Goal: Transaction & Acquisition: Purchase product/service

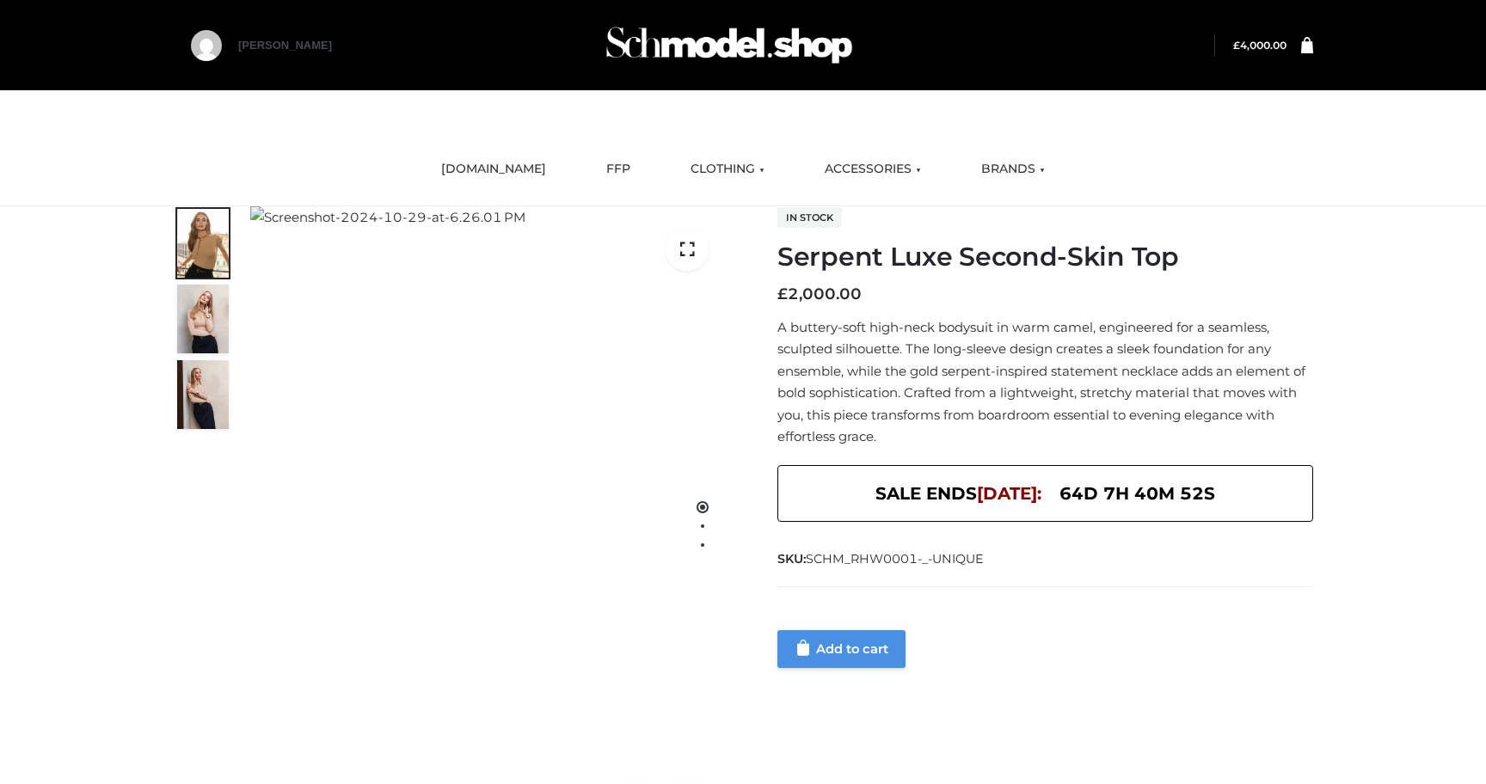
click at [815, 641] on link "Add to cart" at bounding box center [841, 649] width 128 height 38
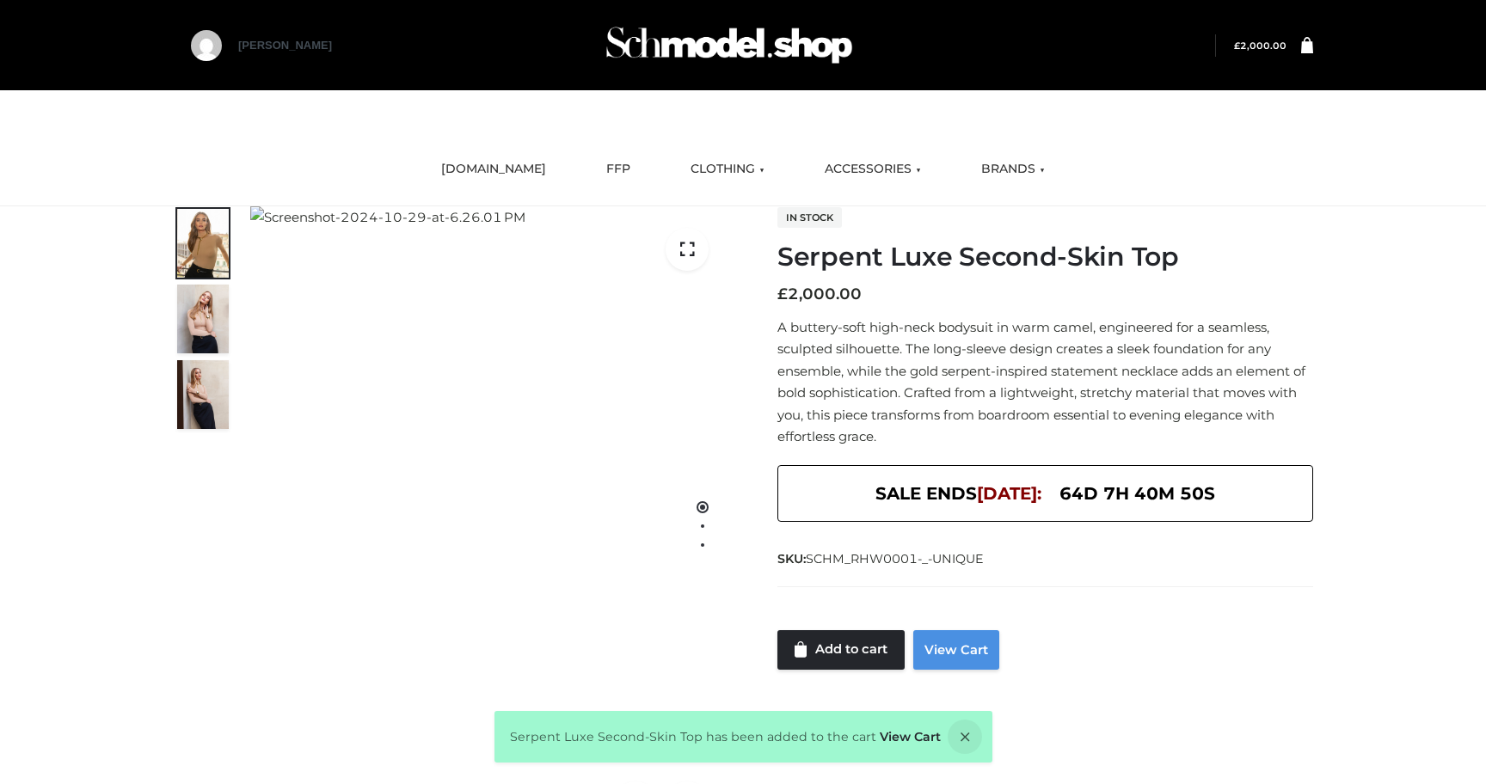
click at [937, 651] on link "View Cart" at bounding box center [956, 650] width 86 height 40
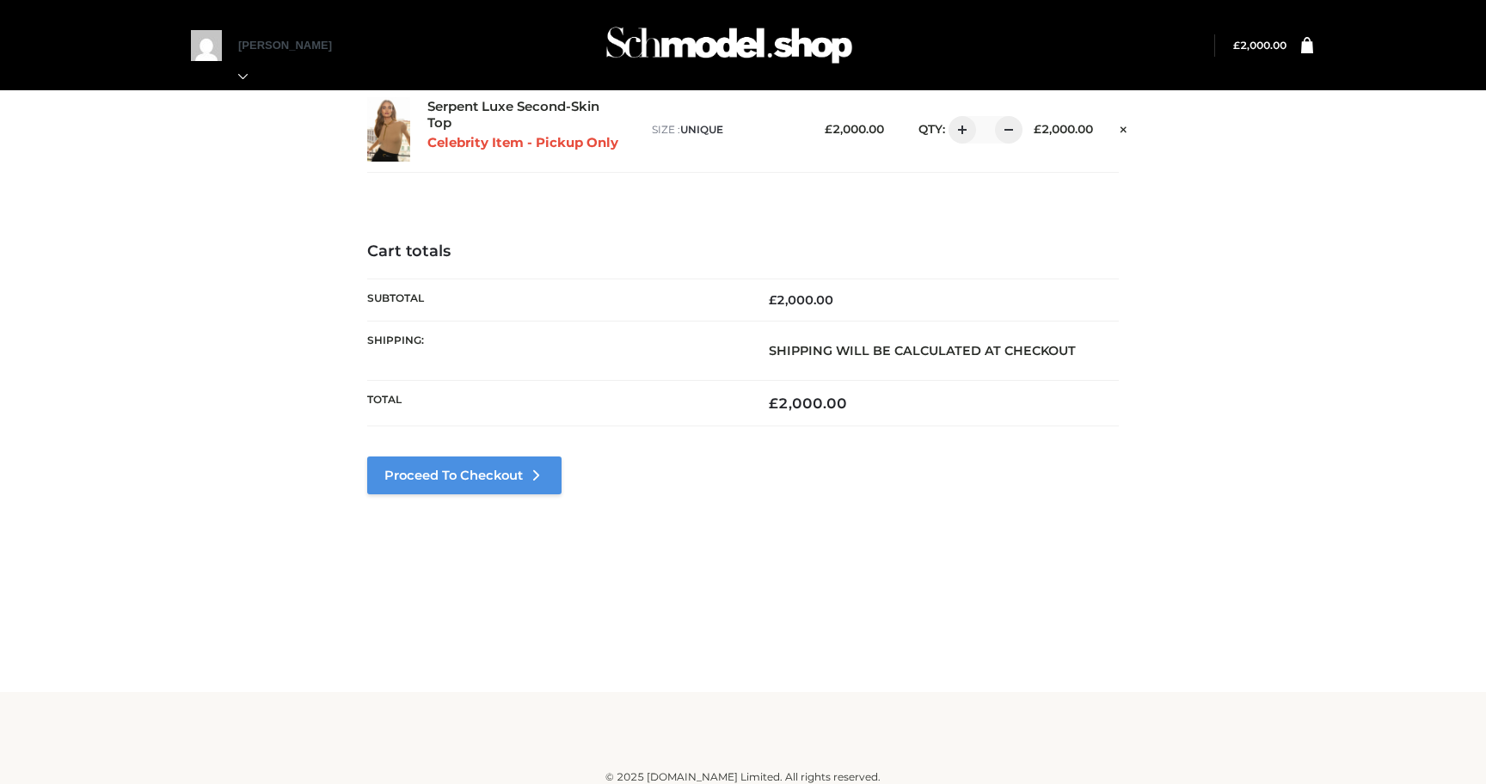
click at [499, 473] on link "Proceed to Checkout" at bounding box center [464, 476] width 194 height 38
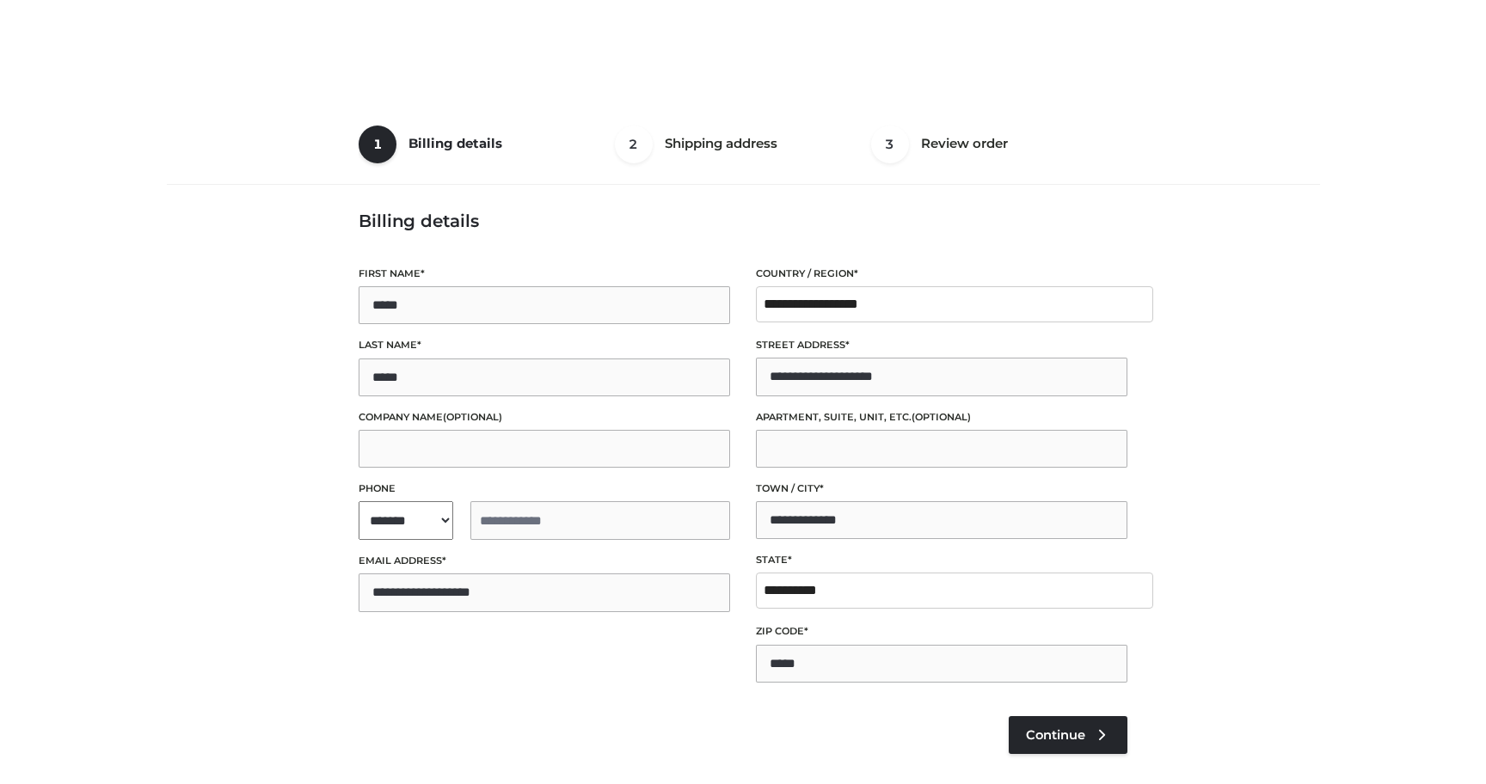
select select "**"
type input "**********"
select select "**"
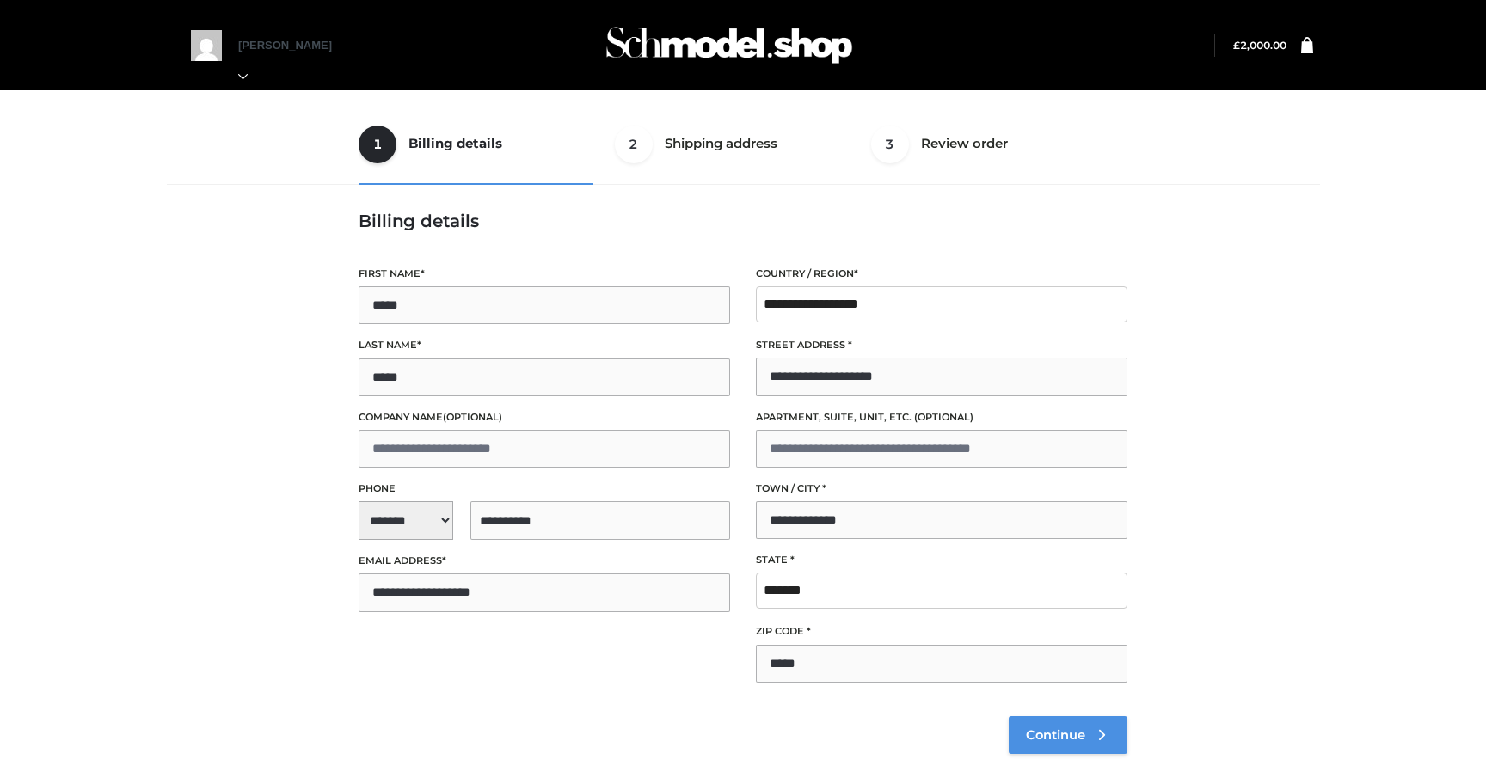
click at [1059, 731] on span "Continue" at bounding box center [1055, 734] width 59 height 15
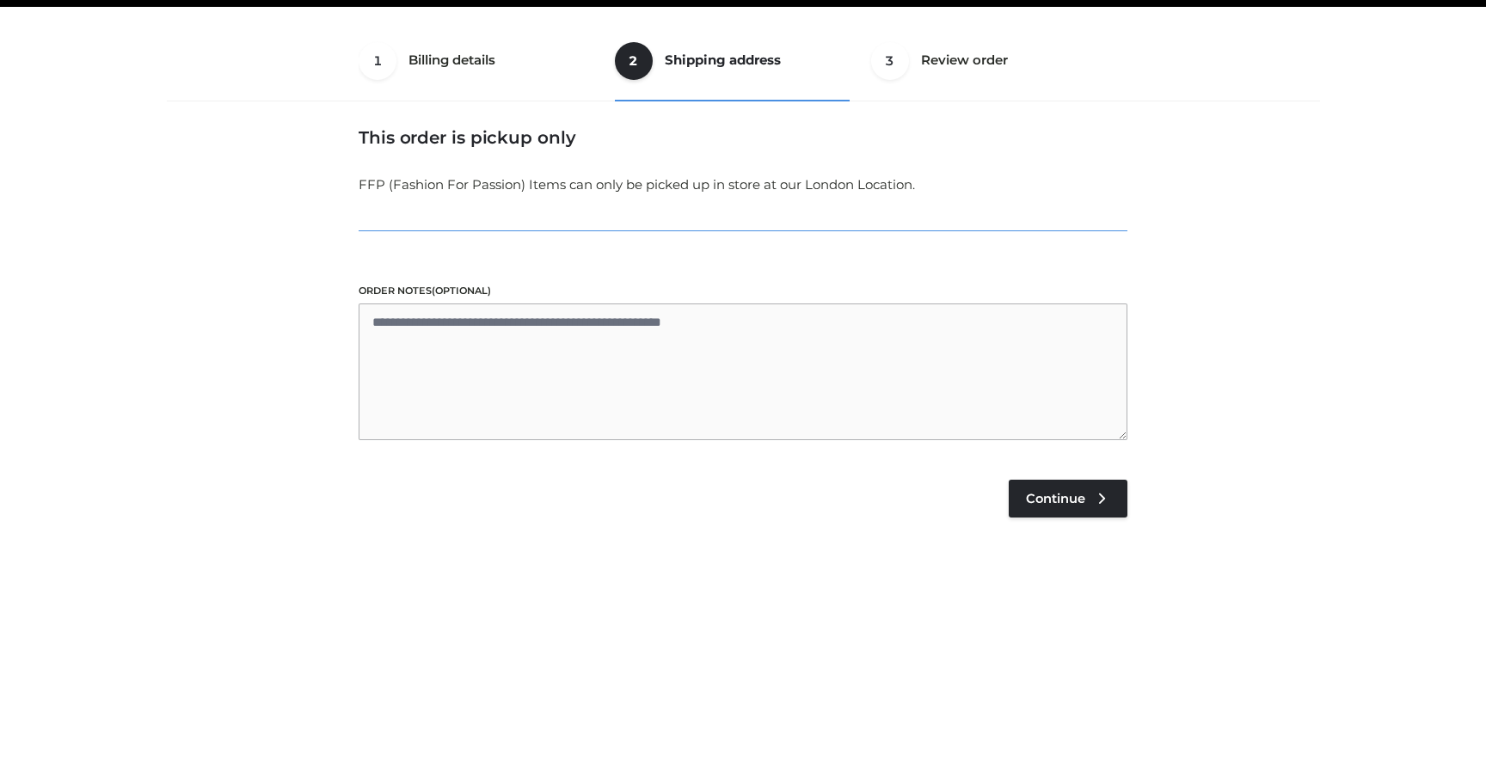
scroll to position [104, 0]
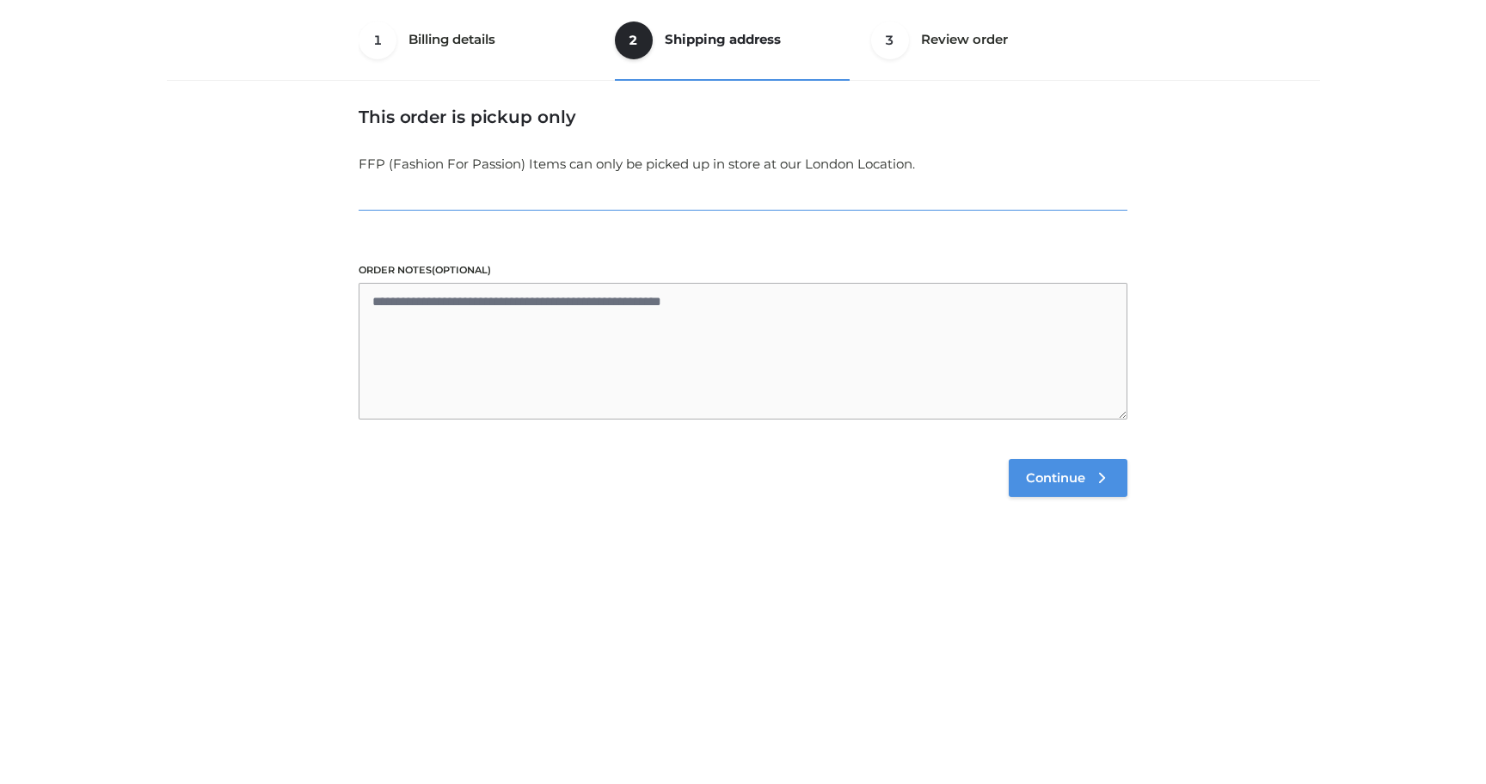
click at [1060, 467] on link "Continue" at bounding box center [1068, 478] width 119 height 38
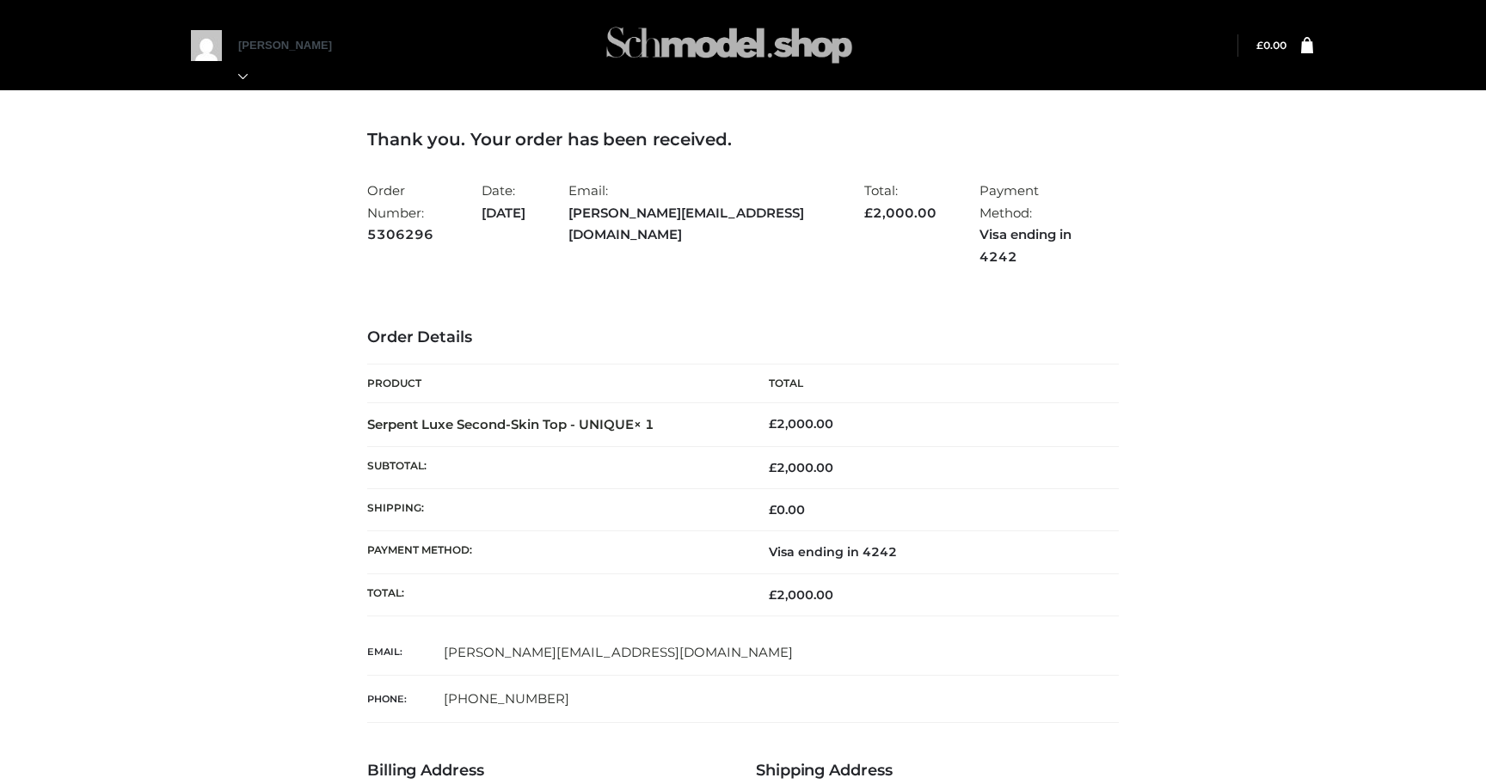
click at [667, 54] on img at bounding box center [729, 45] width 258 height 68
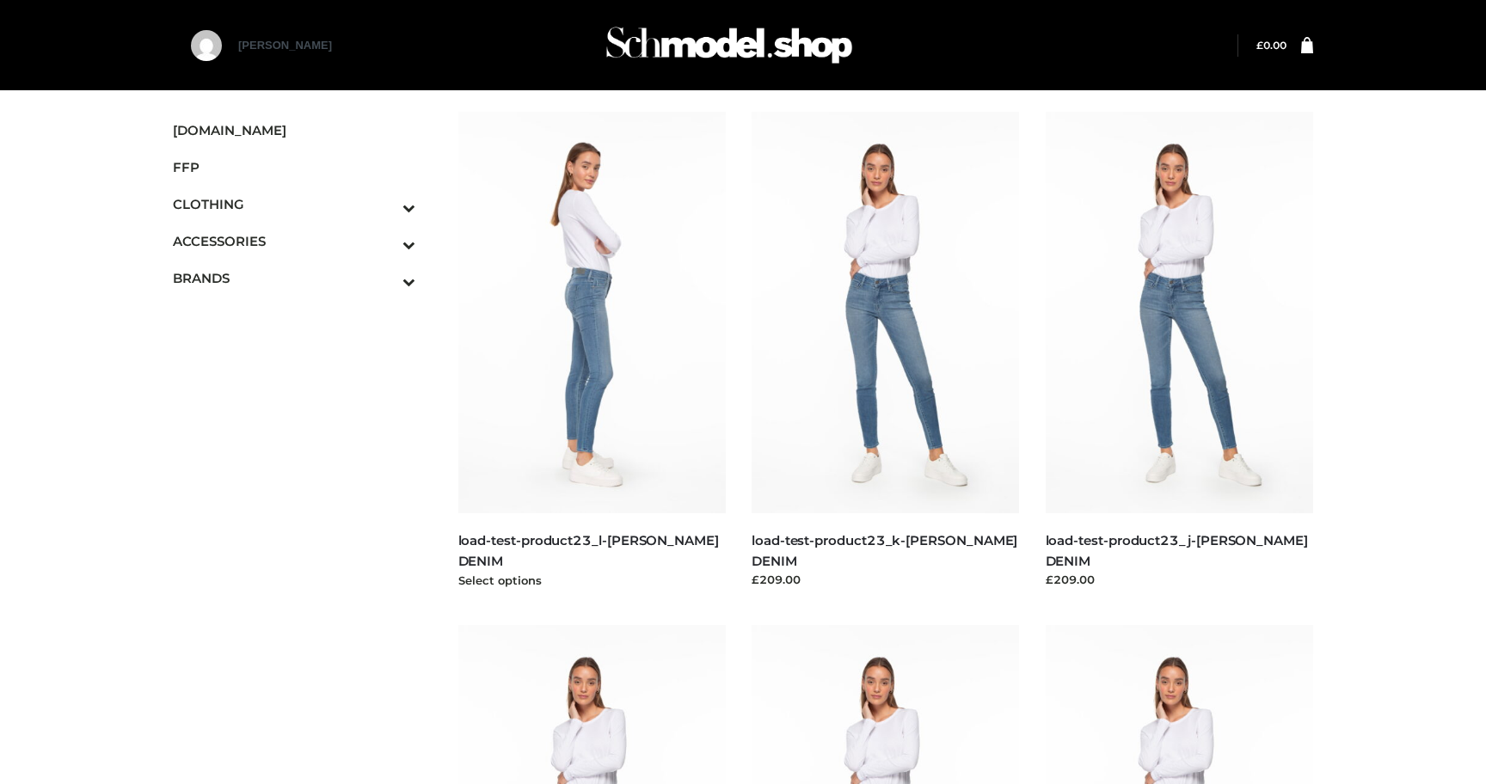
click at [611, 312] on img at bounding box center [592, 313] width 268 height 402
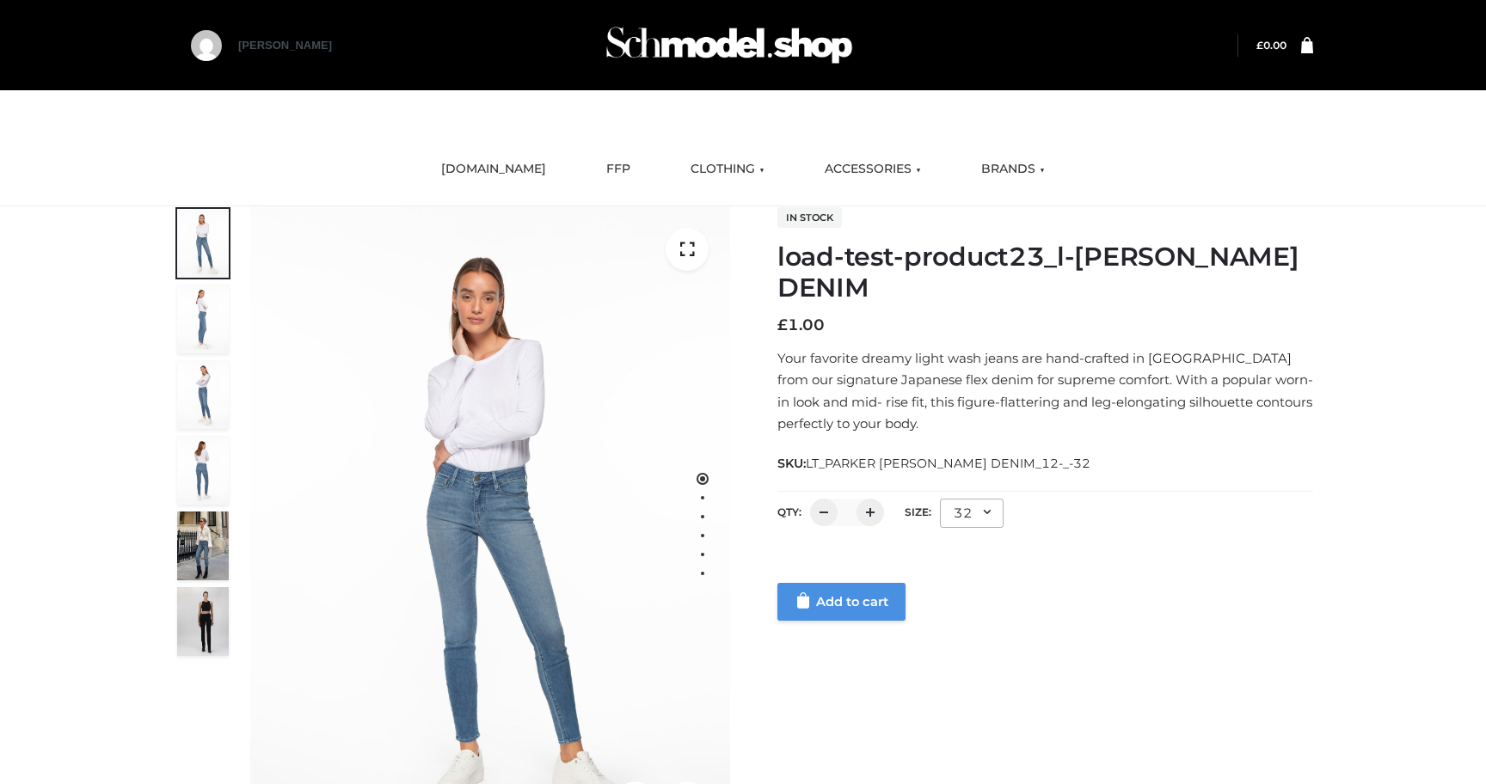
click at [852, 603] on link "Add to cart" at bounding box center [841, 602] width 128 height 38
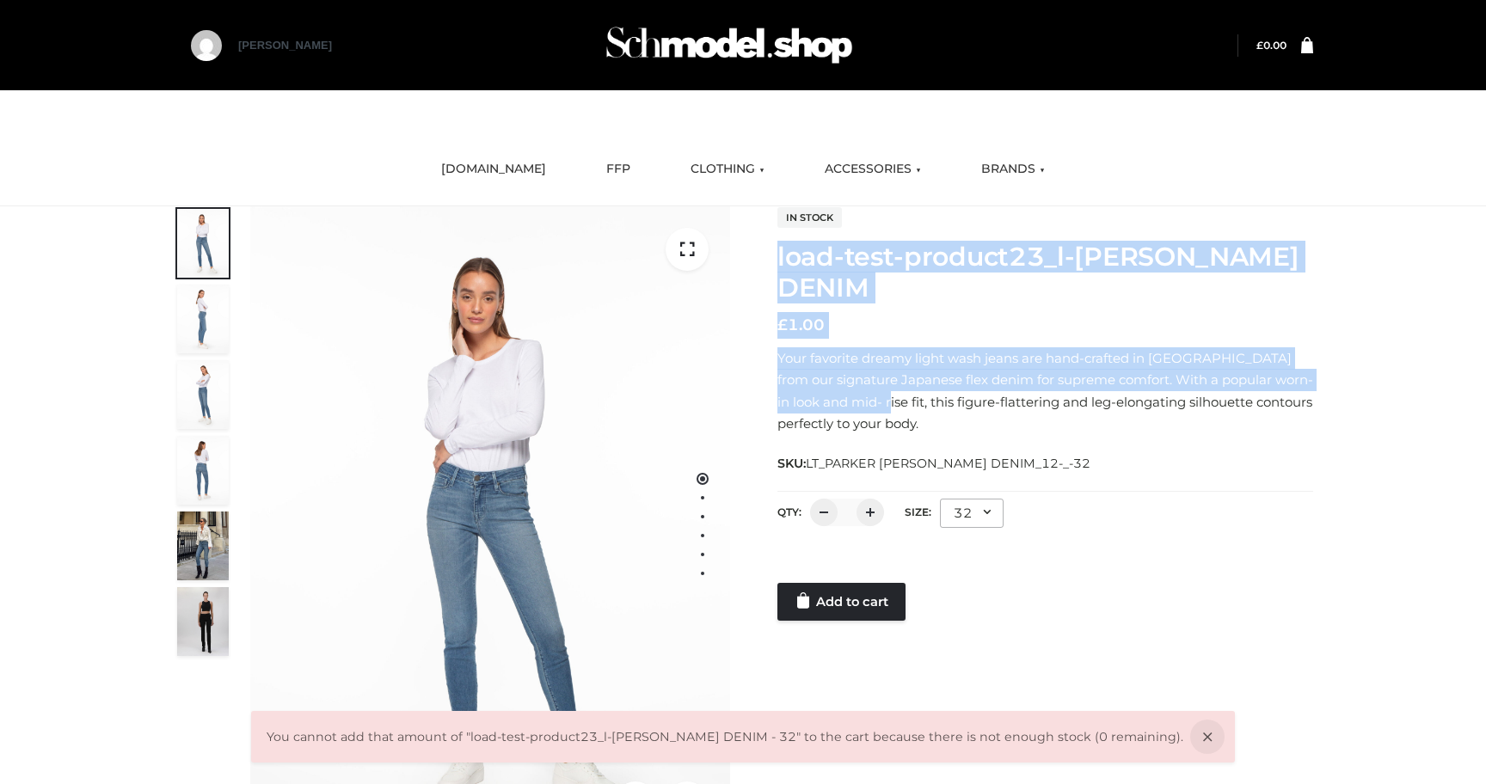
drag, startPoint x: 783, startPoint y: 255, endPoint x: 874, endPoint y: 410, distance: 179.2
click at [874, 410] on div "In stock load-test-product23_l-[PERSON_NAME] DENIM £ 1.00 Your favorite dreamy …" at bounding box center [1034, 413] width 557 height 414
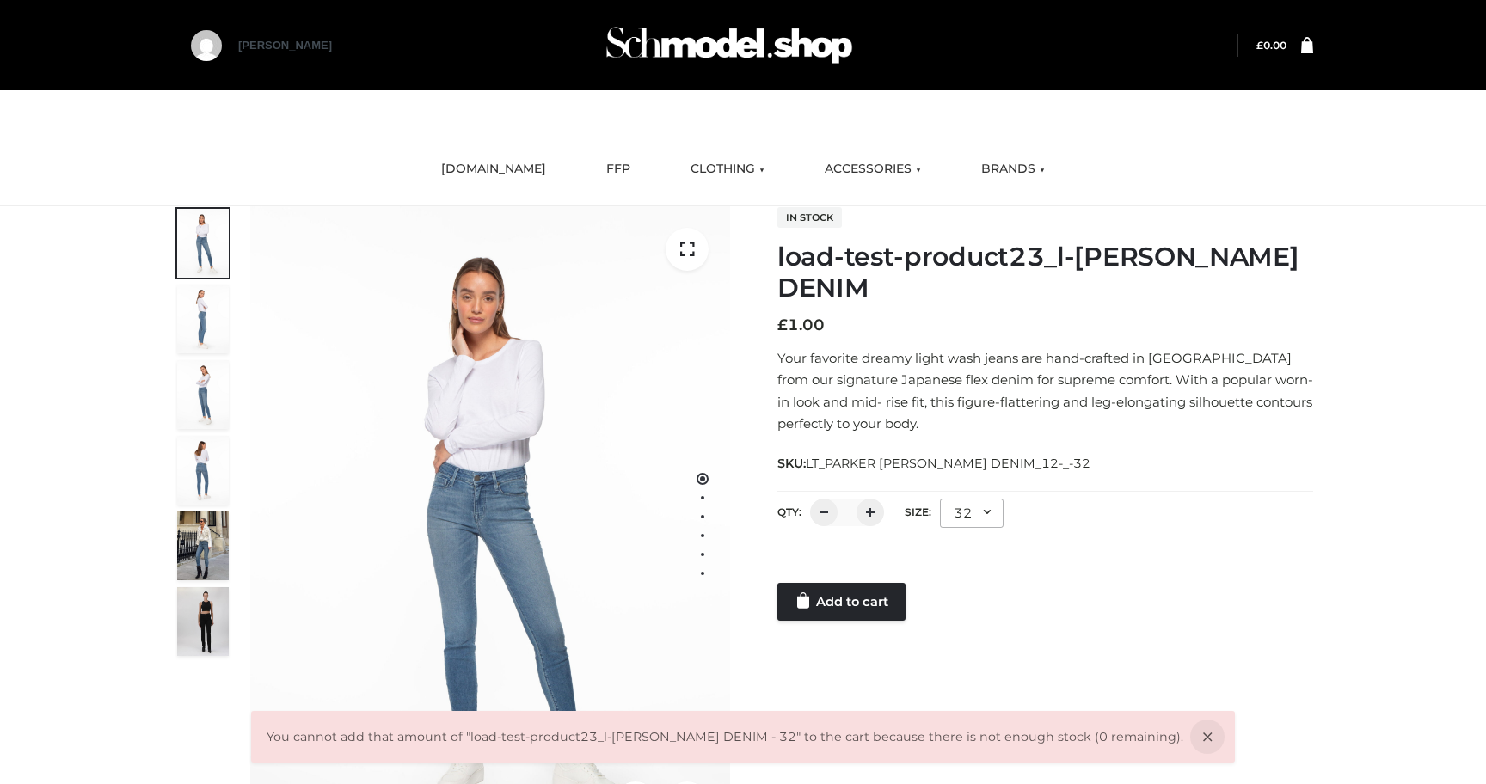
click at [829, 462] on span "LT_PARKER SMITH DENIM_12-_-32" at bounding box center [948, 463] width 285 height 15
drag, startPoint x: 810, startPoint y: 463, endPoint x: 1048, endPoint y: 461, distance: 238.2
click at [1048, 461] on div "SKU: LT_PARKER SMITH DENIM_12-_-32" at bounding box center [1045, 462] width 536 height 21
copy span "LT_PARKER [PERSON_NAME] DENIM_12-_-32"
click at [836, 597] on link "Add to cart" at bounding box center [841, 602] width 128 height 38
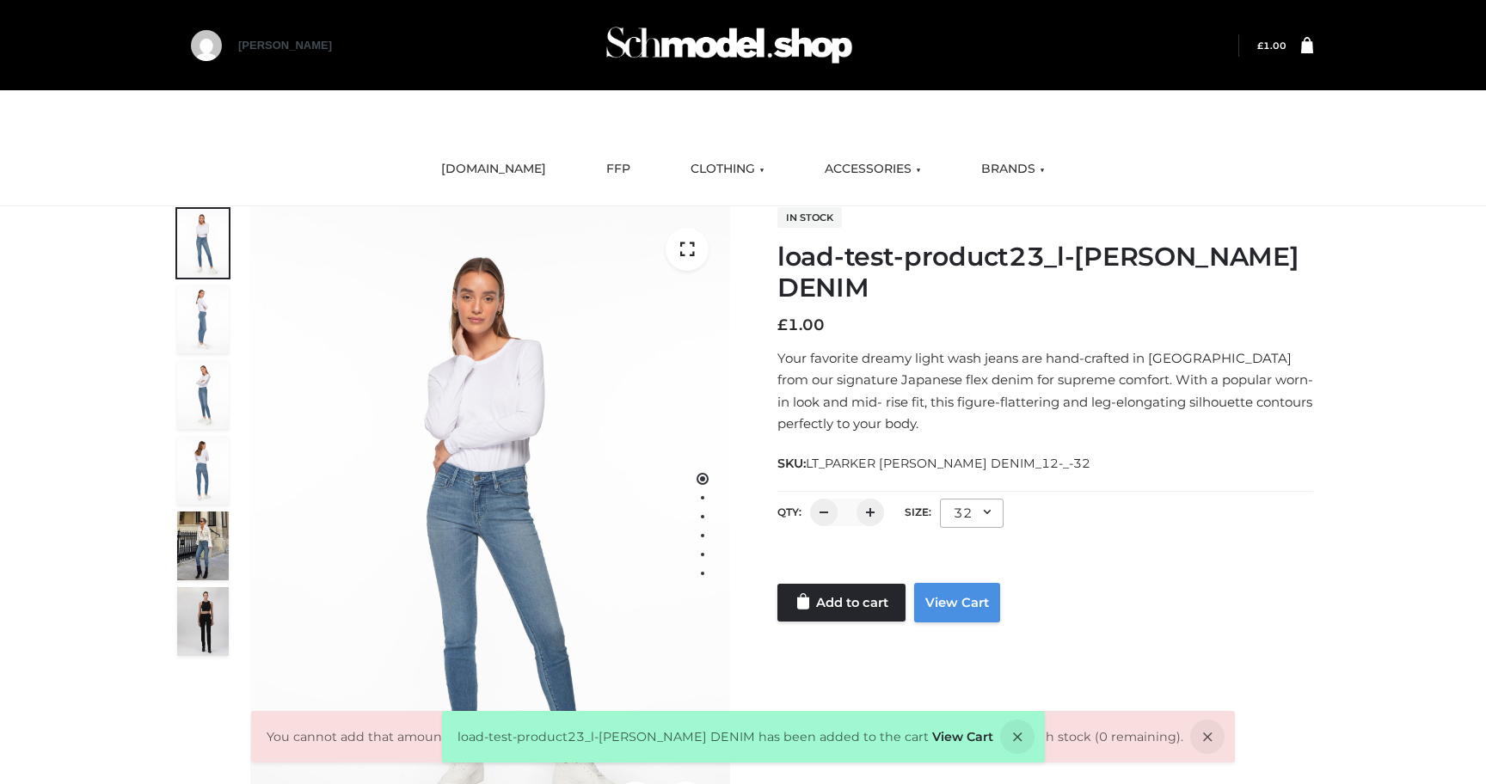
click at [954, 604] on link "View Cart" at bounding box center [957, 603] width 86 height 40
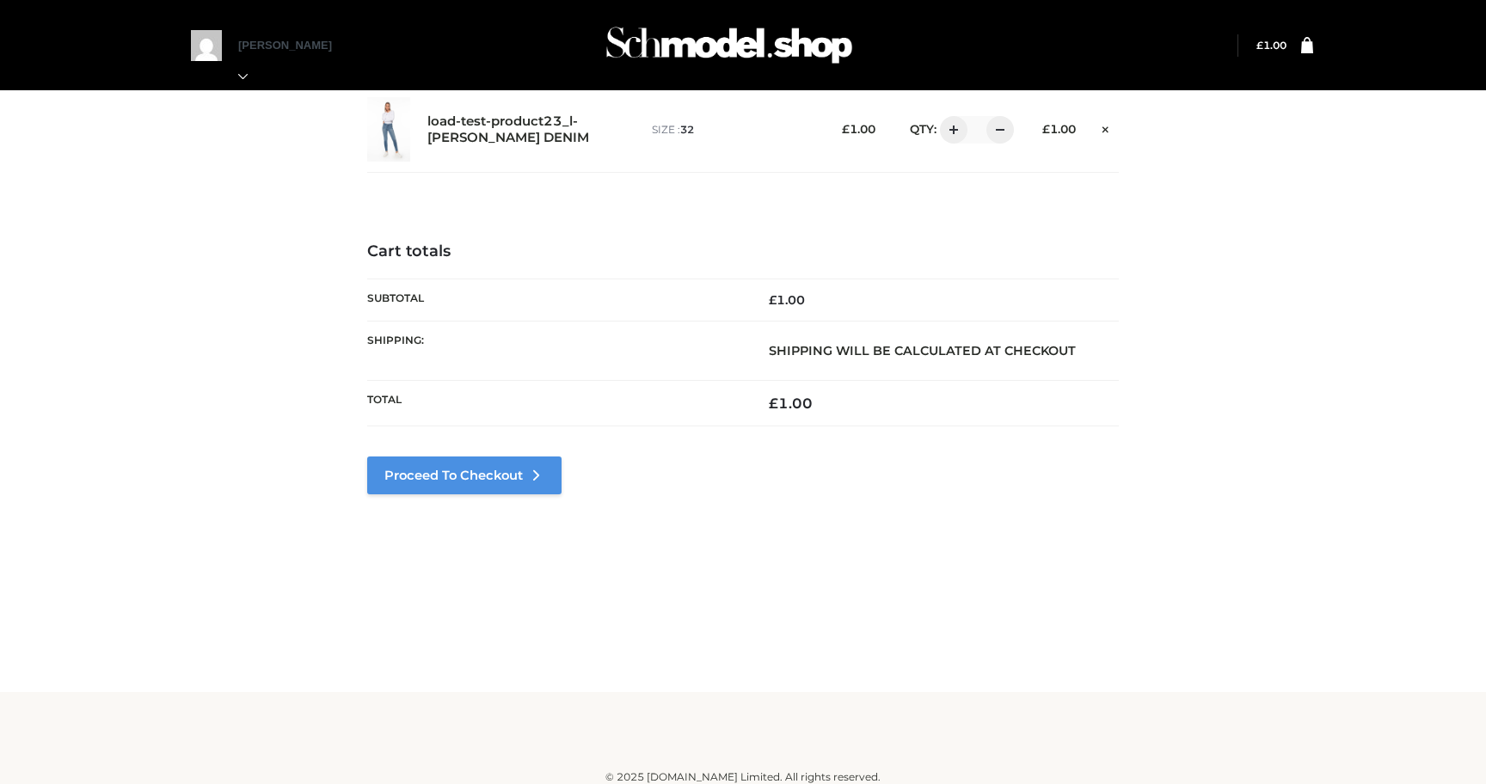
click at [489, 480] on link "Proceed to Checkout" at bounding box center [464, 476] width 194 height 38
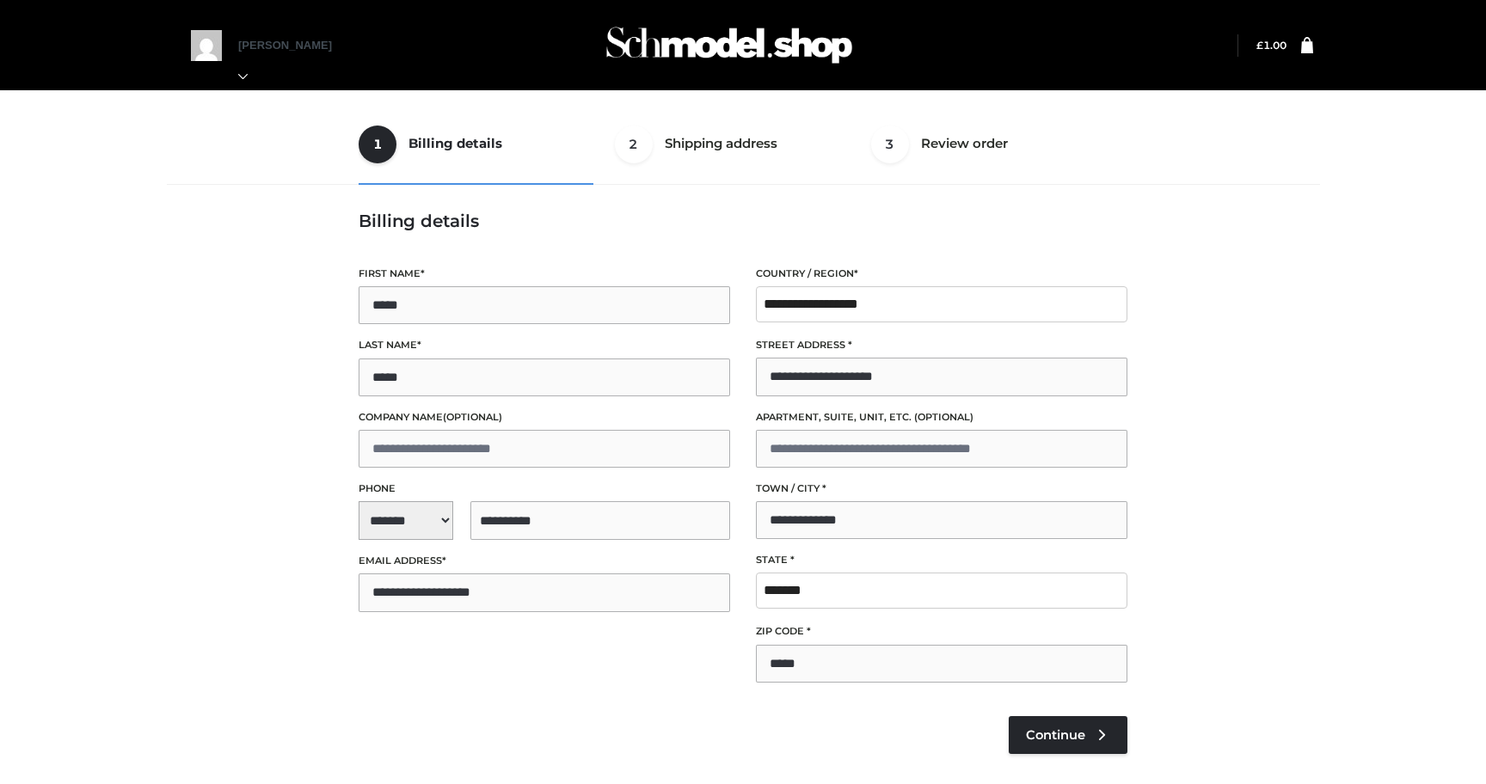
select select "**"
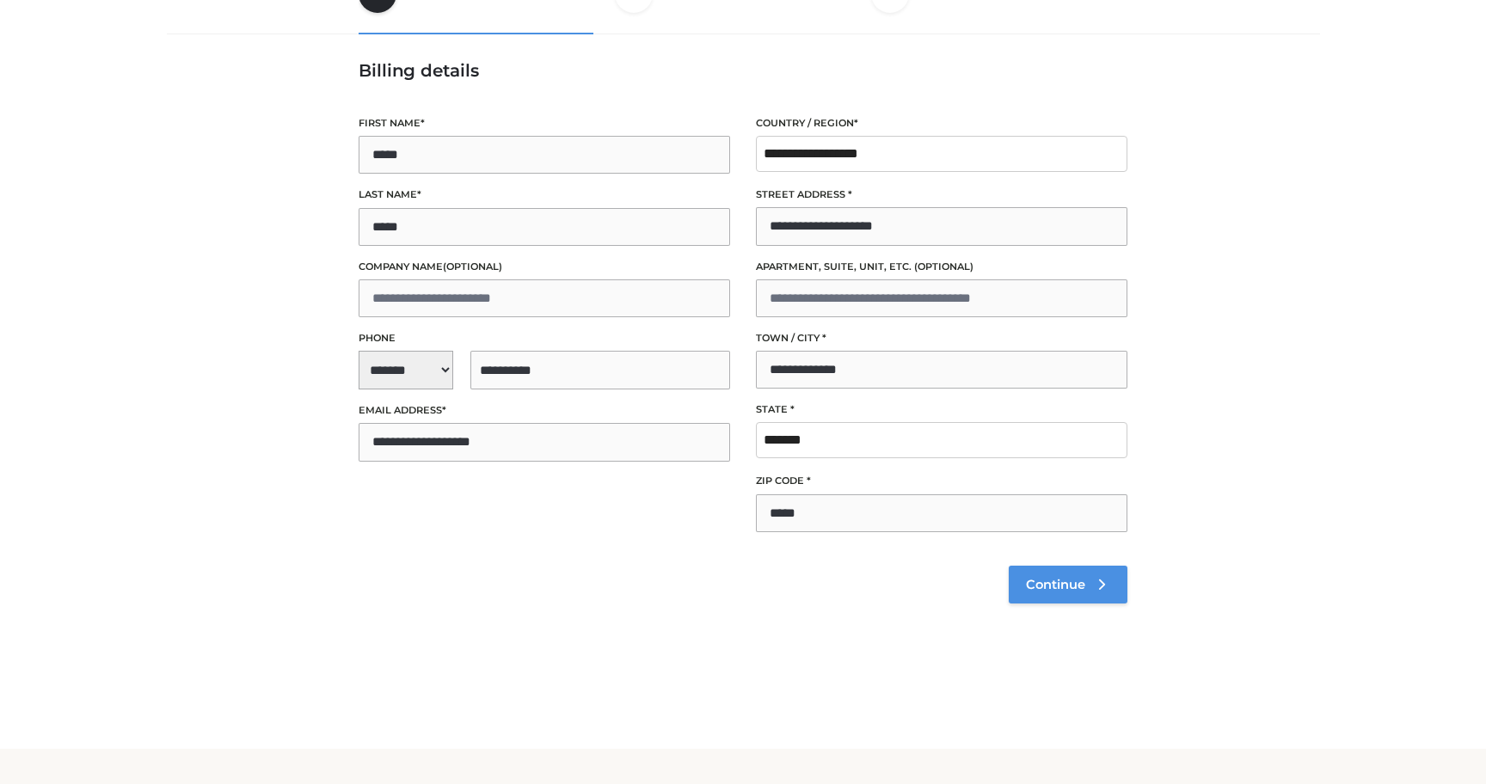
click at [1051, 590] on span "Continue" at bounding box center [1055, 584] width 59 height 15
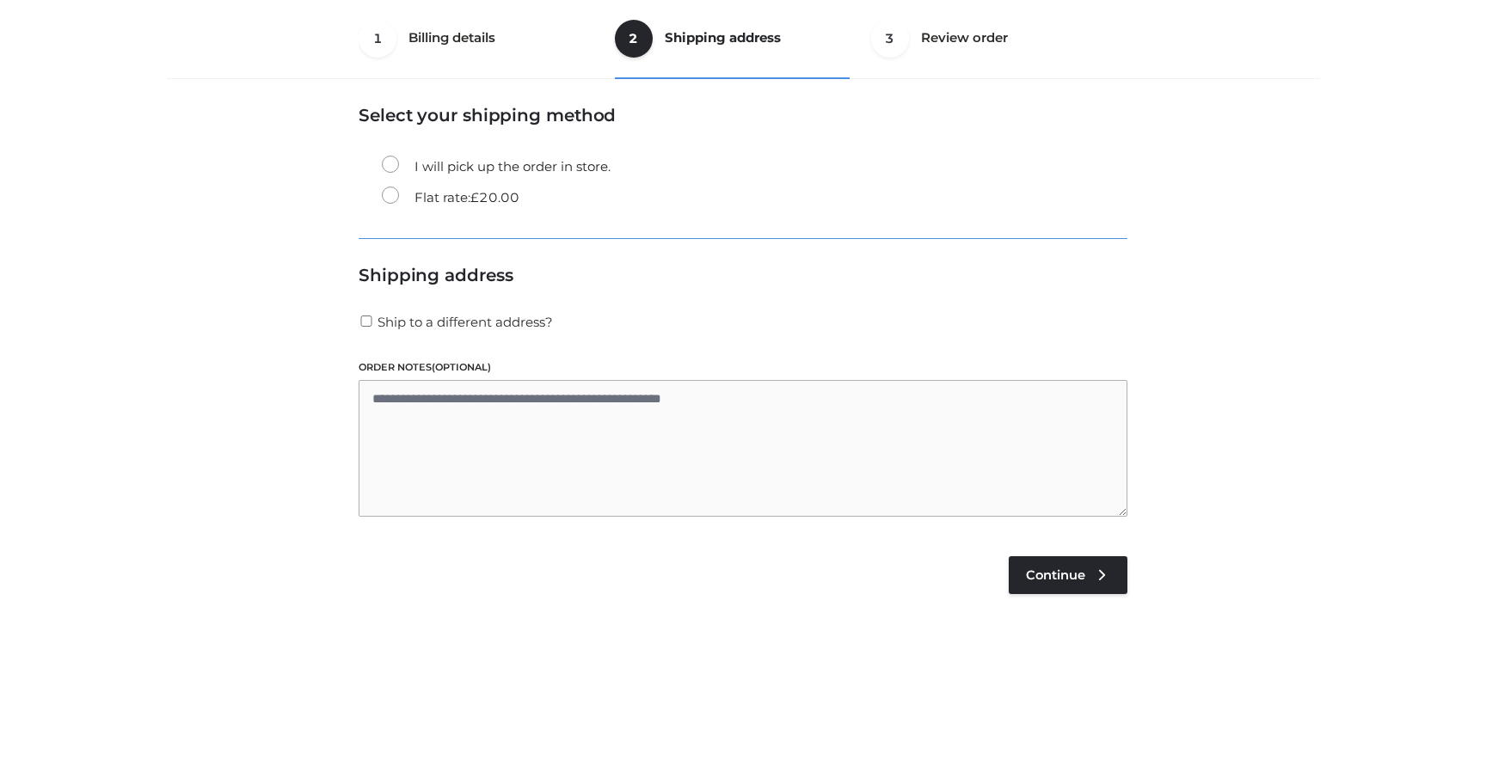
scroll to position [104, 0]
click at [1040, 576] on span "Continue" at bounding box center [1055, 576] width 59 height 15
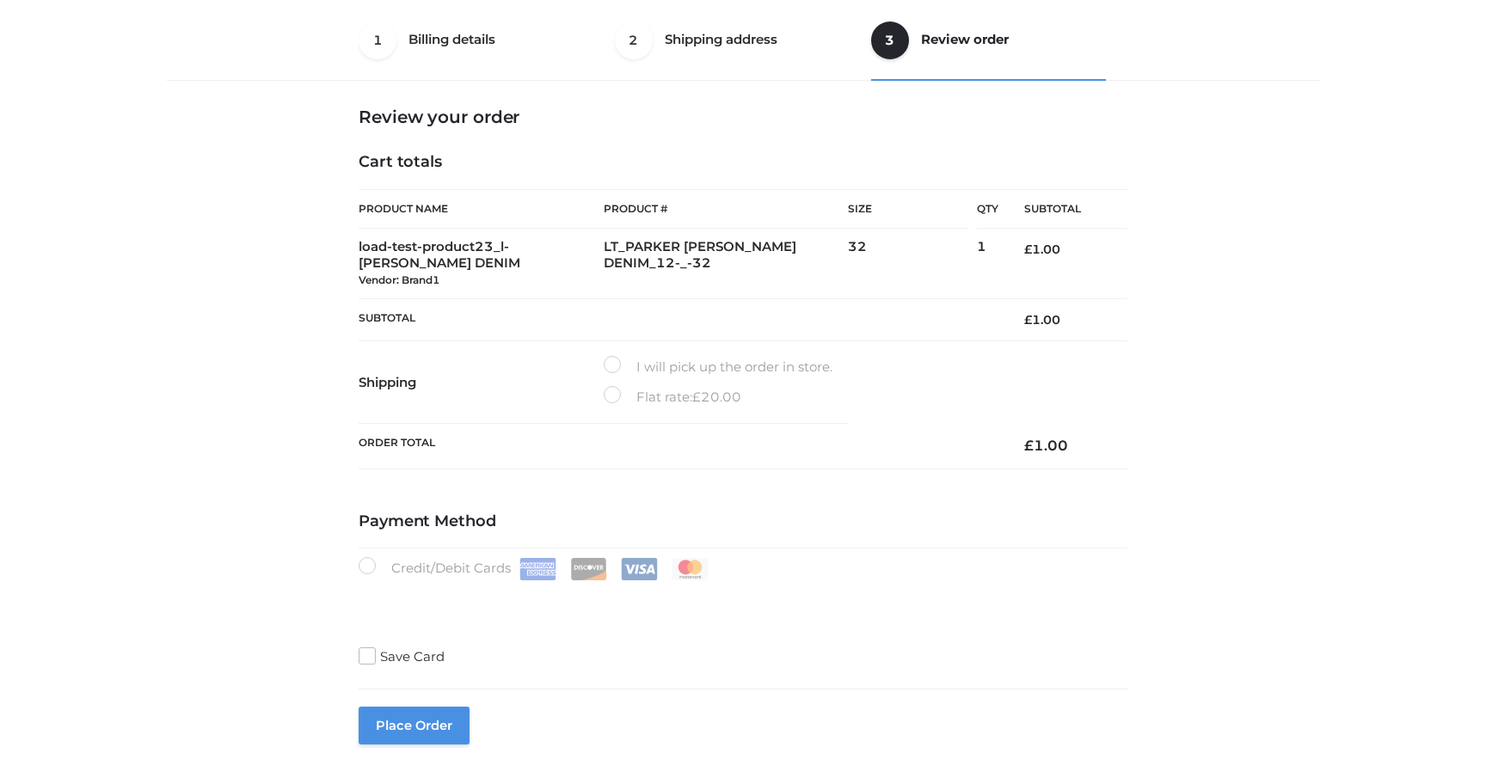
click at [410, 722] on button "Place order" at bounding box center [414, 726] width 111 height 38
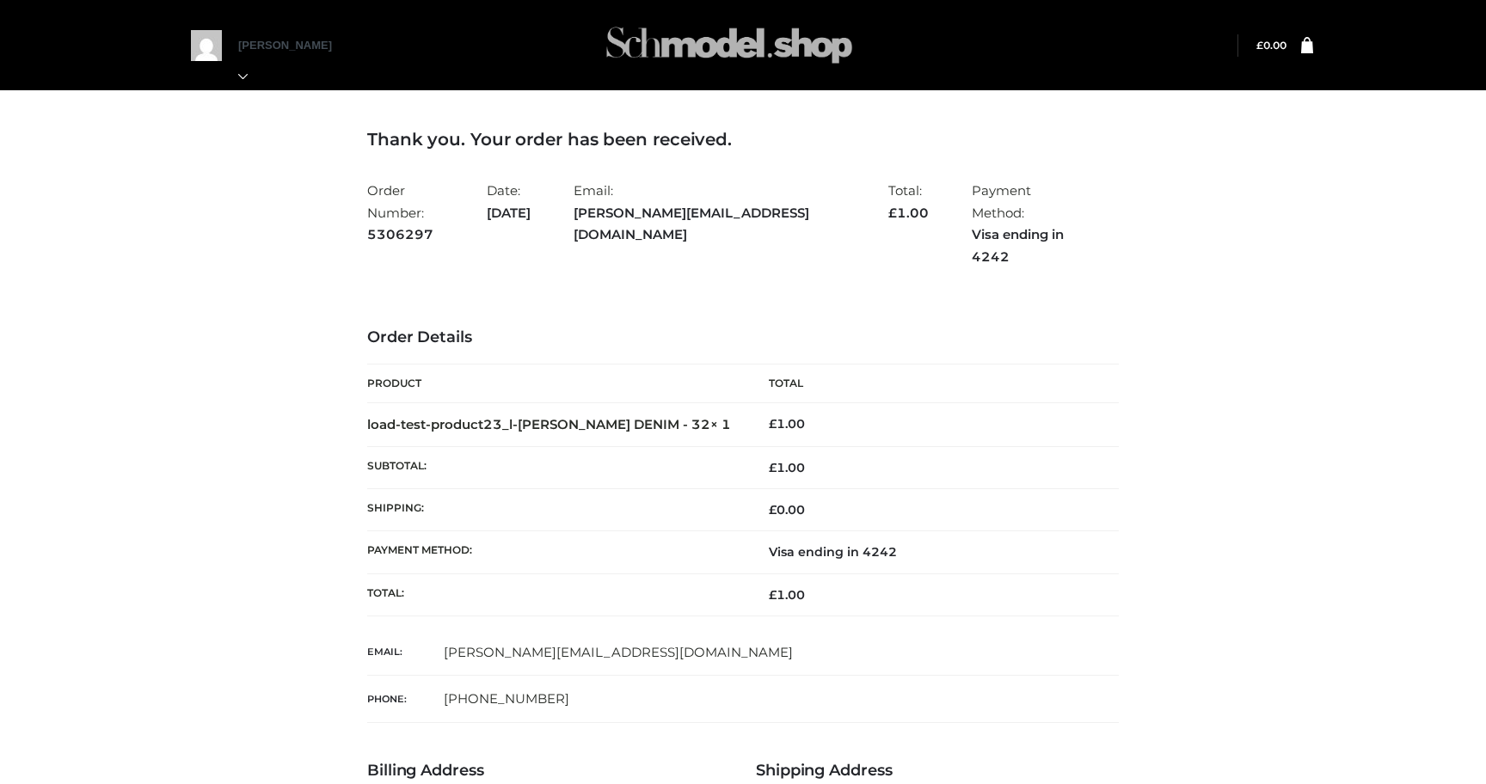
click at [676, 50] on img at bounding box center [729, 45] width 258 height 68
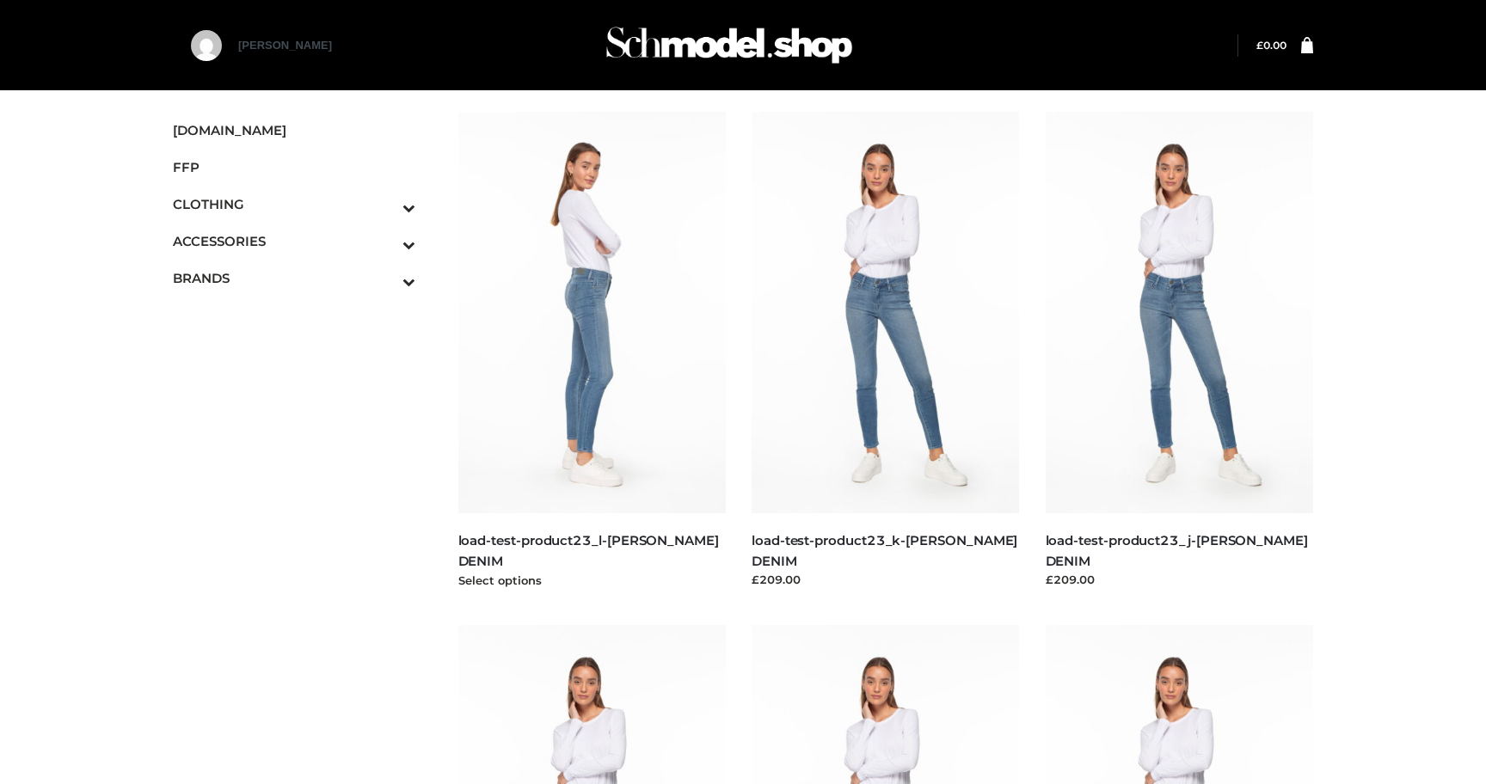
click at [630, 431] on img at bounding box center [592, 313] width 268 height 402
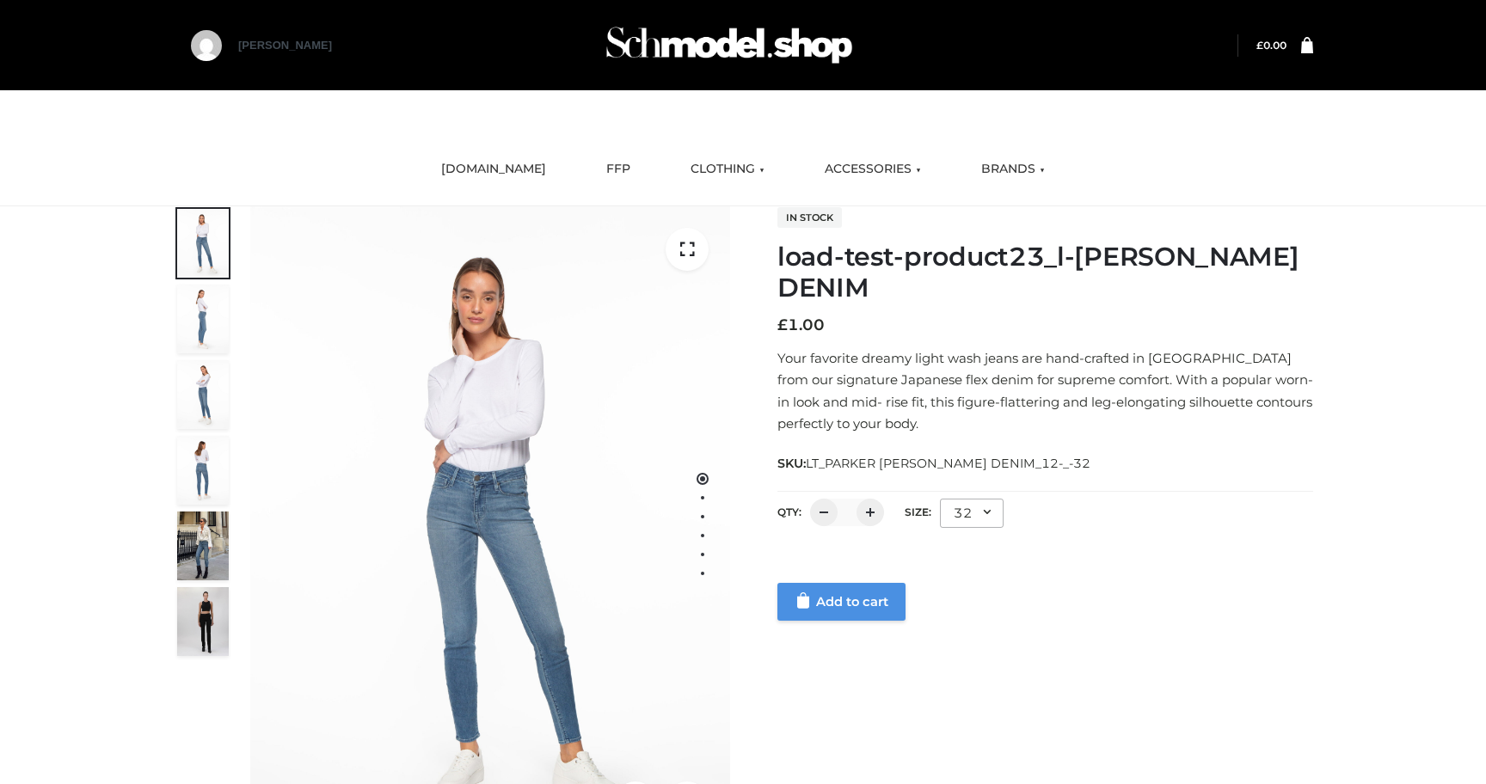
click at [860, 605] on link "Add to cart" at bounding box center [841, 602] width 128 height 38
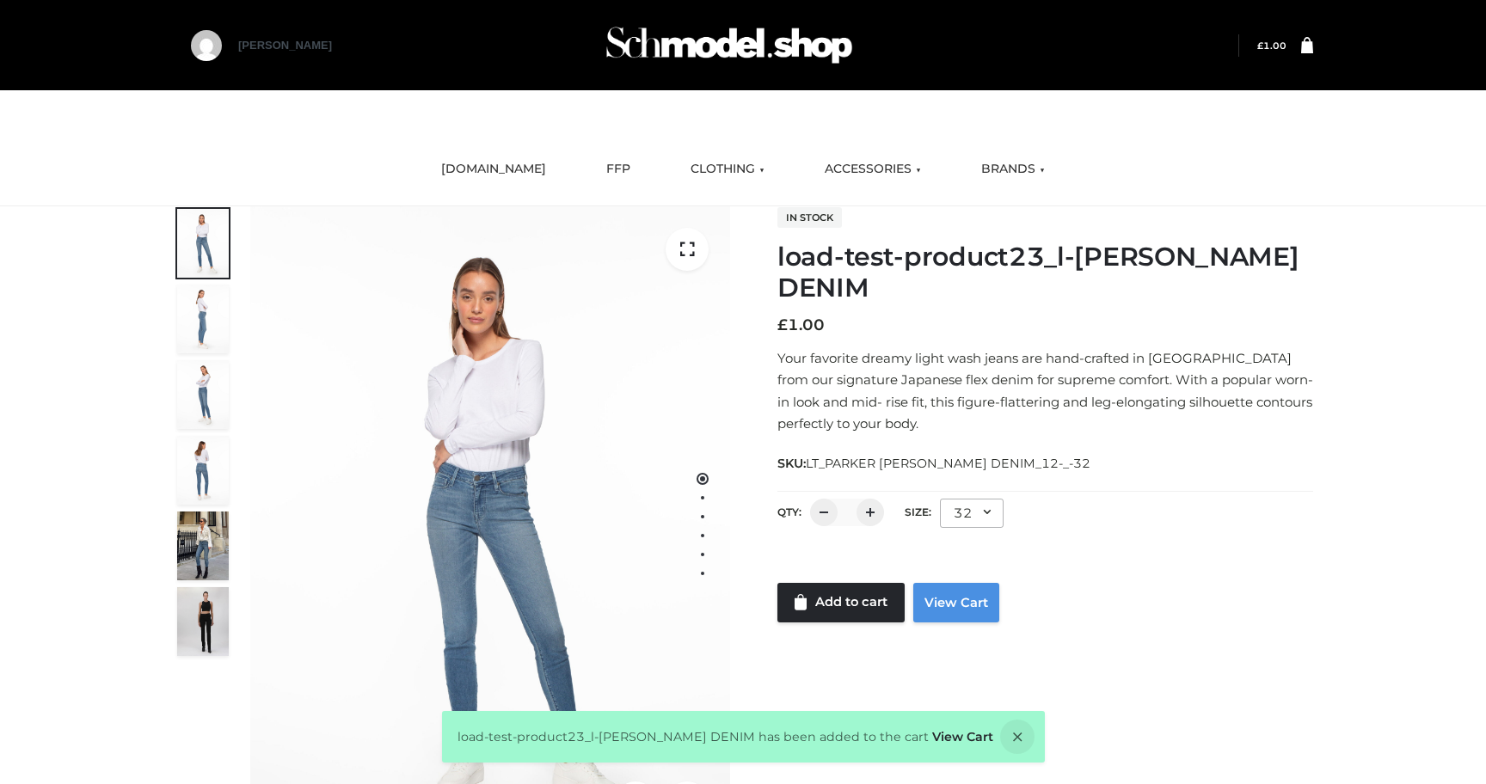
click at [957, 603] on link "View Cart" at bounding box center [956, 603] width 86 height 40
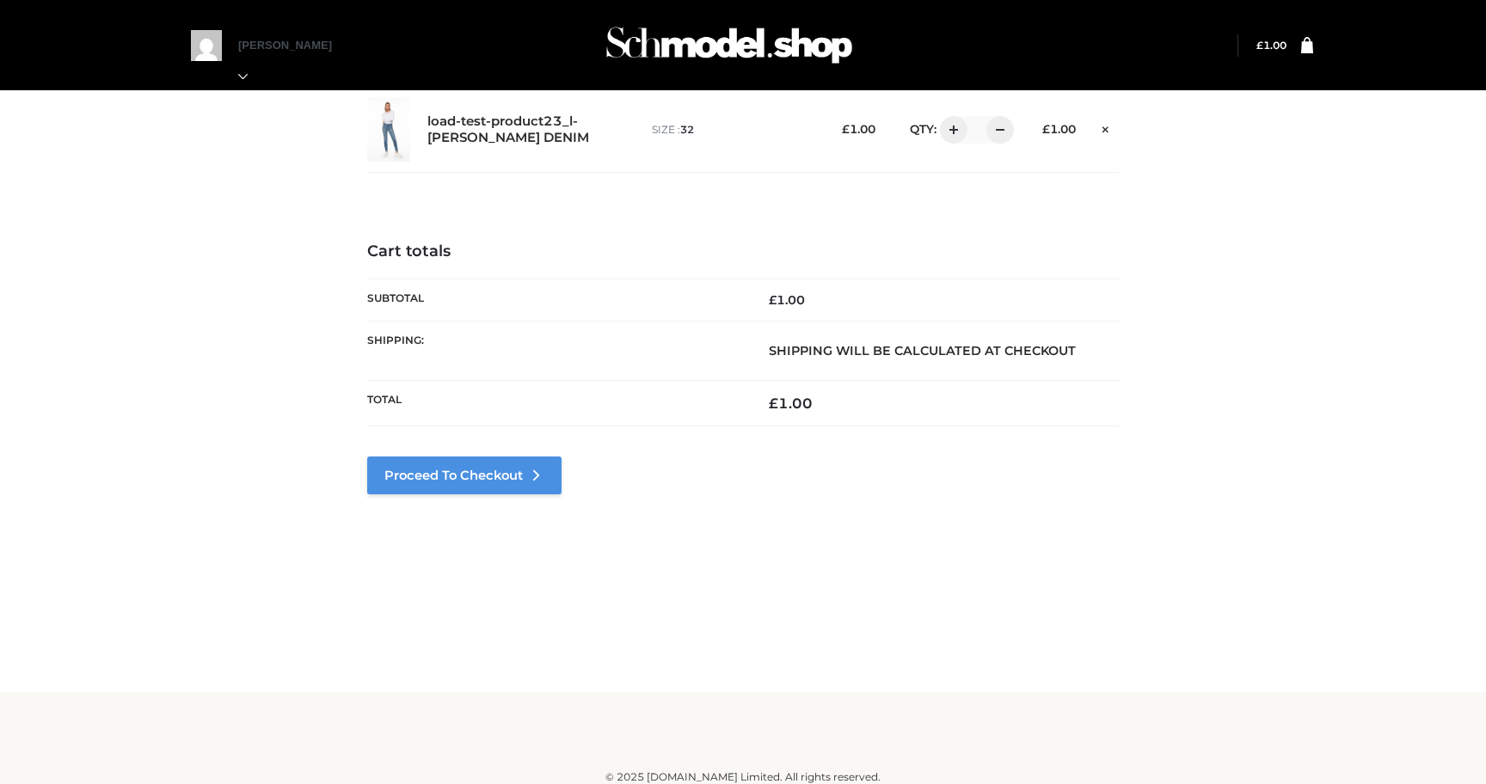
click at [478, 484] on link "Proceed to Checkout" at bounding box center [464, 476] width 194 height 38
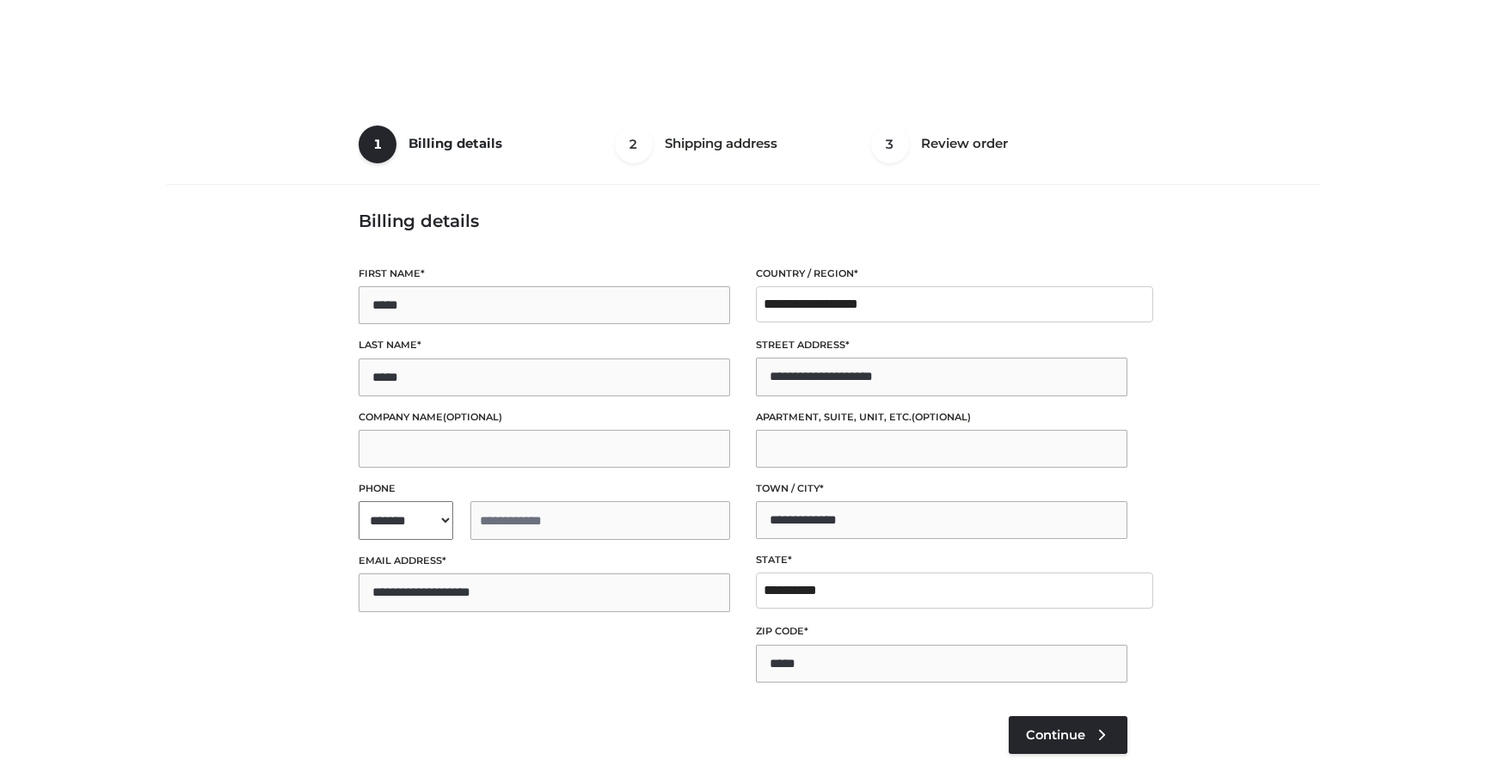
select select "**"
type input "**********"
select select "**"
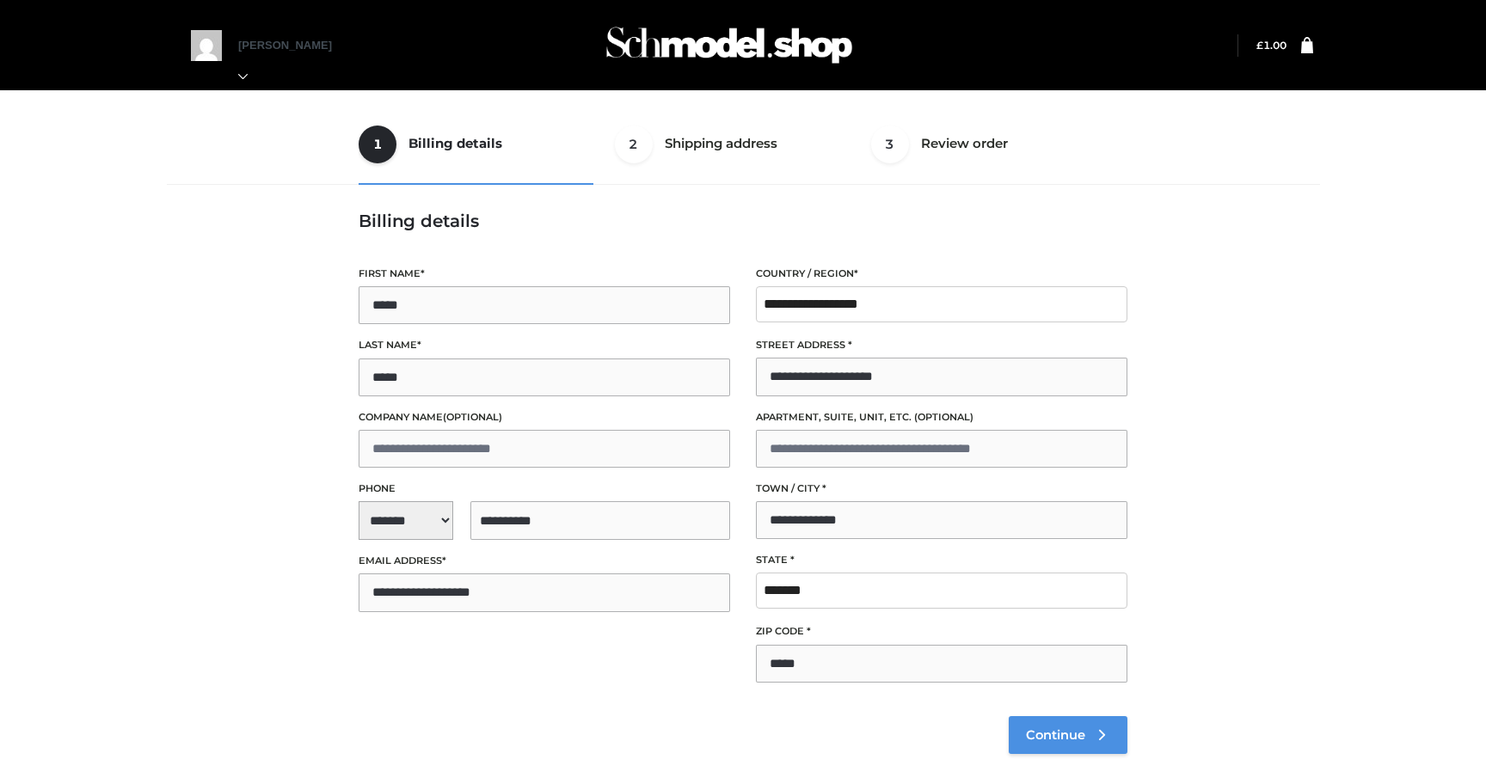
click at [1063, 726] on link "Continue" at bounding box center [1068, 735] width 119 height 38
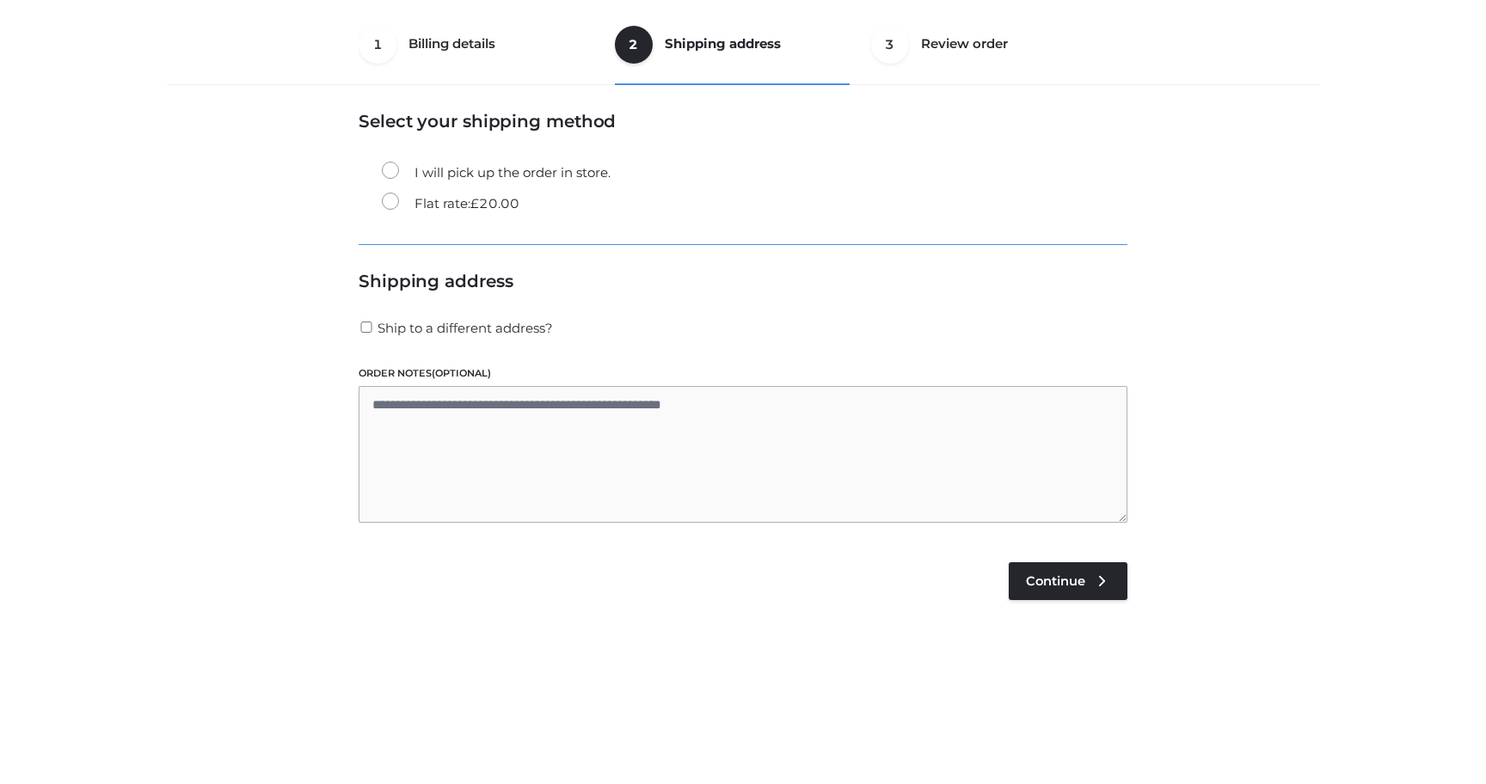
scroll to position [104, 0]
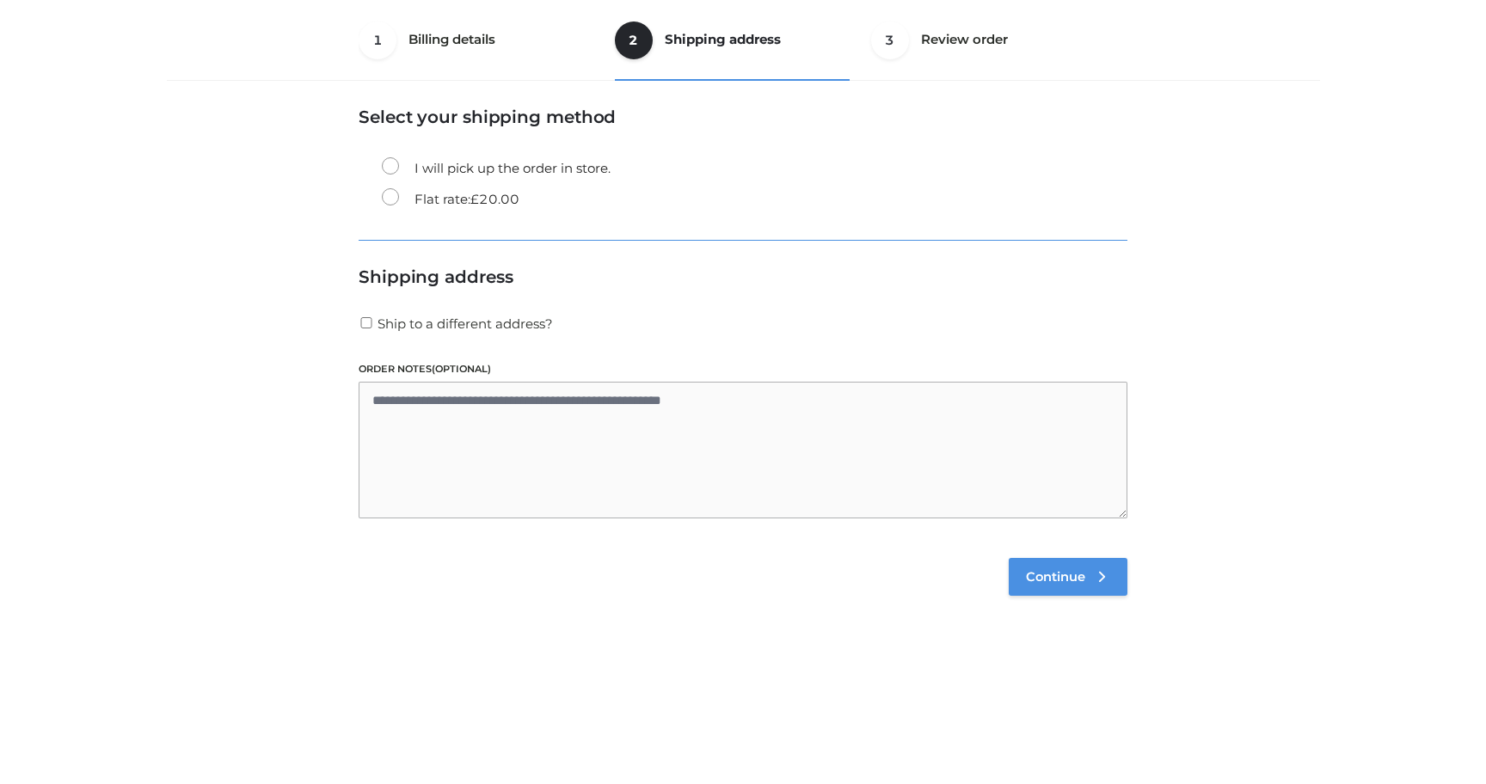
click at [1033, 575] on span "Continue" at bounding box center [1055, 576] width 59 height 15
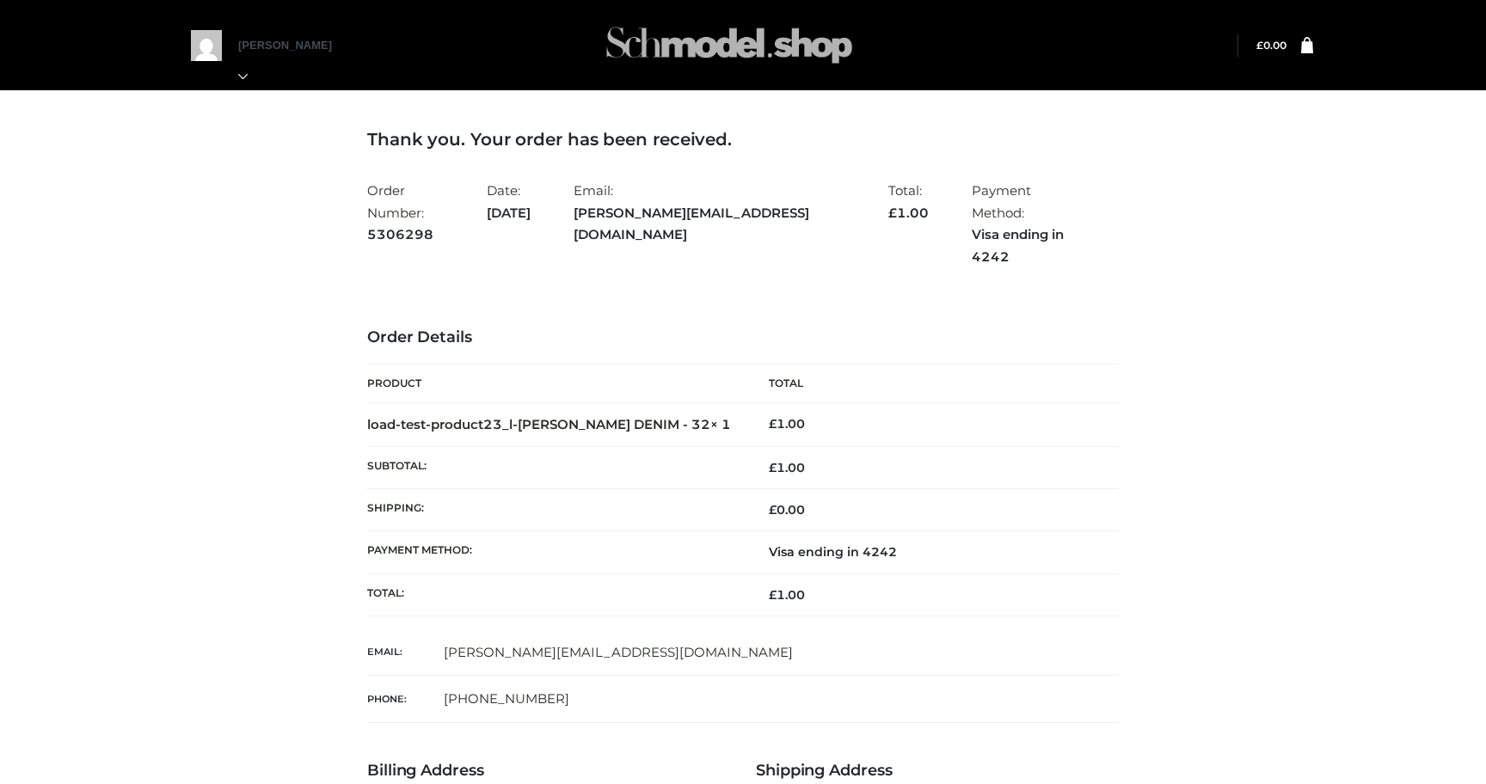
click at [703, 51] on img at bounding box center [729, 45] width 258 height 68
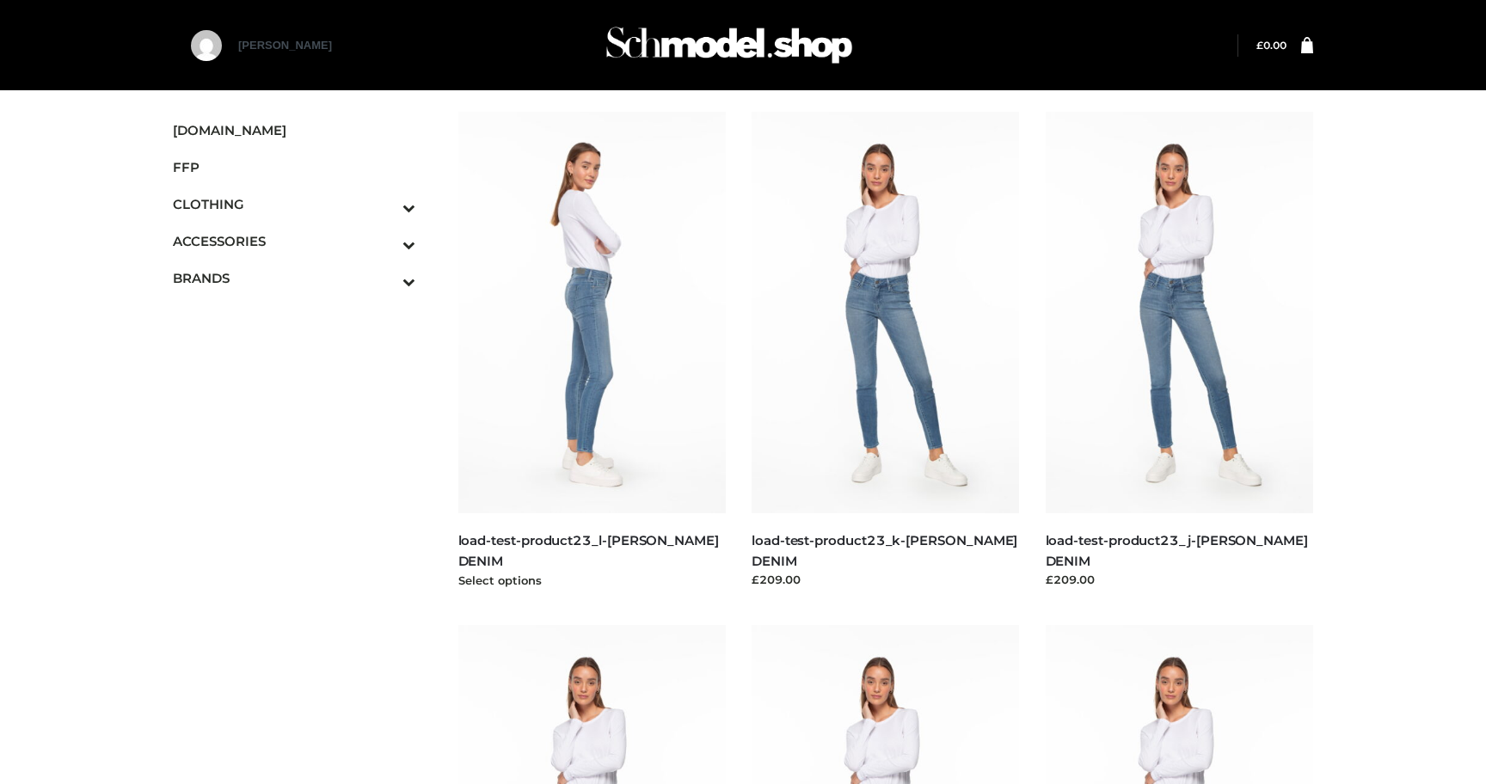
click at [568, 338] on img at bounding box center [592, 313] width 268 height 402
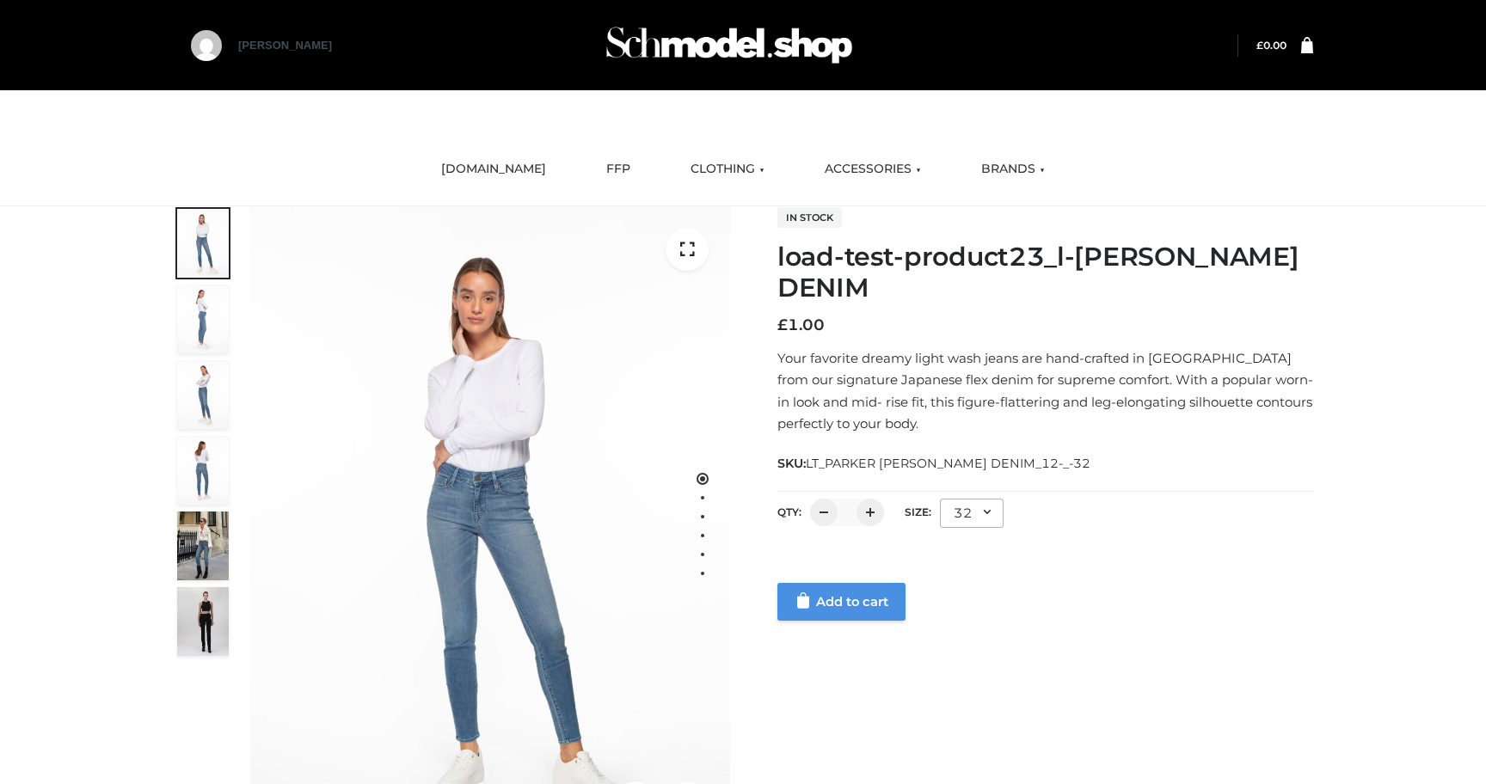
click at [831, 608] on link "Add to cart" at bounding box center [841, 602] width 128 height 38
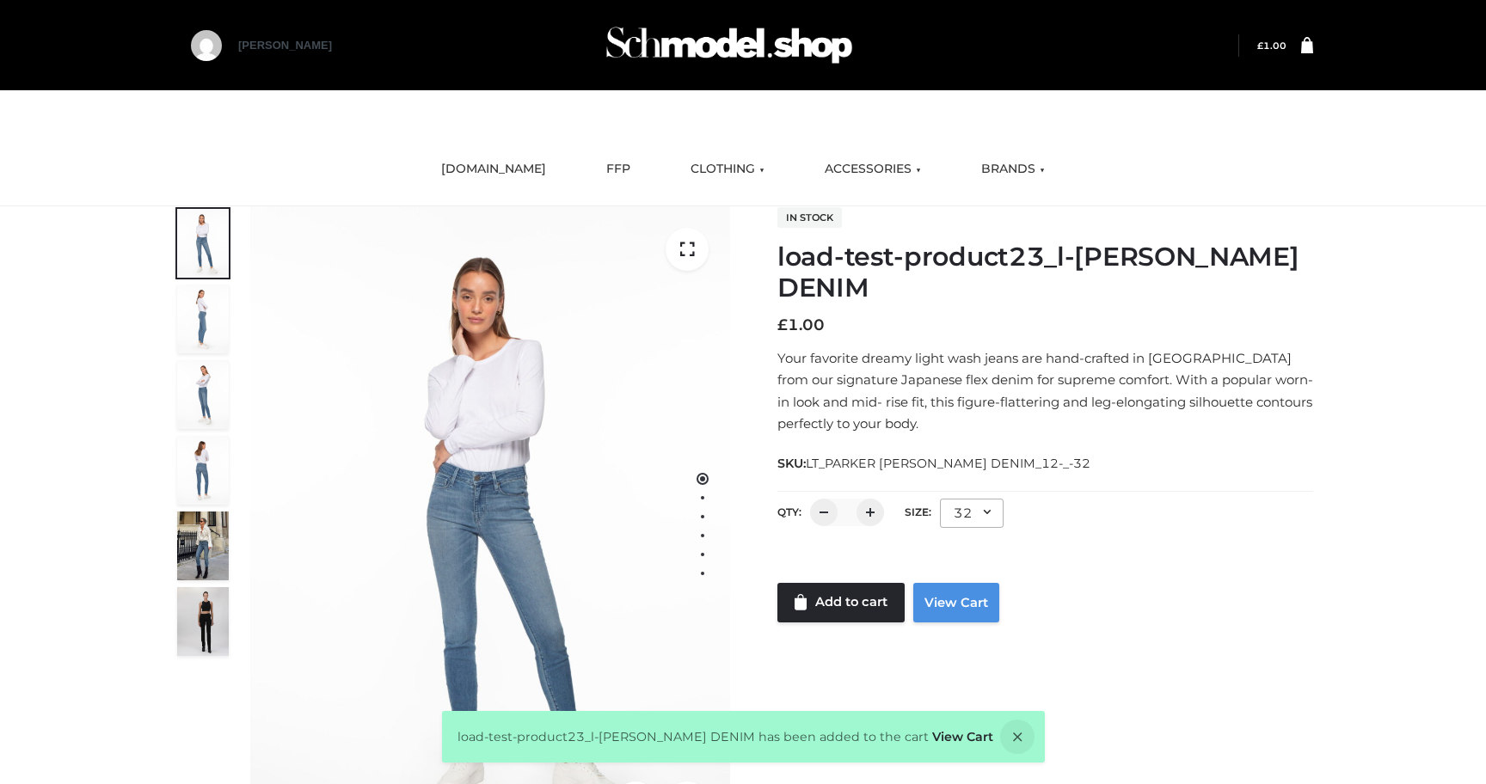
click at [945, 604] on link "View Cart" at bounding box center [956, 603] width 86 height 40
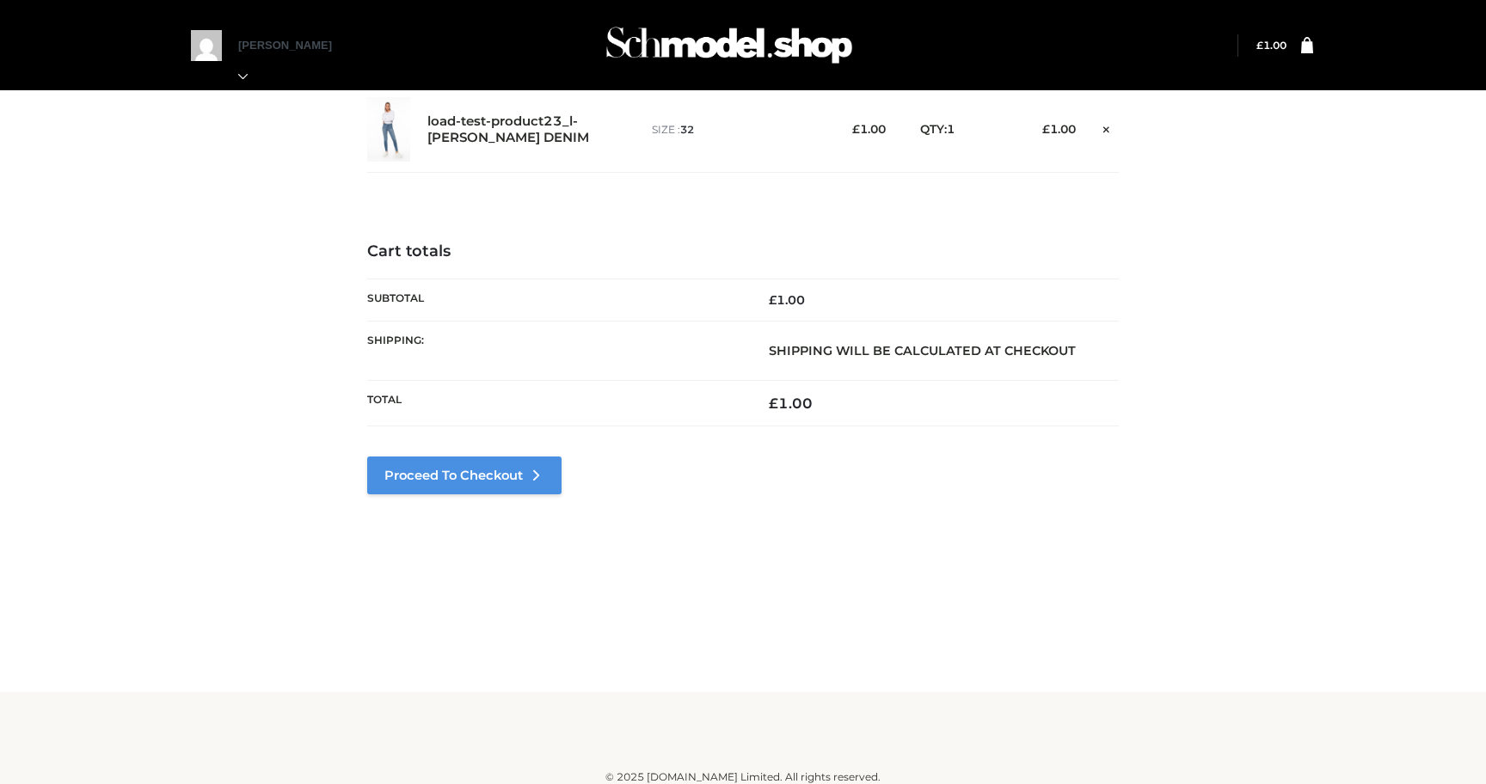
click at [516, 476] on link "Proceed to Checkout" at bounding box center [464, 476] width 194 height 38
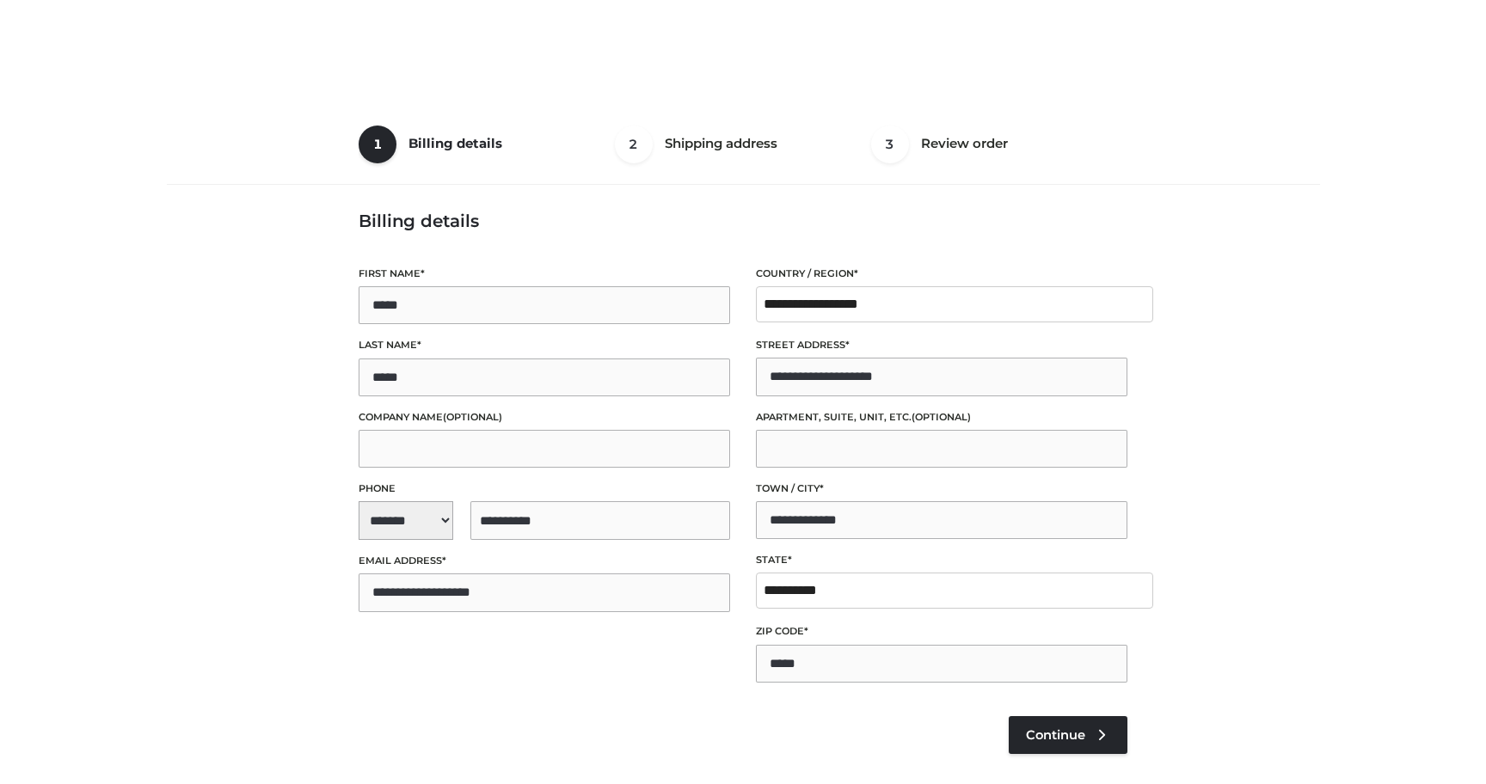
select select "**"
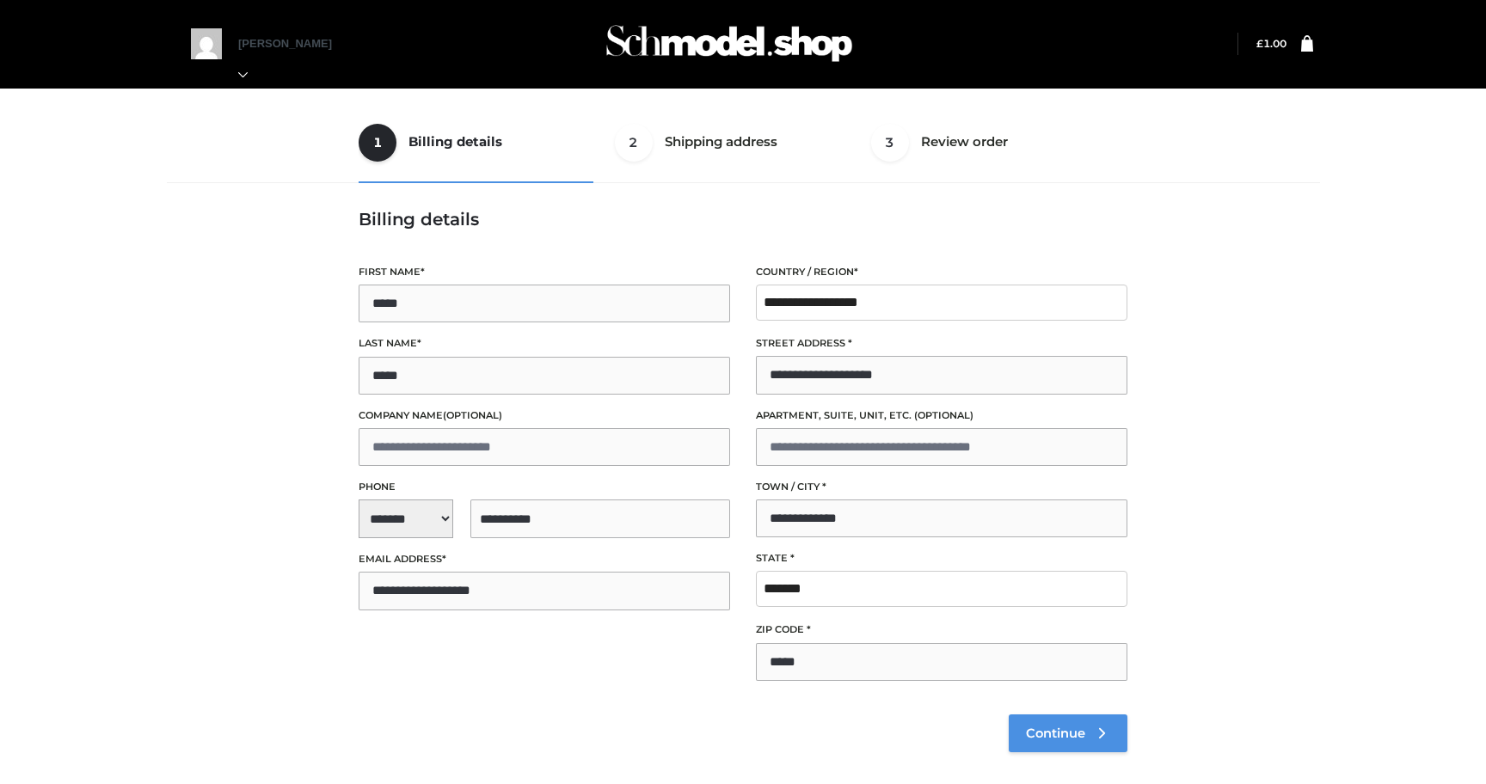
click at [1060, 743] on link "Continue" at bounding box center [1068, 734] width 119 height 38
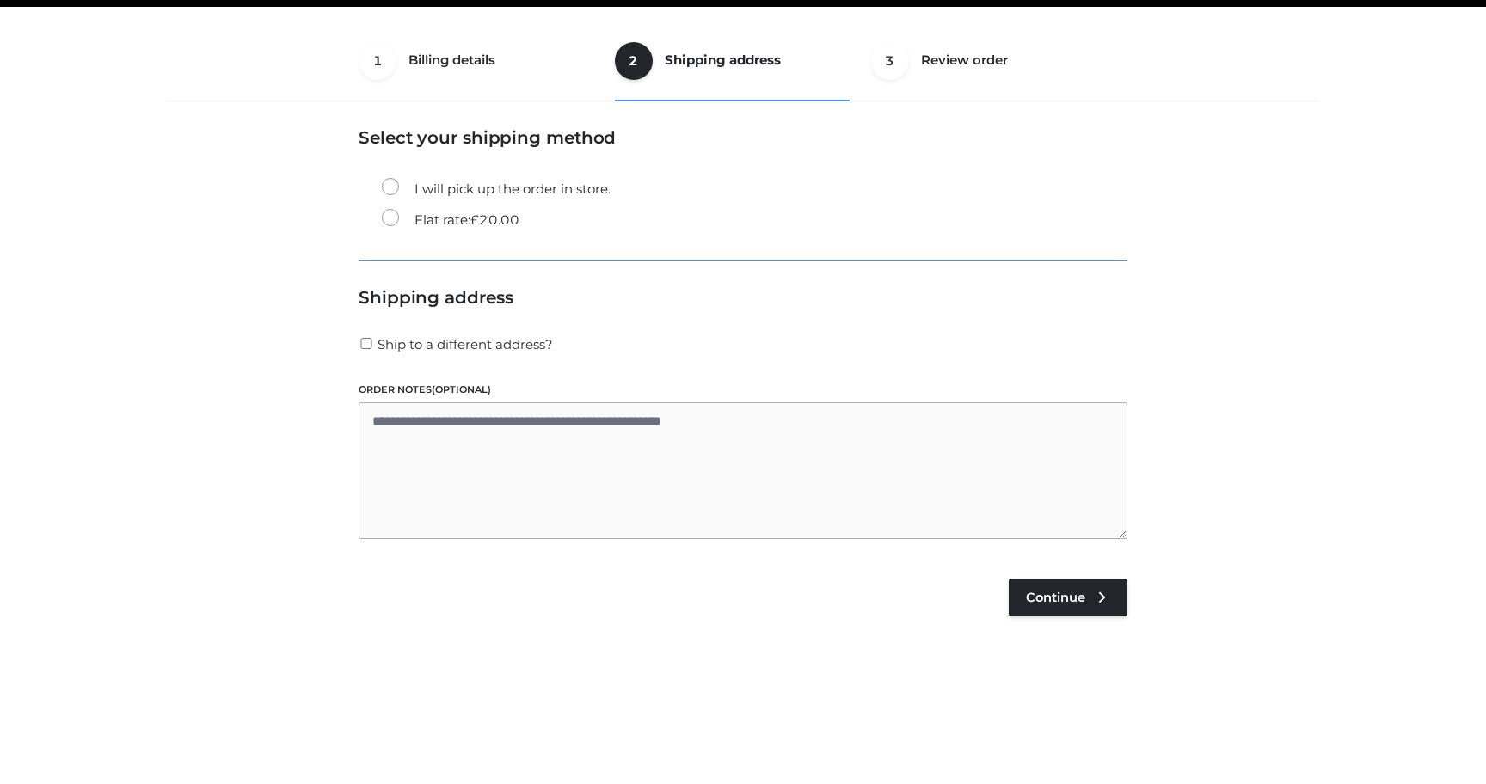
scroll to position [104, 0]
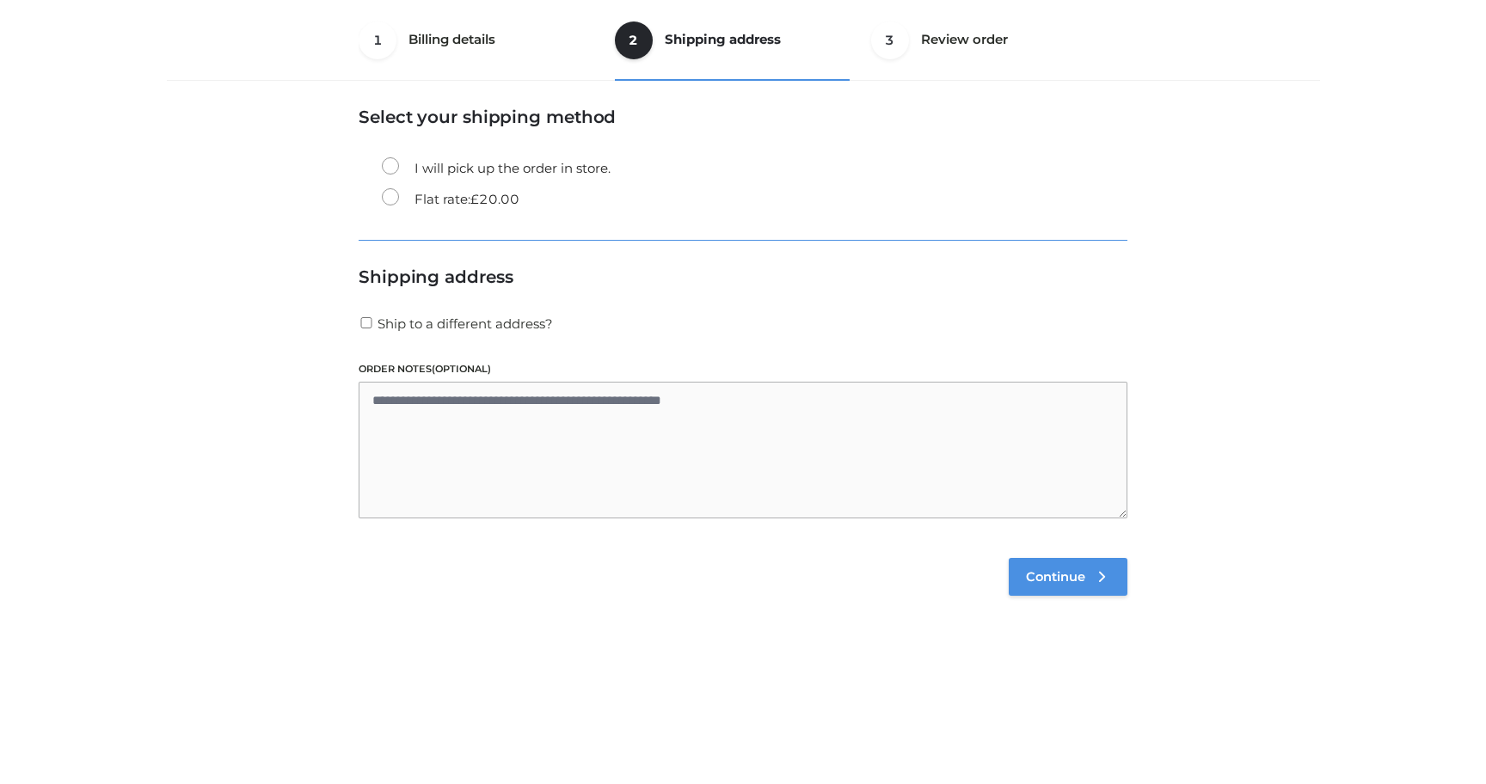
click at [1107, 585] on icon at bounding box center [1101, 576] width 17 height 17
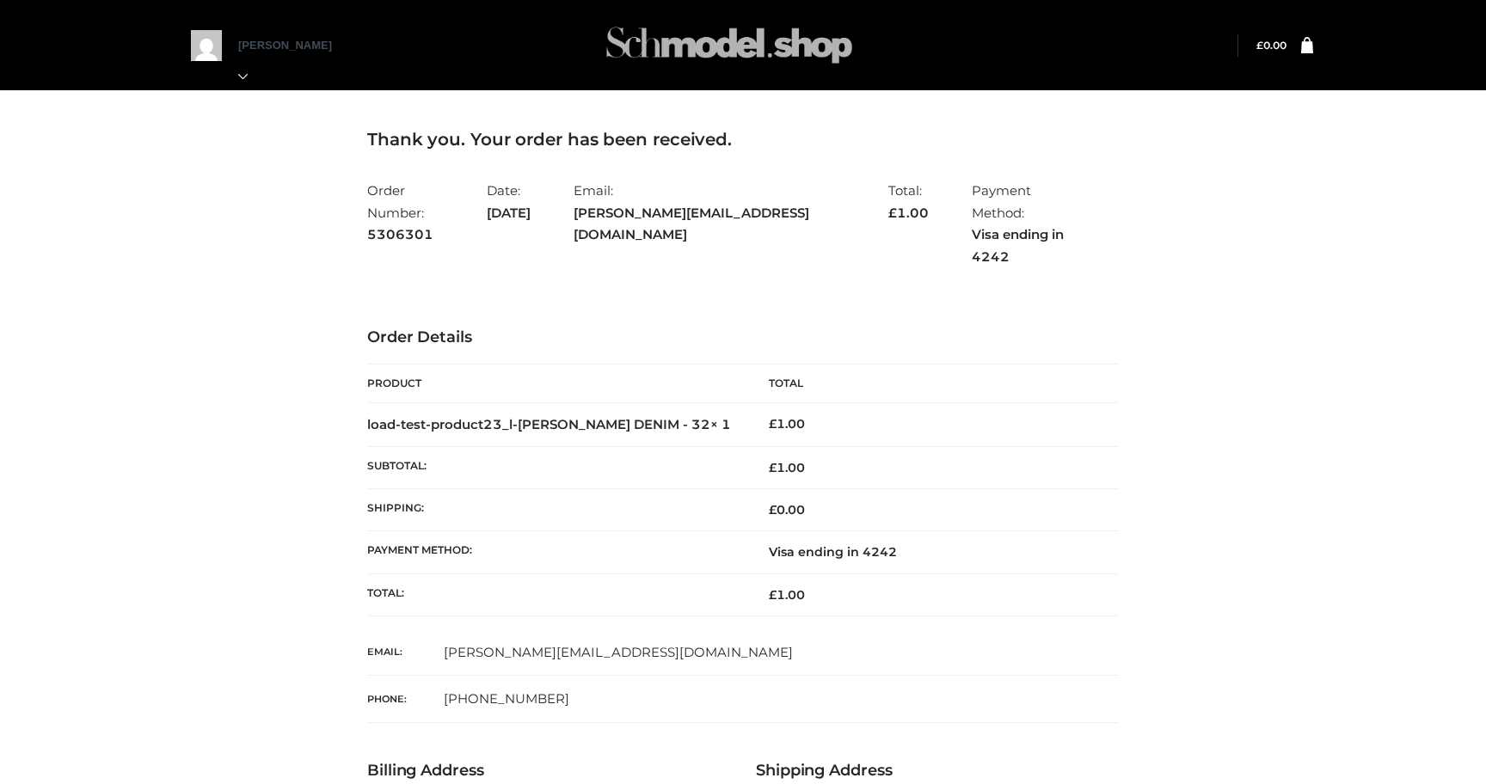
click at [680, 58] on img at bounding box center [729, 45] width 258 height 68
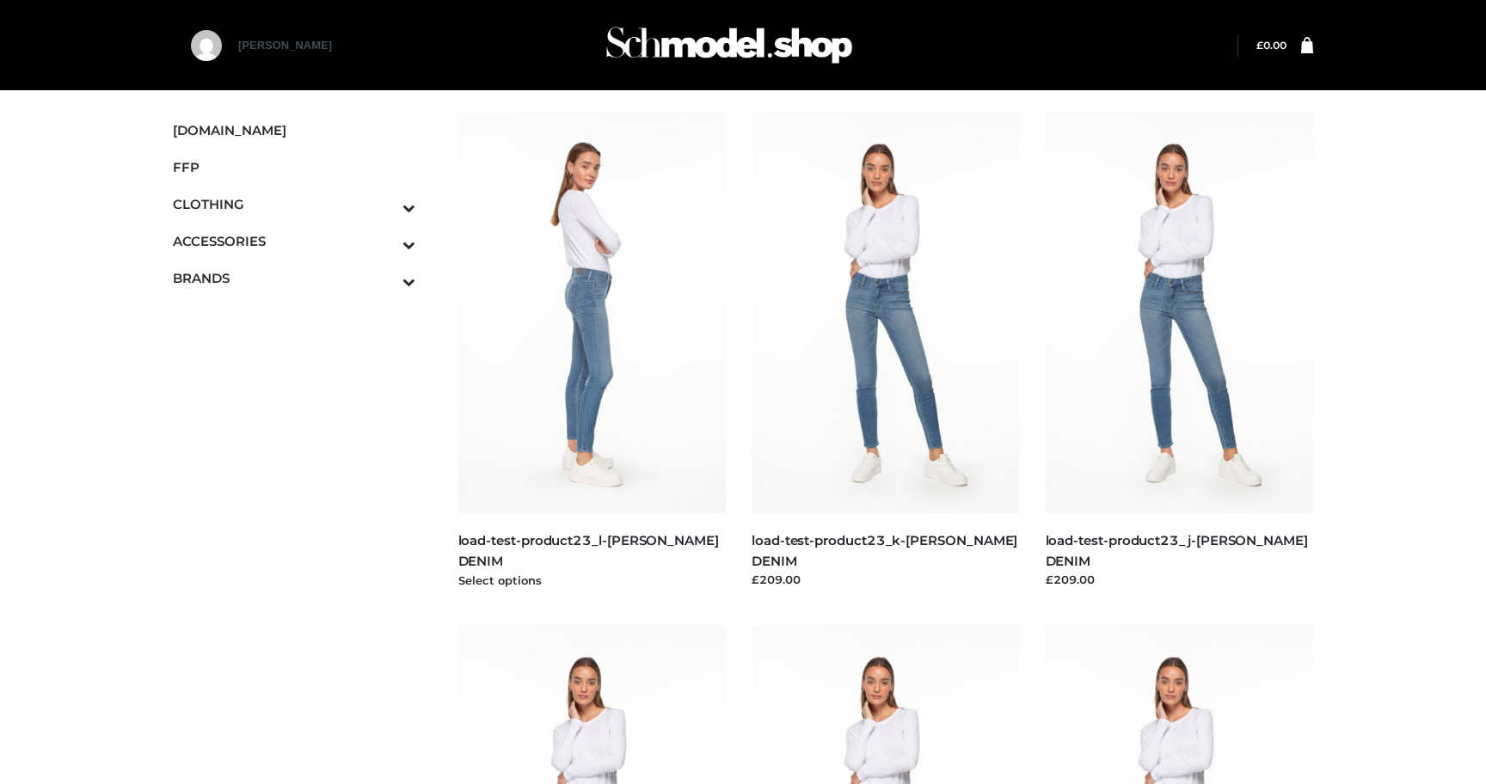
click at [643, 406] on img at bounding box center [592, 313] width 268 height 402
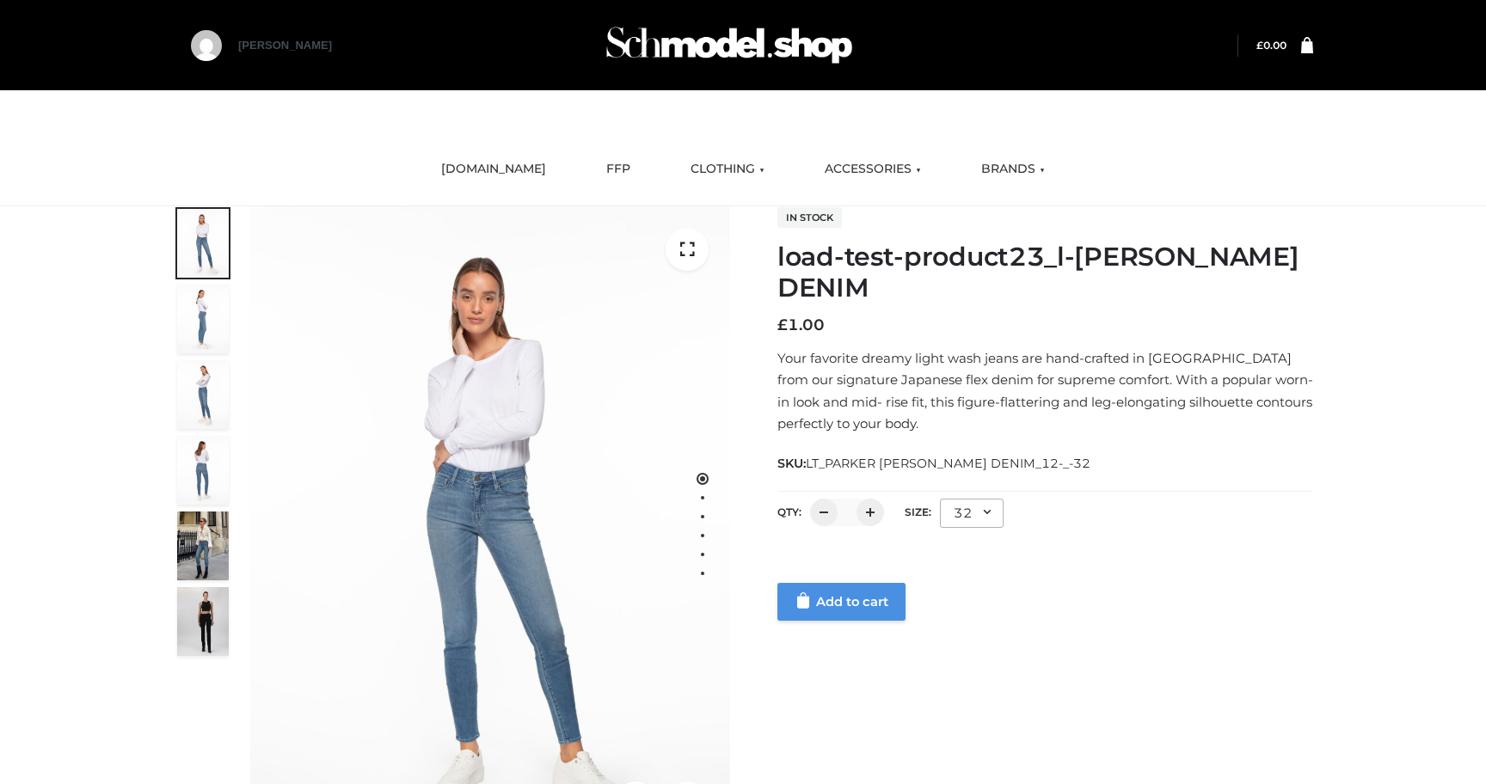
click at [848, 610] on link "Add to cart" at bounding box center [841, 602] width 128 height 38
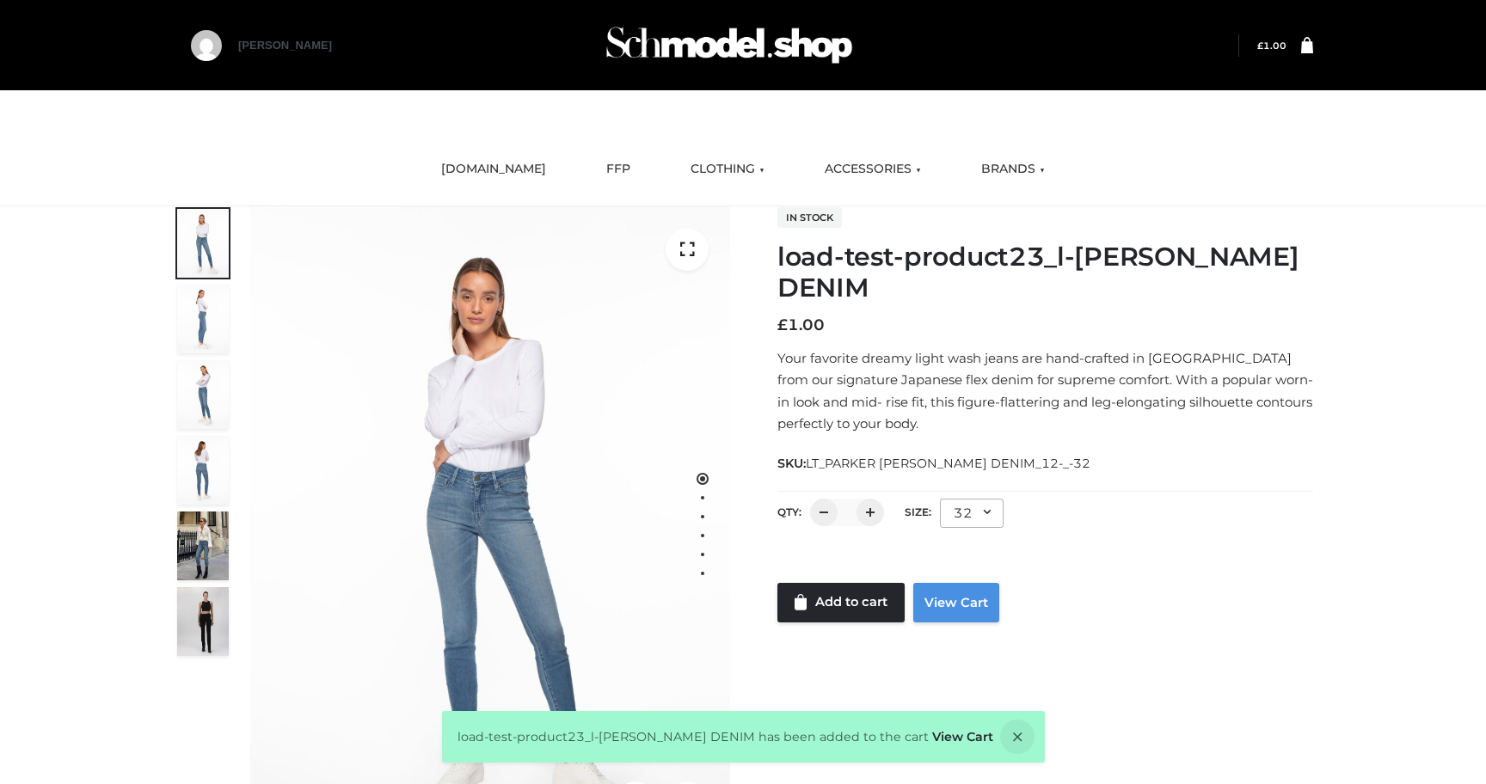
click at [945, 603] on link "View Cart" at bounding box center [956, 603] width 86 height 40
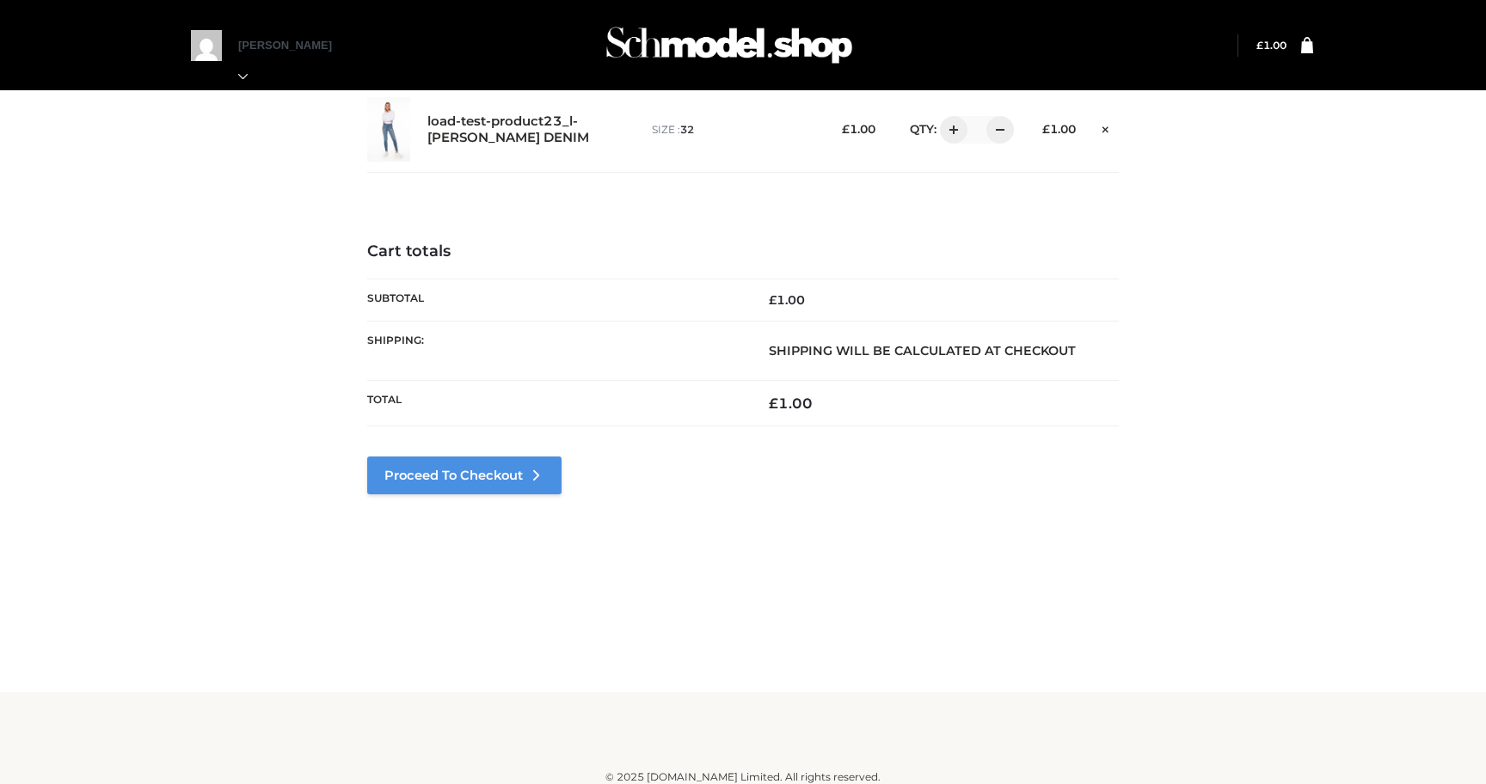
click at [495, 488] on link "Proceed to Checkout" at bounding box center [464, 476] width 194 height 38
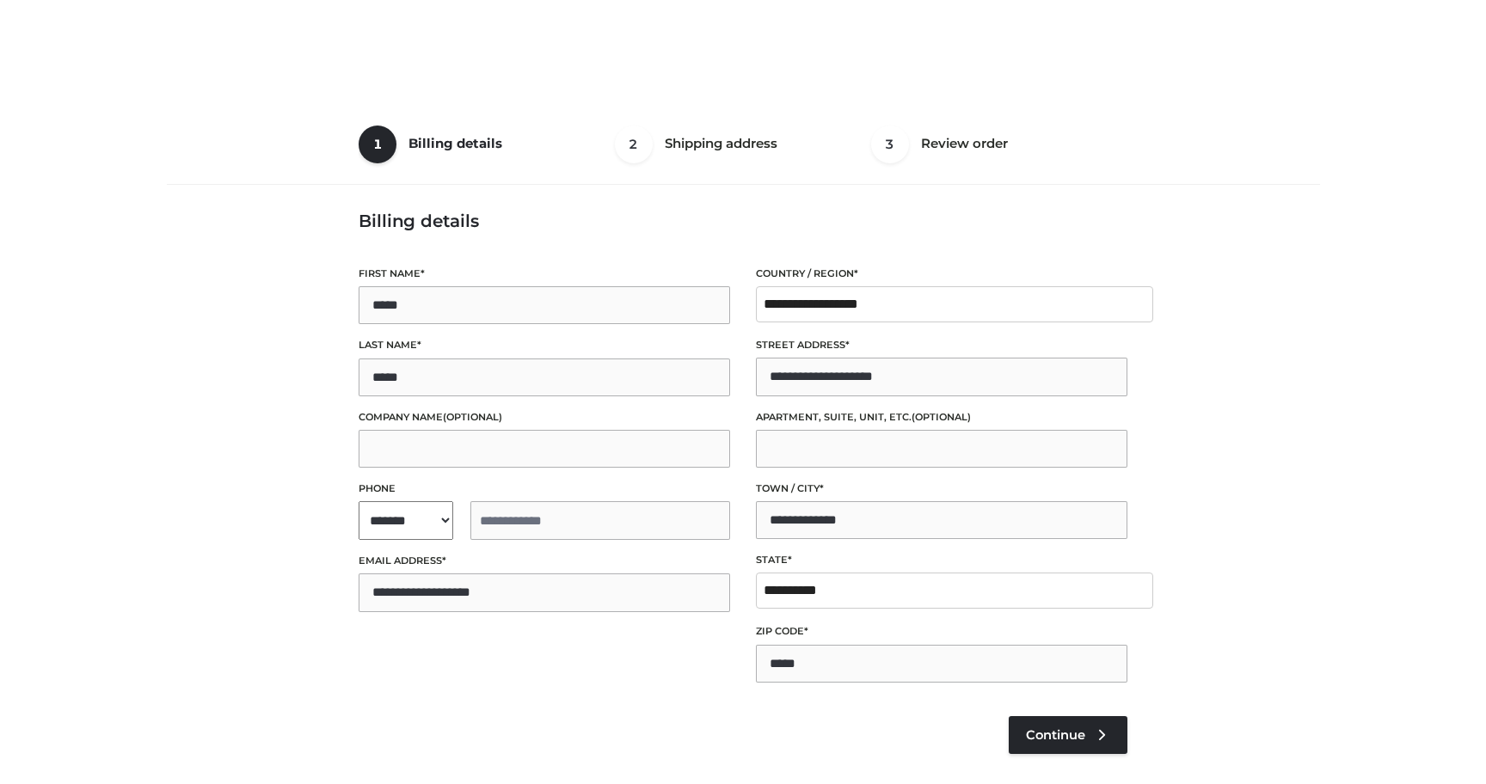
select select "**"
type input "**********"
select select "**"
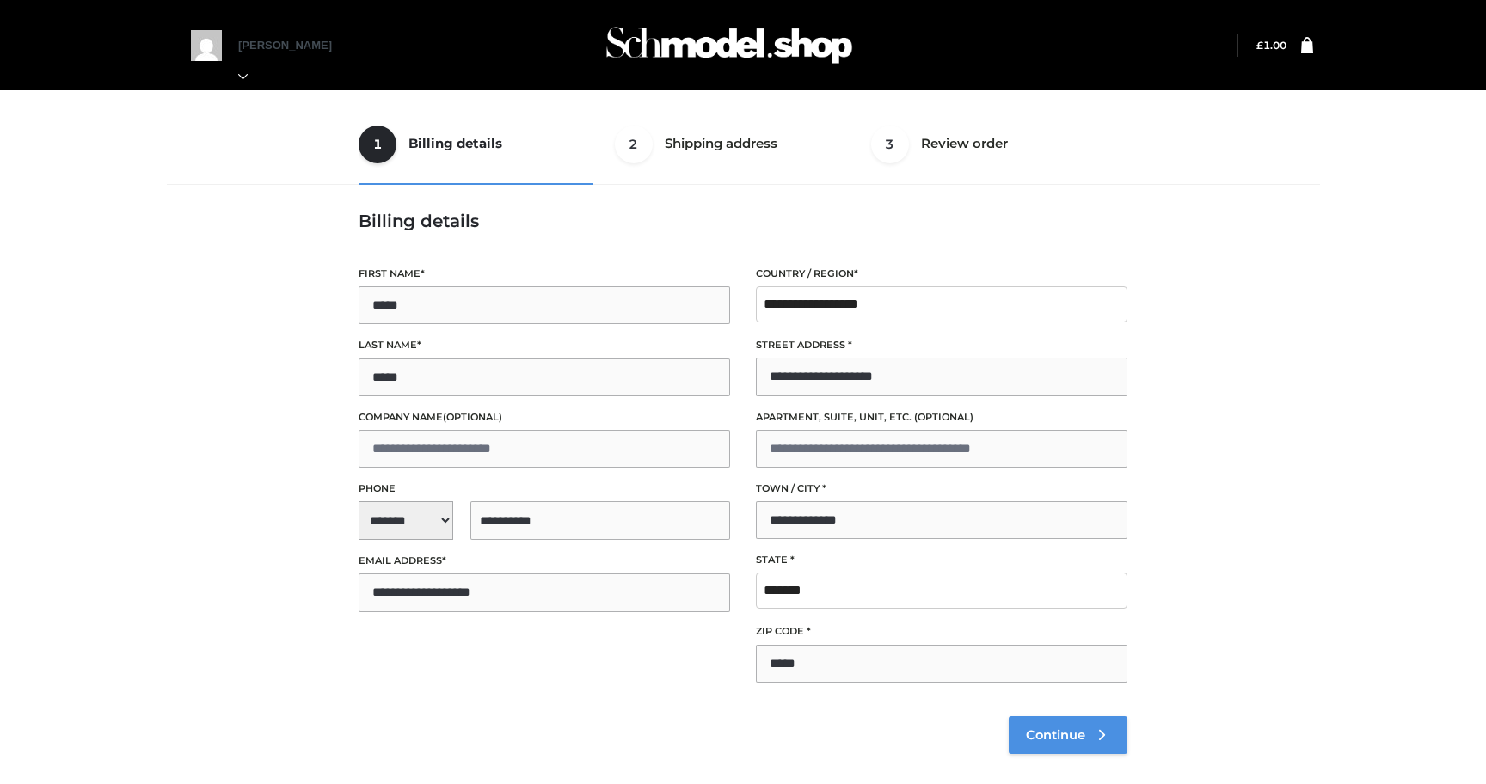
click at [1063, 740] on span "Continue" at bounding box center [1055, 734] width 59 height 15
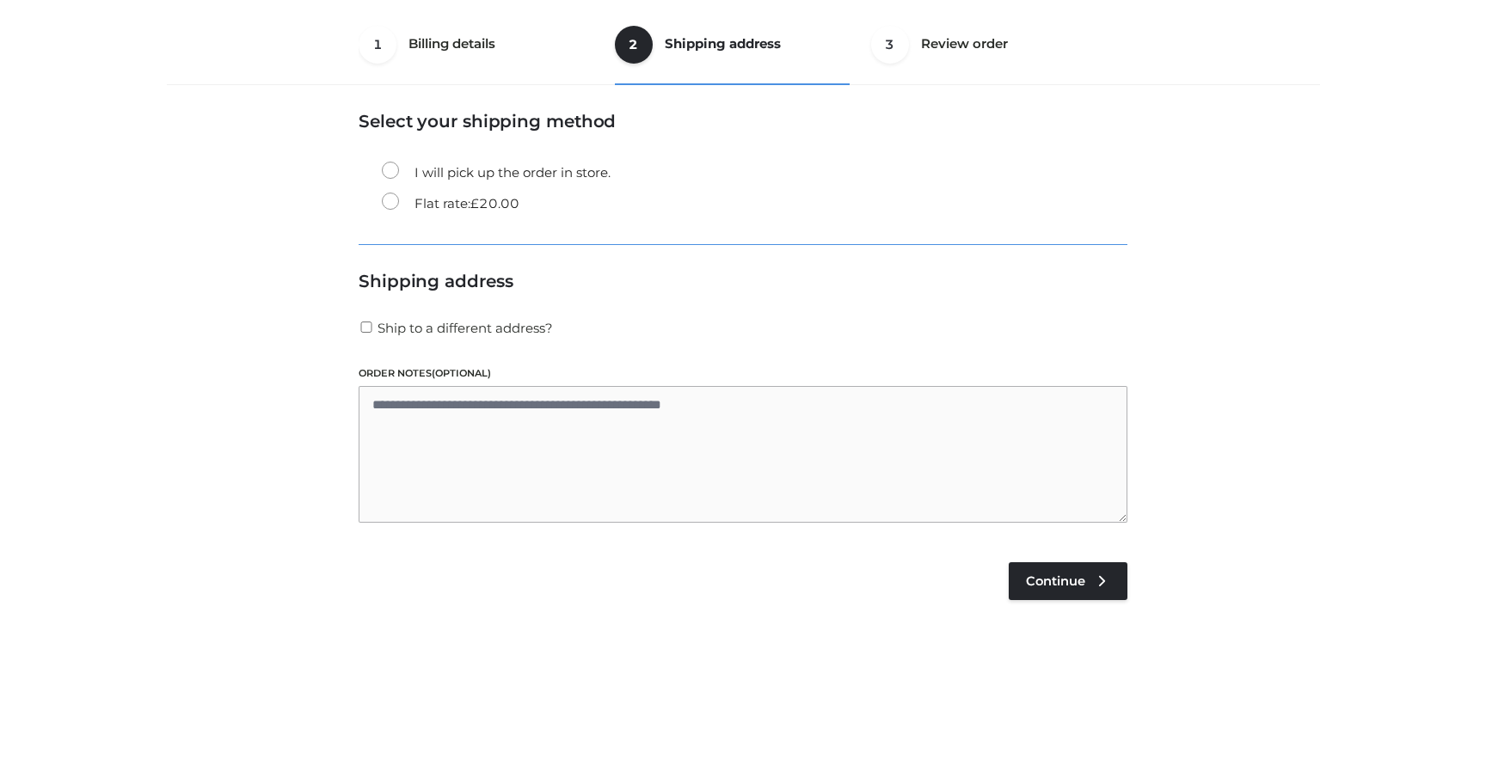
scroll to position [104, 0]
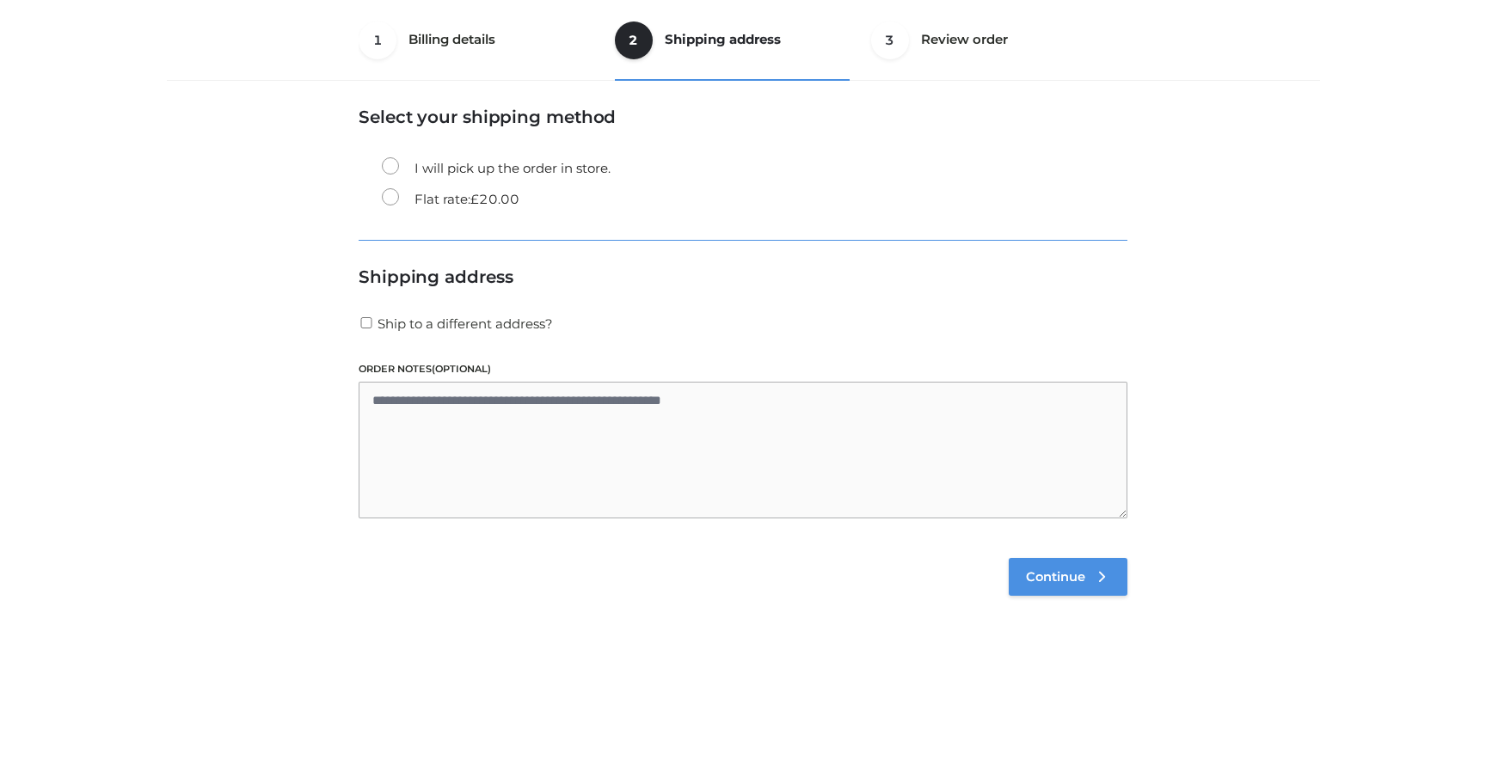
click at [1066, 561] on link "Continue" at bounding box center [1068, 577] width 119 height 38
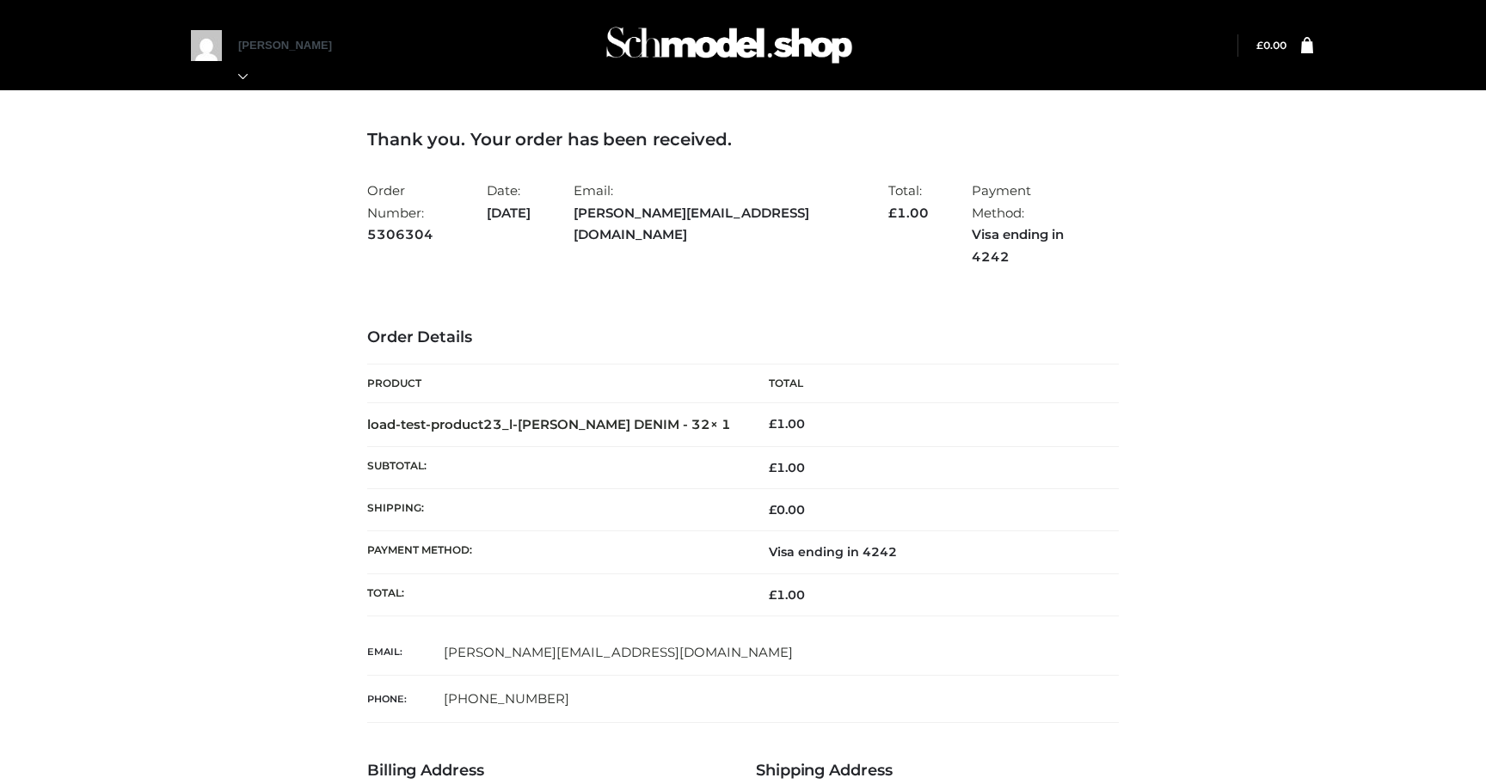
click at [752, 129] on h3 "Thank you. Your order has been received." at bounding box center [743, 139] width 752 height 21
click at [771, 54] on img at bounding box center [729, 45] width 258 height 68
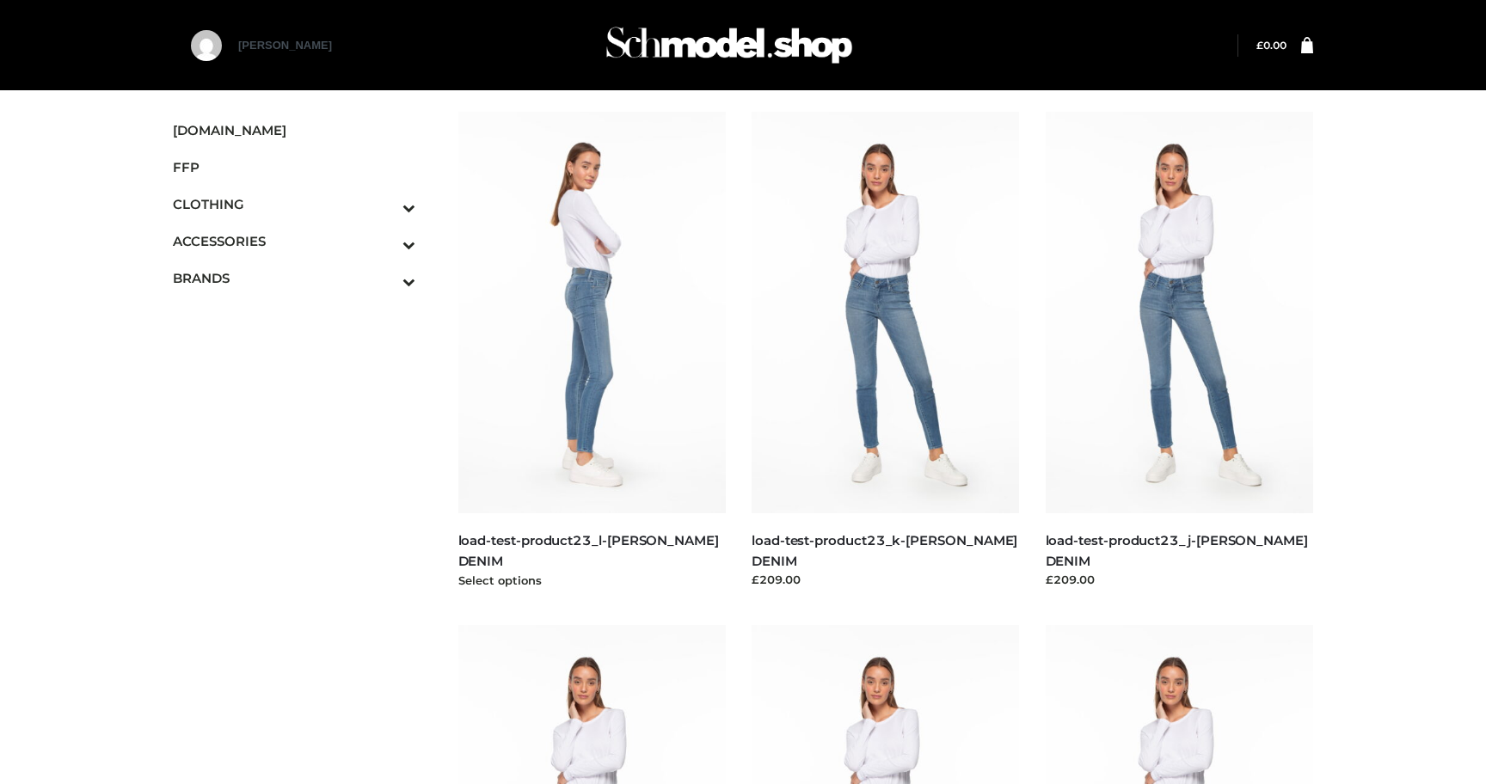
click at [594, 362] on img at bounding box center [592, 313] width 268 height 402
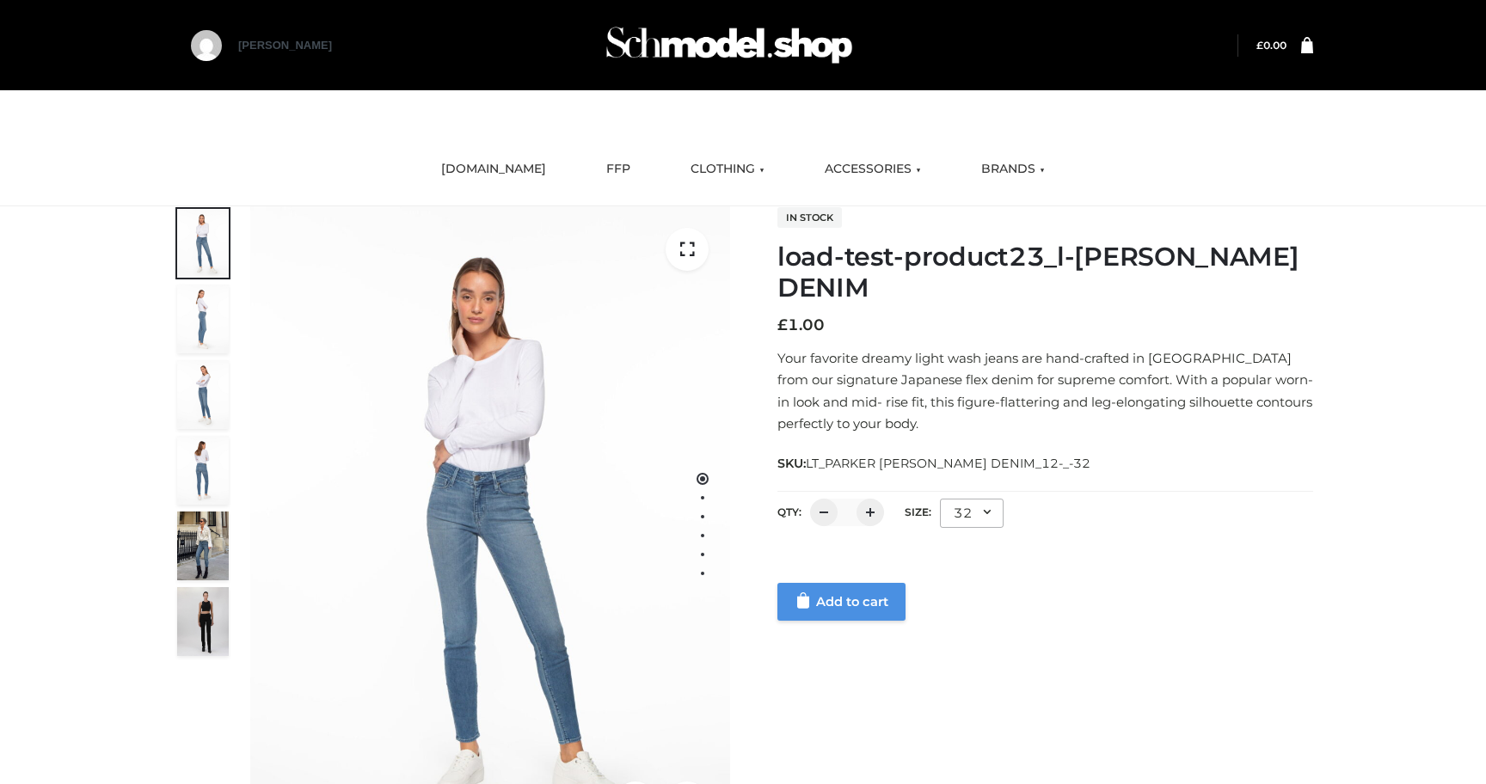
click at [820, 605] on link "Add to cart" at bounding box center [841, 602] width 128 height 38
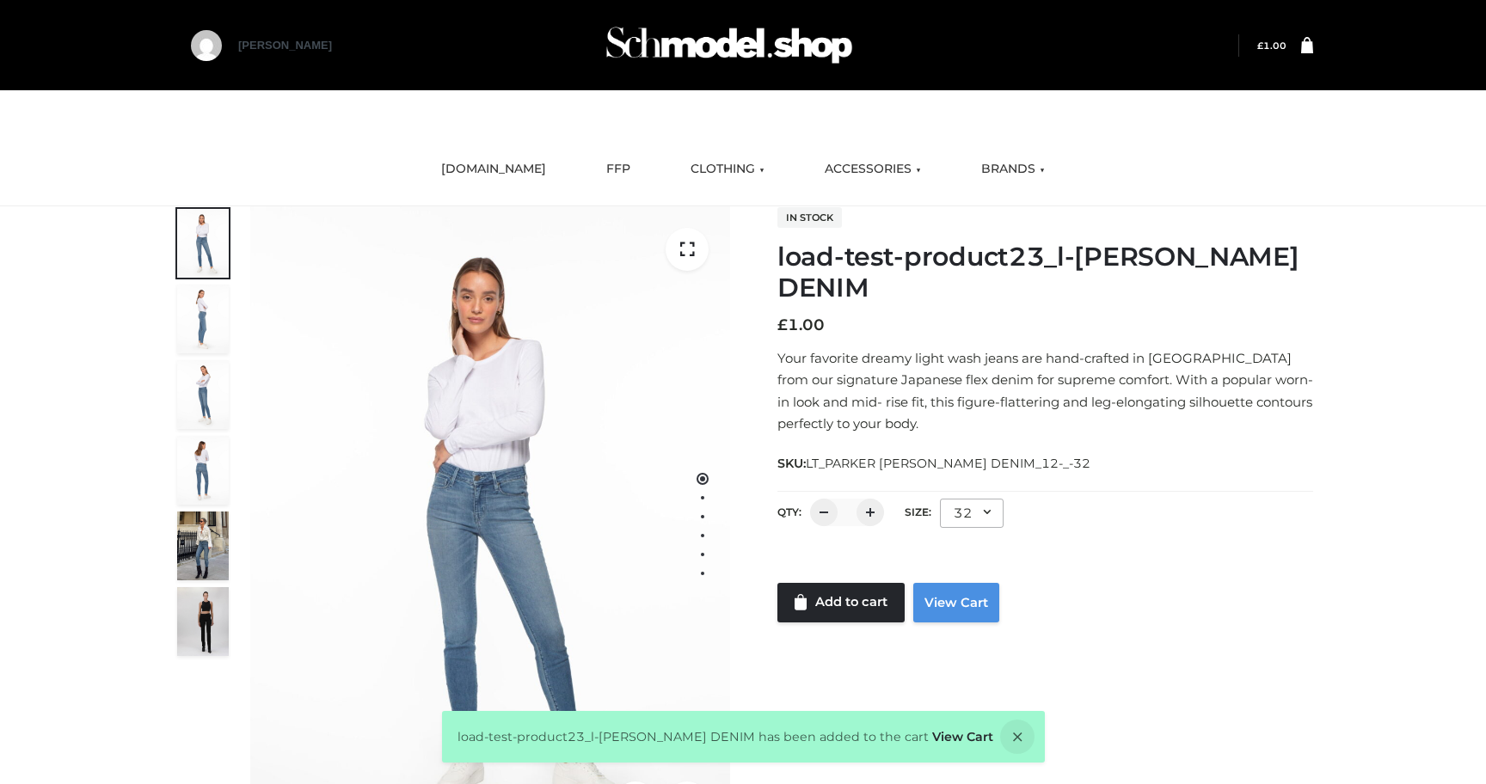
click at [961, 602] on link "View Cart" at bounding box center [956, 603] width 86 height 40
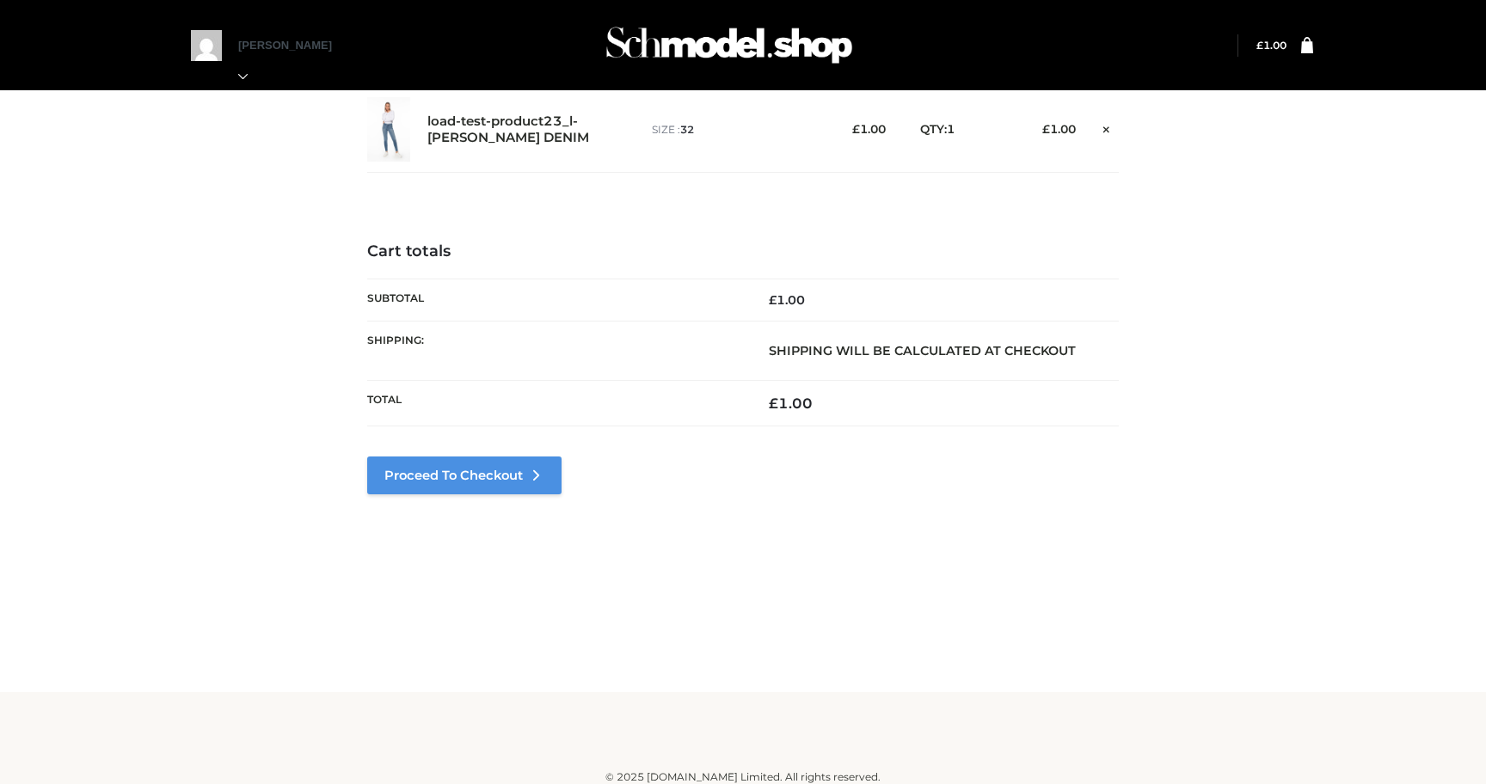
click at [467, 466] on link "Proceed to Checkout" at bounding box center [464, 476] width 194 height 38
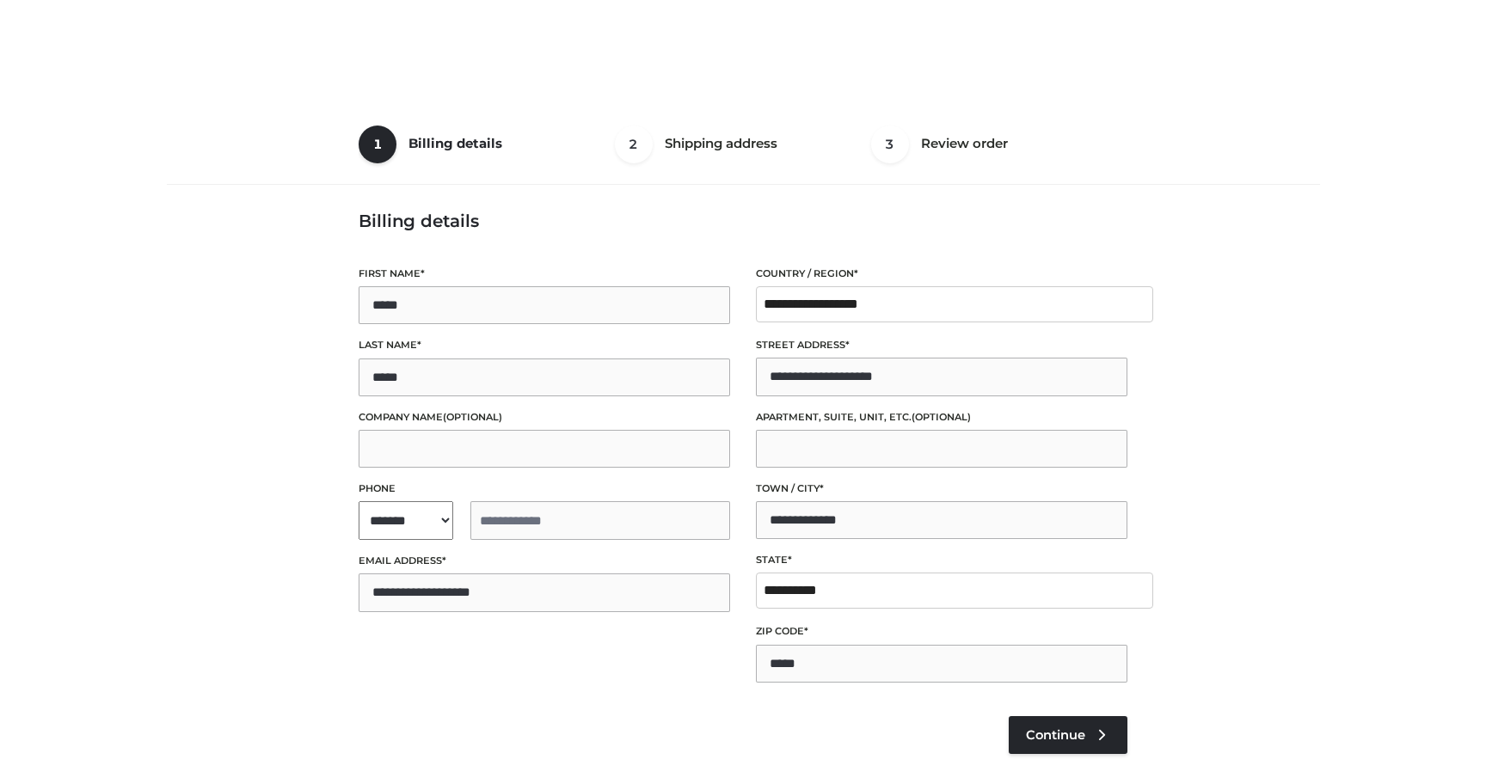
select select "**"
type input "**********"
select select "**"
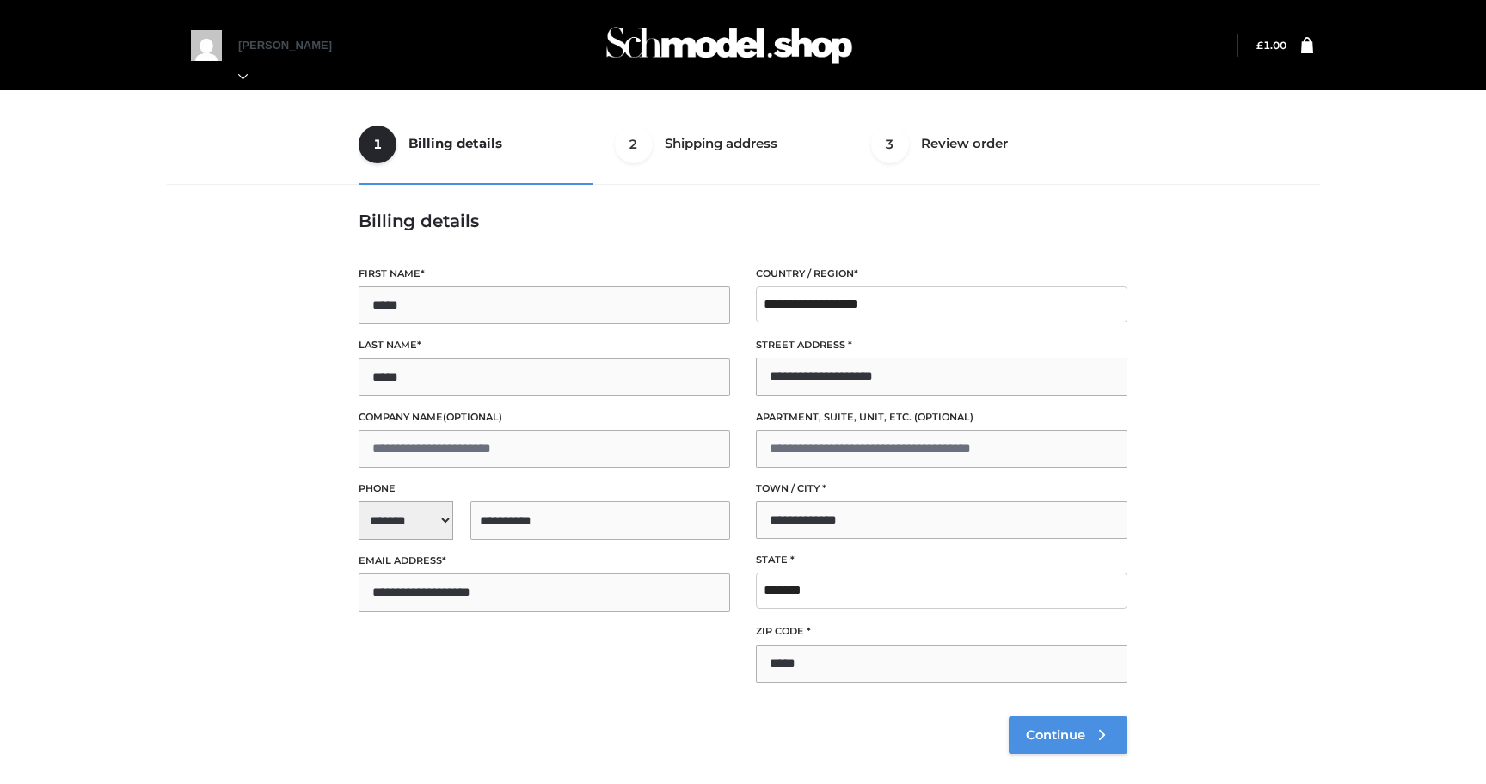
click at [1060, 734] on span "Continue" at bounding box center [1055, 734] width 59 height 15
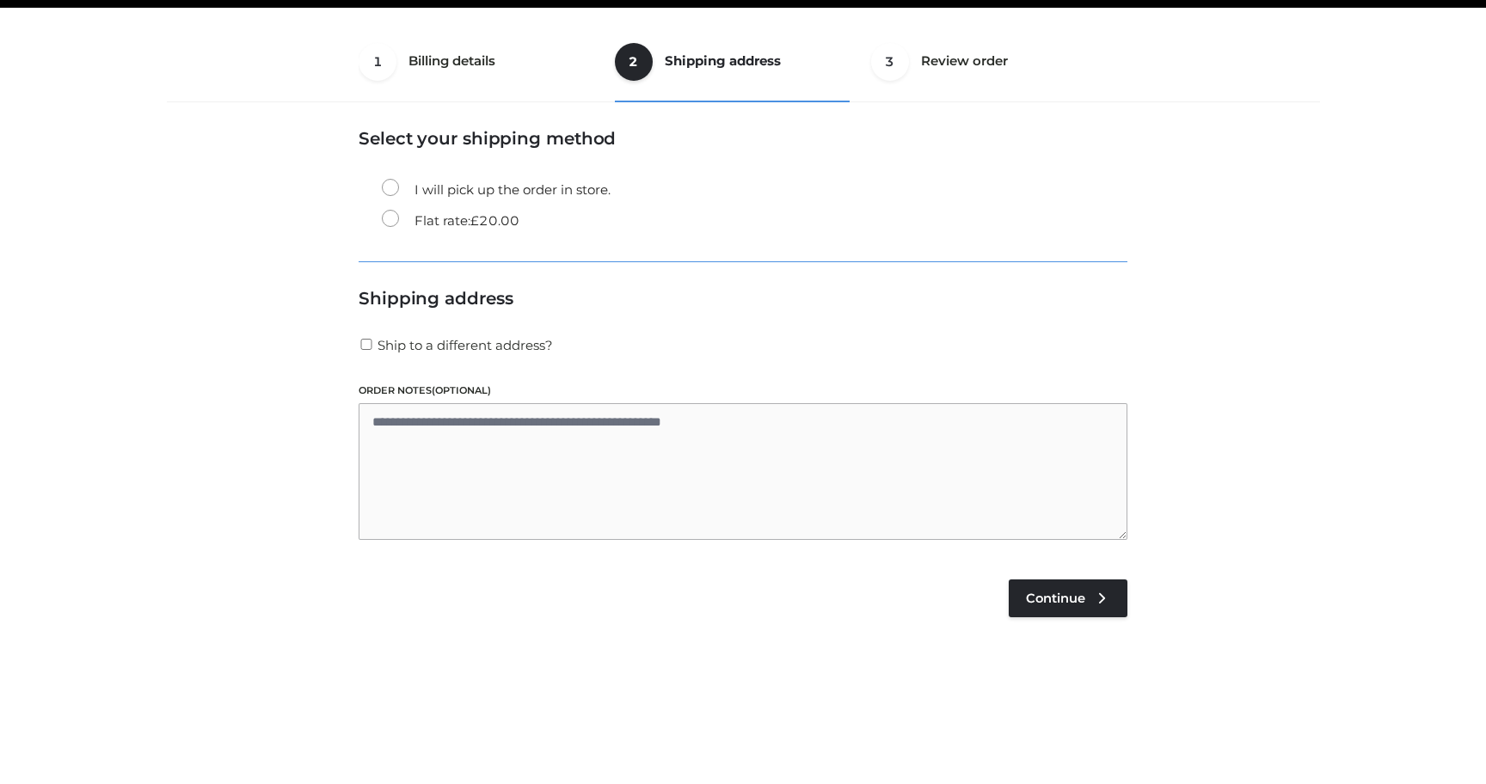
scroll to position [104, 0]
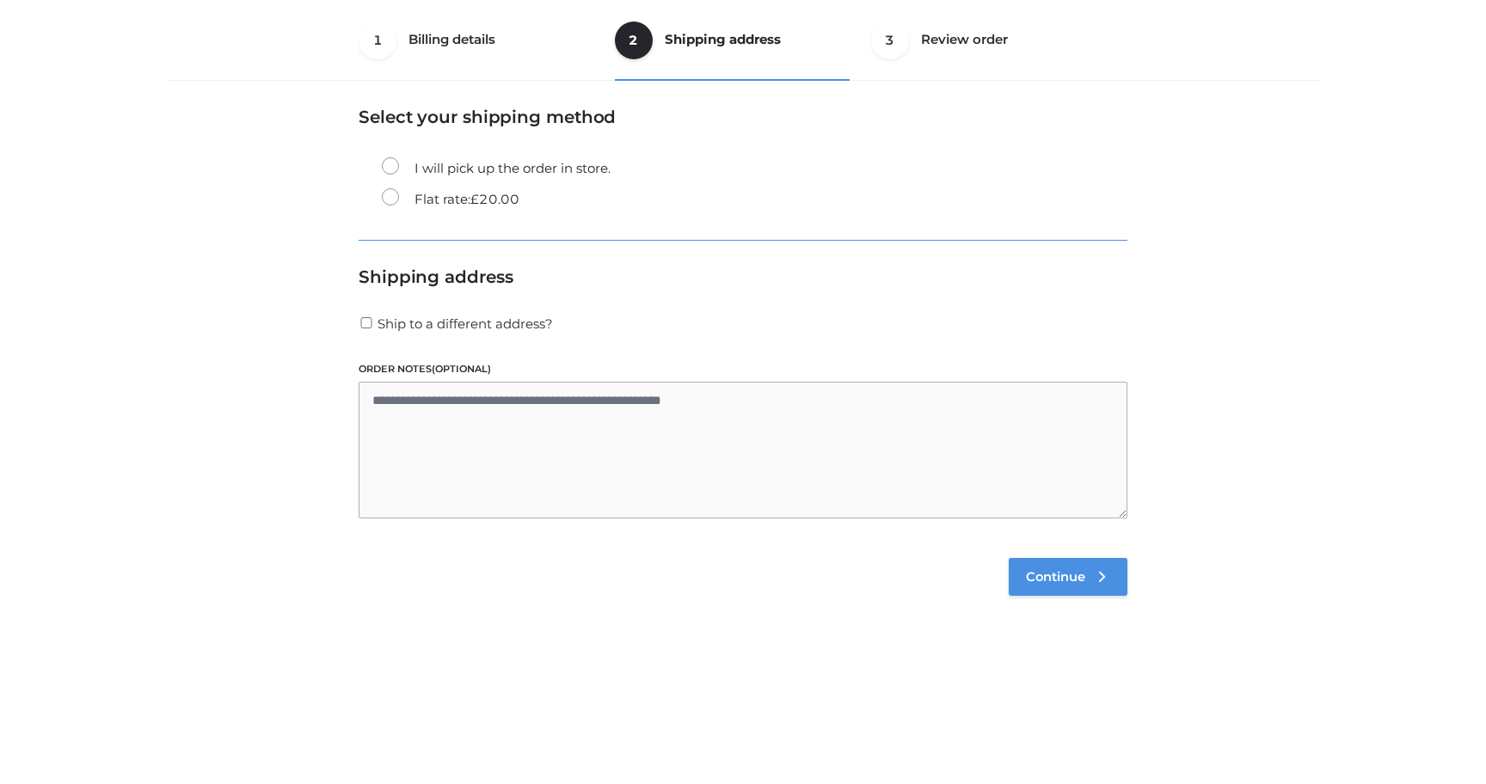
click at [1108, 583] on icon at bounding box center [1101, 576] width 17 height 17
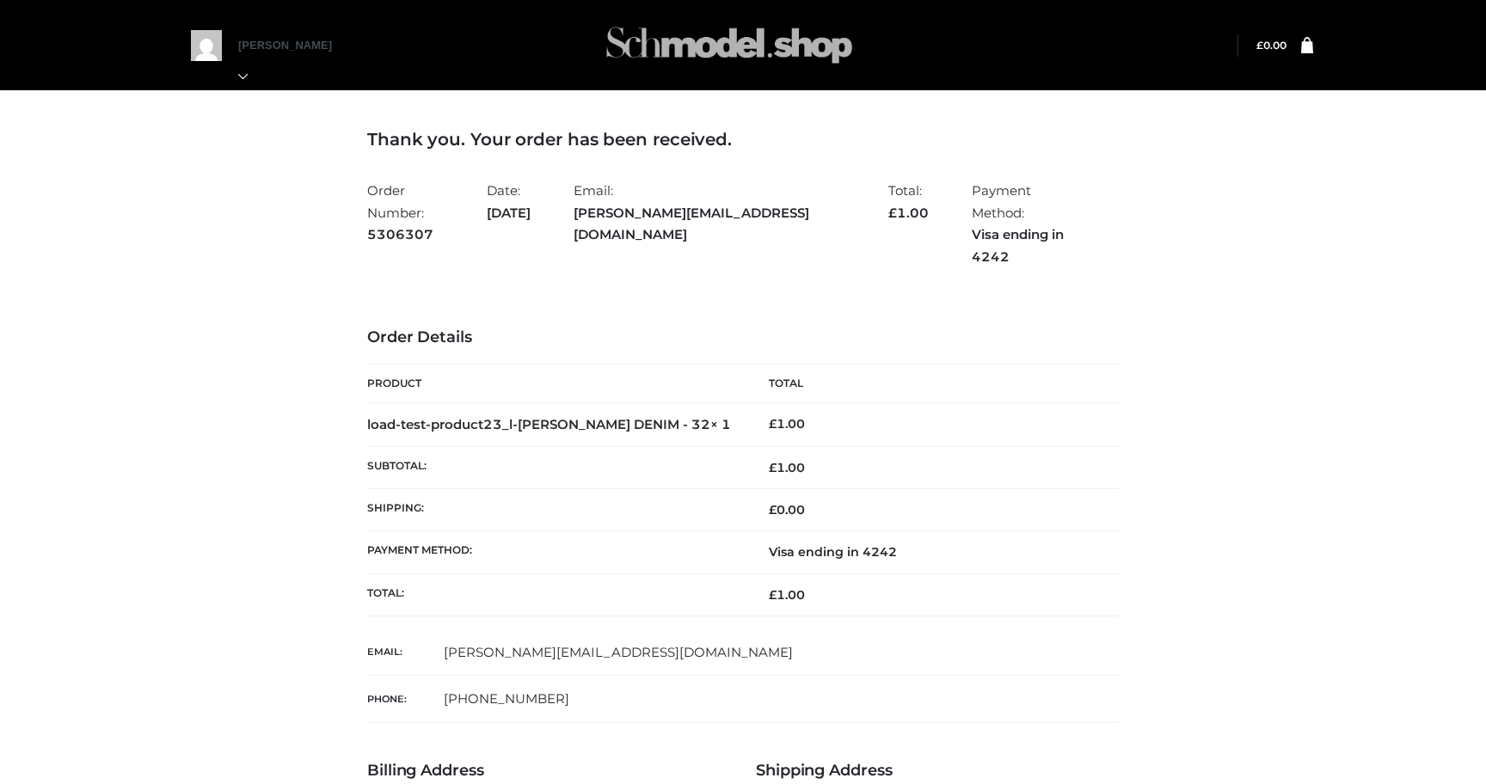
click at [696, 53] on img at bounding box center [729, 45] width 258 height 68
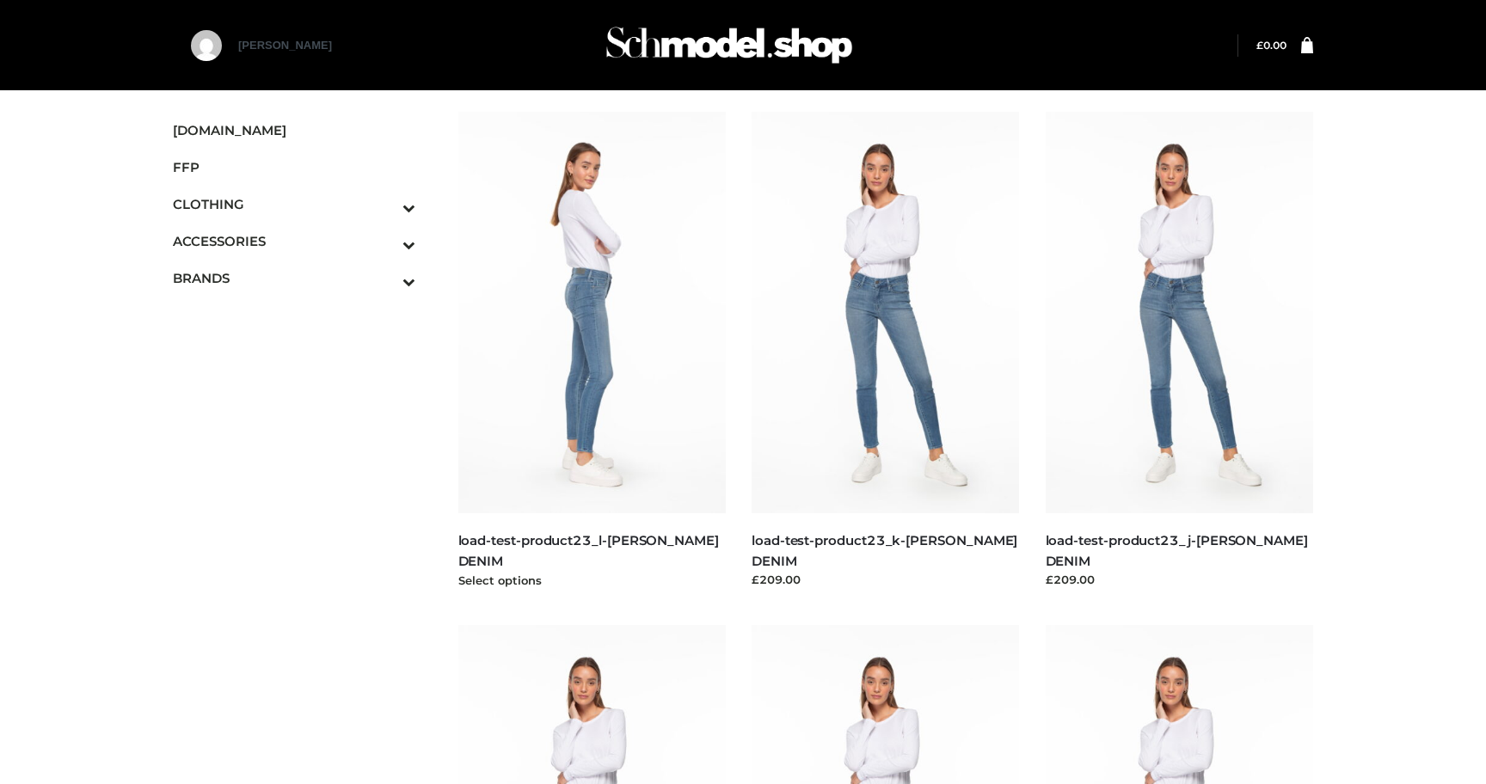
click at [640, 262] on img at bounding box center [592, 313] width 268 height 402
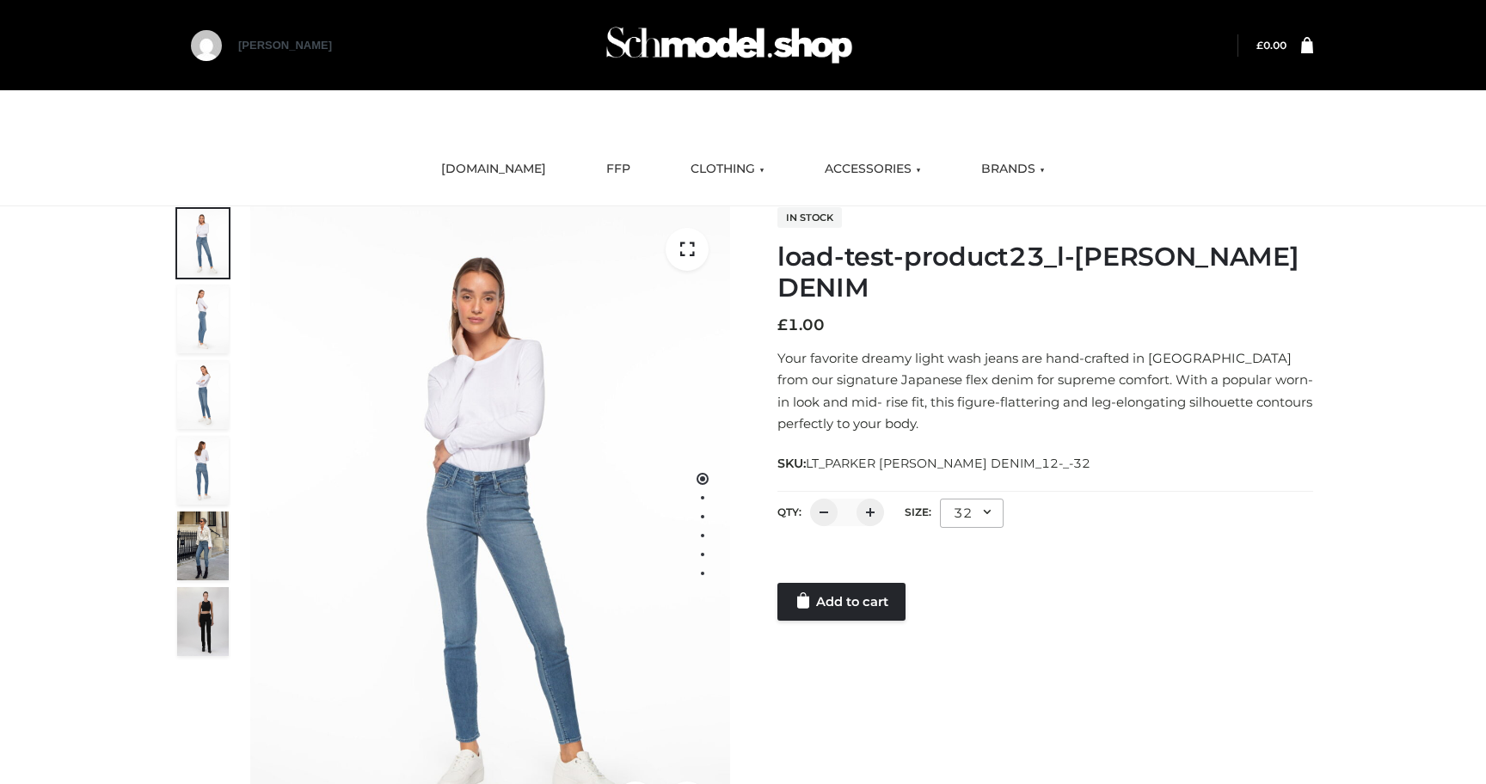
click at [823, 459] on span "LT_PARKER [PERSON_NAME] DENIM_12-_-32" at bounding box center [948, 463] width 285 height 15
click at [1035, 464] on div "SKU: LT_PARKER SMITH DENIM_12-_-32" at bounding box center [1045, 462] width 536 height 21
copy div "LT_PARKER SMITH DENIM_12-_-32"
click at [841, 613] on link "Add to cart" at bounding box center [841, 602] width 128 height 38
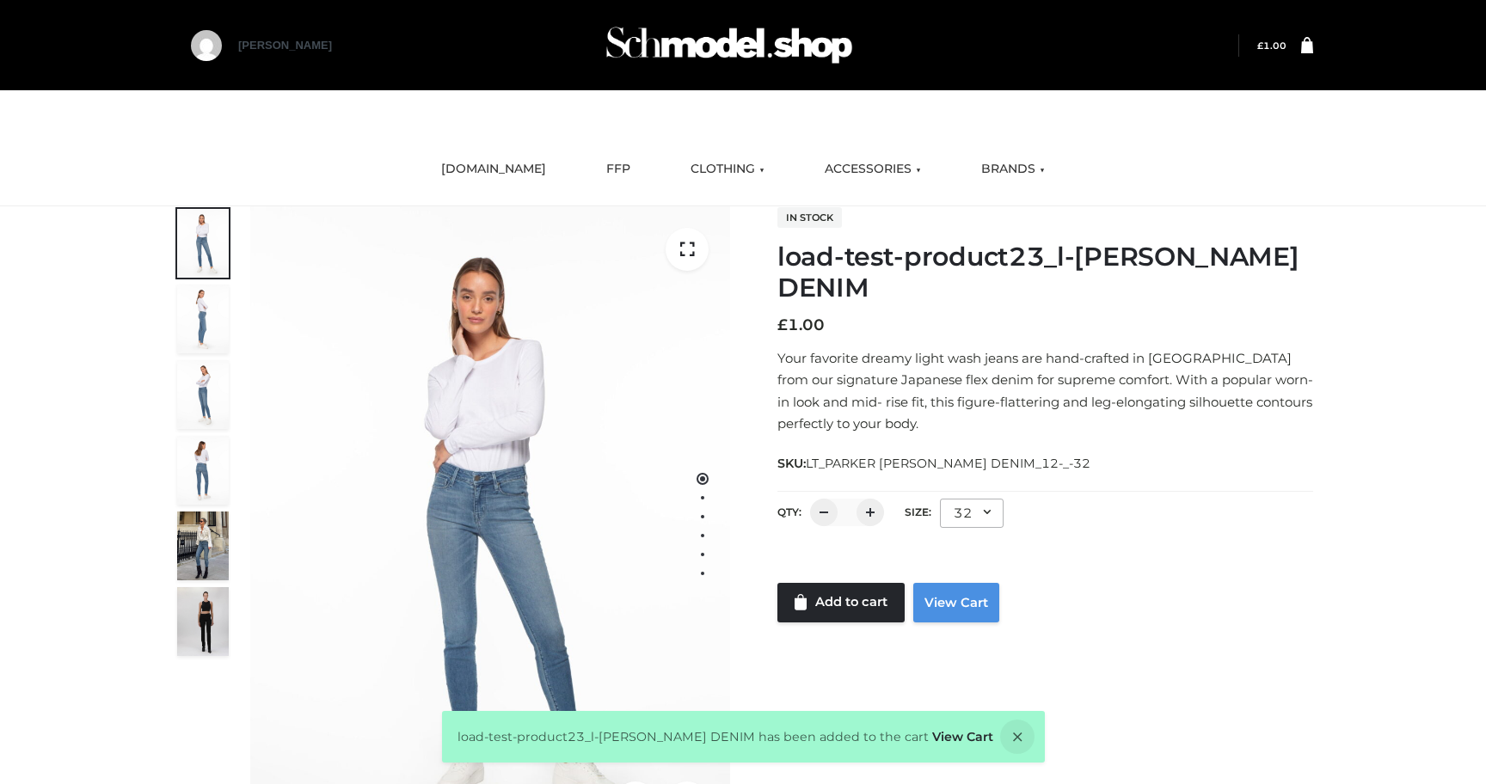
click at [942, 599] on link "View Cart" at bounding box center [956, 603] width 86 height 40
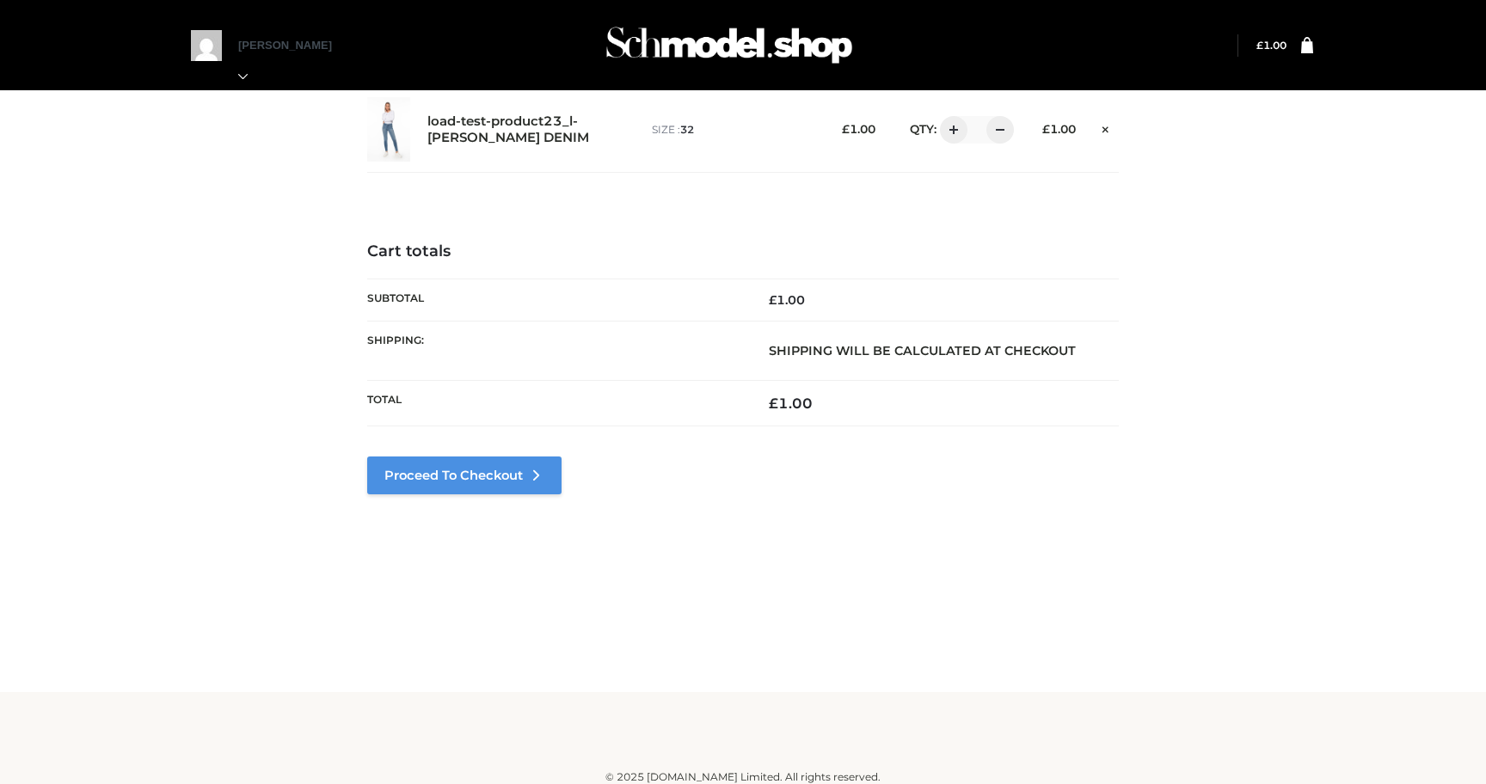
click at [513, 470] on link "Proceed to Checkout" at bounding box center [464, 476] width 194 height 38
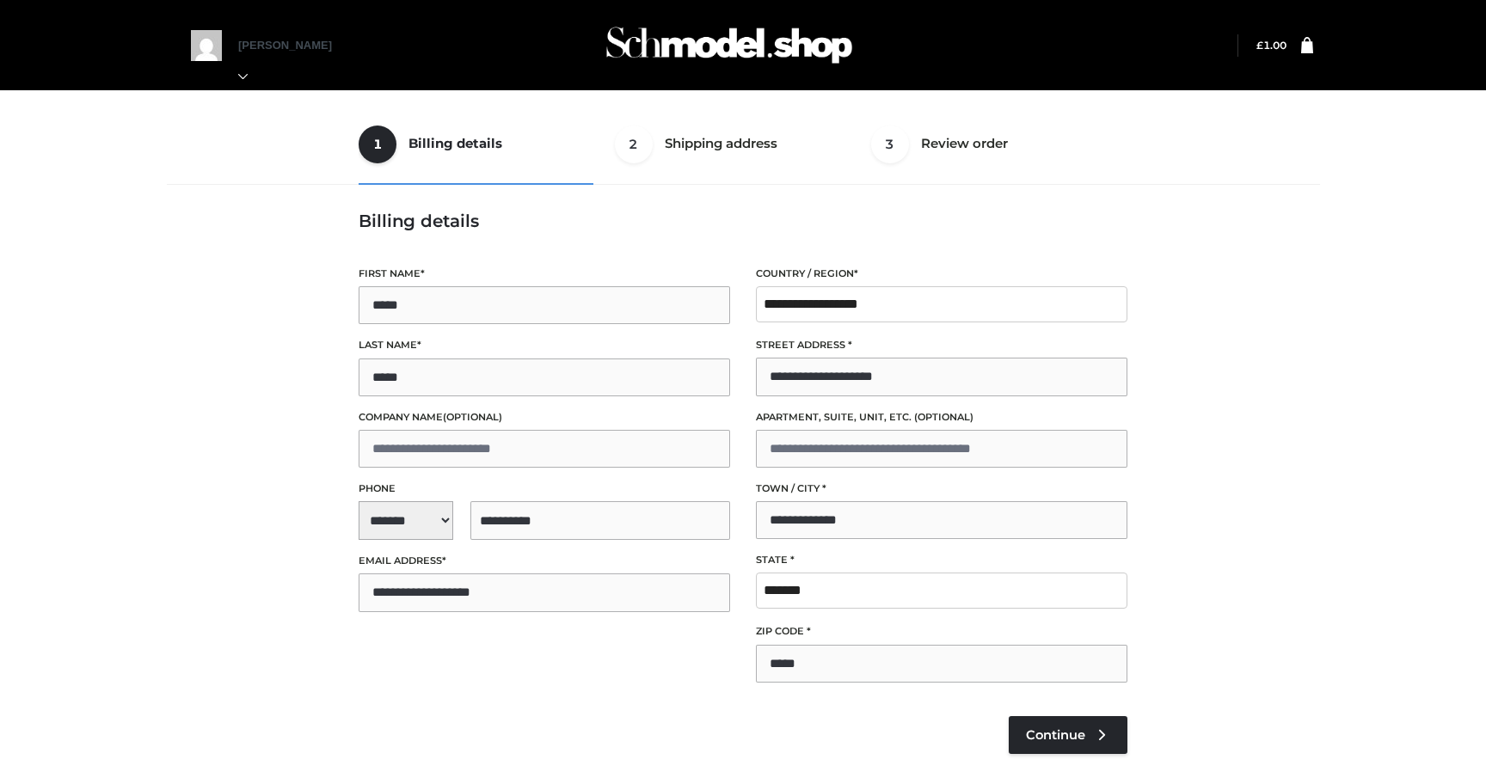
select select "**"
click at [1082, 735] on span "Continue" at bounding box center [1055, 734] width 59 height 15
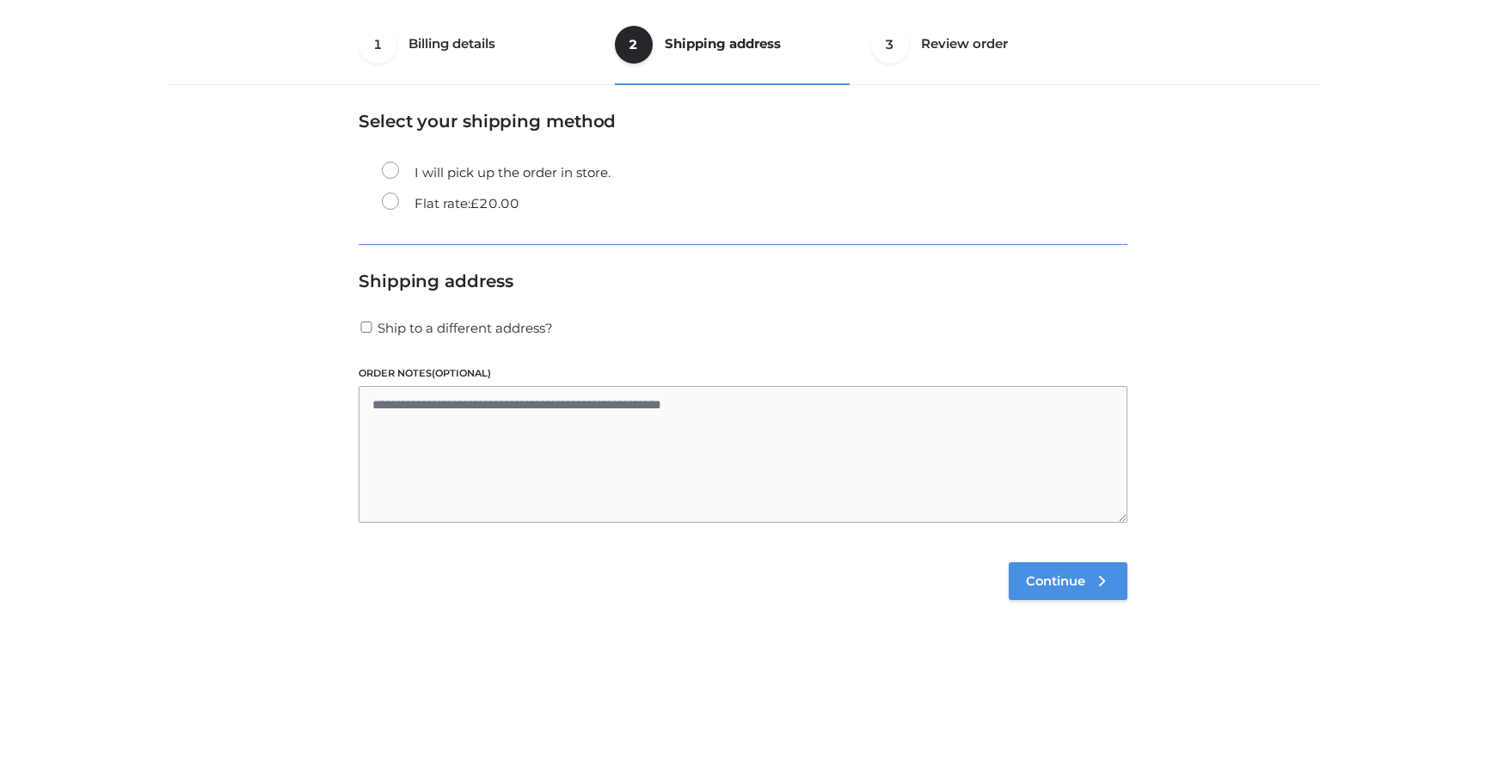
scroll to position [104, 0]
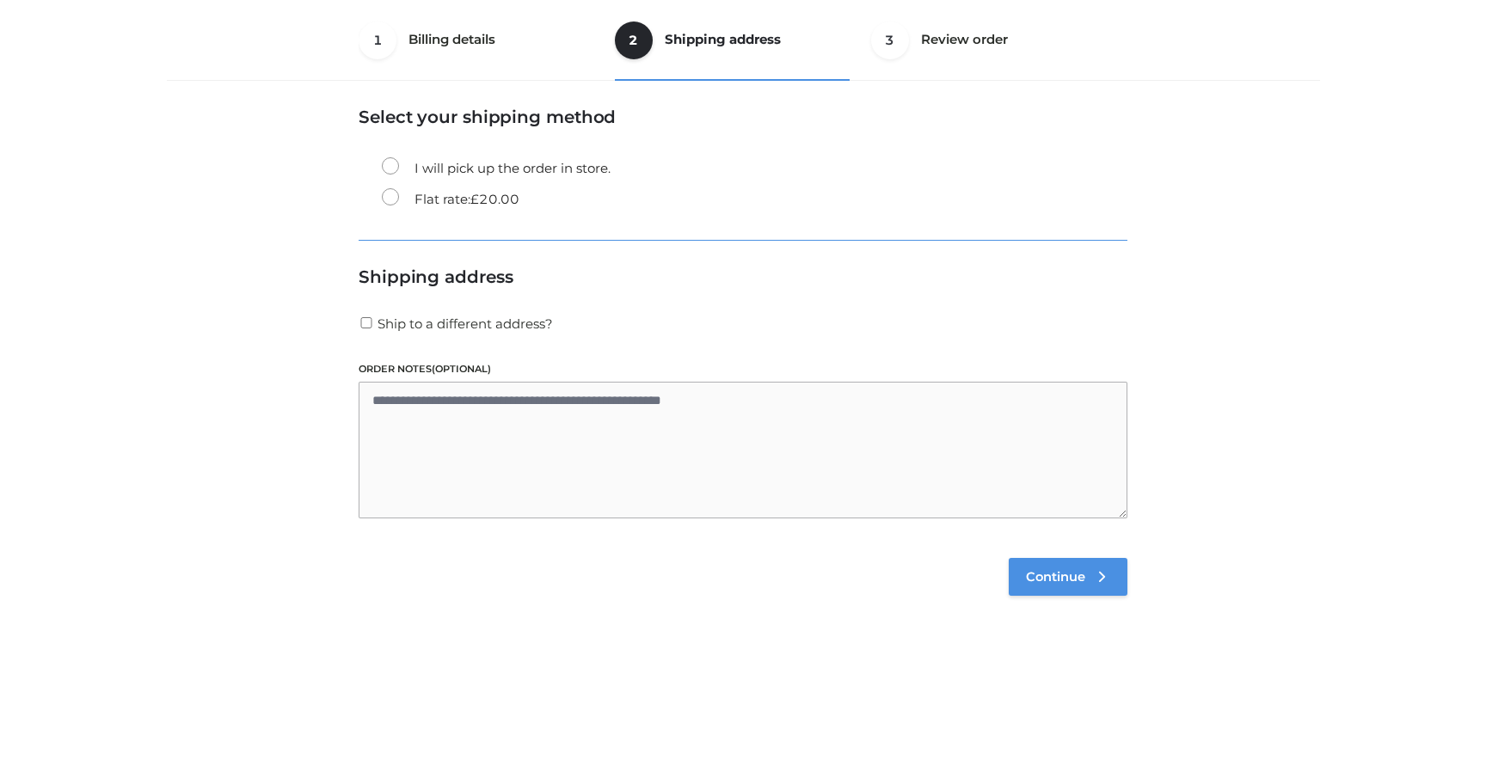
click at [1081, 563] on link "Continue" at bounding box center [1068, 577] width 119 height 38
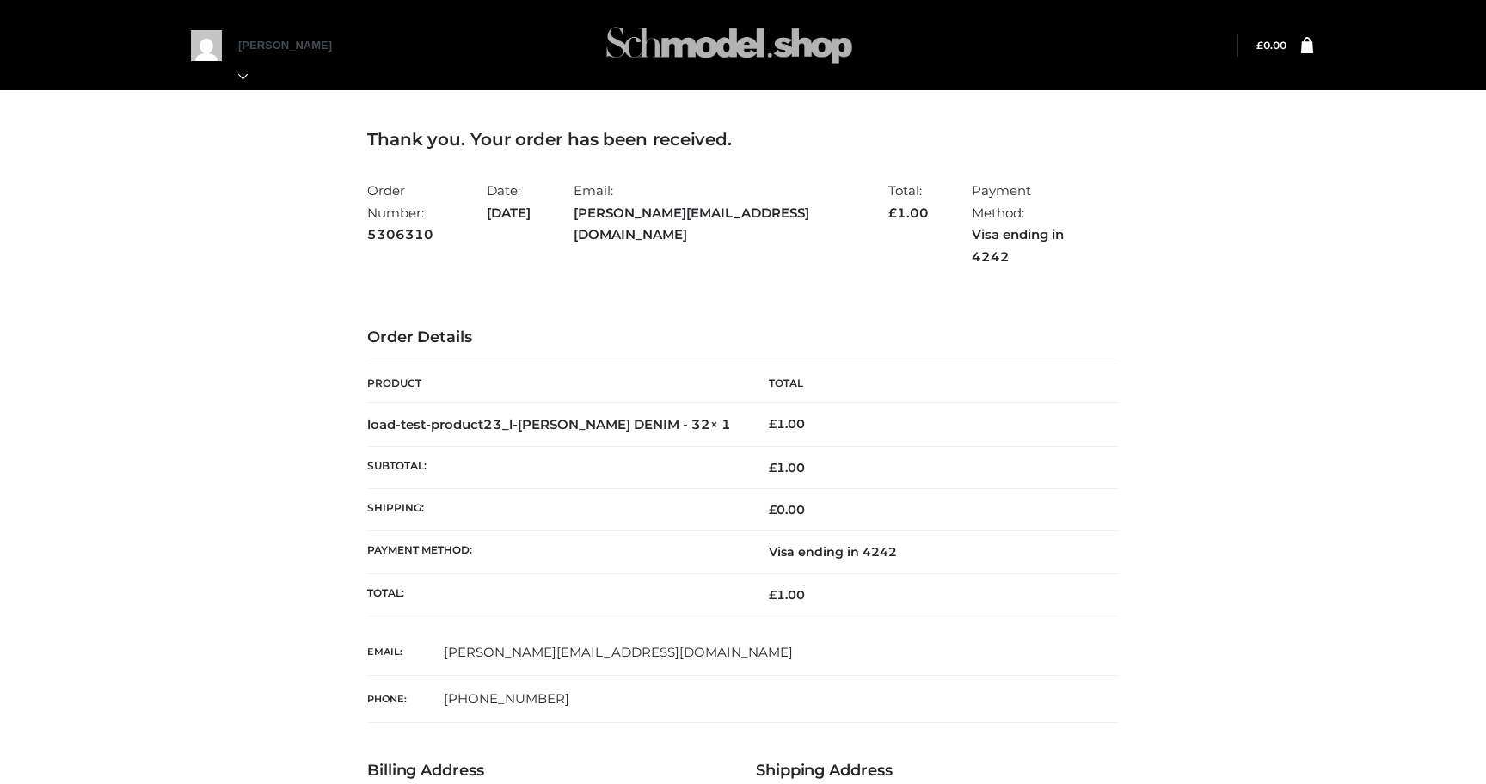
click at [670, 48] on img at bounding box center [729, 45] width 258 height 68
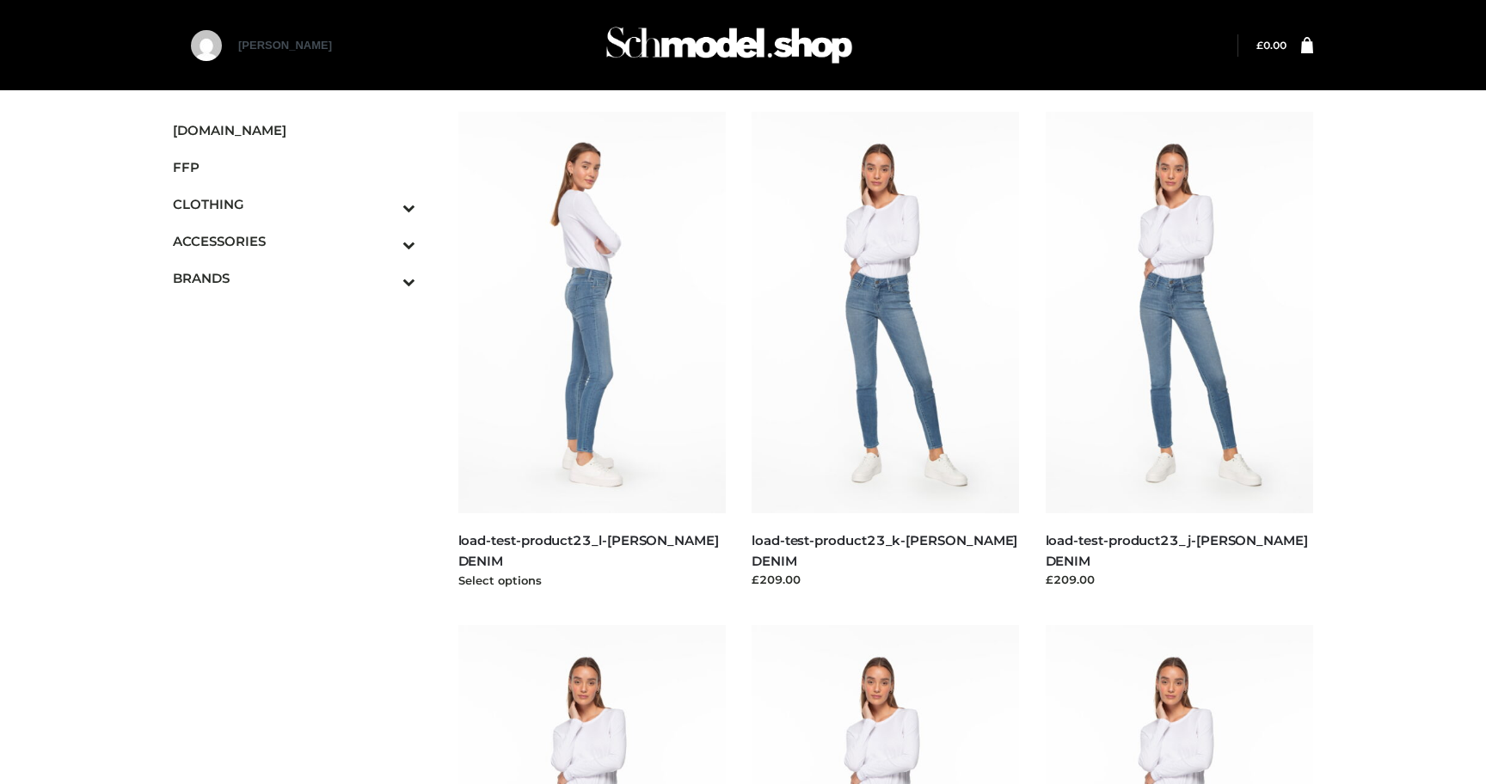
click at [605, 336] on img at bounding box center [592, 313] width 268 height 402
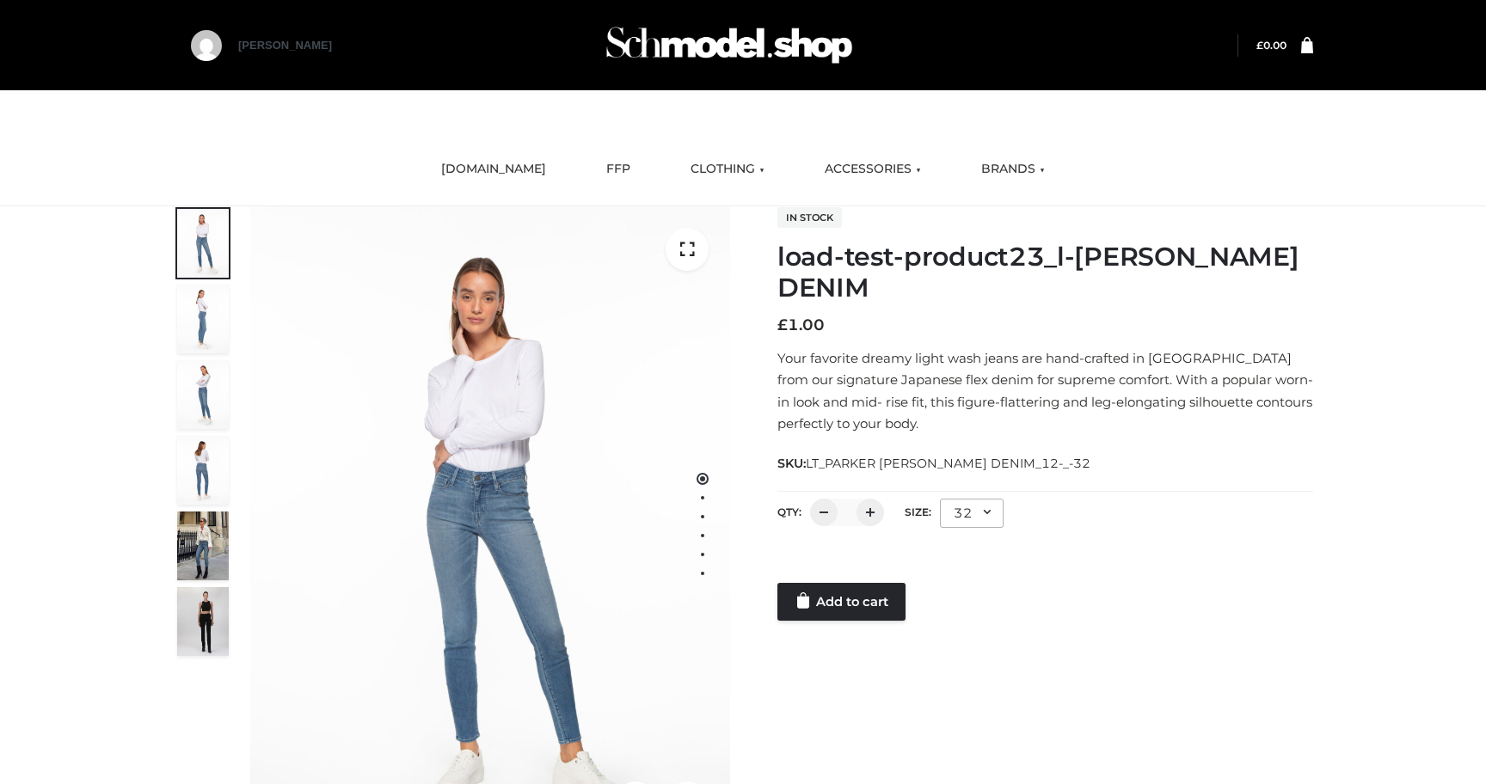
drag, startPoint x: 804, startPoint y: 582, endPoint x: 808, endPoint y: 573, distance: 10.4
click at [808, 573] on div at bounding box center [1045, 566] width 536 height 34
click at [815, 599] on link "Add to cart" at bounding box center [841, 602] width 128 height 38
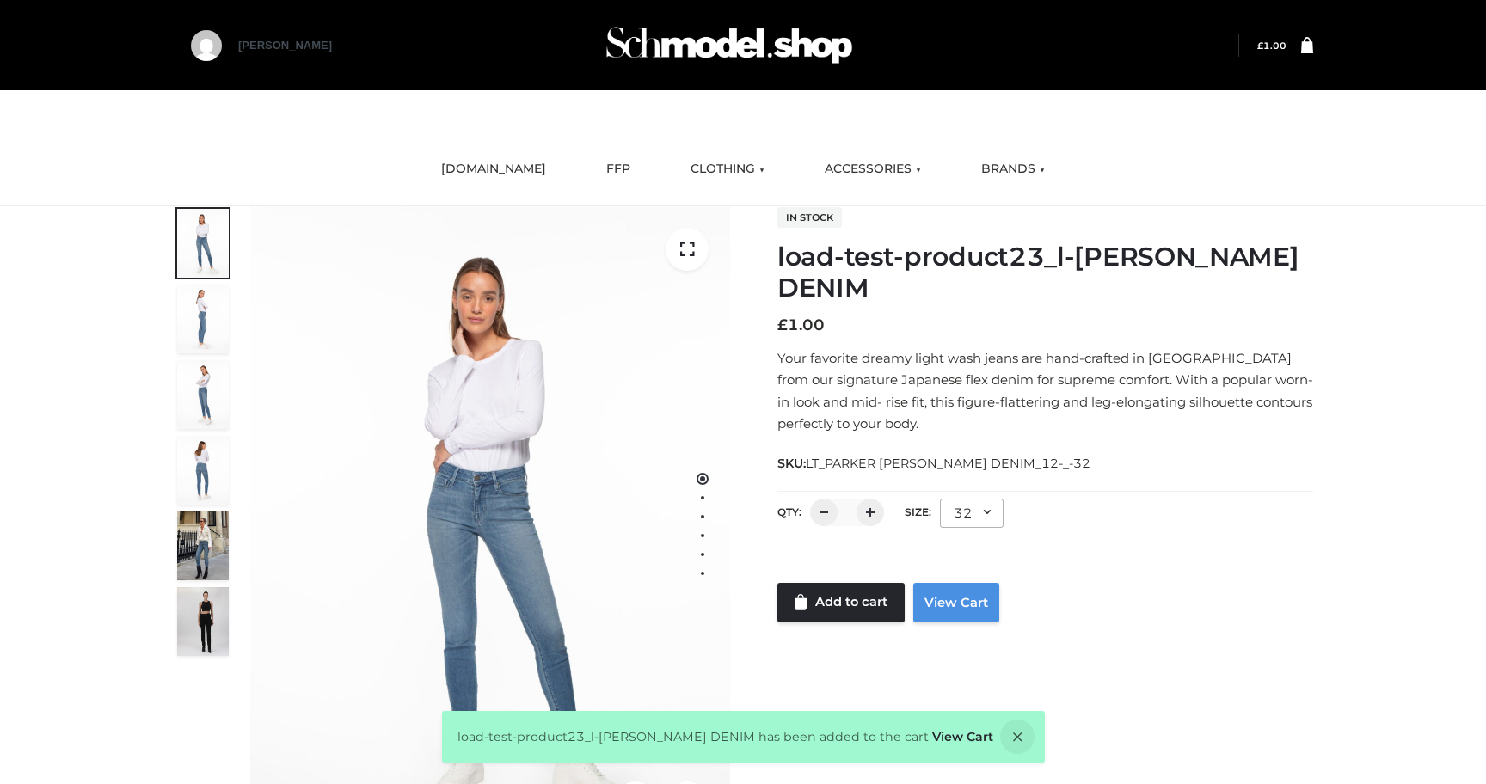
click at [952, 611] on link "View Cart" at bounding box center [956, 603] width 86 height 40
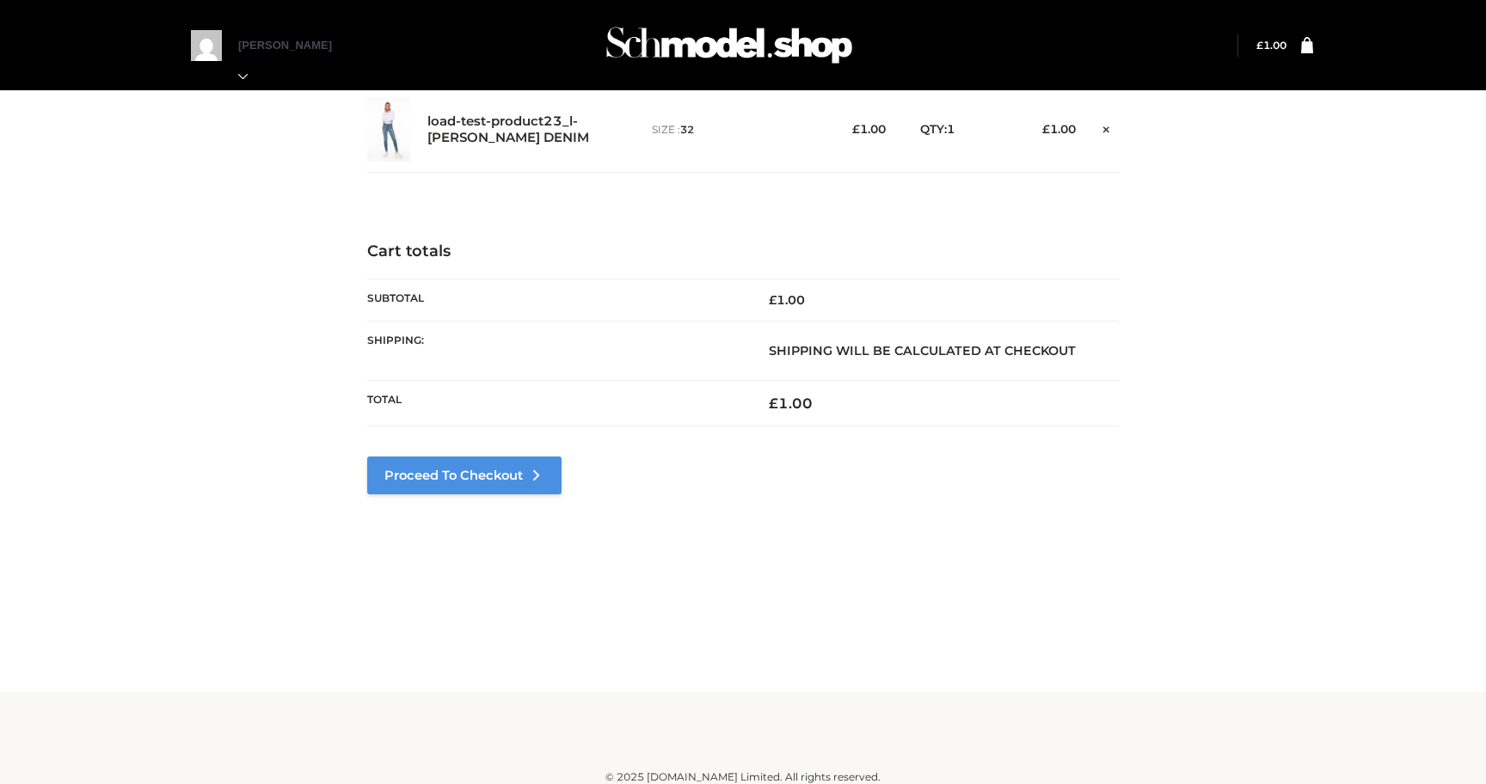
click at [474, 470] on link "Proceed to Checkout" at bounding box center [464, 476] width 194 height 38
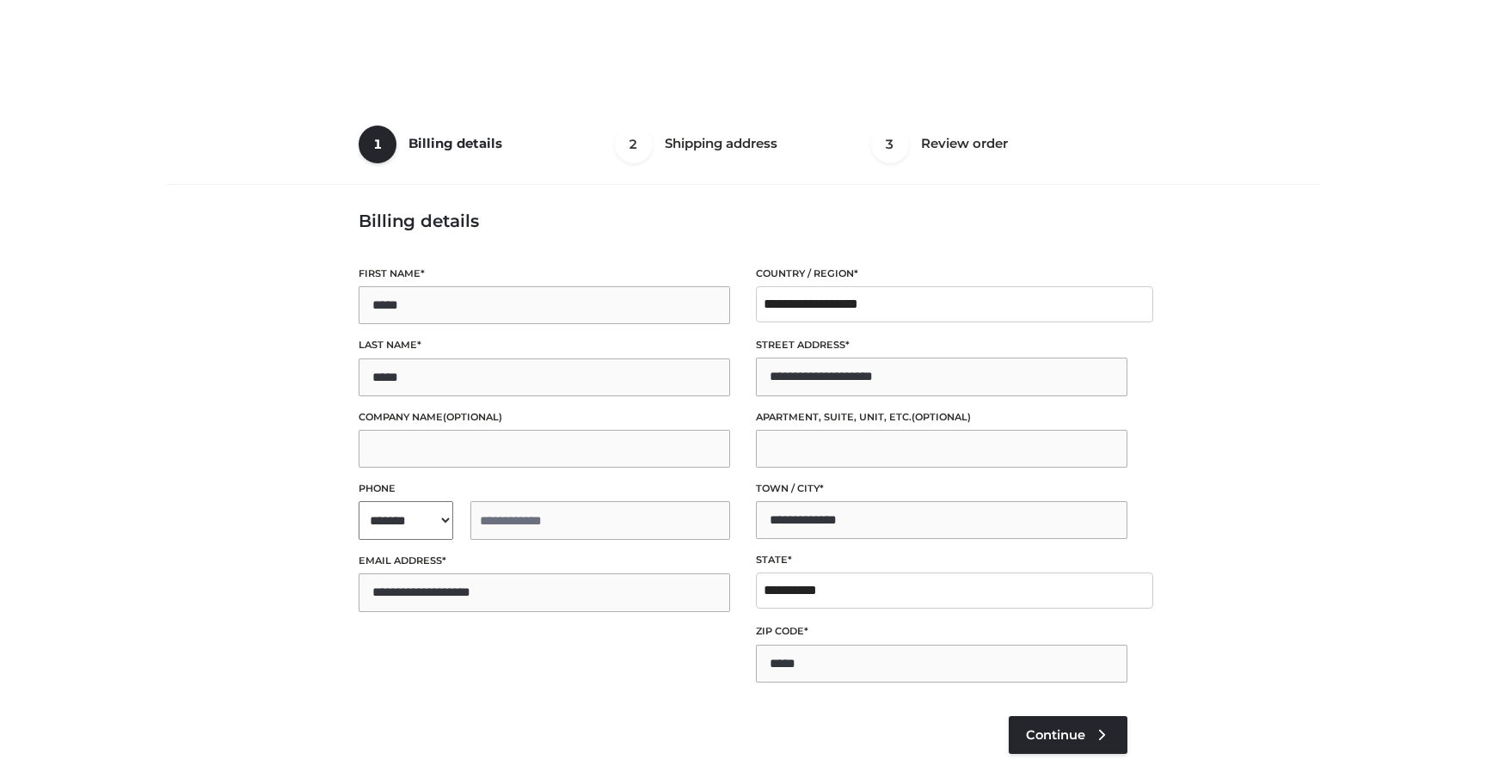
select select "**"
type input "**********"
select select "**"
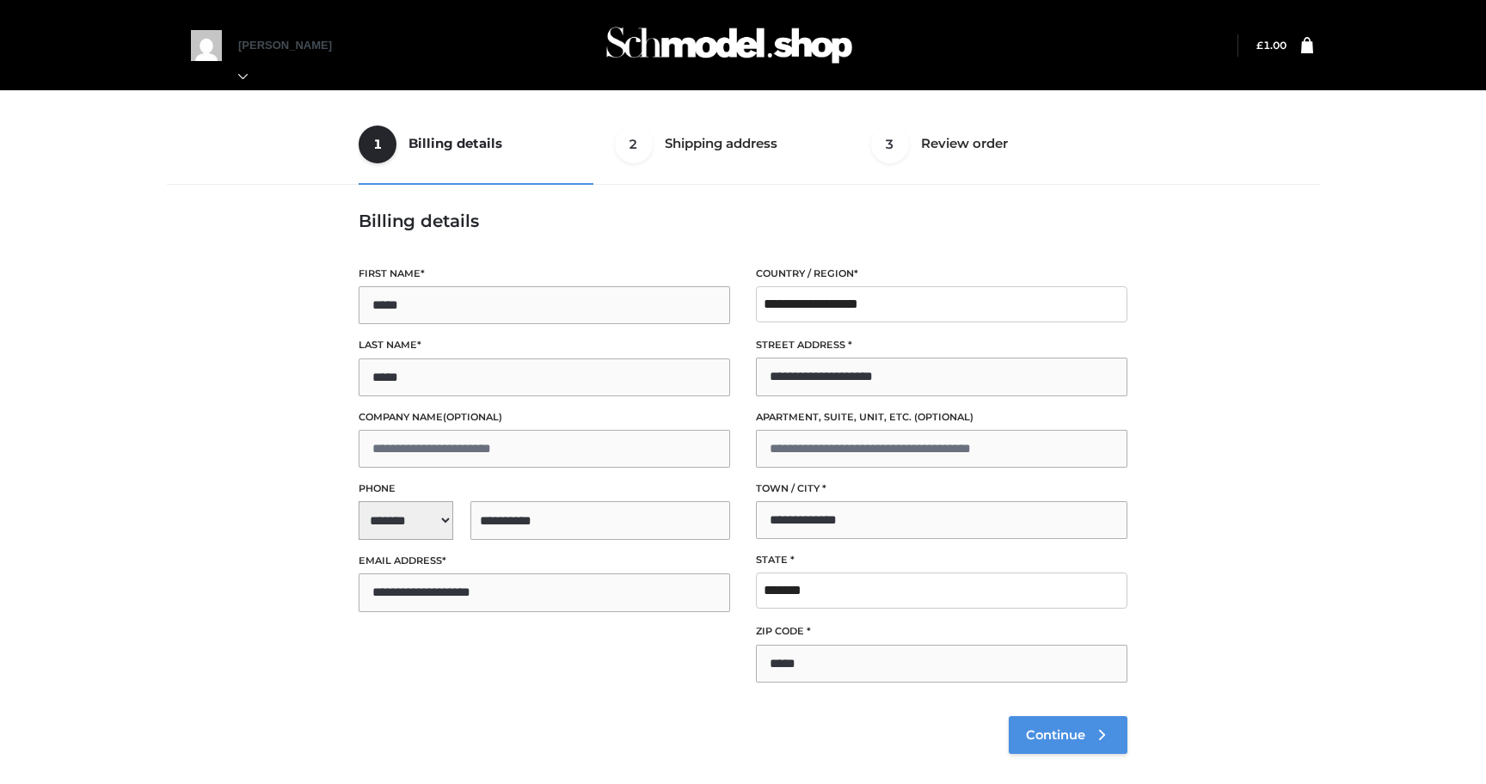
click at [1026, 721] on link "Continue" at bounding box center [1068, 735] width 119 height 38
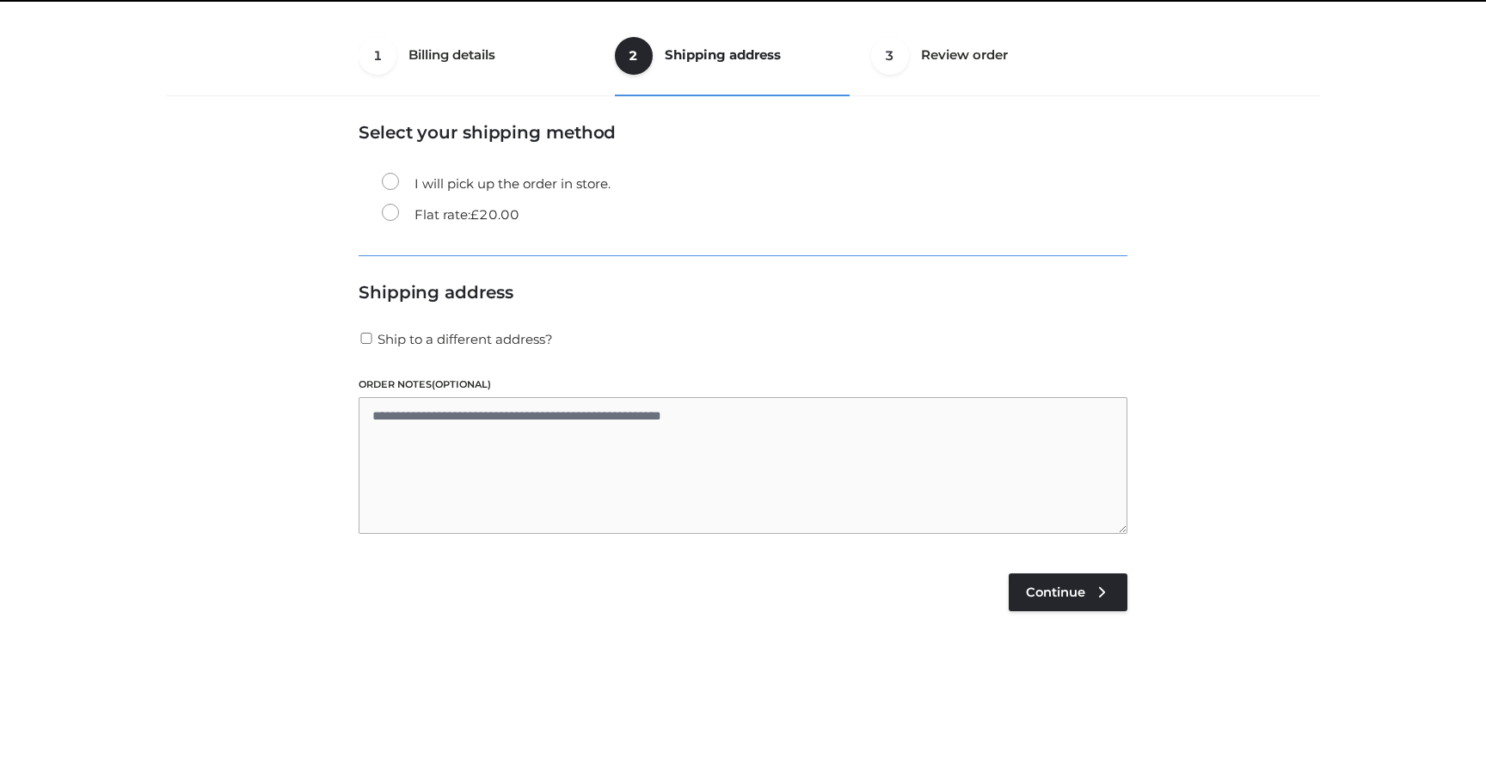
scroll to position [104, 0]
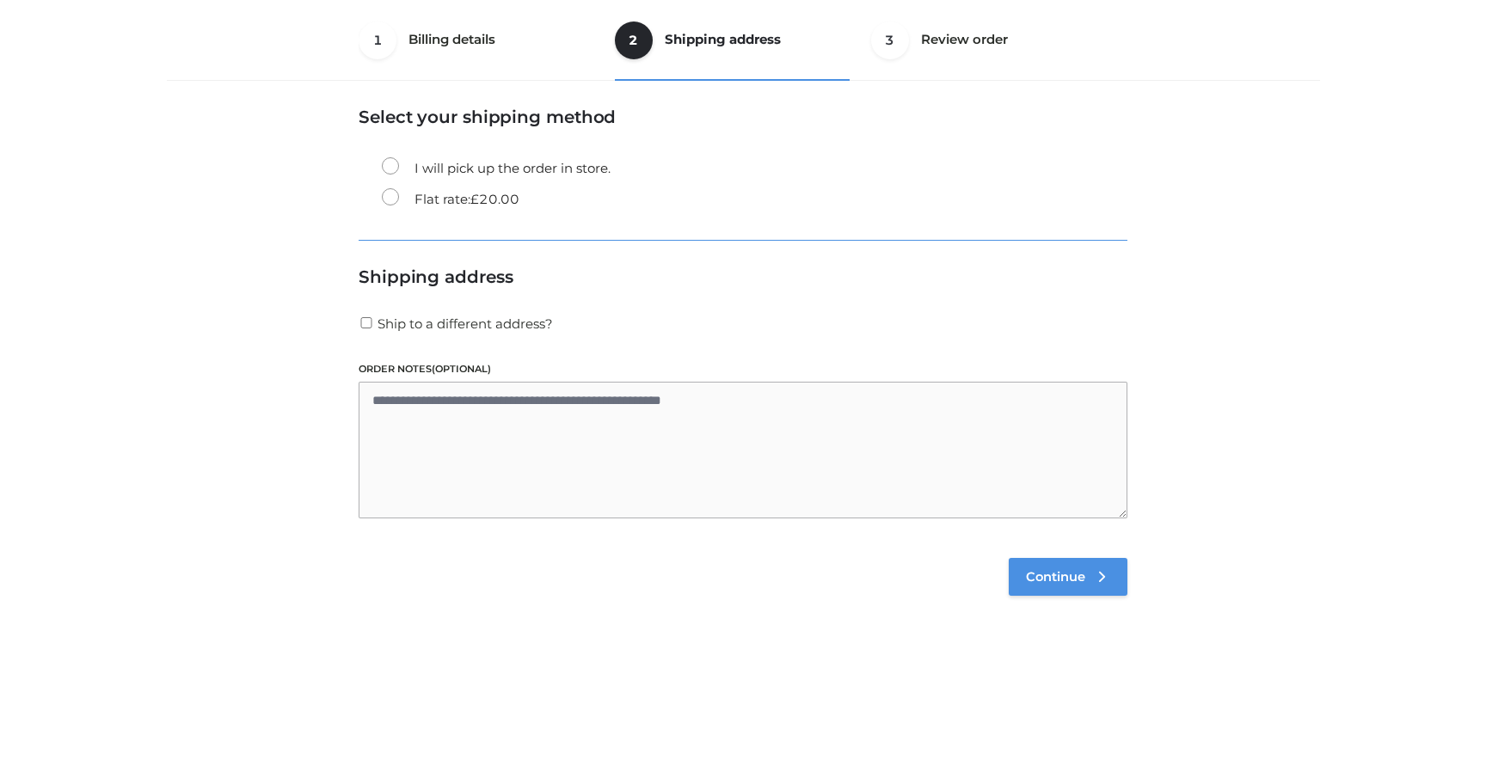
click at [1064, 591] on link "Continue" at bounding box center [1068, 577] width 119 height 38
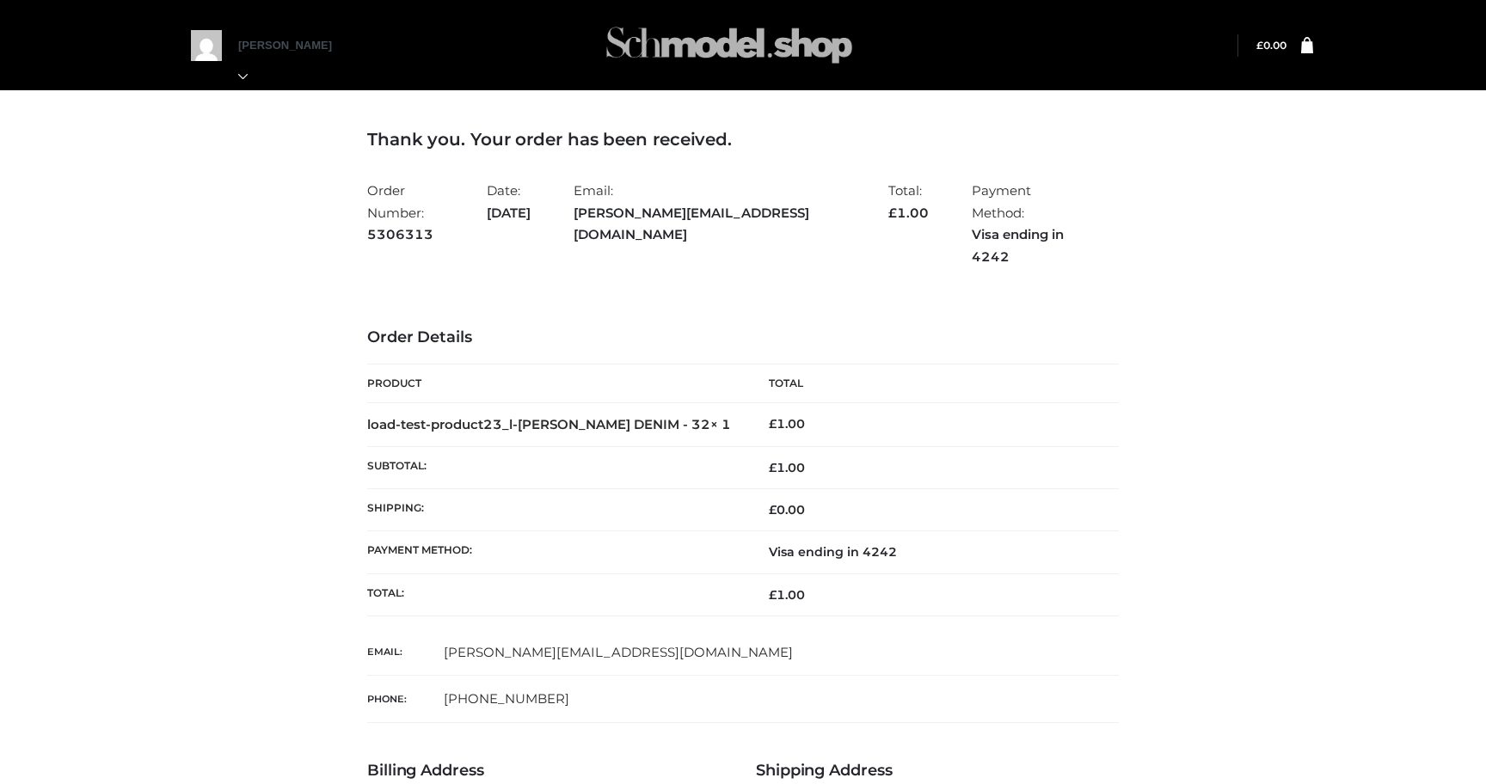
click at [685, 47] on img at bounding box center [729, 45] width 258 height 68
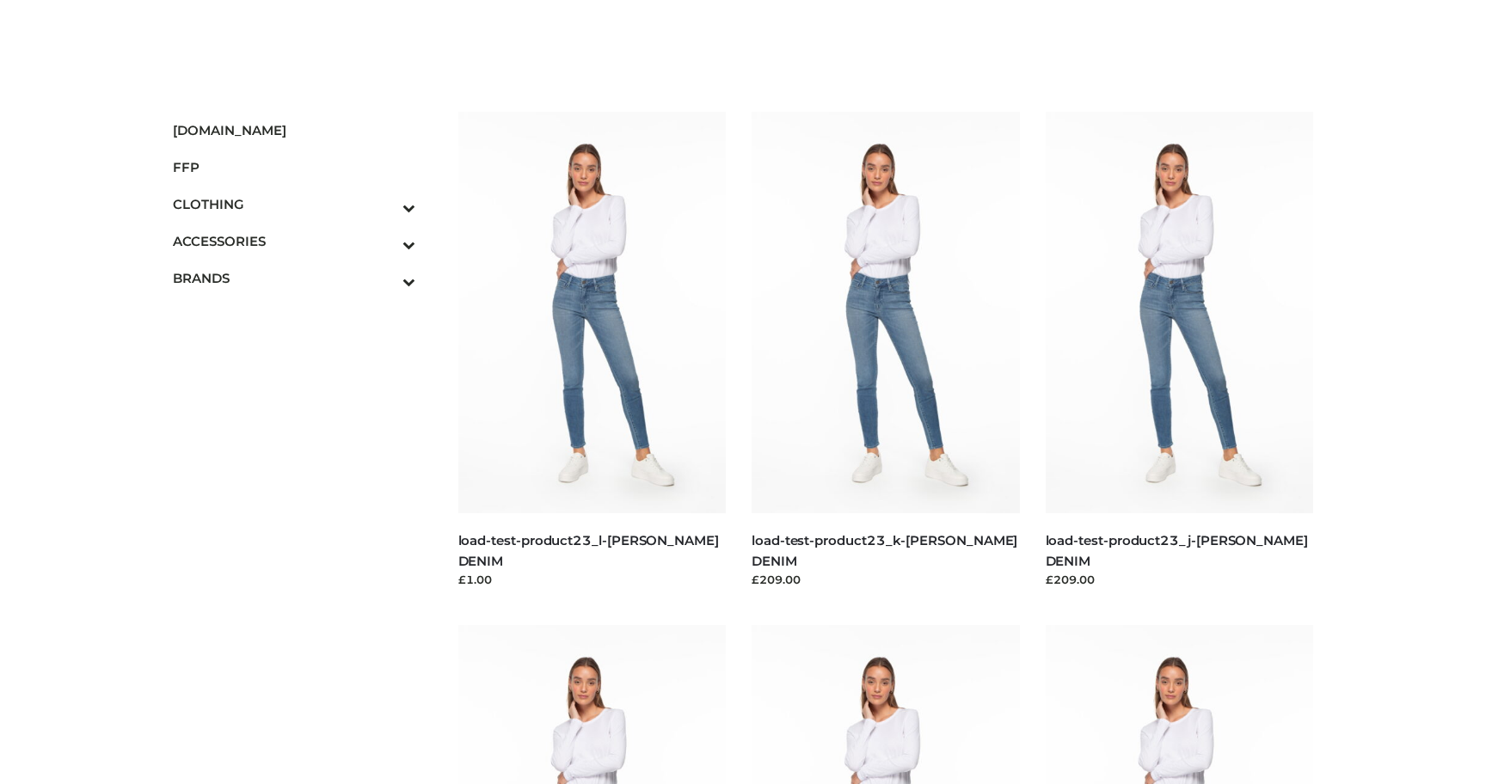
click at [605, 250] on img at bounding box center [592, 313] width 268 height 402
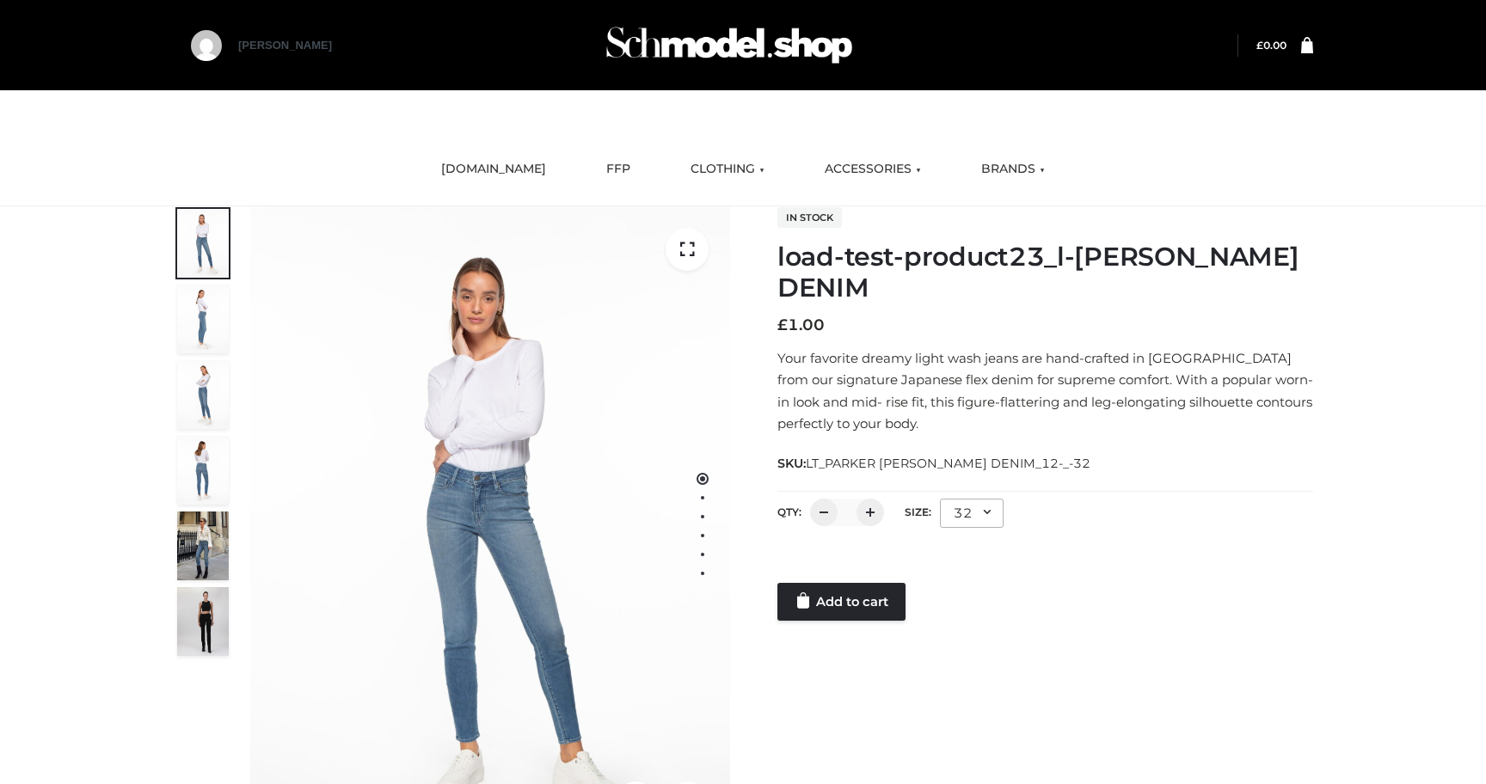
click at [844, 576] on div at bounding box center [1045, 566] width 536 height 34
click at [844, 597] on link "Add to cart" at bounding box center [841, 602] width 128 height 38
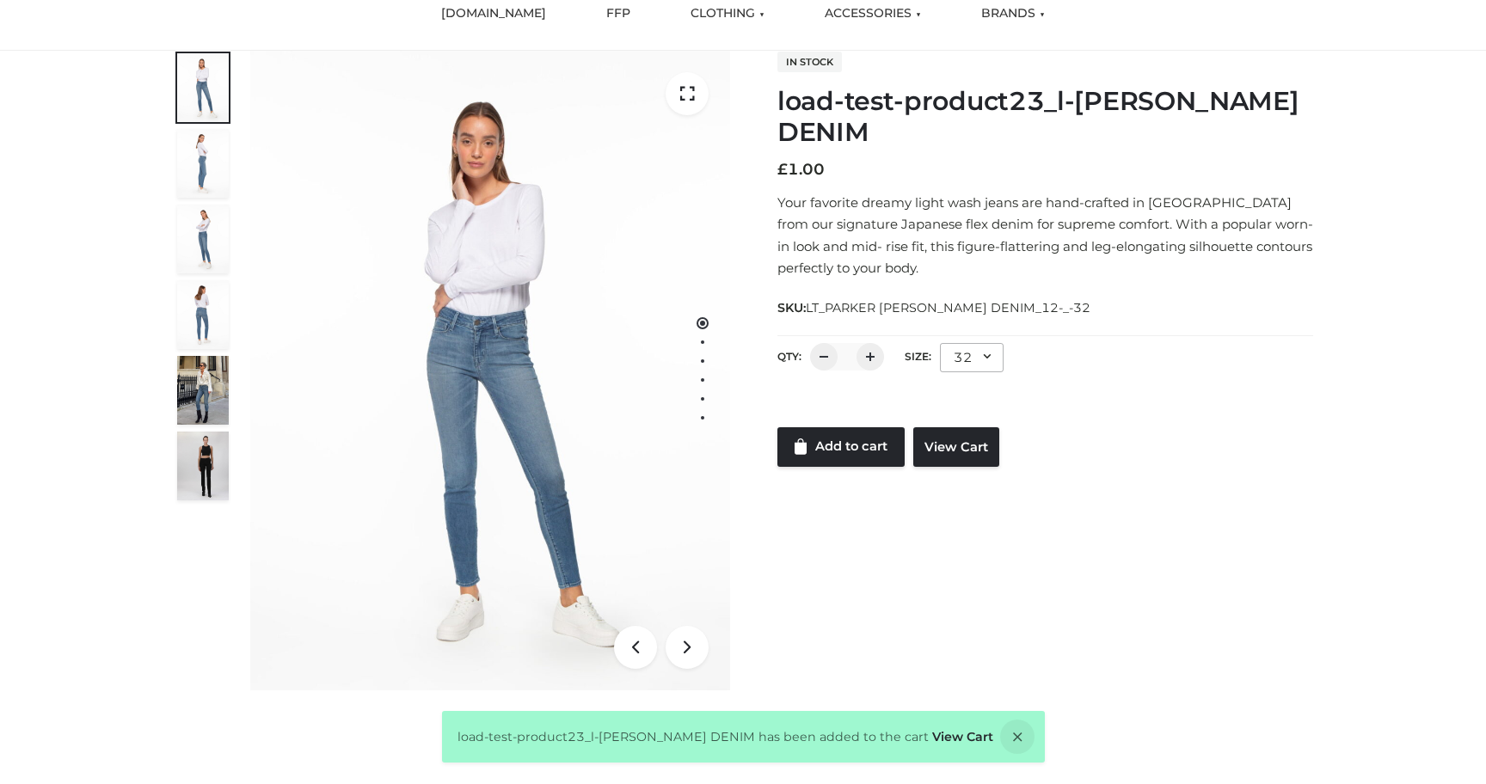
scroll to position [185, 0]
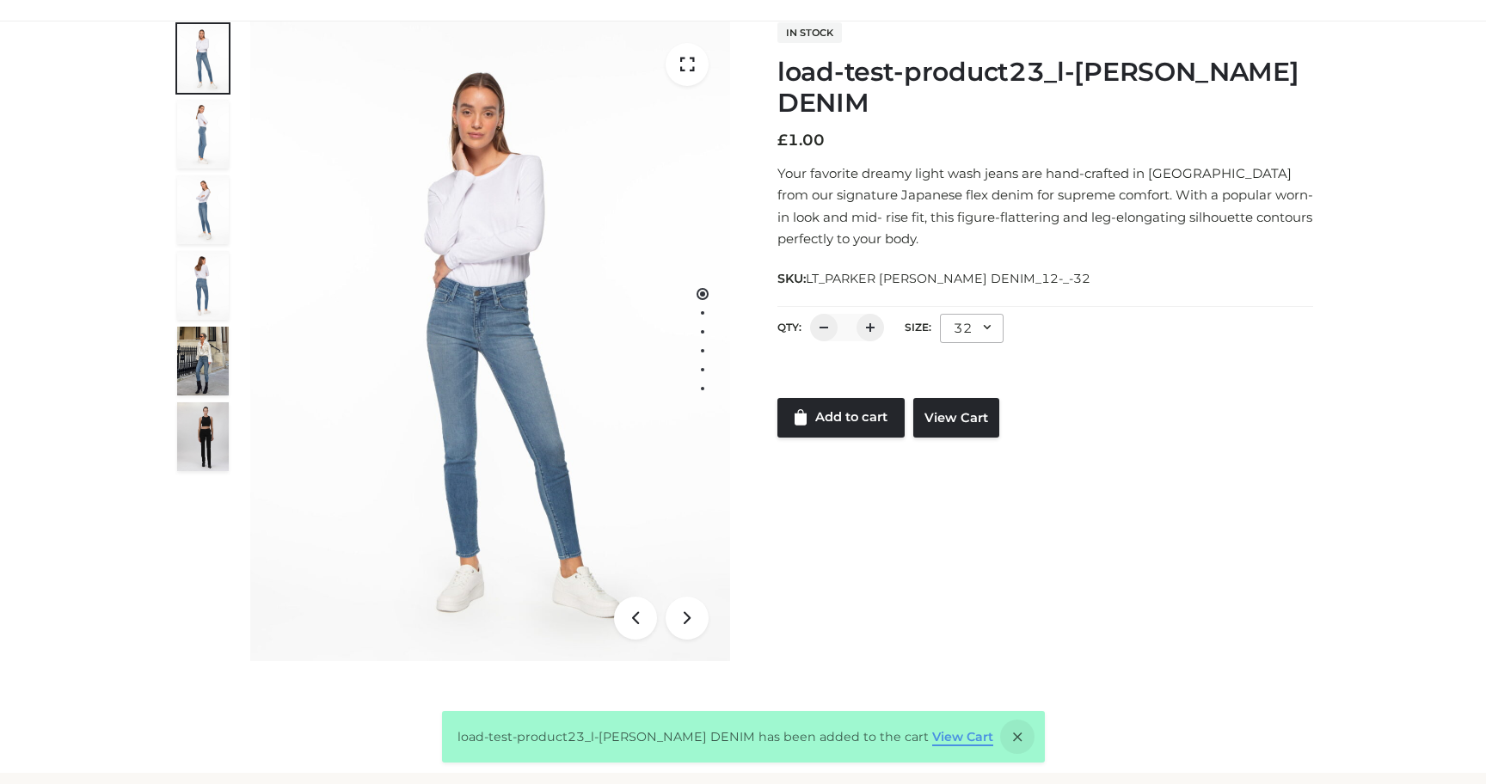
click at [943, 738] on link "View Cart" at bounding box center [962, 736] width 61 height 15
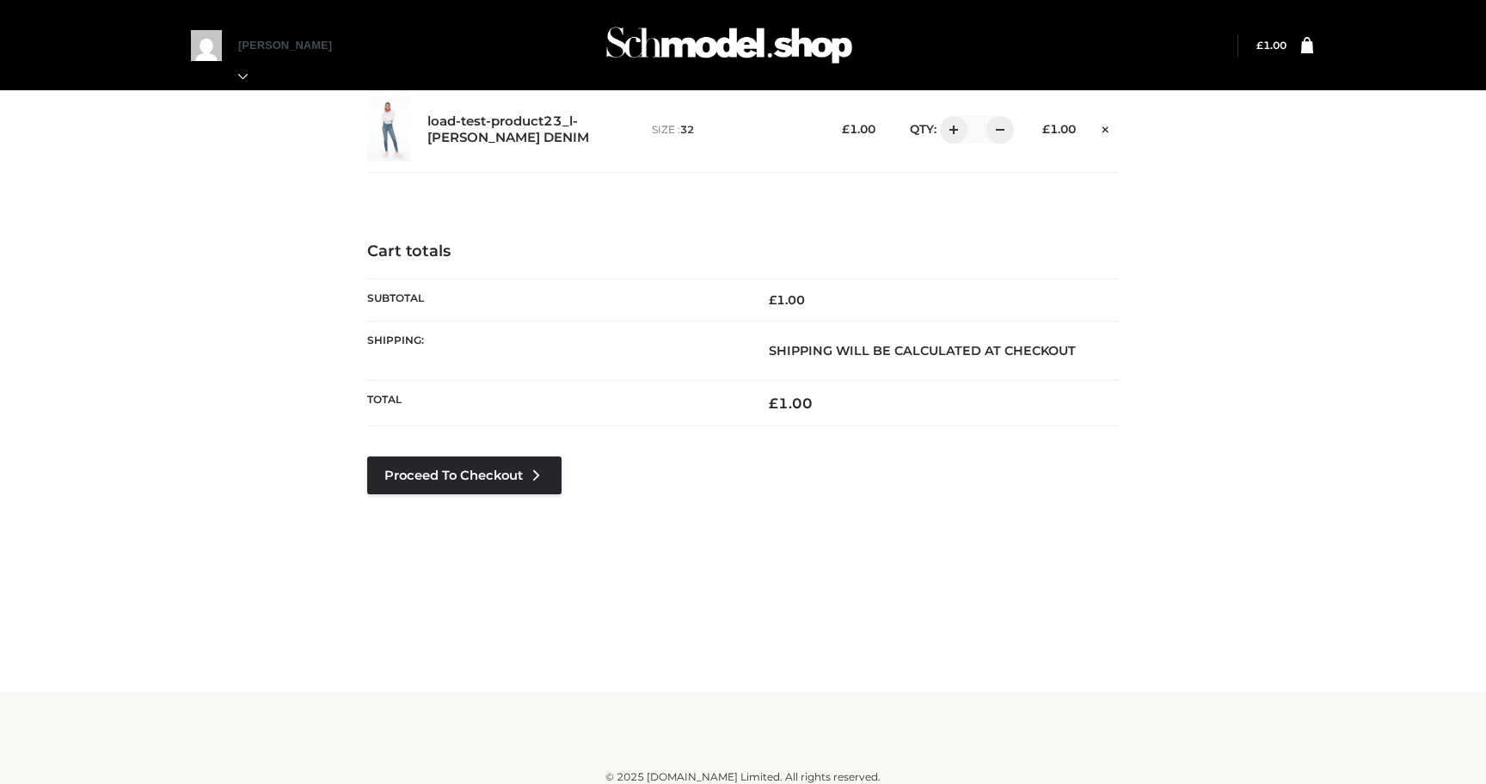
click at [474, 508] on div "Proceed to Checkout" at bounding box center [464, 501] width 194 height 89
click at [474, 500] on div "Proceed to Checkout" at bounding box center [464, 501] width 194 height 89
click at [482, 476] on link "Proceed to Checkout" at bounding box center [464, 476] width 194 height 38
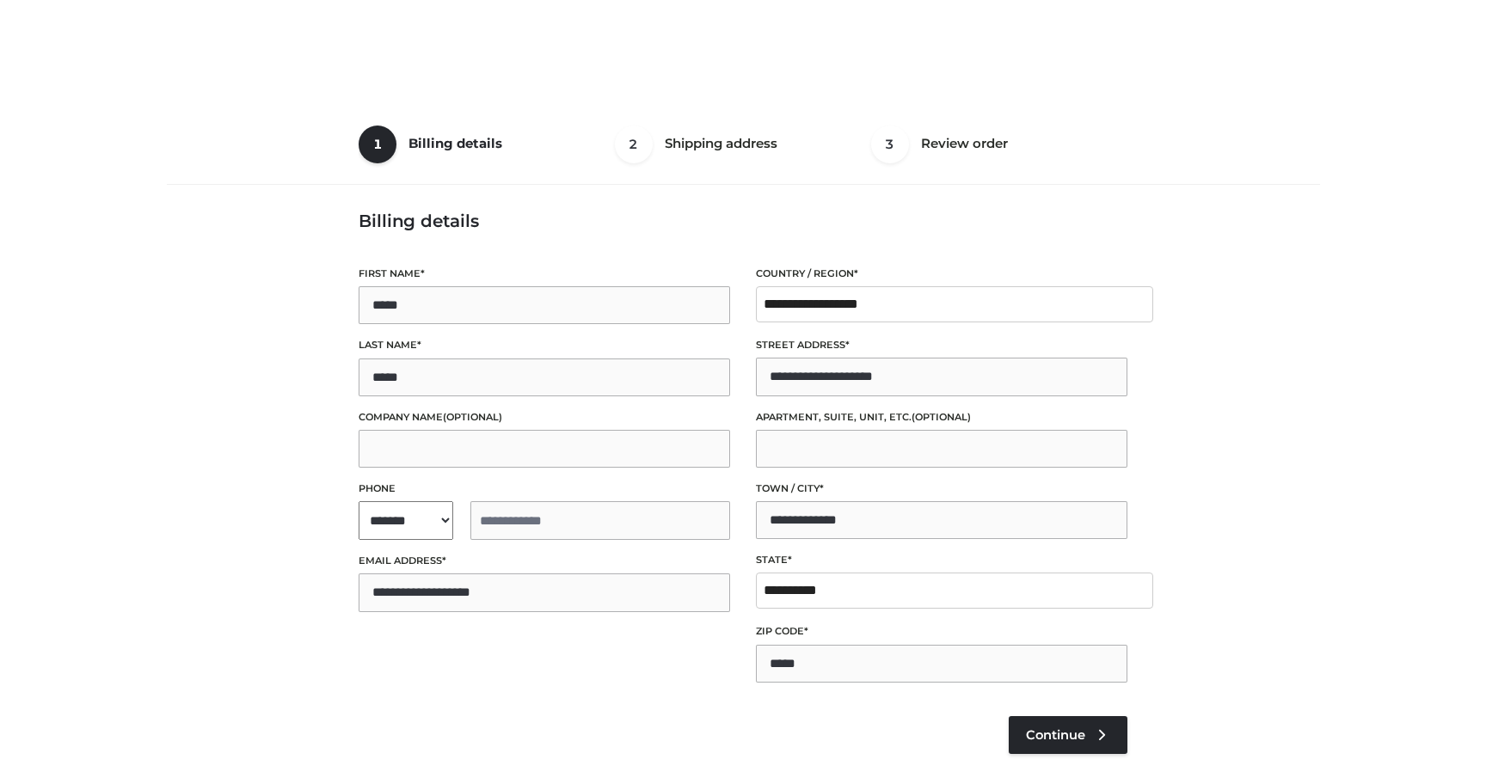
select select "**"
type input "**********"
select select "**"
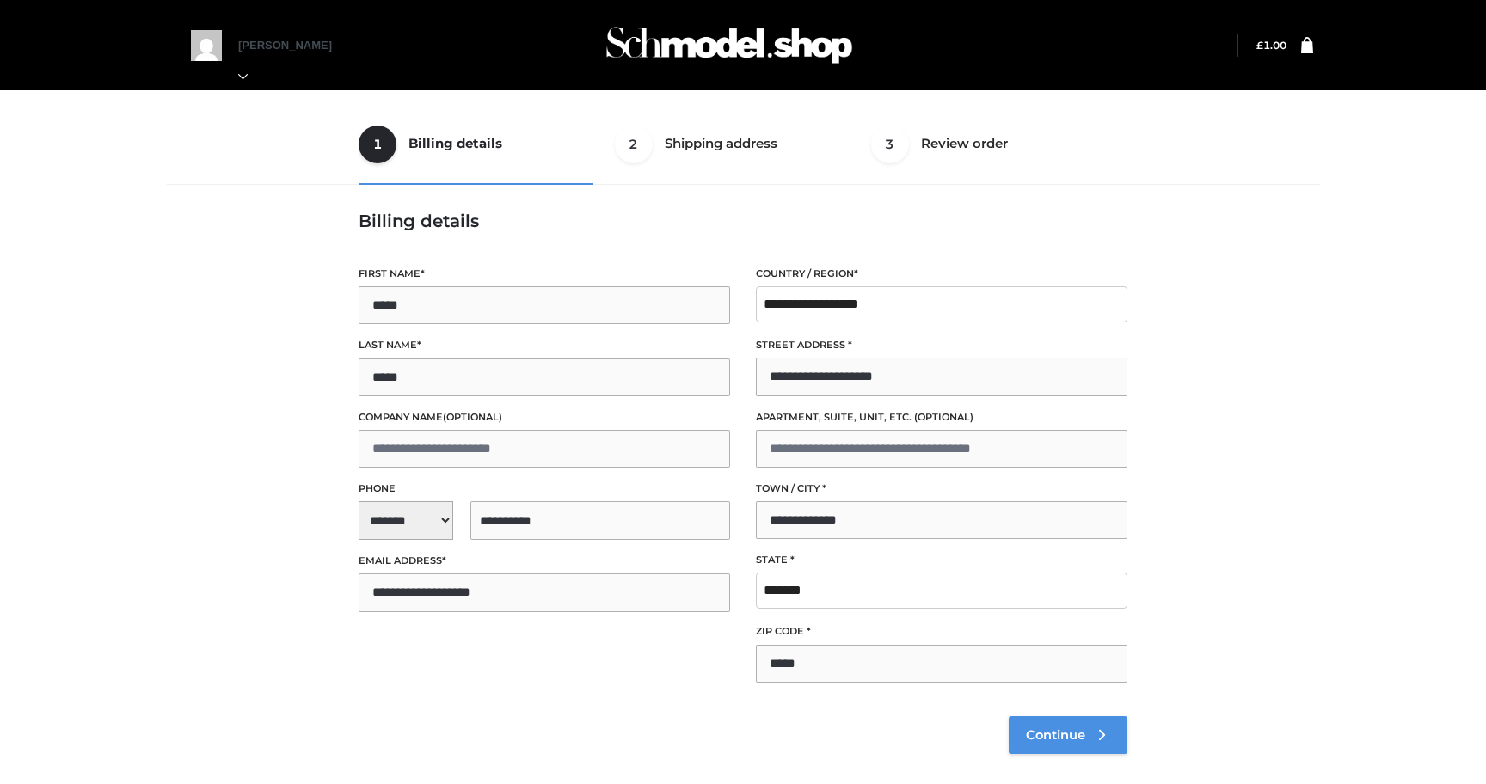
click at [1045, 727] on span "Continue" at bounding box center [1055, 734] width 59 height 15
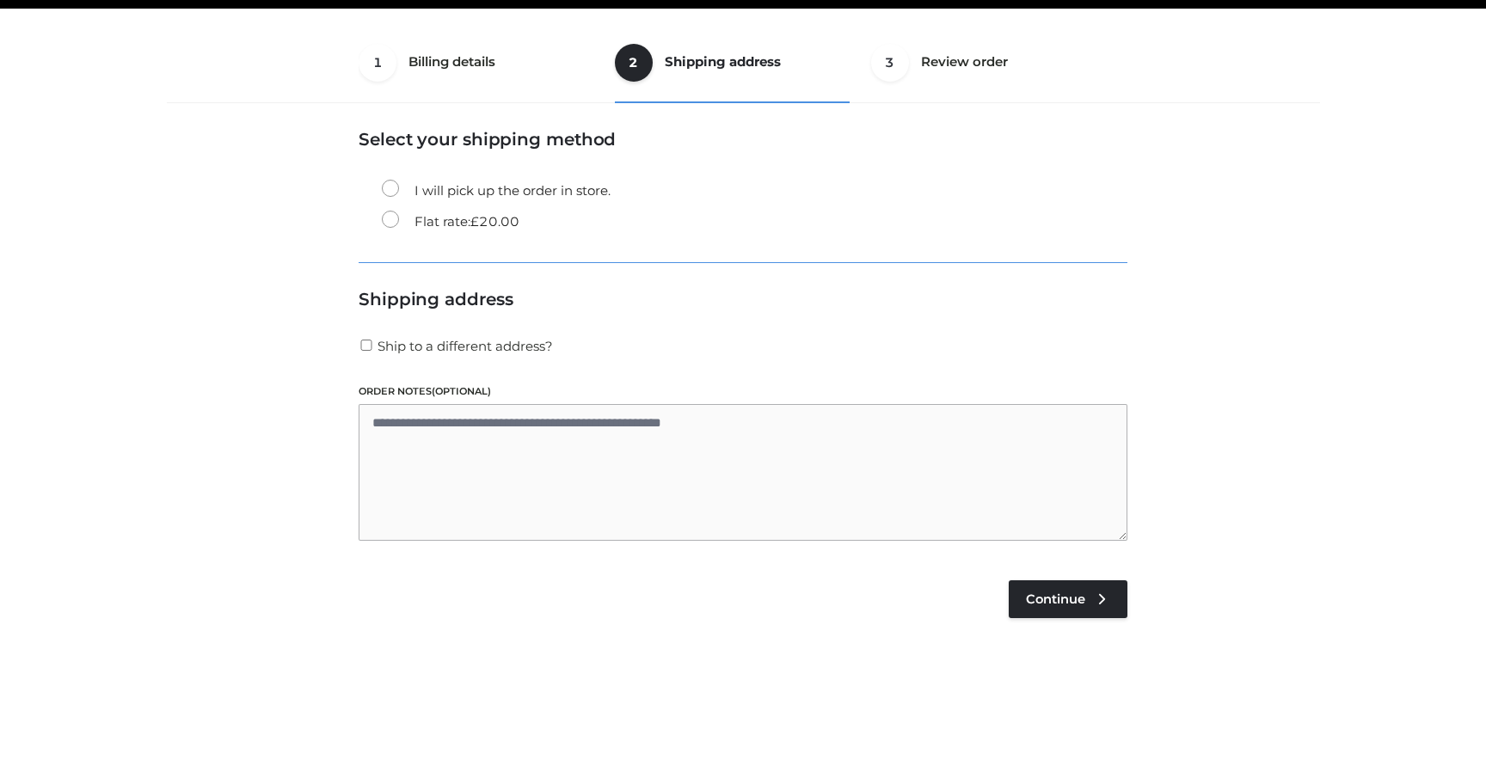
scroll to position [104, 0]
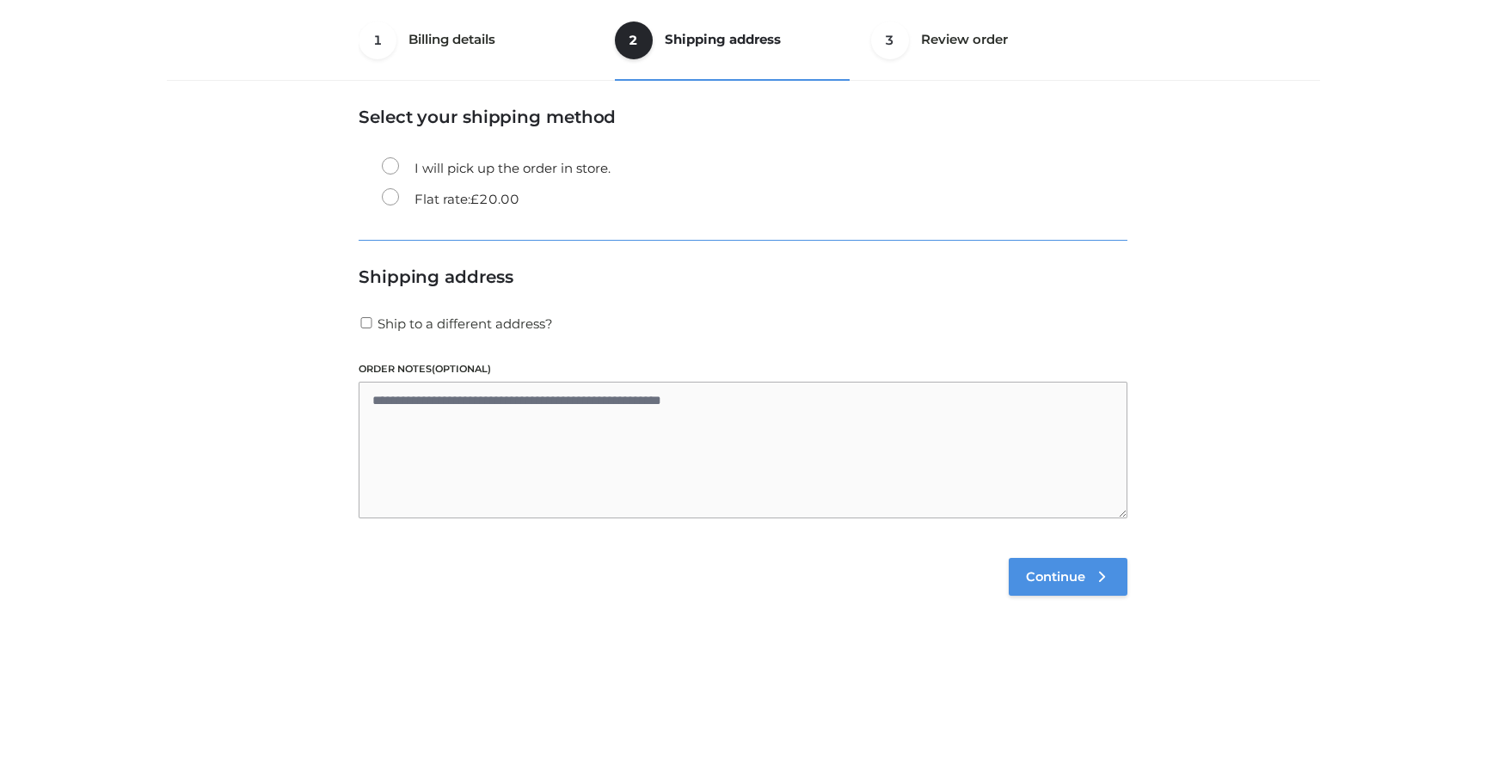
click at [1047, 580] on span "Continue" at bounding box center [1055, 576] width 59 height 15
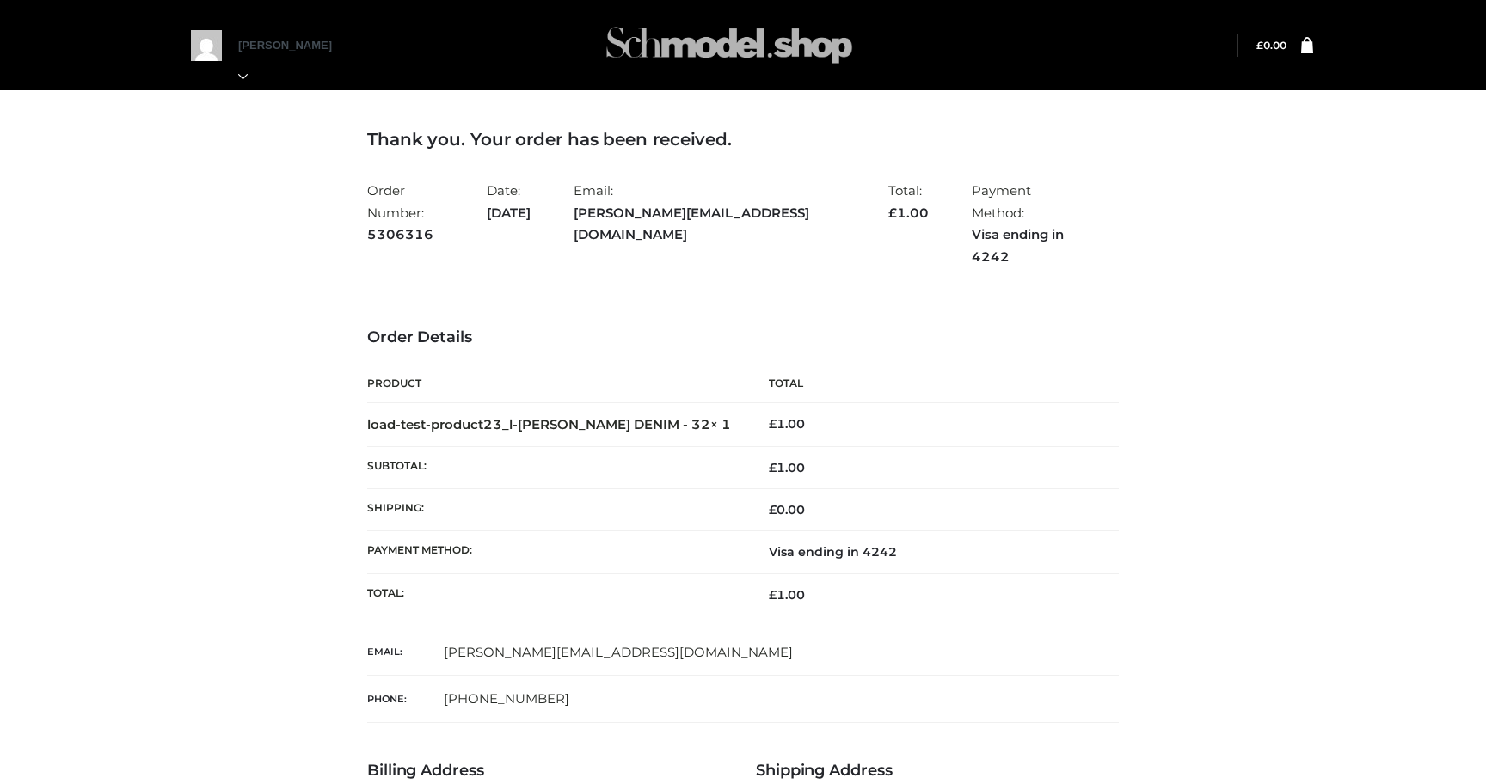
click at [691, 35] on img at bounding box center [729, 45] width 258 height 68
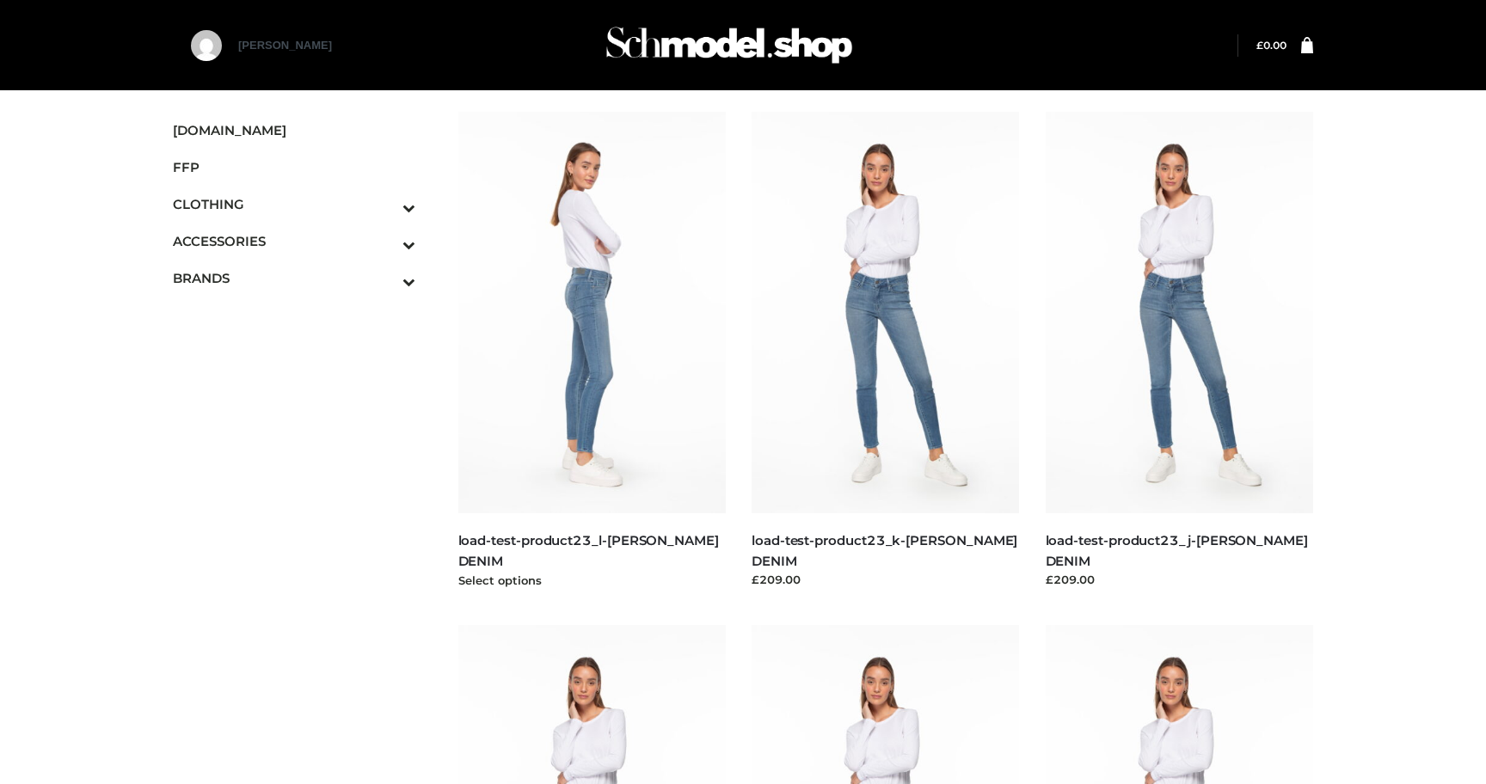
click at [641, 416] on img at bounding box center [592, 313] width 268 height 402
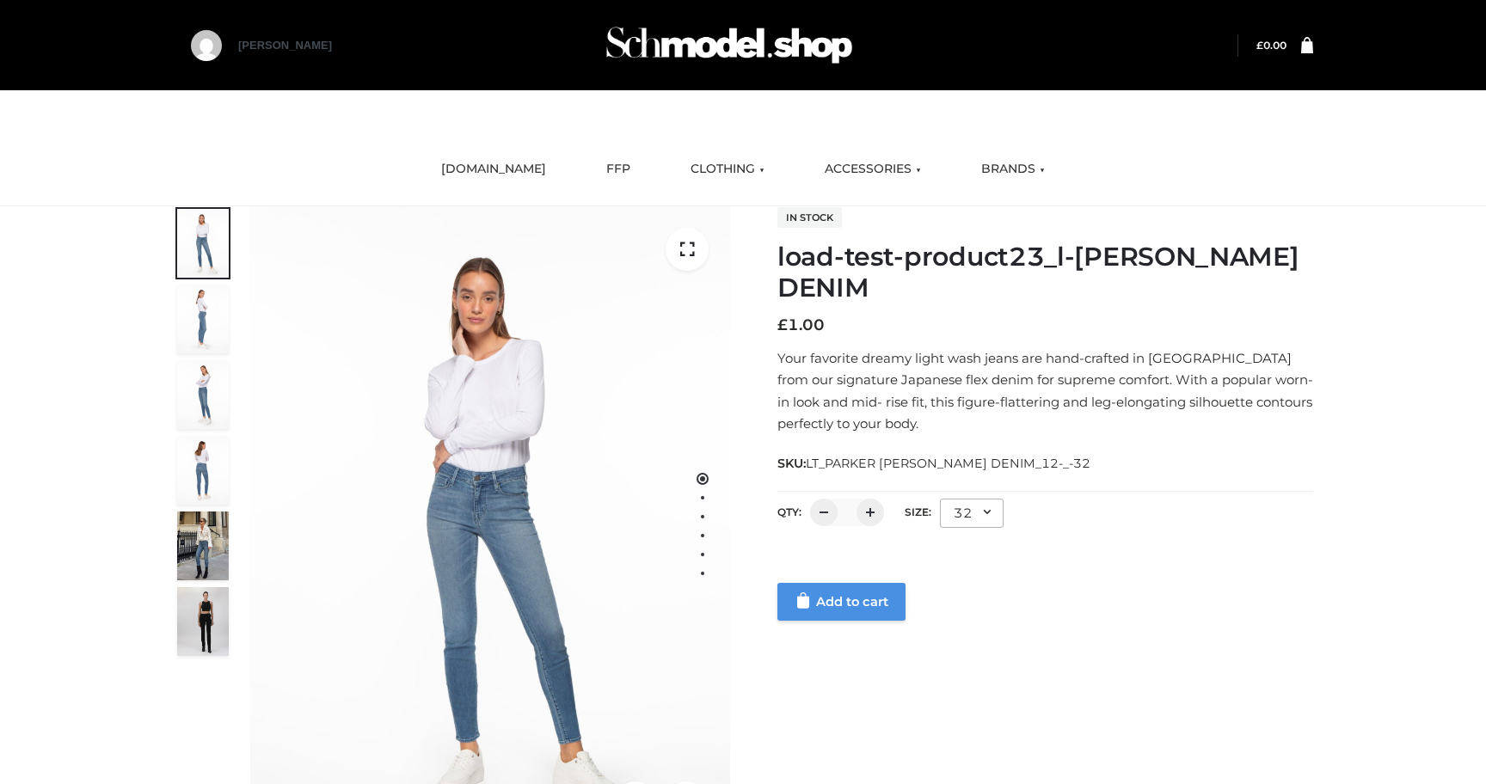
click at [830, 595] on link "Add to cart" at bounding box center [841, 602] width 128 height 38
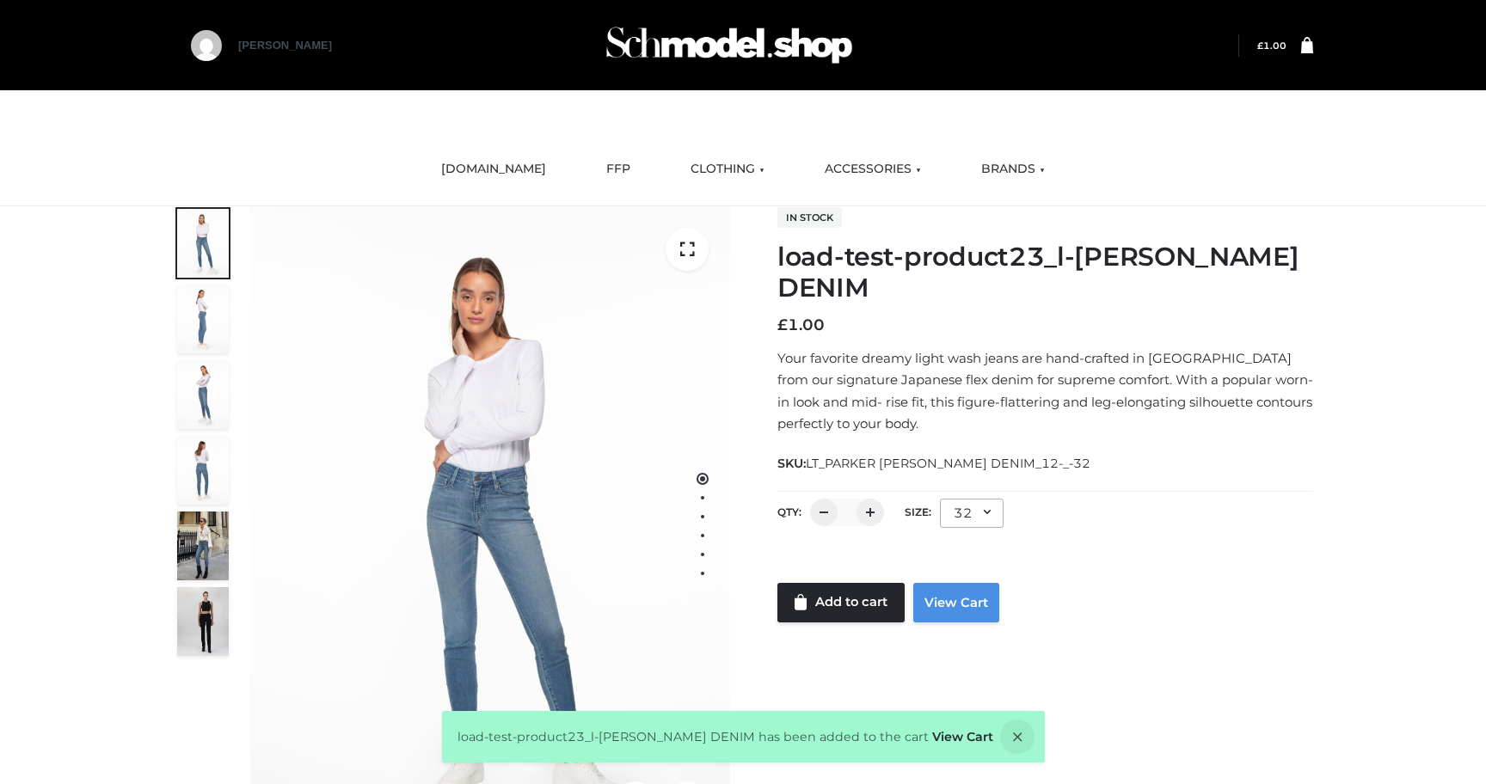
click at [980, 601] on link "View Cart" at bounding box center [956, 603] width 86 height 40
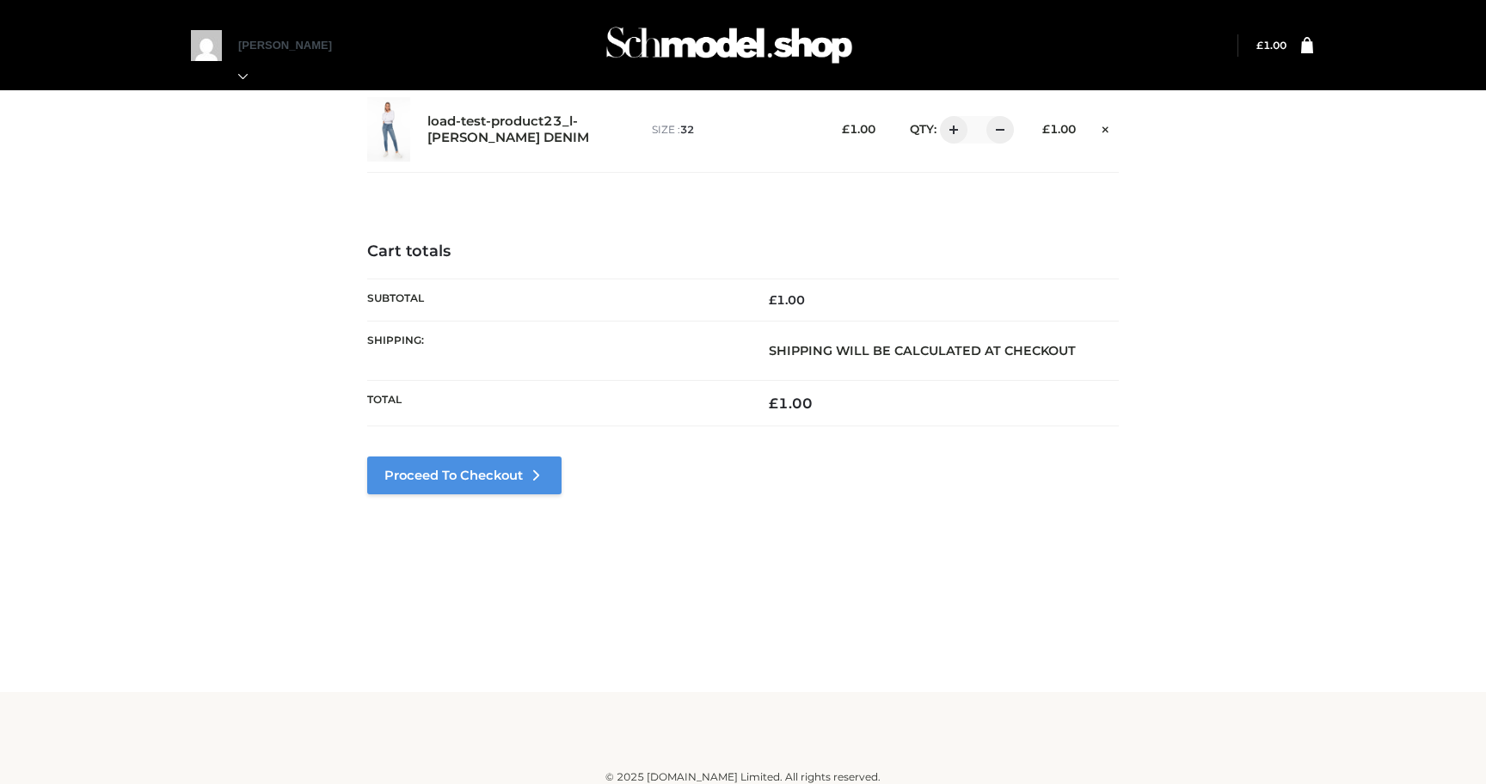
click at [424, 482] on link "Proceed to Checkout" at bounding box center [464, 476] width 194 height 38
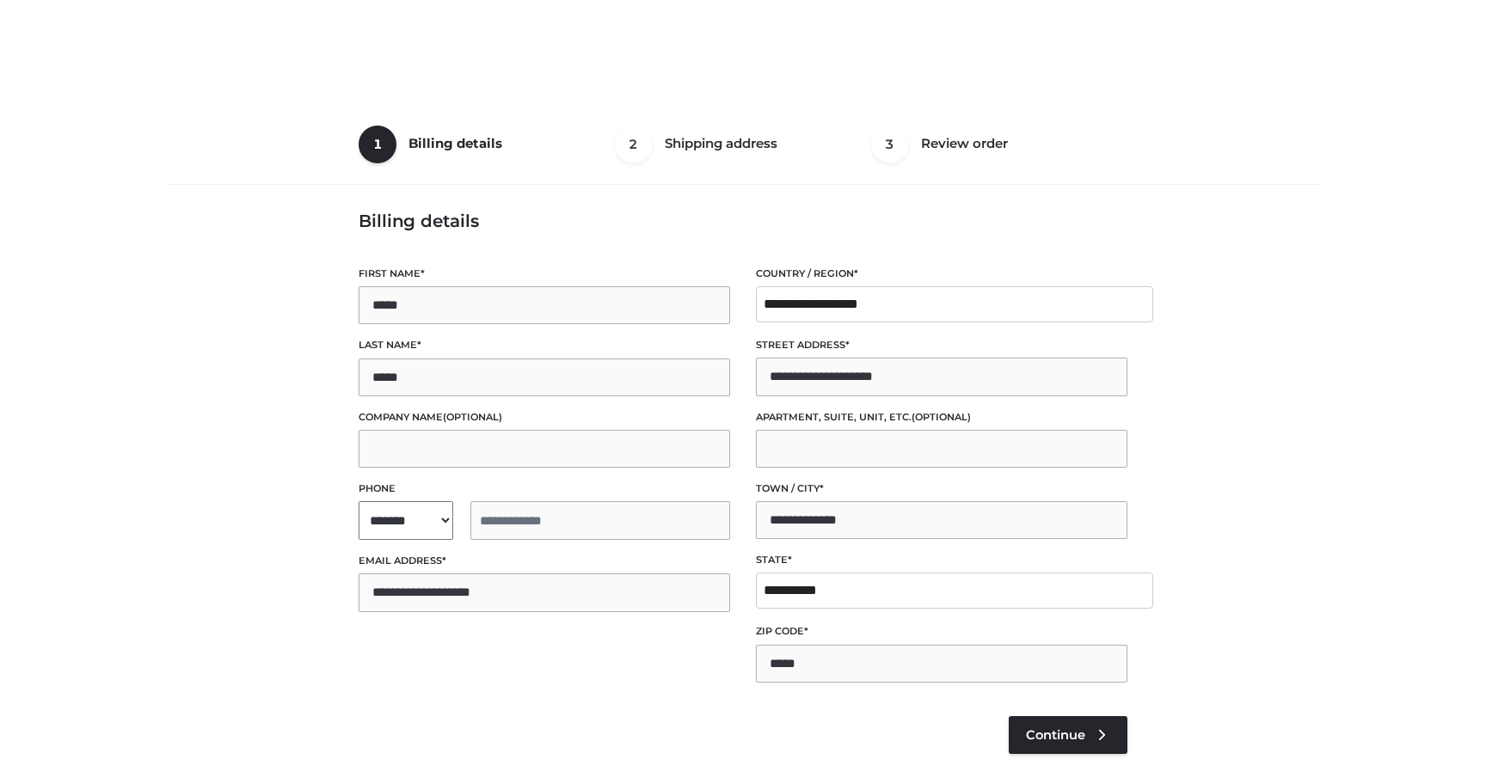
select select "**"
type input "**********"
select select "**"
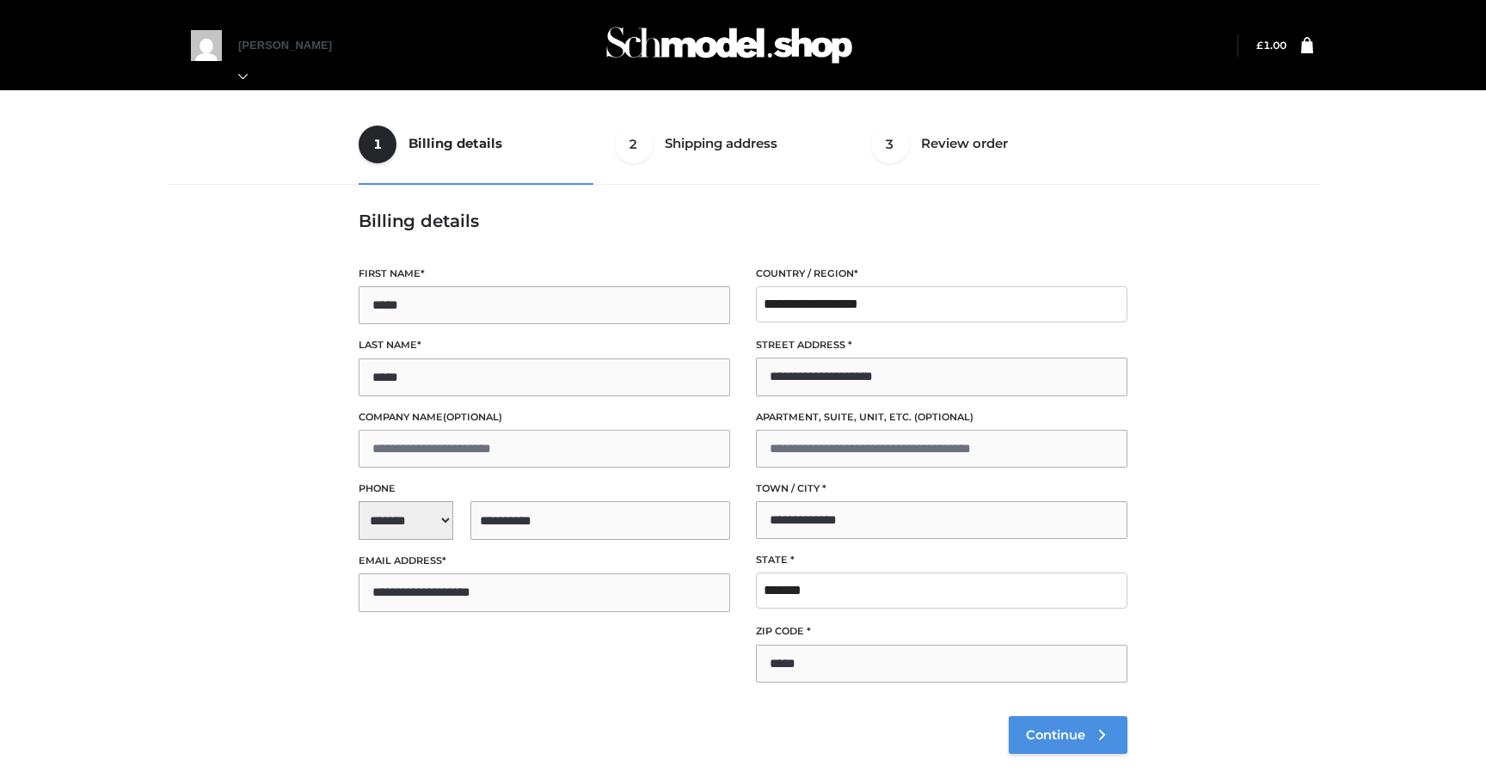
click at [1065, 735] on span "Continue" at bounding box center [1055, 734] width 59 height 15
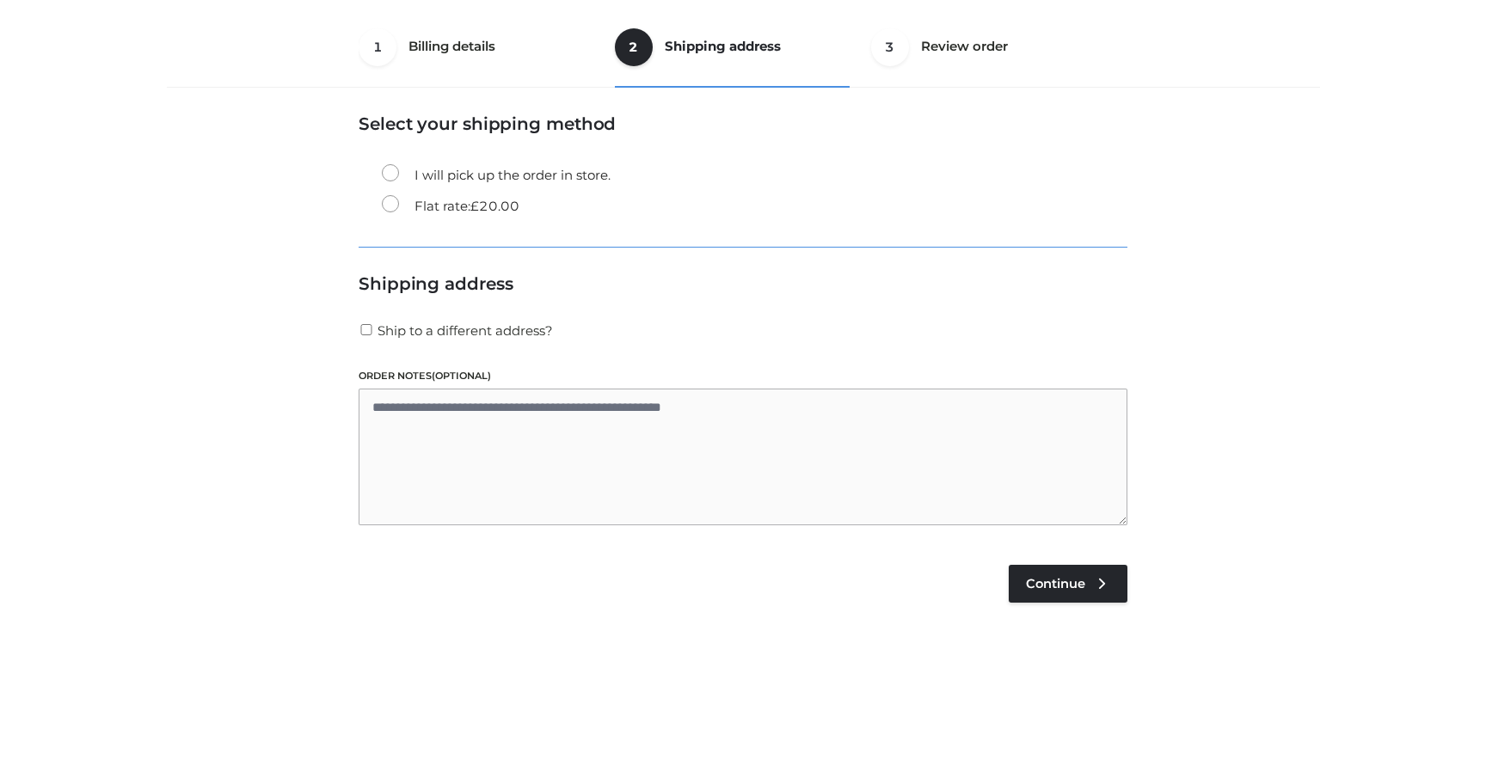
scroll to position [104, 0]
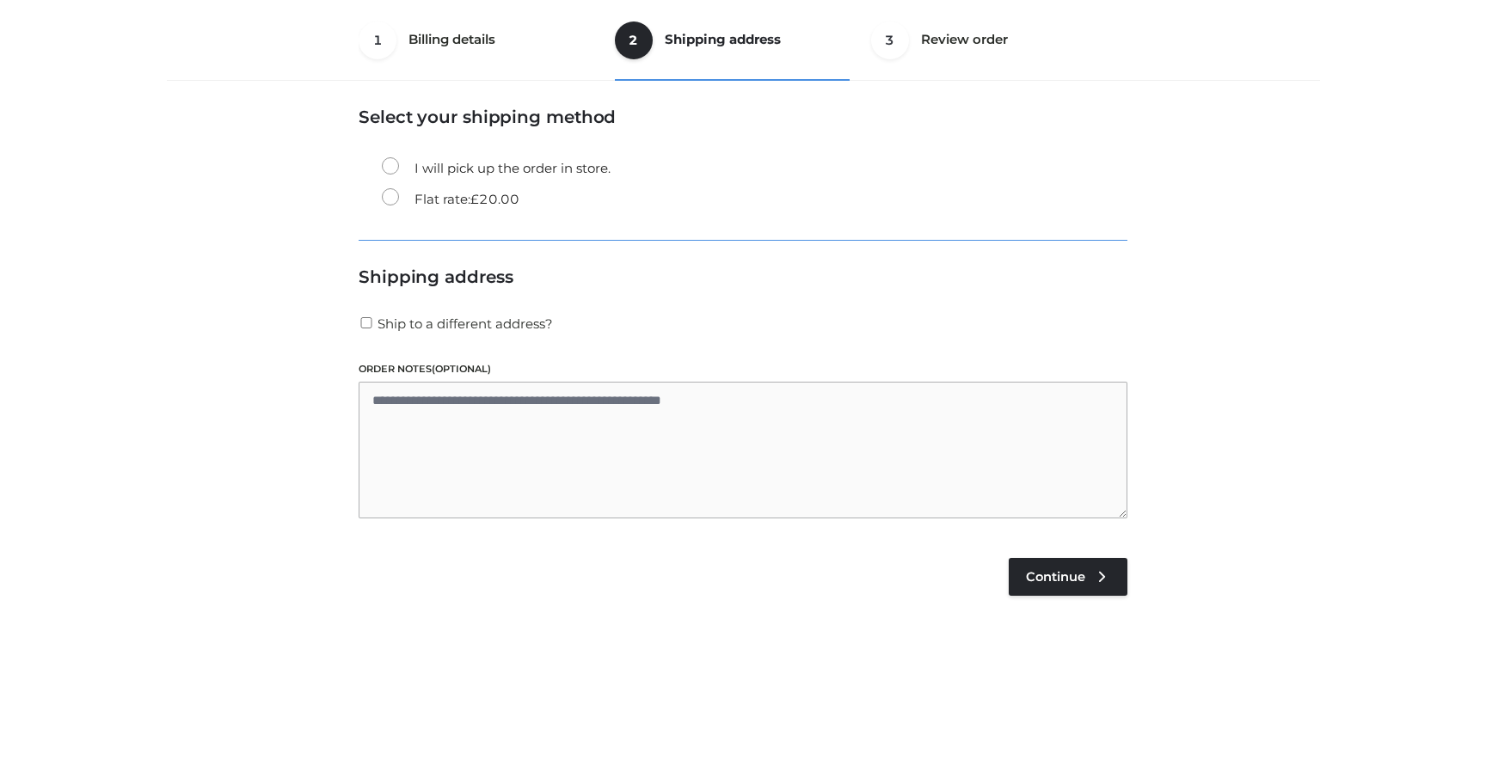
click at [1030, 556] on li "Credit/Debit Cards Save Card" at bounding box center [743, 619] width 769 height 142
click at [1041, 568] on link "Continue" at bounding box center [1068, 577] width 119 height 38
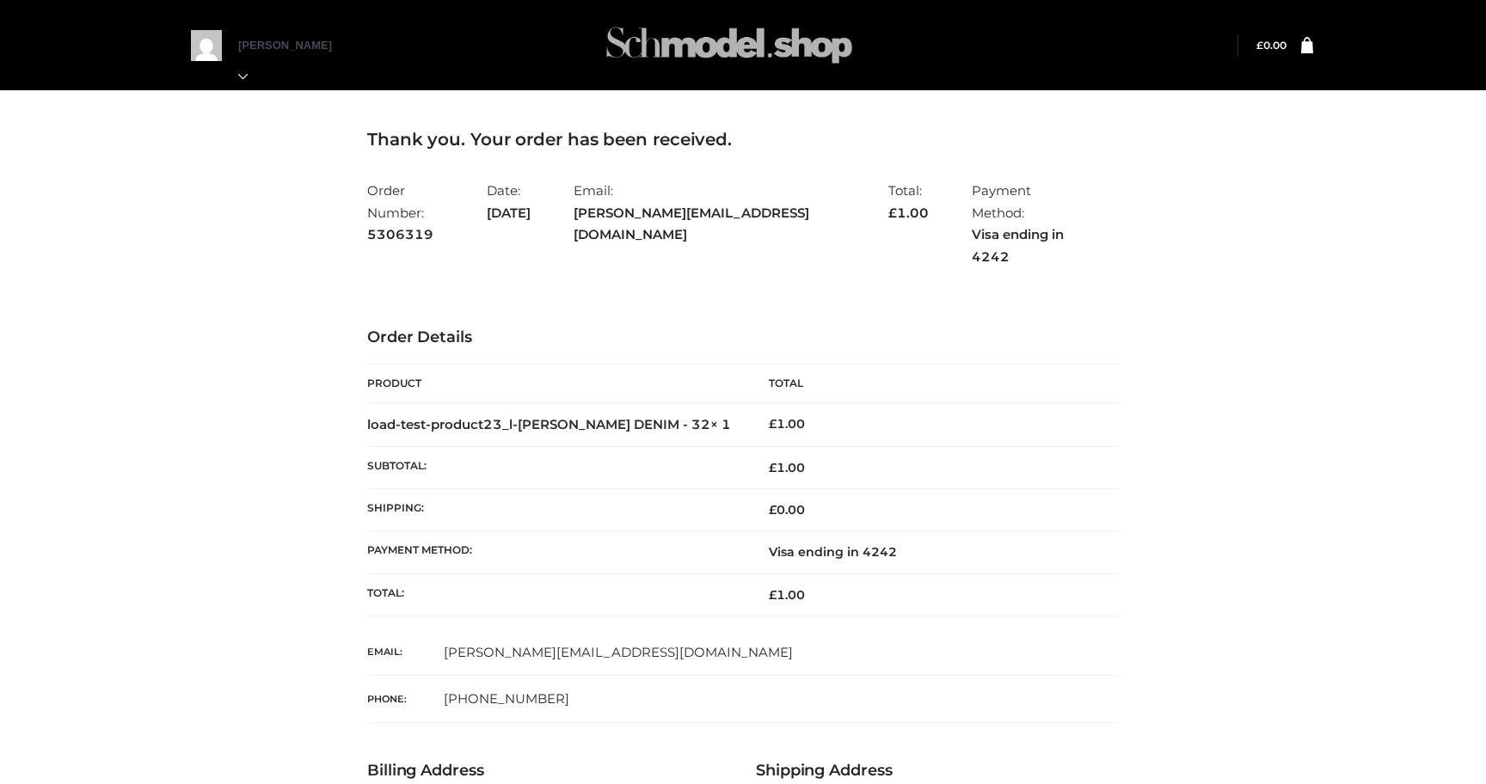
click at [672, 46] on img at bounding box center [729, 45] width 258 height 68
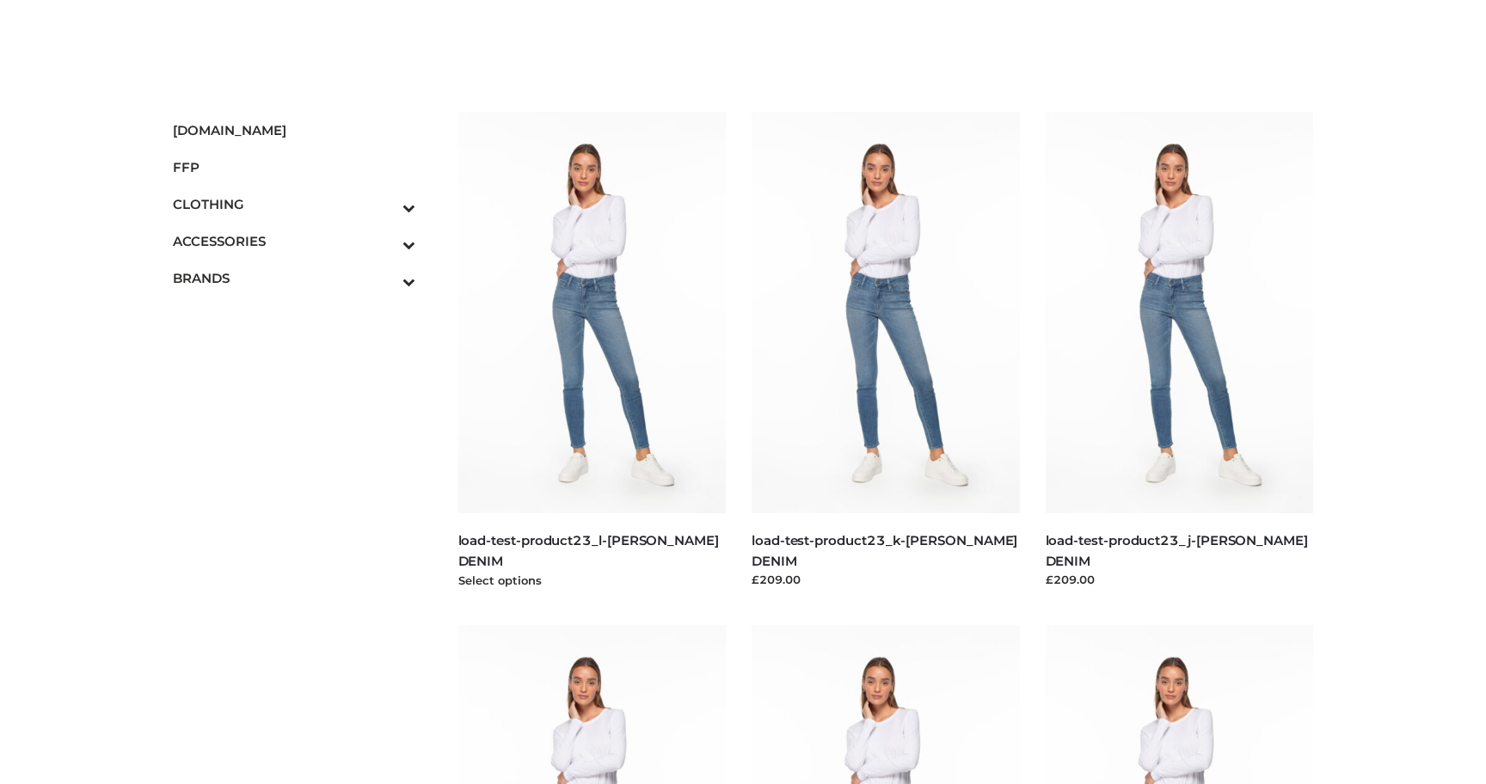
click at [651, 249] on img at bounding box center [592, 313] width 268 height 402
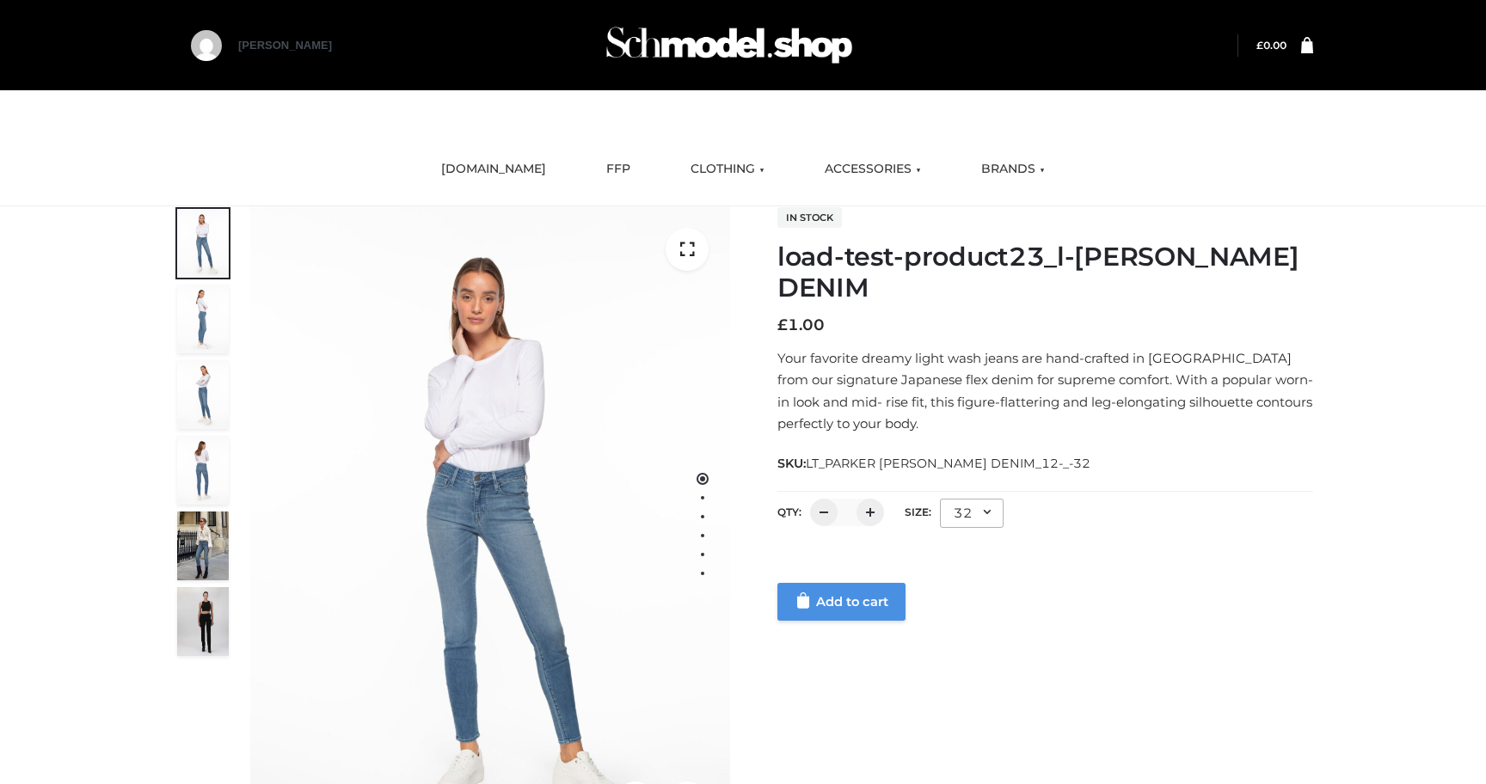
click at [827, 614] on link "Add to cart" at bounding box center [841, 602] width 128 height 38
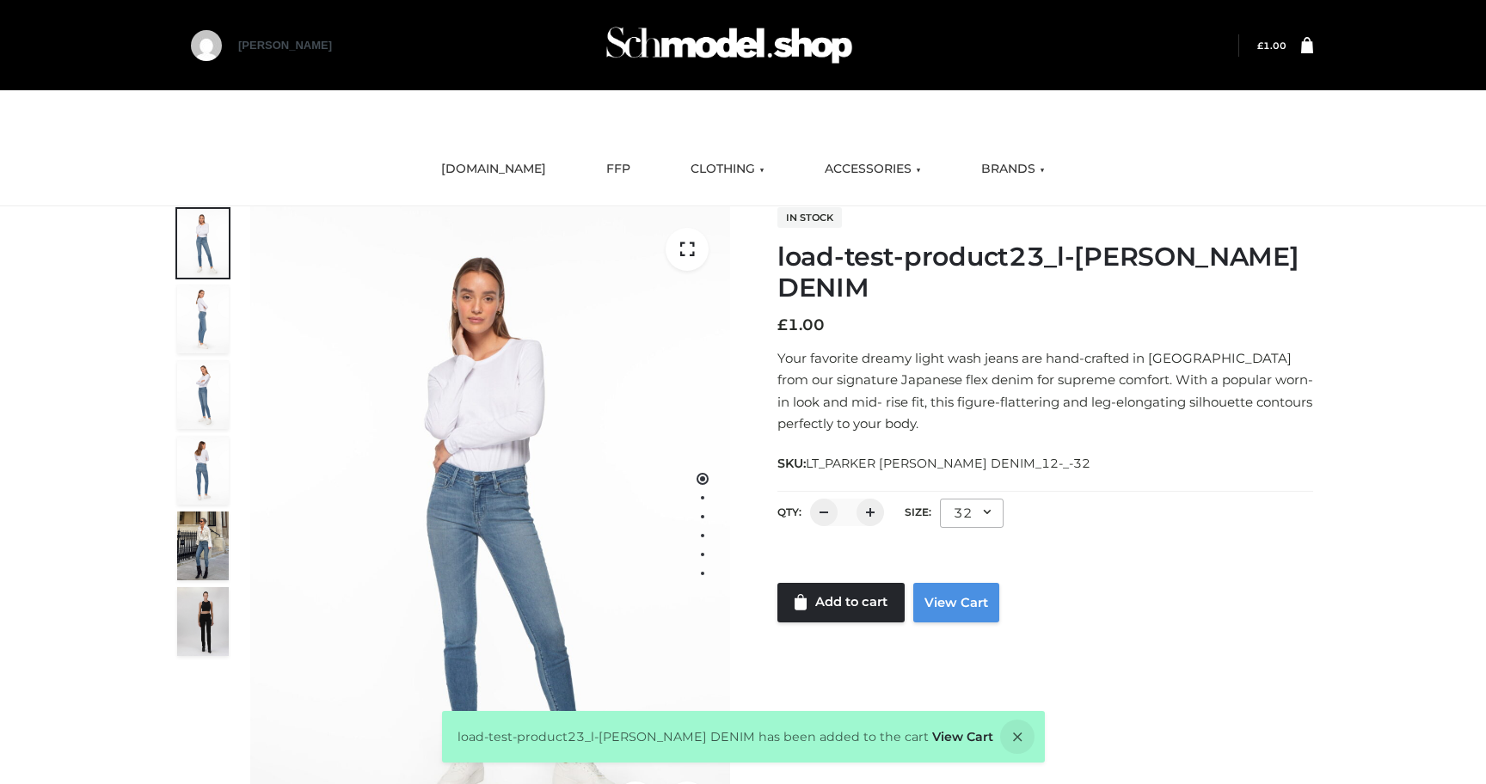
click at [966, 610] on link "View Cart" at bounding box center [956, 603] width 86 height 40
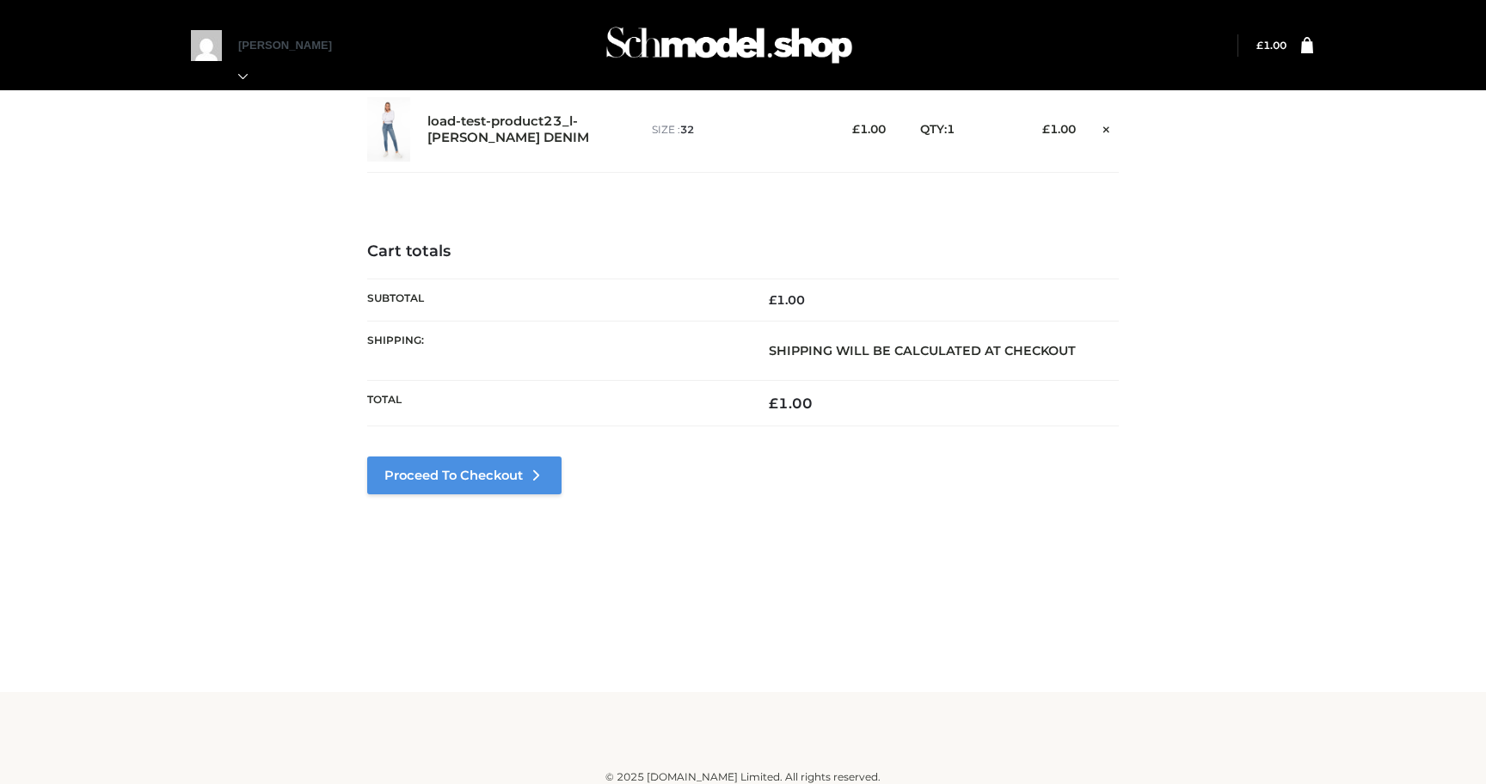
click at [527, 461] on link "Proceed to Checkout" at bounding box center [464, 476] width 194 height 38
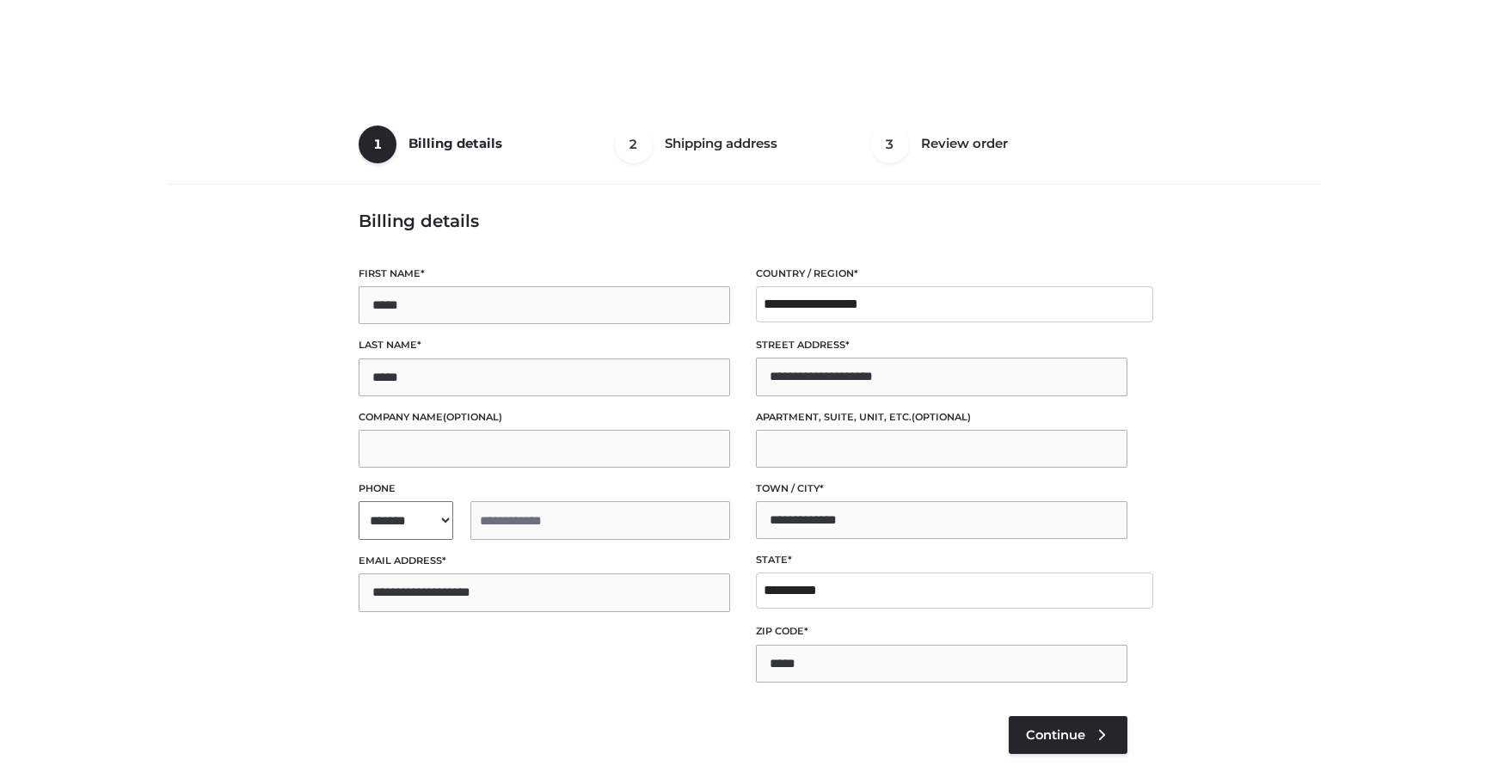
select select "**"
type input "**********"
select select "**"
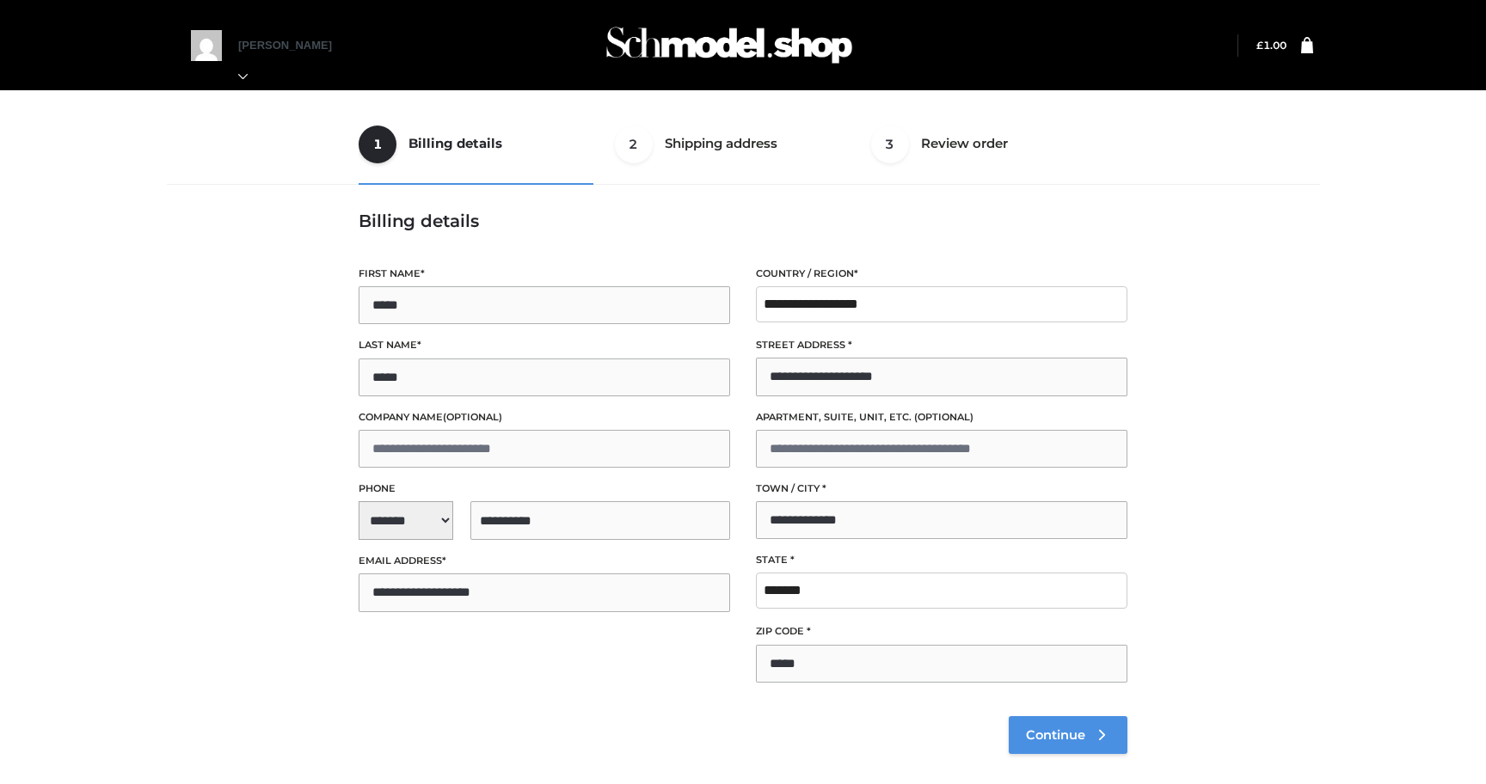
click at [1042, 729] on span "Continue" at bounding box center [1055, 734] width 59 height 15
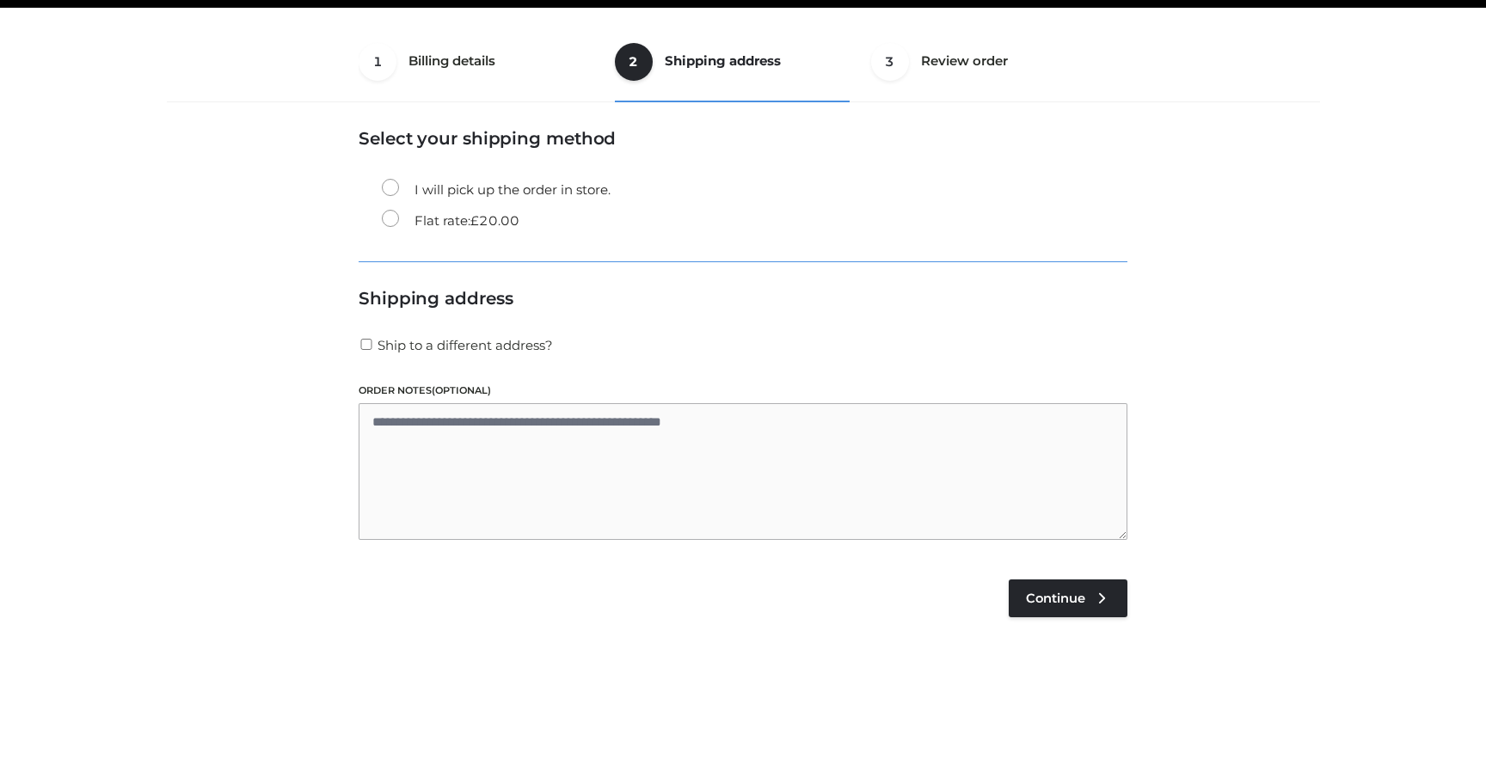
scroll to position [104, 0]
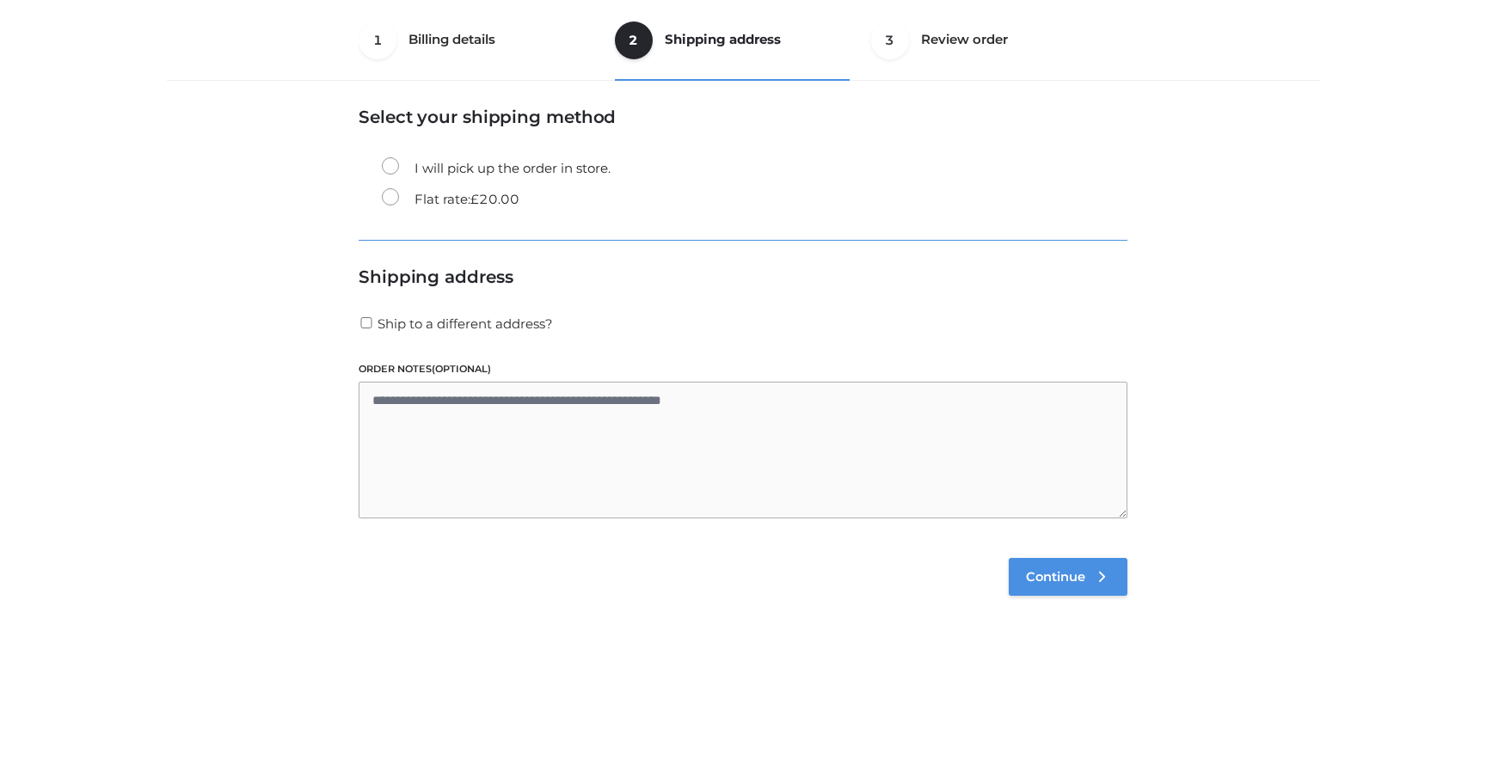
click at [1049, 588] on link "Continue" at bounding box center [1068, 577] width 119 height 38
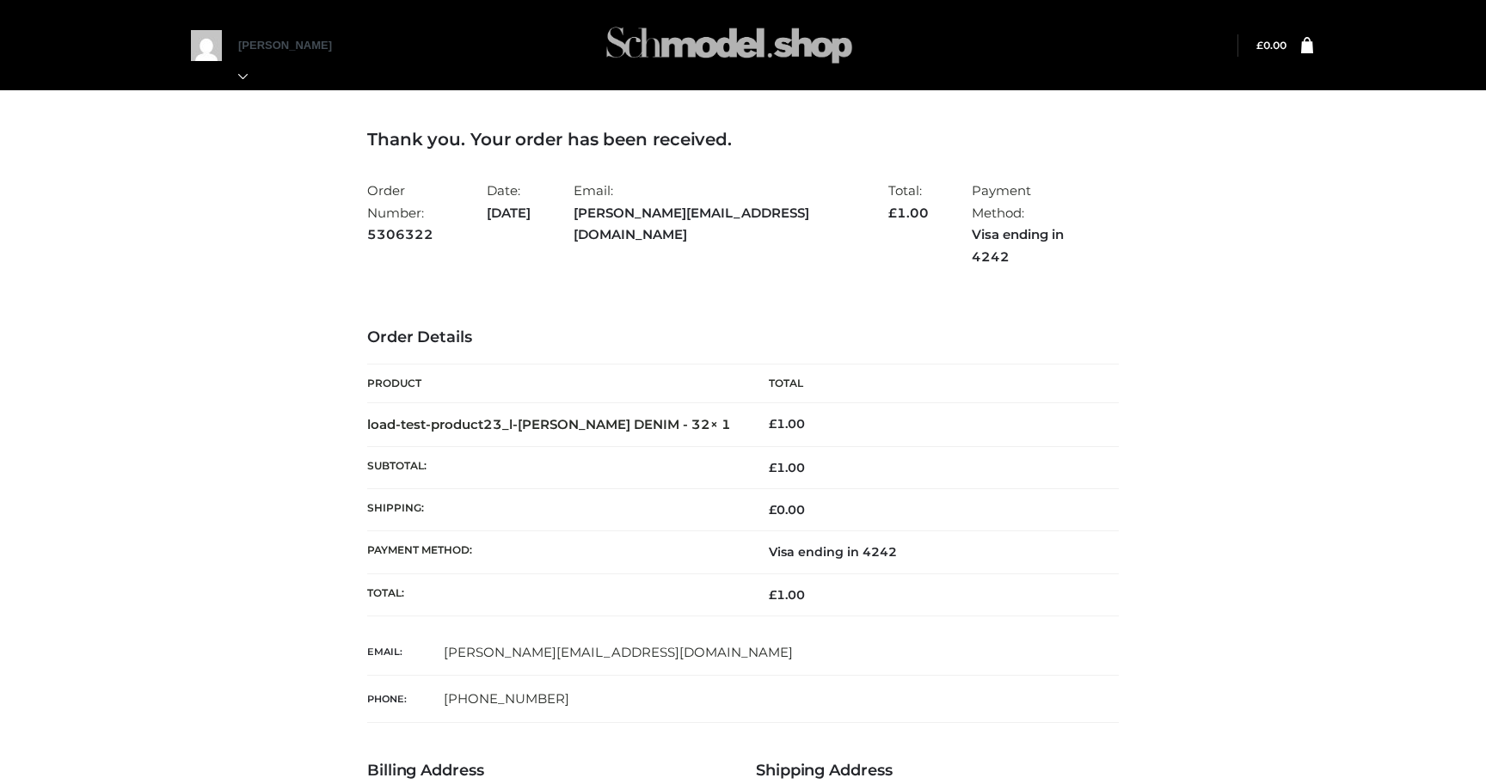
click at [717, 36] on img at bounding box center [729, 45] width 258 height 68
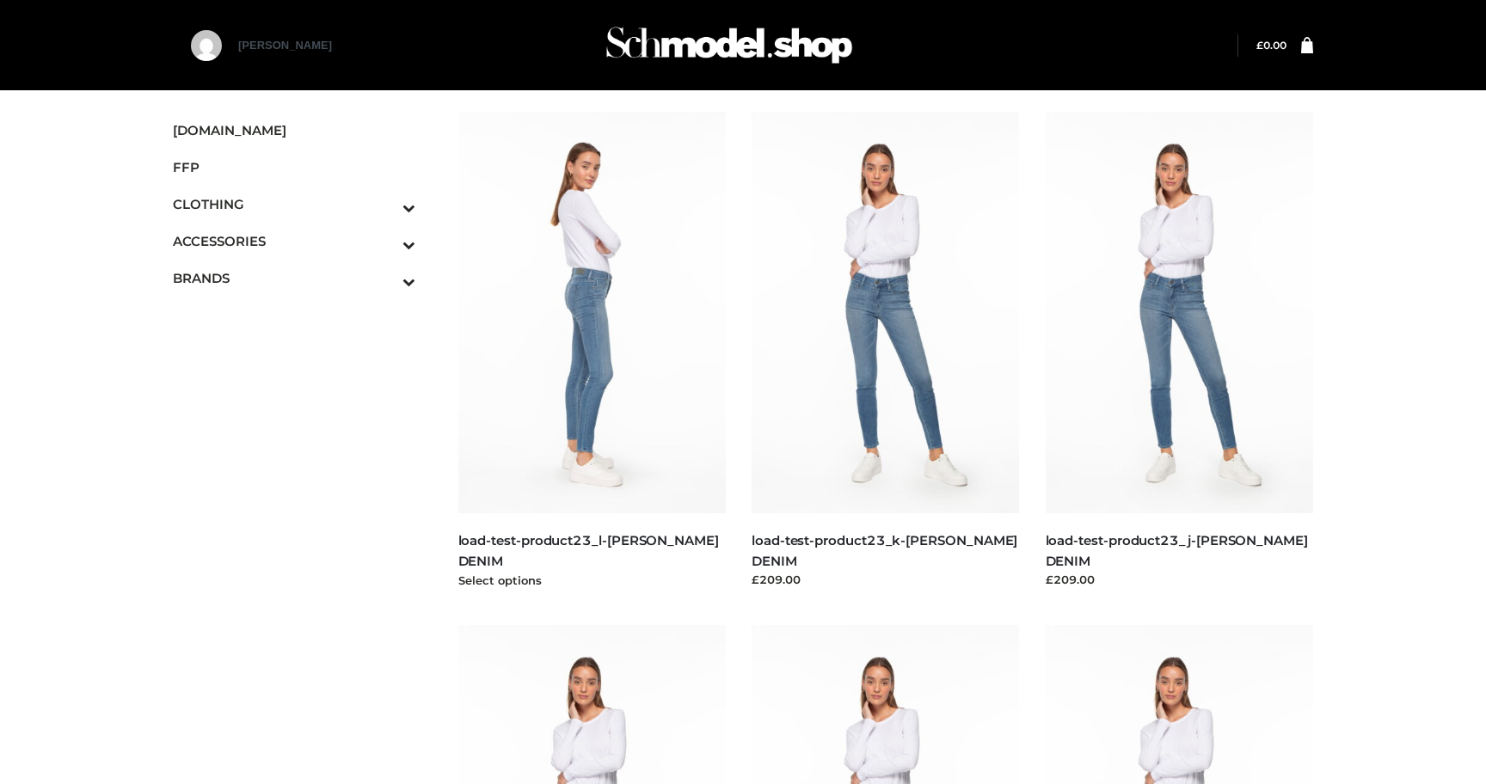
click at [602, 383] on img at bounding box center [592, 313] width 268 height 402
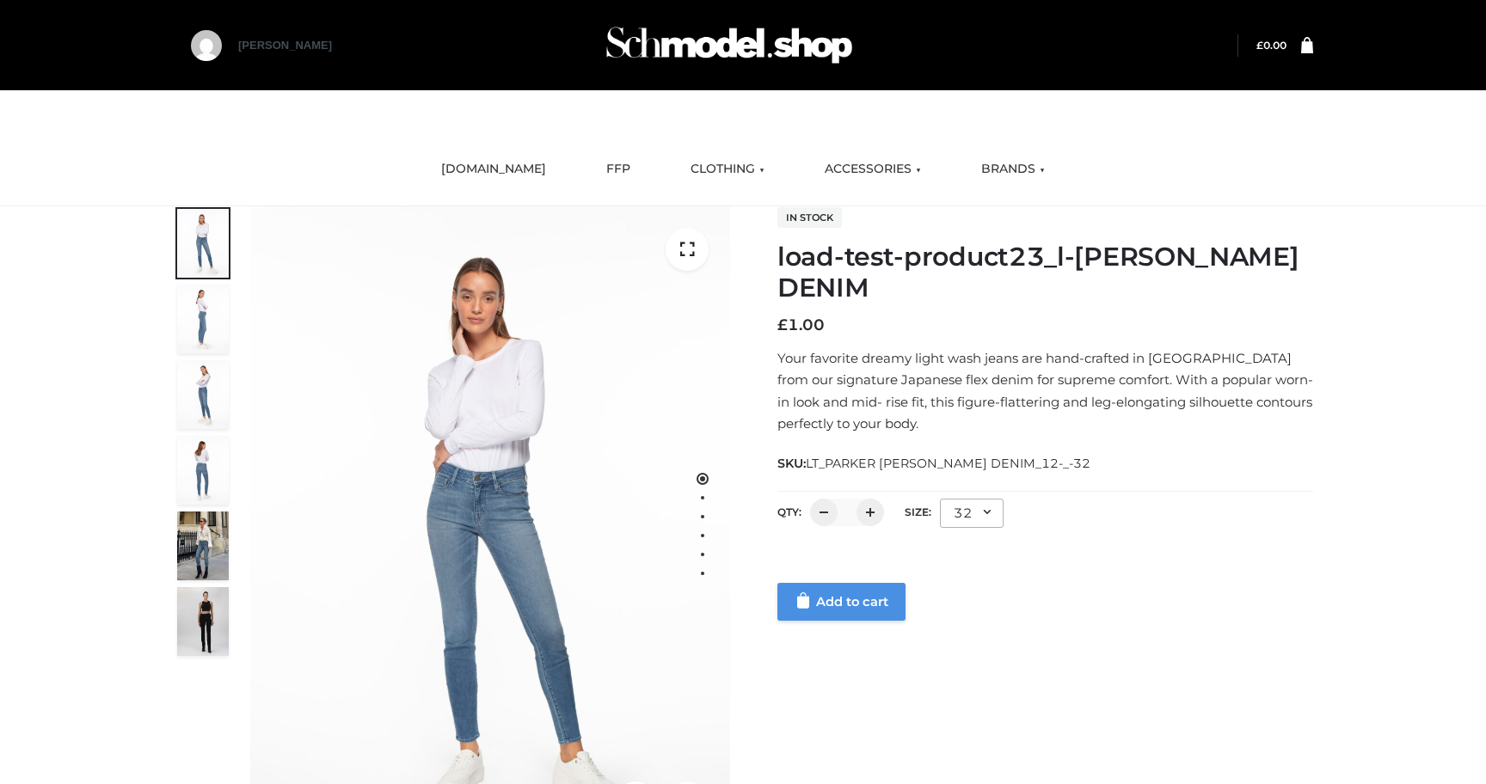
click at [854, 617] on link "Add to cart" at bounding box center [841, 602] width 128 height 38
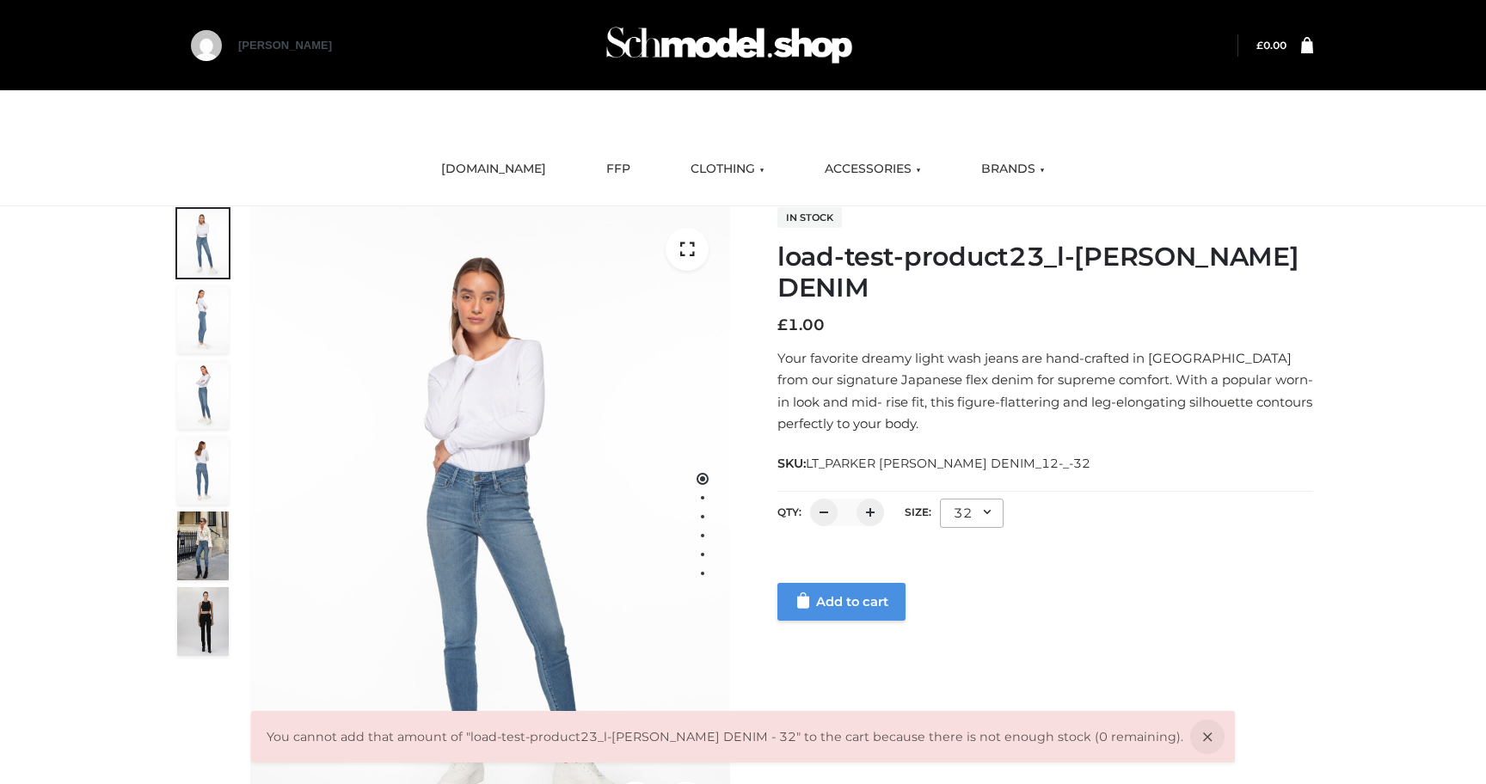
click at [835, 612] on link "Add to cart" at bounding box center [841, 602] width 128 height 38
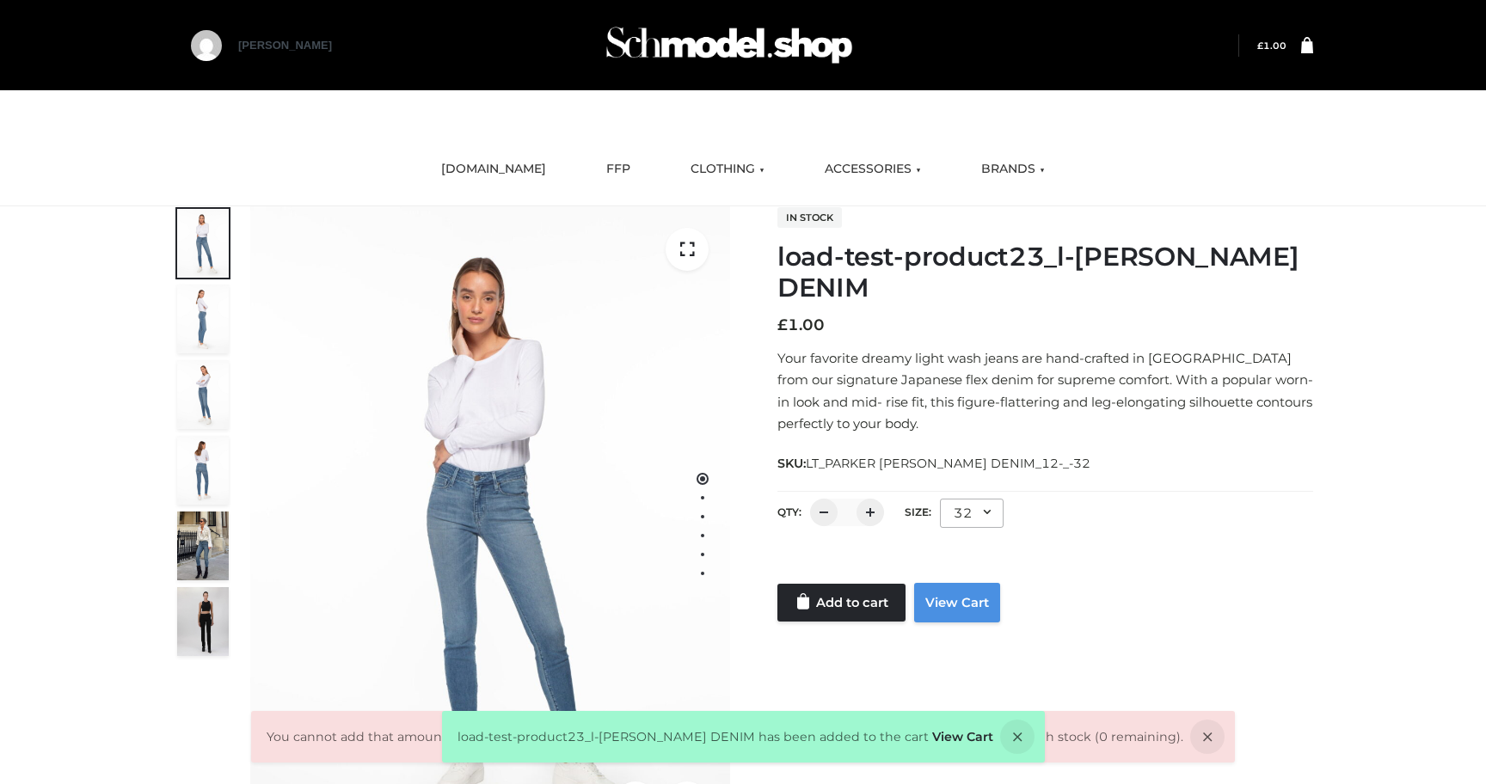
click at [955, 613] on link "View Cart" at bounding box center [957, 603] width 86 height 40
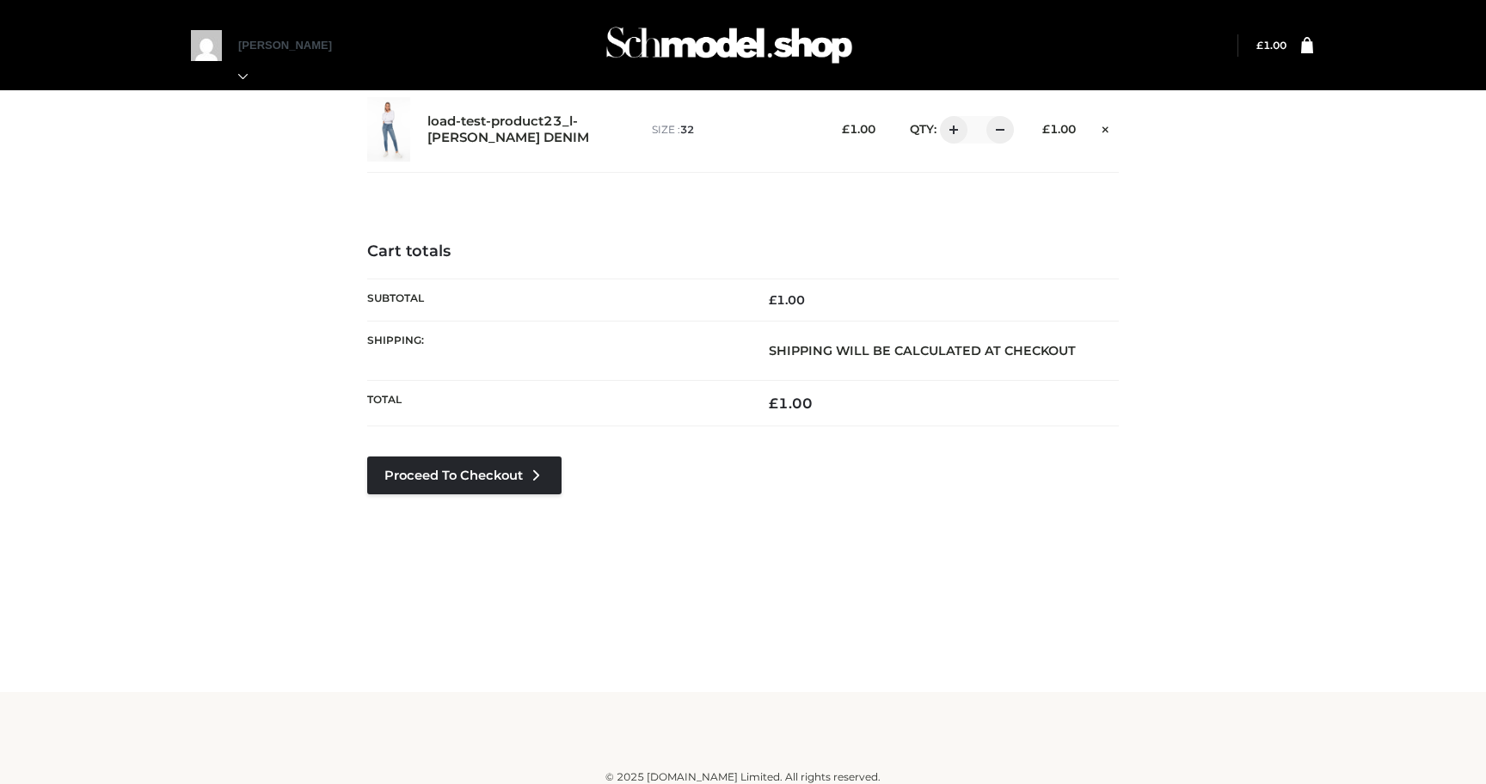
click at [488, 494] on div "Proceed to Checkout" at bounding box center [464, 501] width 194 height 89
click at [512, 468] on link "Proceed to Checkout" at bounding box center [464, 476] width 194 height 38
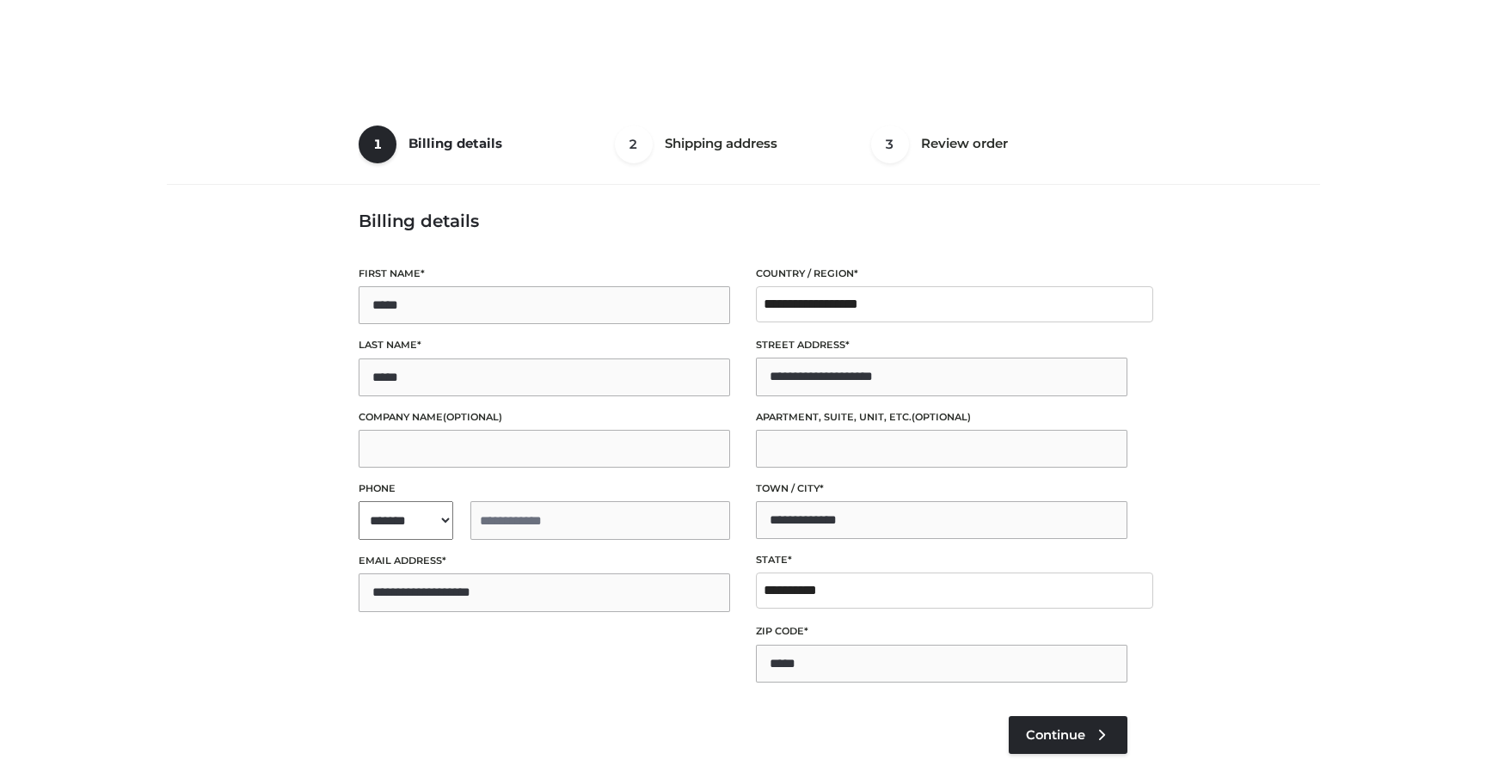
select select "**"
type input "**********"
select select "**"
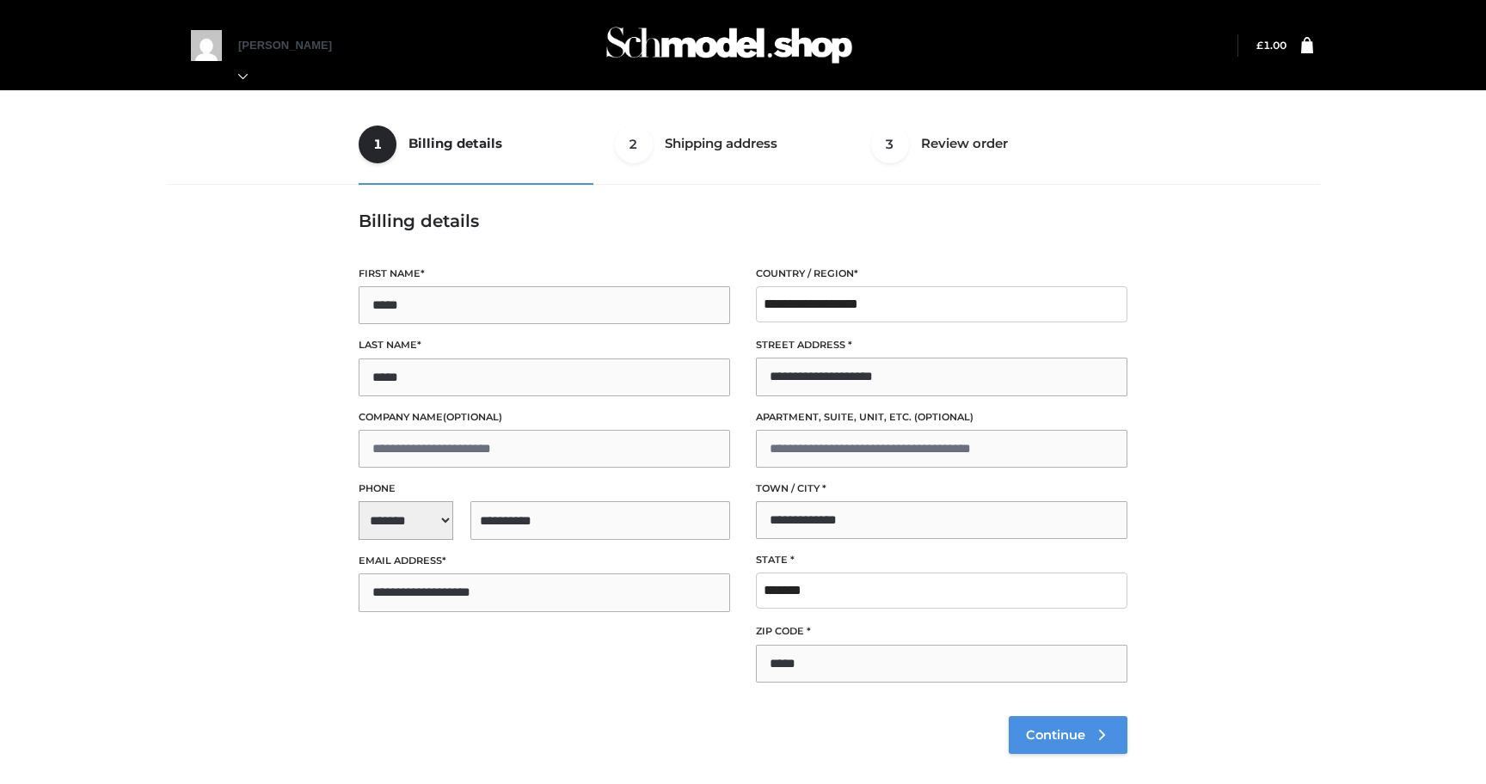
click at [1047, 738] on span "Continue" at bounding box center [1055, 734] width 59 height 15
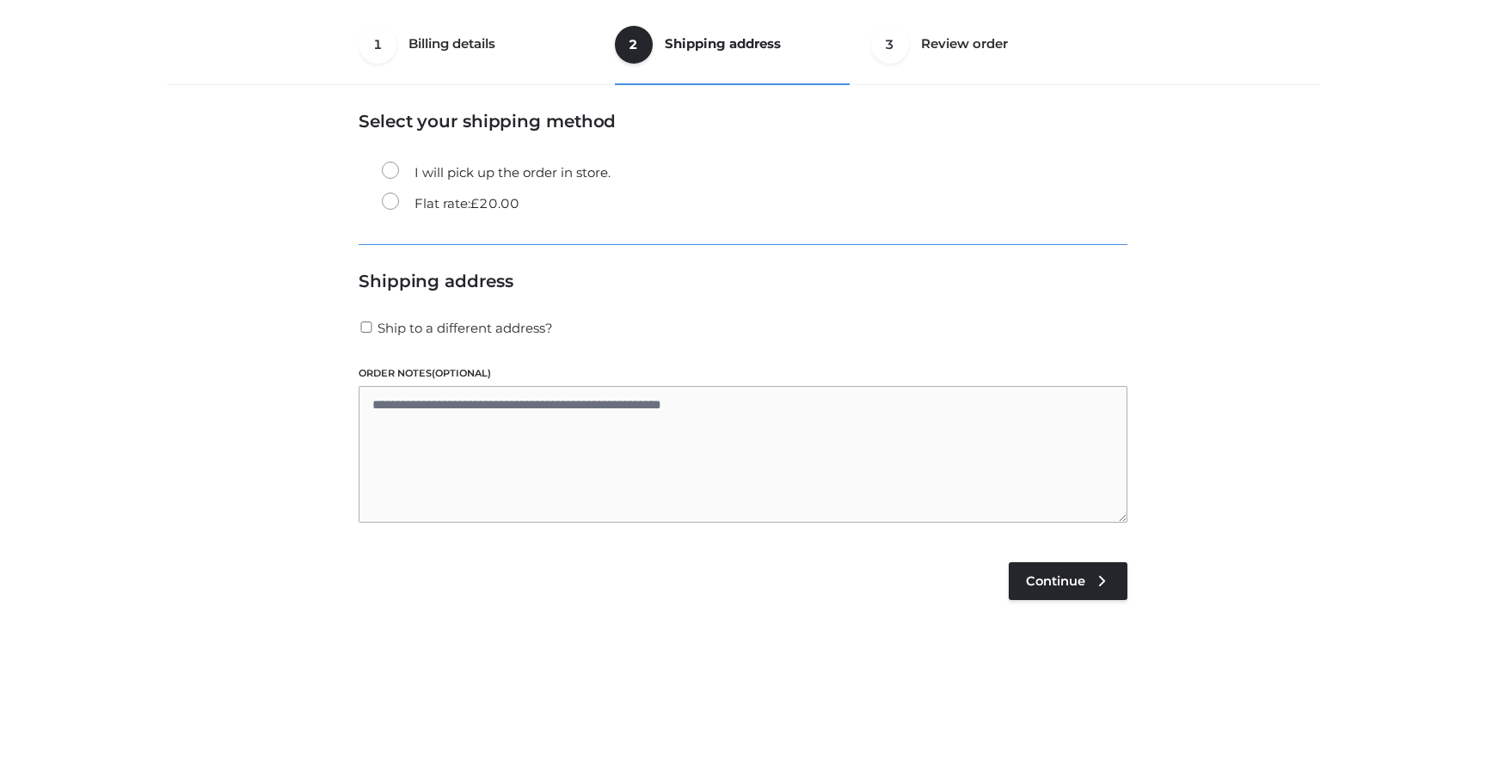
scroll to position [104, 0]
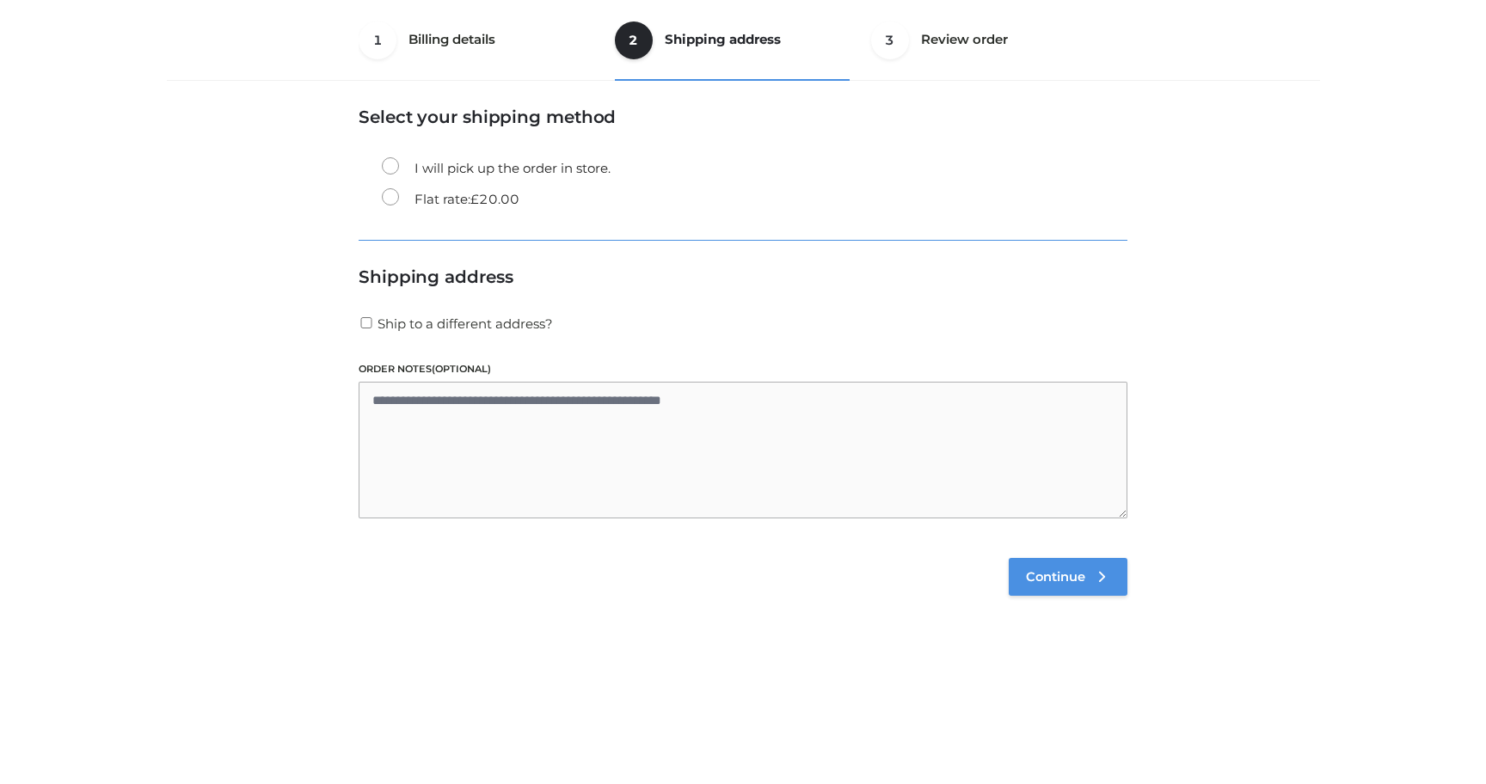
click at [1055, 579] on span "Continue" at bounding box center [1055, 576] width 59 height 15
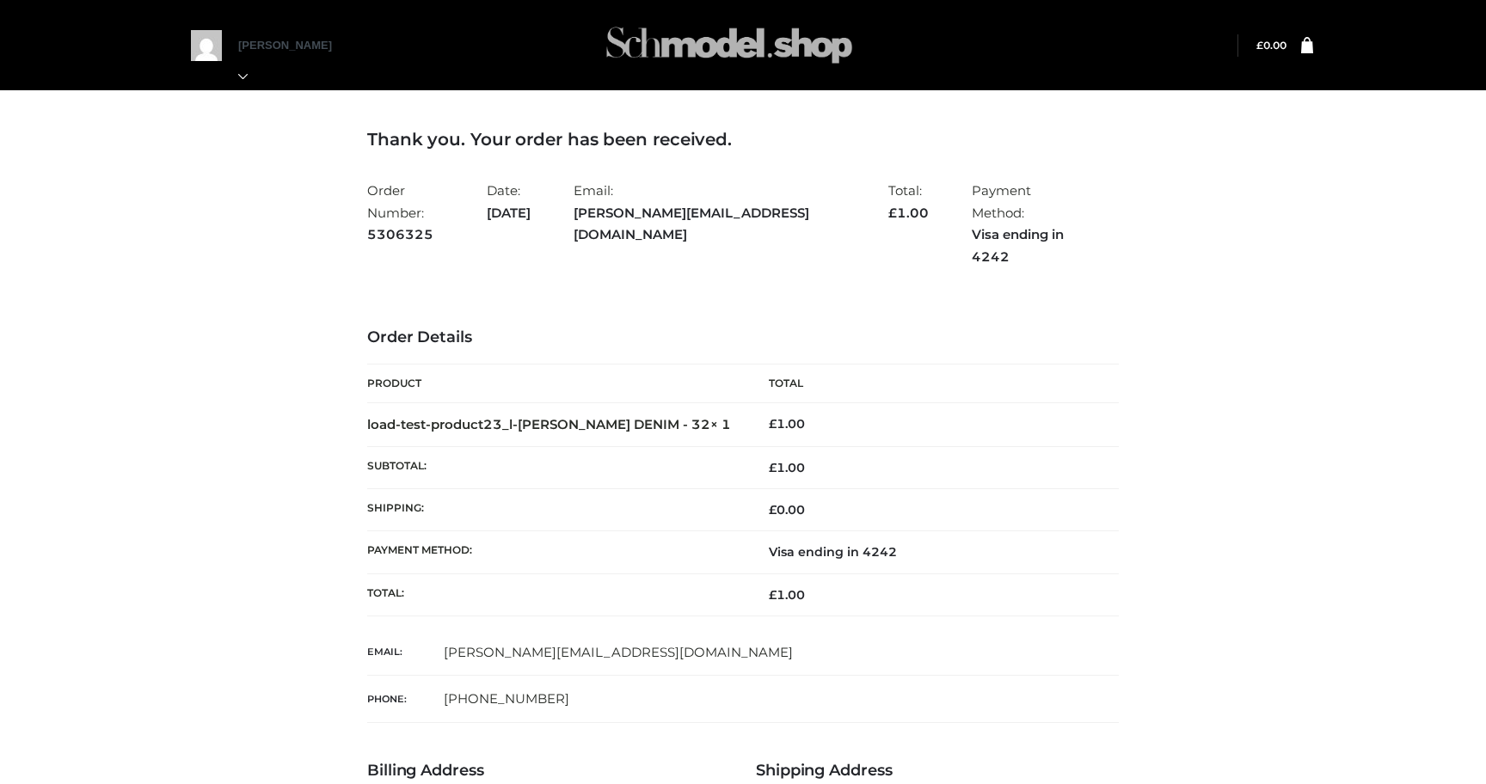
click at [734, 54] on img at bounding box center [729, 45] width 258 height 68
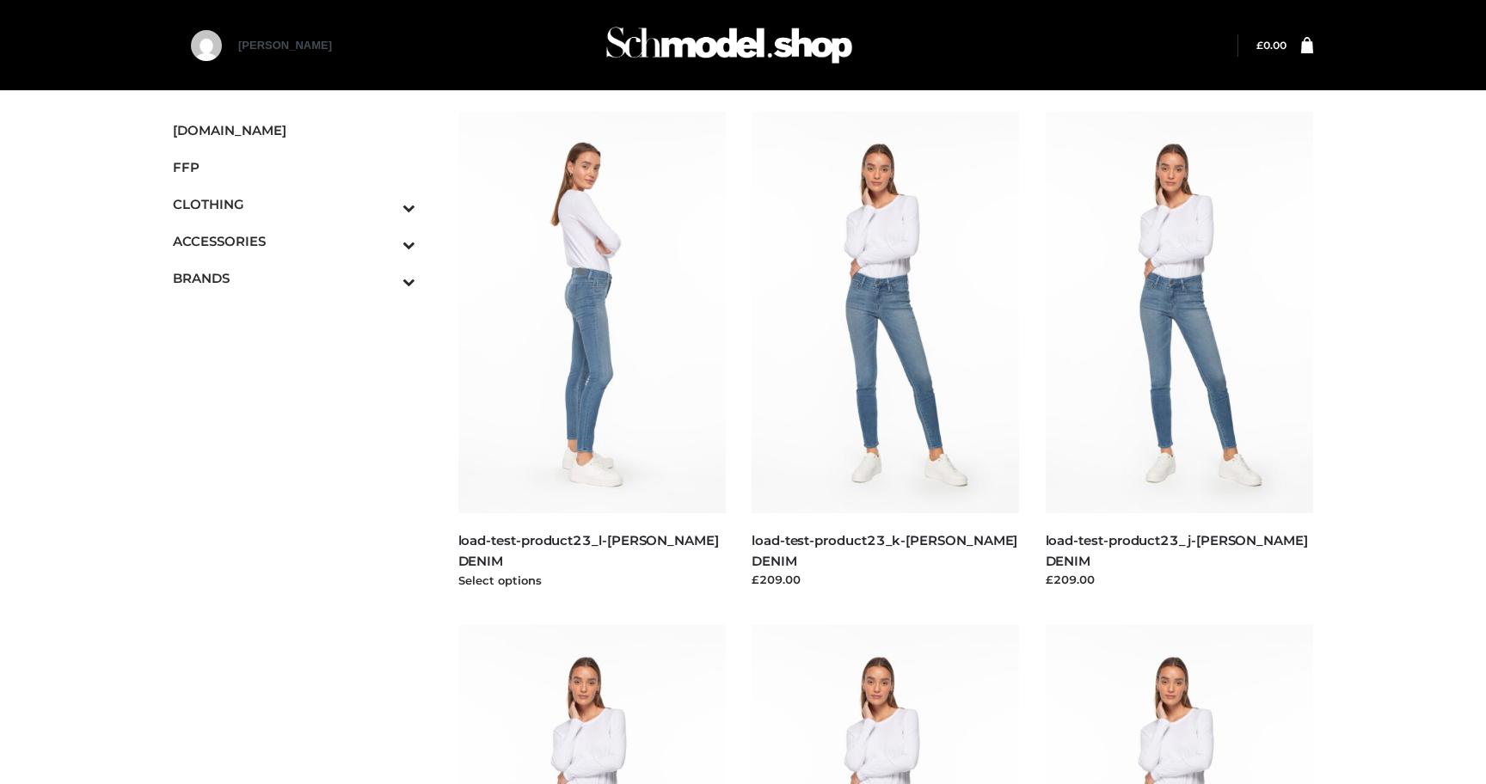
click at [599, 383] on img at bounding box center [592, 313] width 268 height 402
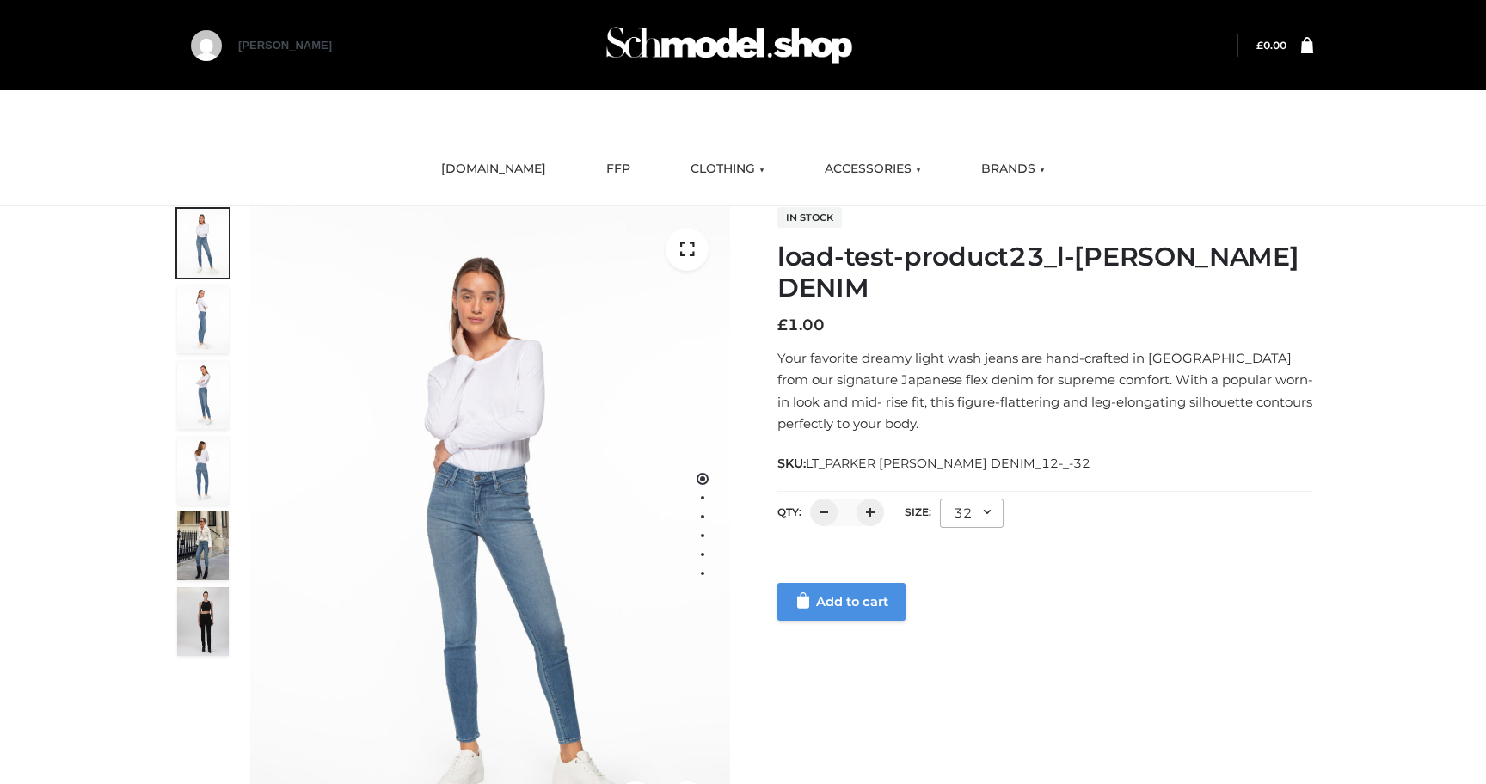
click at [850, 595] on link "Add to cart" at bounding box center [841, 602] width 128 height 38
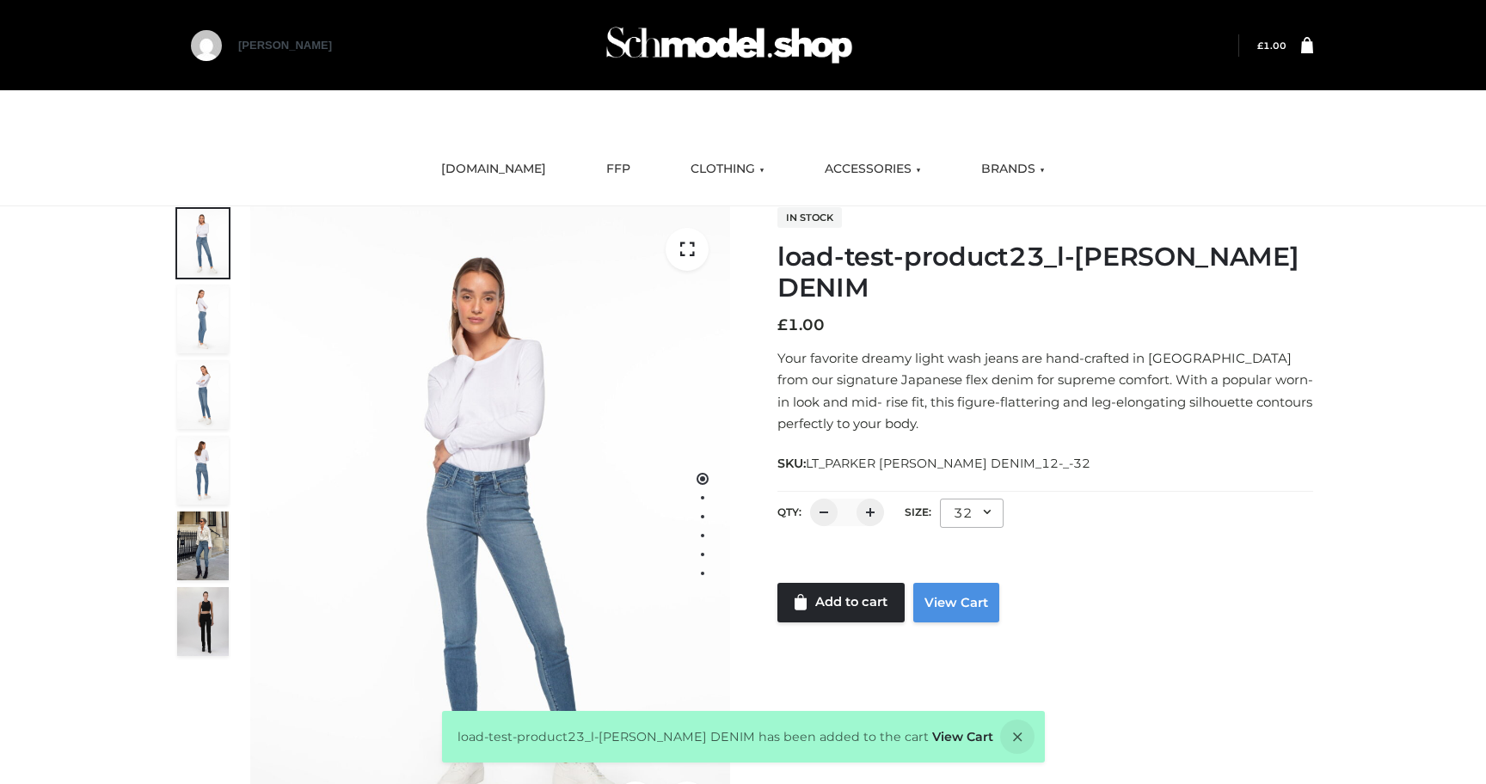
click at [964, 607] on link "View Cart" at bounding box center [956, 603] width 86 height 40
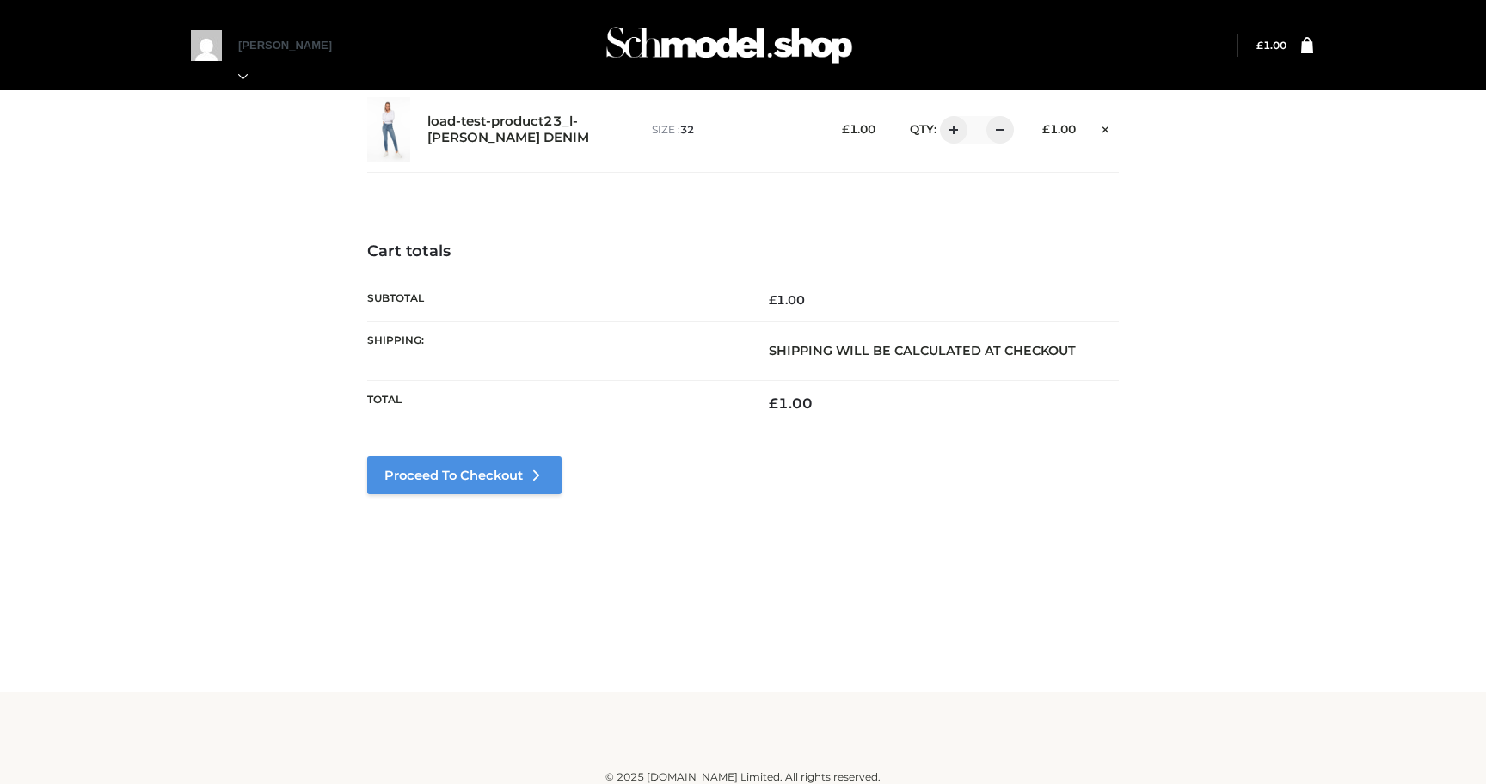
click at [463, 478] on link "Proceed to Checkout" at bounding box center [464, 476] width 194 height 38
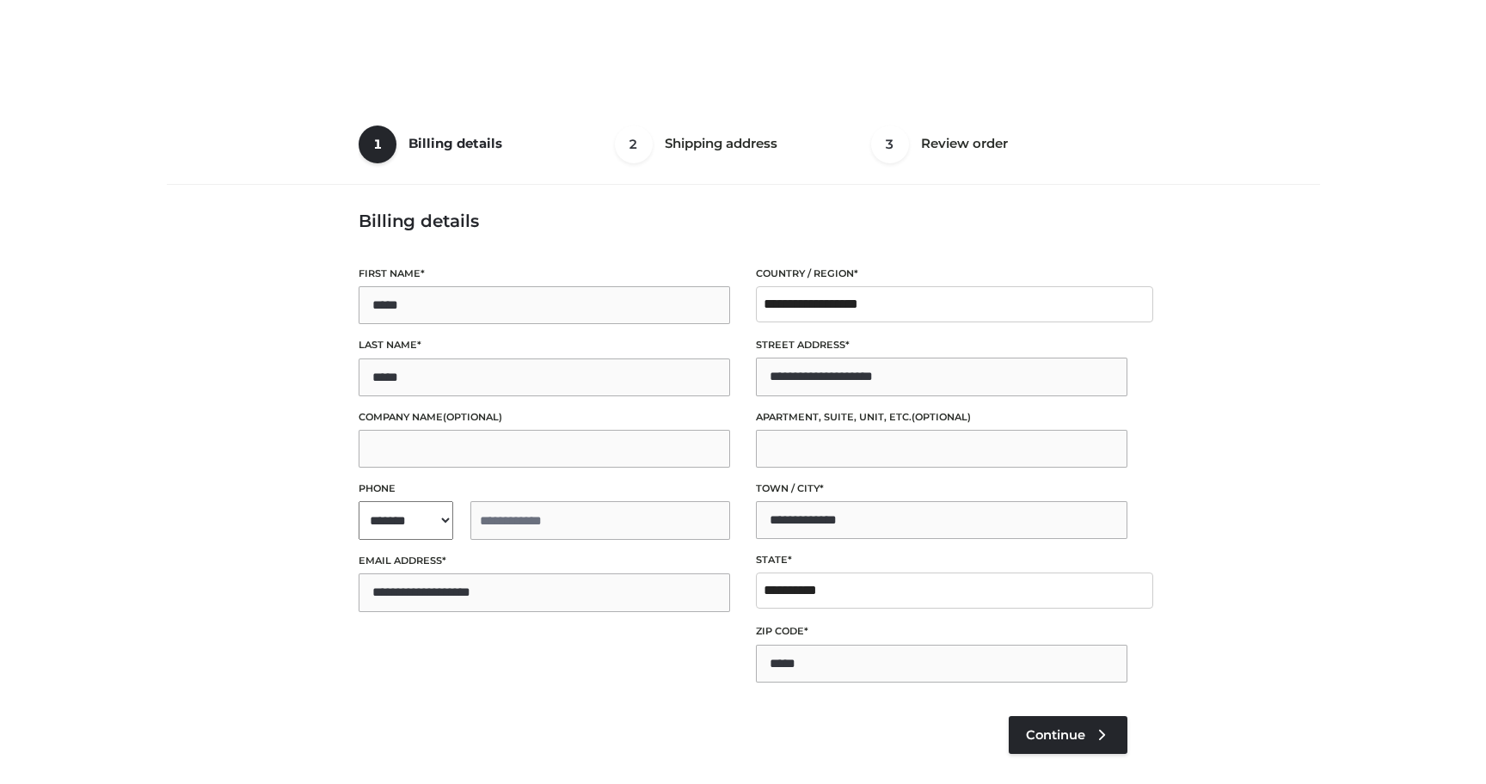
select select "**"
type input "**********"
select select "**"
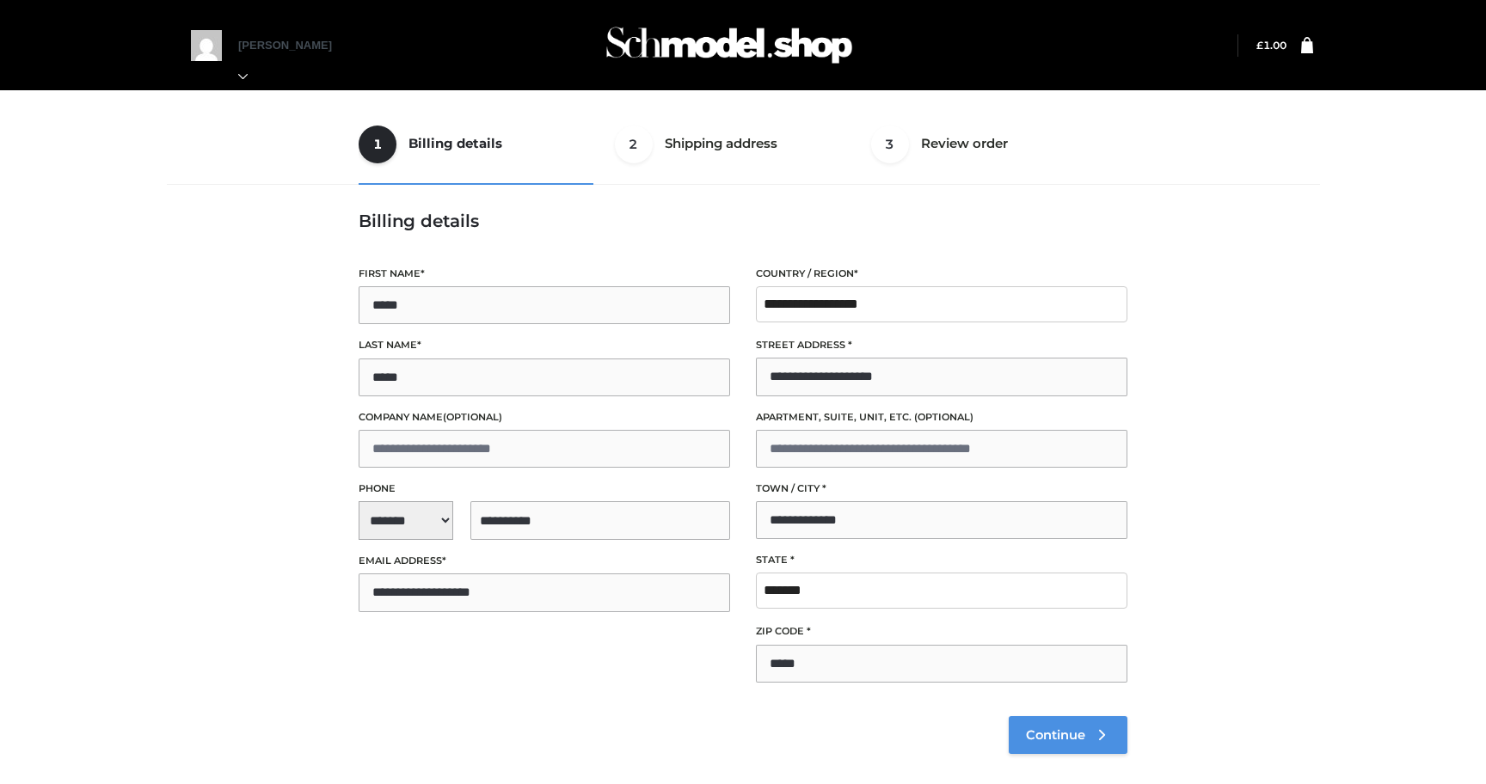
click at [1083, 748] on link "Continue" at bounding box center [1068, 735] width 119 height 38
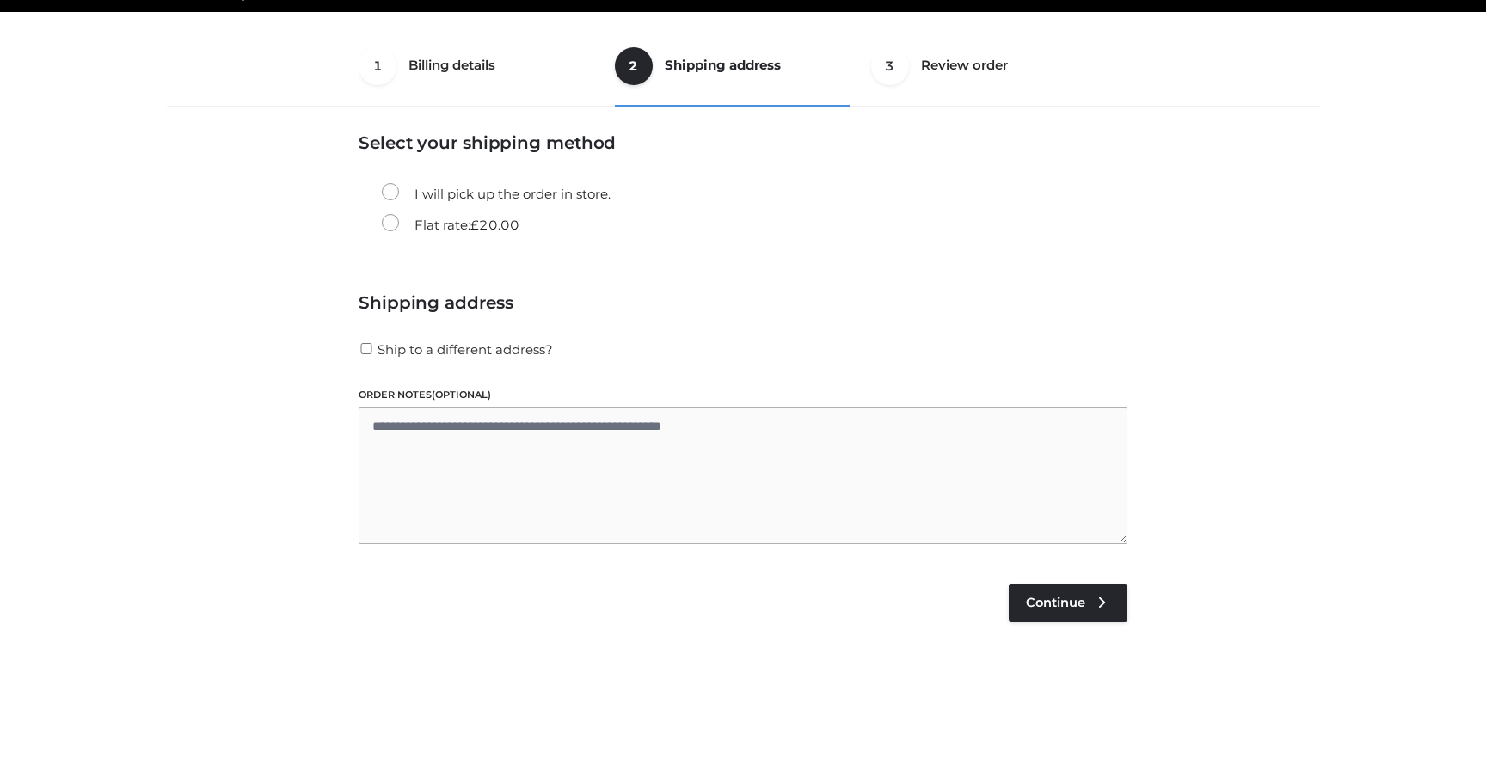
scroll to position [104, 0]
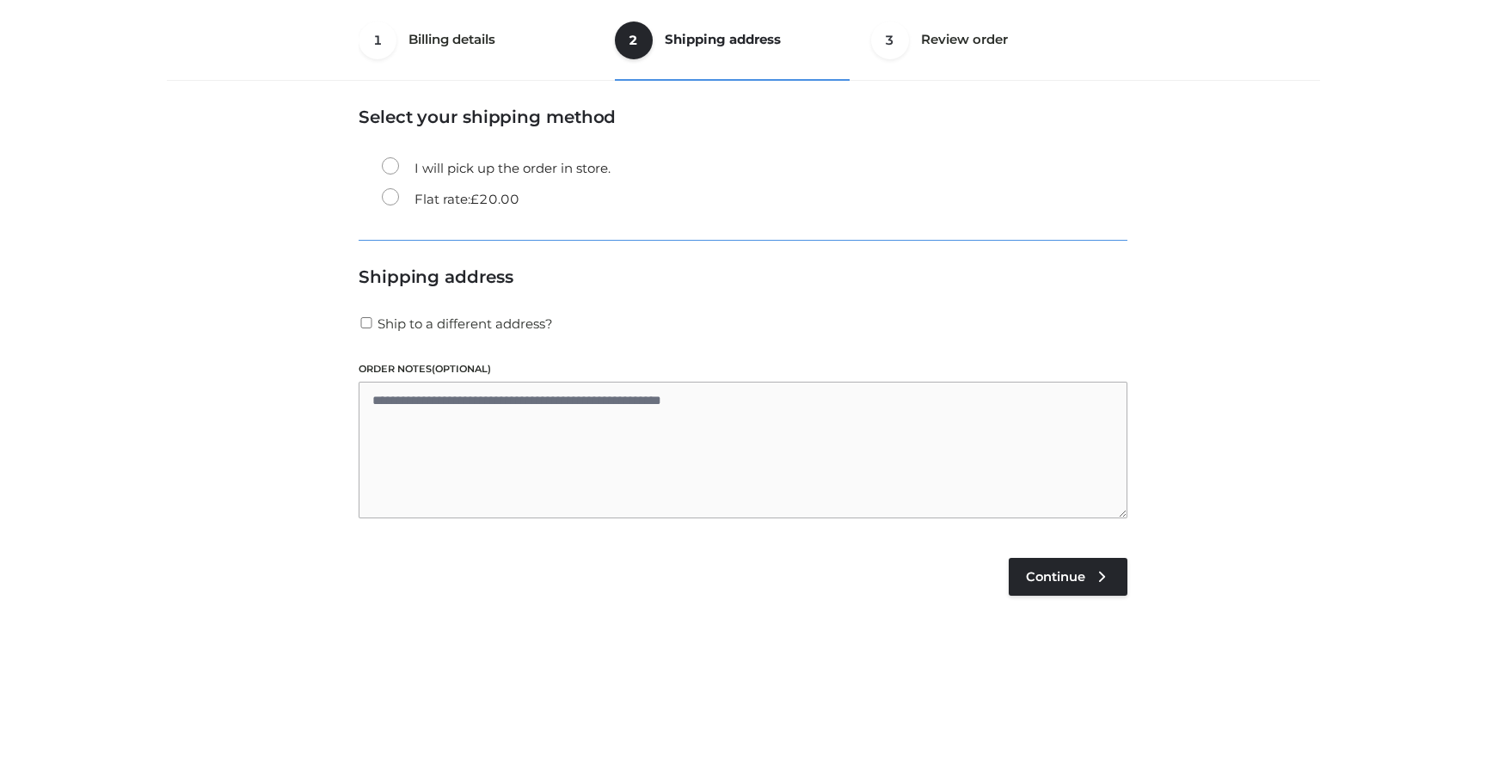
click at [482, 211] on li "Flat rate: £ 20.00" at bounding box center [755, 199] width 746 height 31
click at [476, 196] on span "£" at bounding box center [474, 199] width 9 height 16
click at [1025, 574] on link "Continue" at bounding box center [1068, 577] width 119 height 38
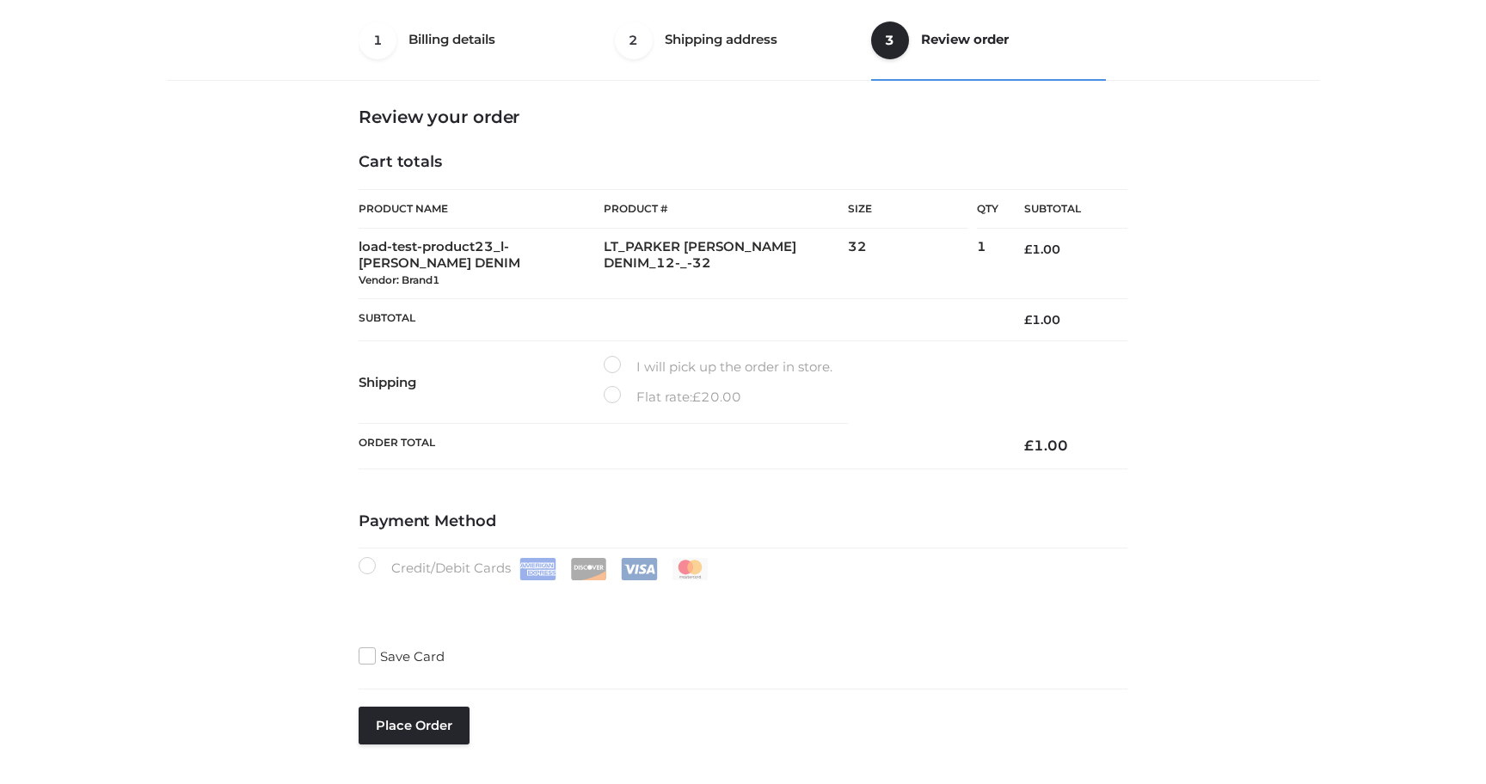
click at [617, 398] on label "Flat rate: £ 20.00" at bounding box center [673, 397] width 138 height 22
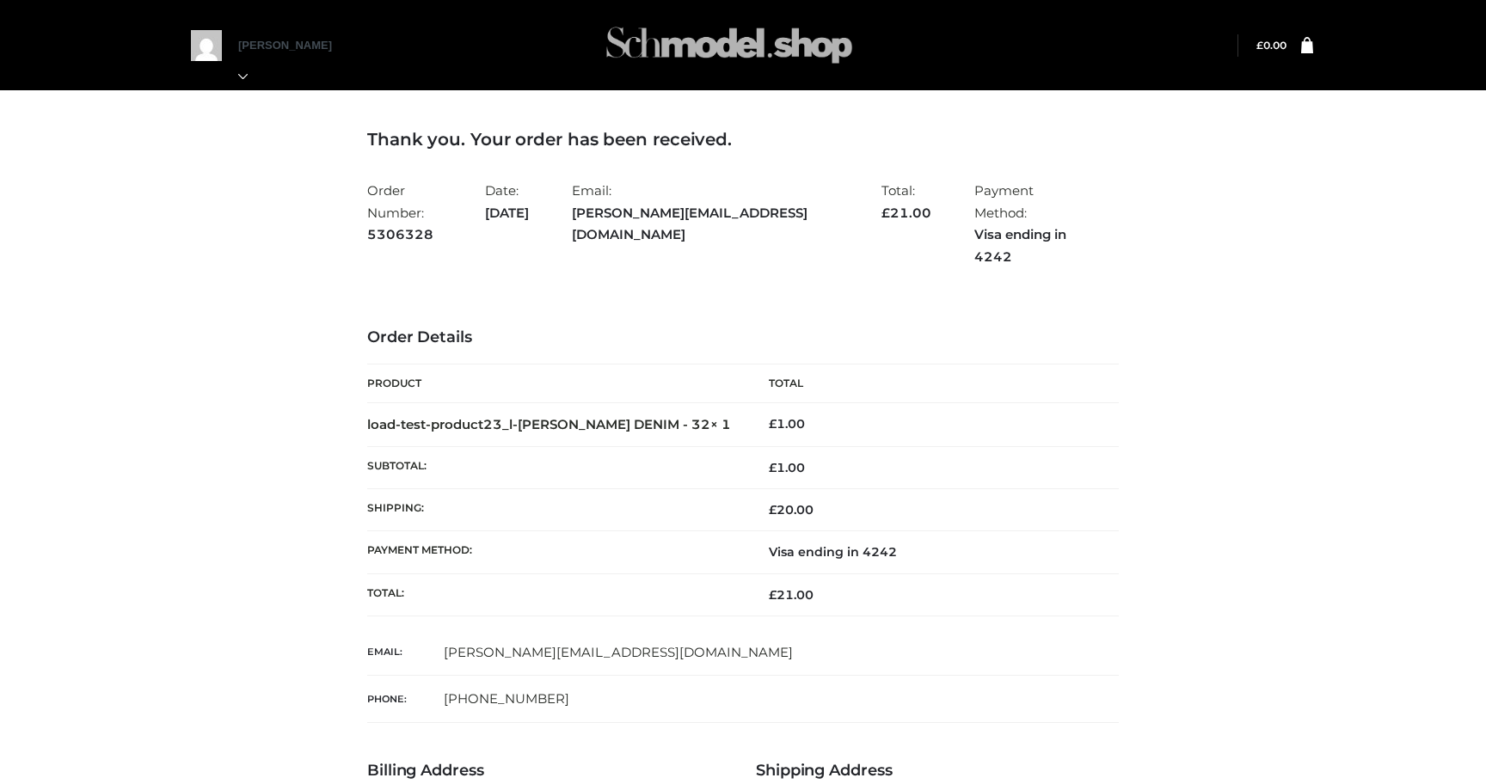
click at [683, 42] on img at bounding box center [729, 45] width 258 height 68
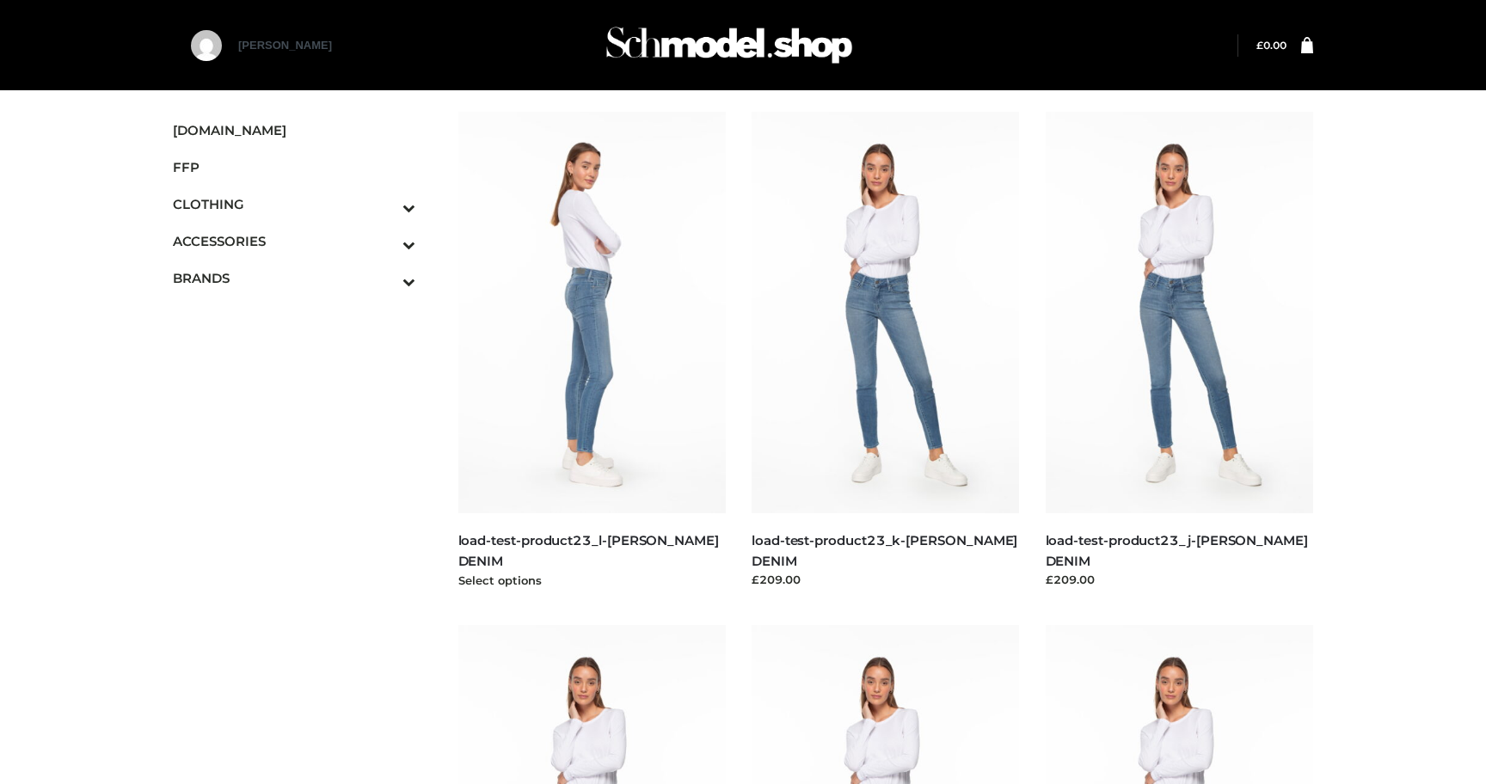
click at [611, 356] on img at bounding box center [592, 313] width 268 height 402
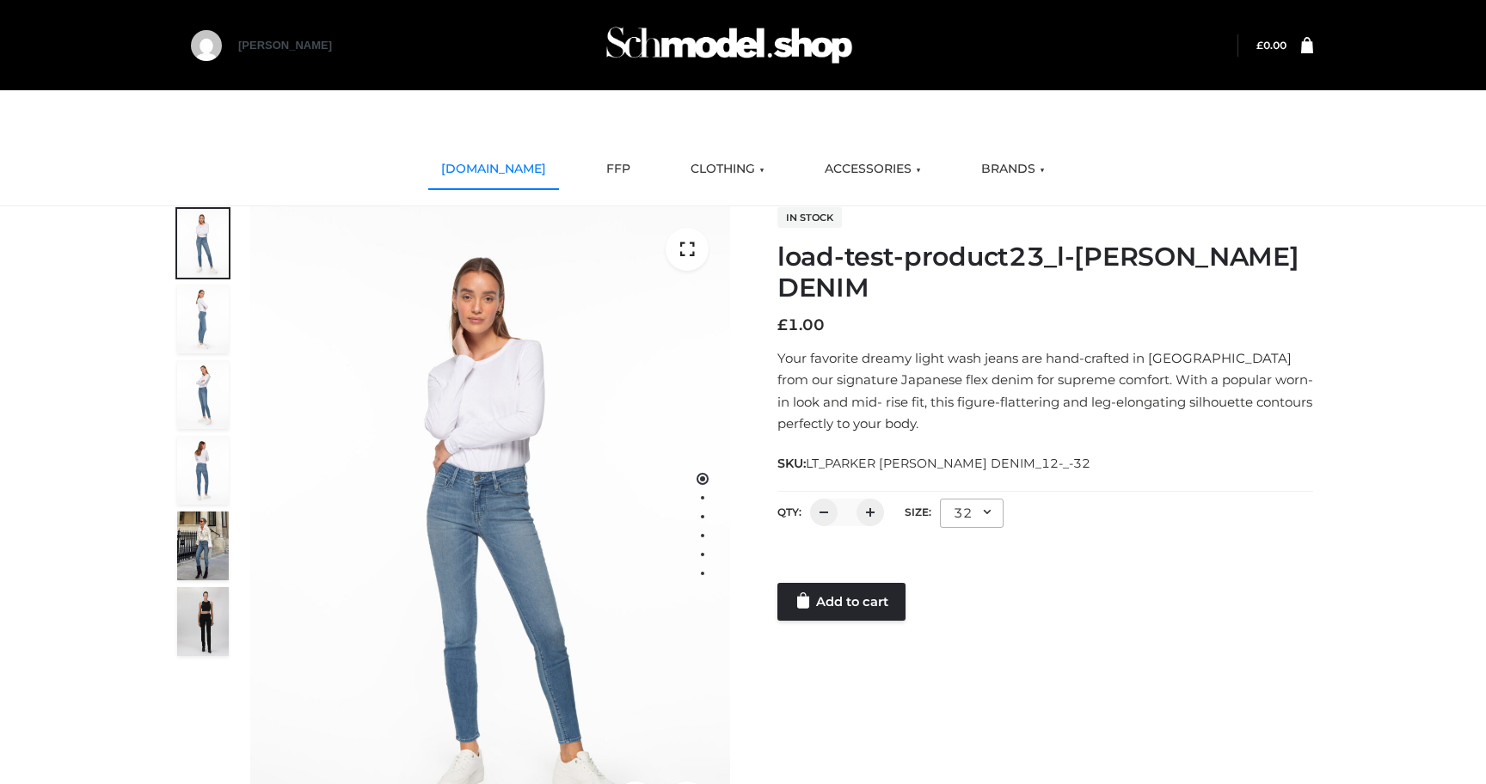
click at [510, 170] on link "SCHMODEL.UK" at bounding box center [493, 169] width 131 height 38
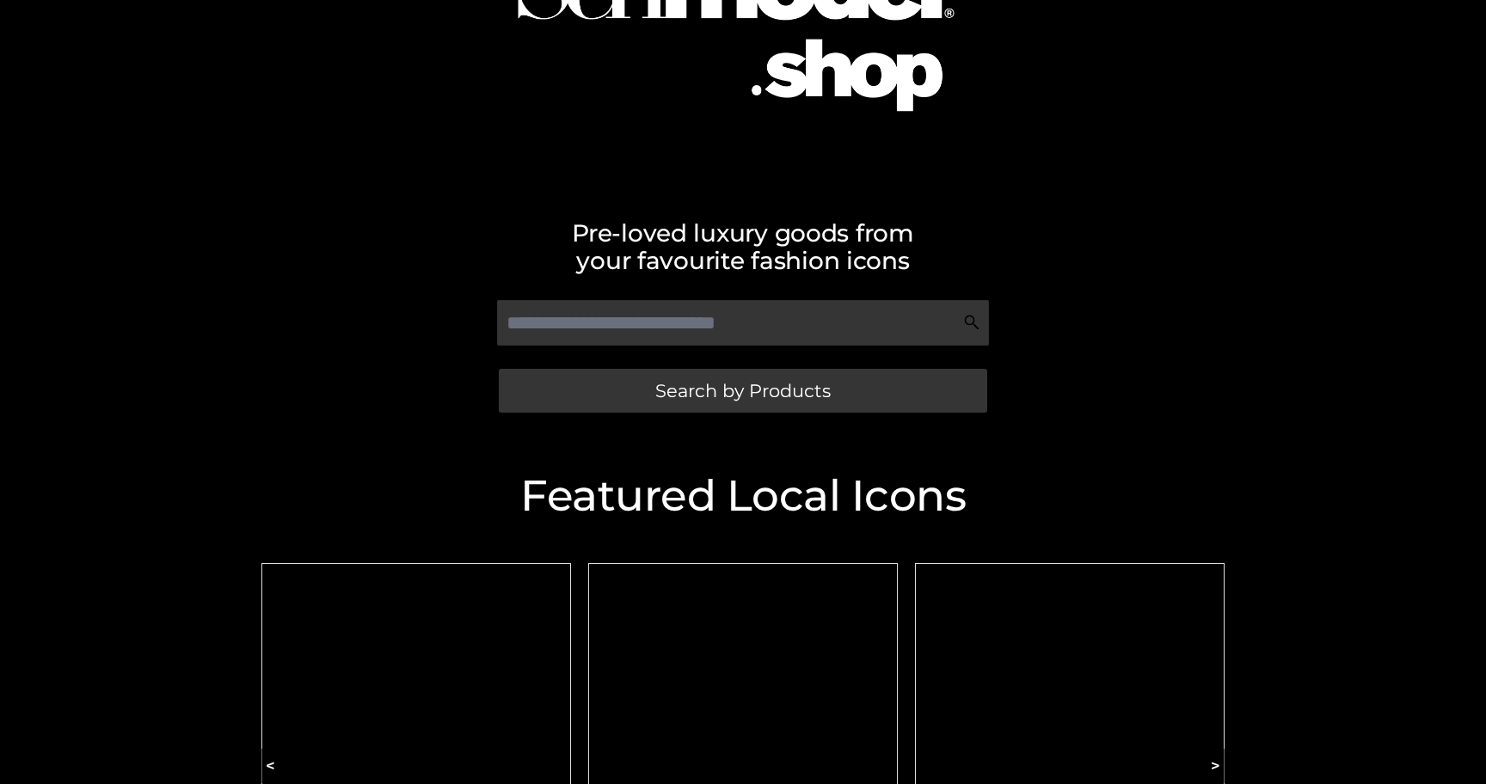
scroll to position [207, 0]
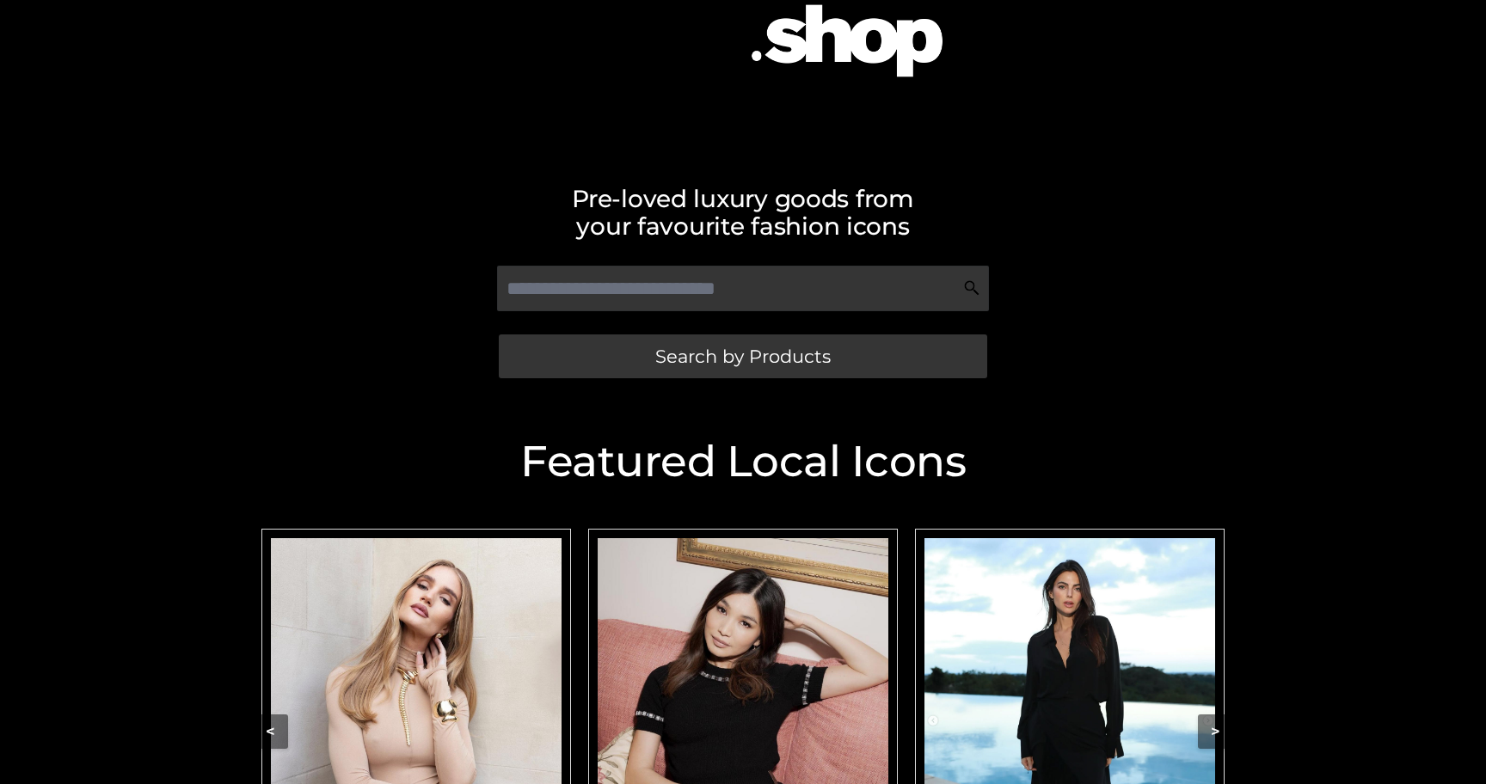
click at [438, 585] on img "Carousel Navigation" at bounding box center [416, 720] width 291 height 364
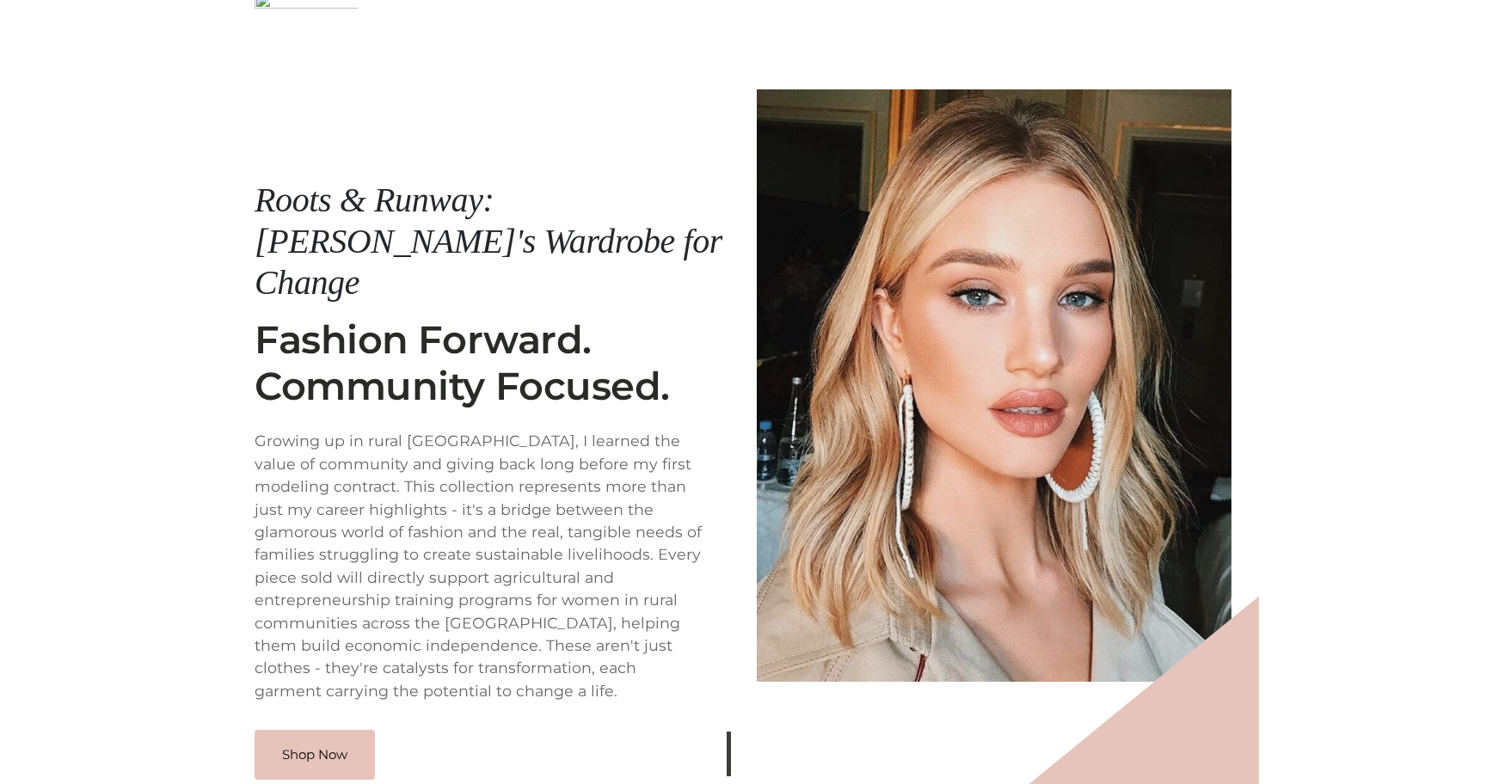
scroll to position [206, 0]
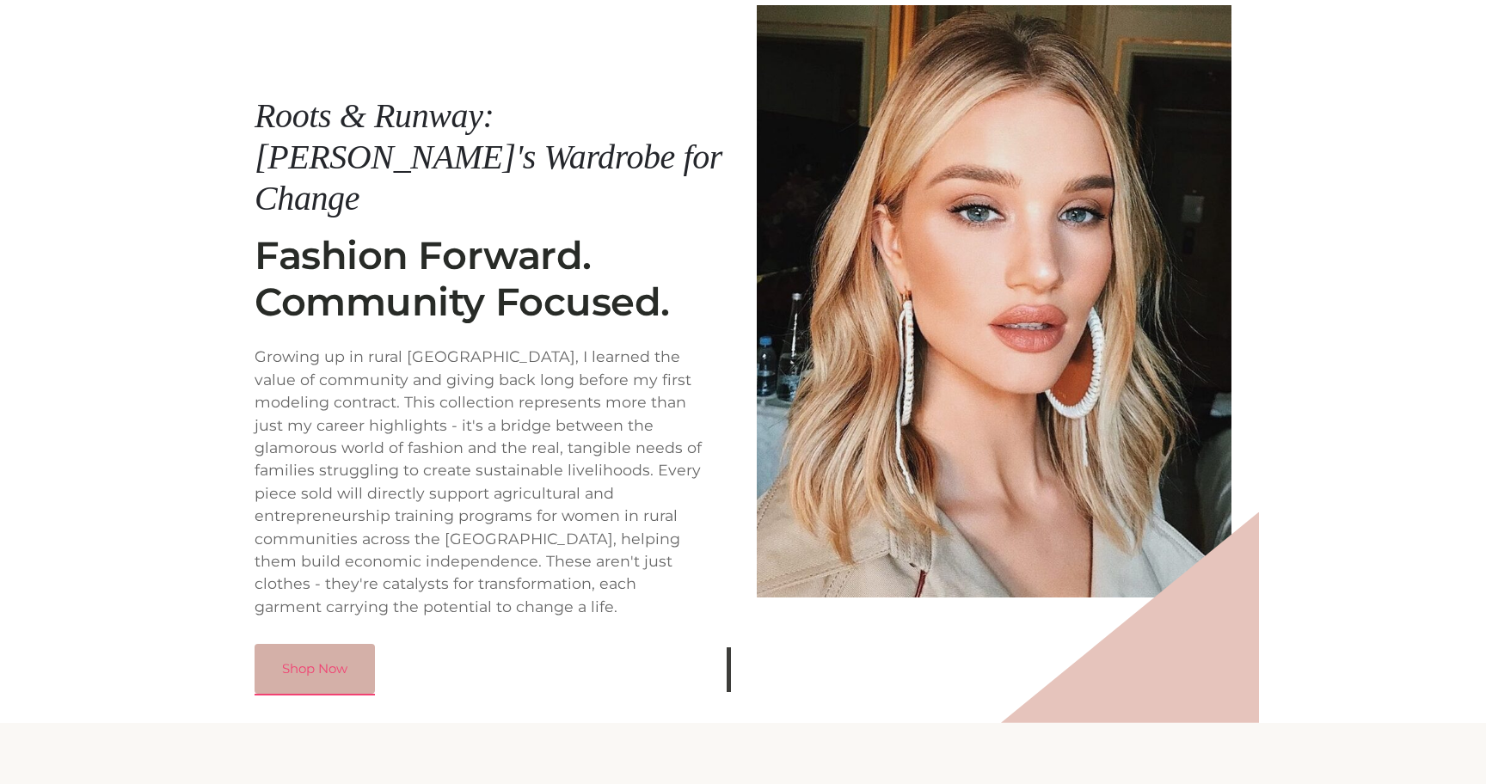
click at [314, 644] on link "Shop Now" at bounding box center [315, 669] width 120 height 50
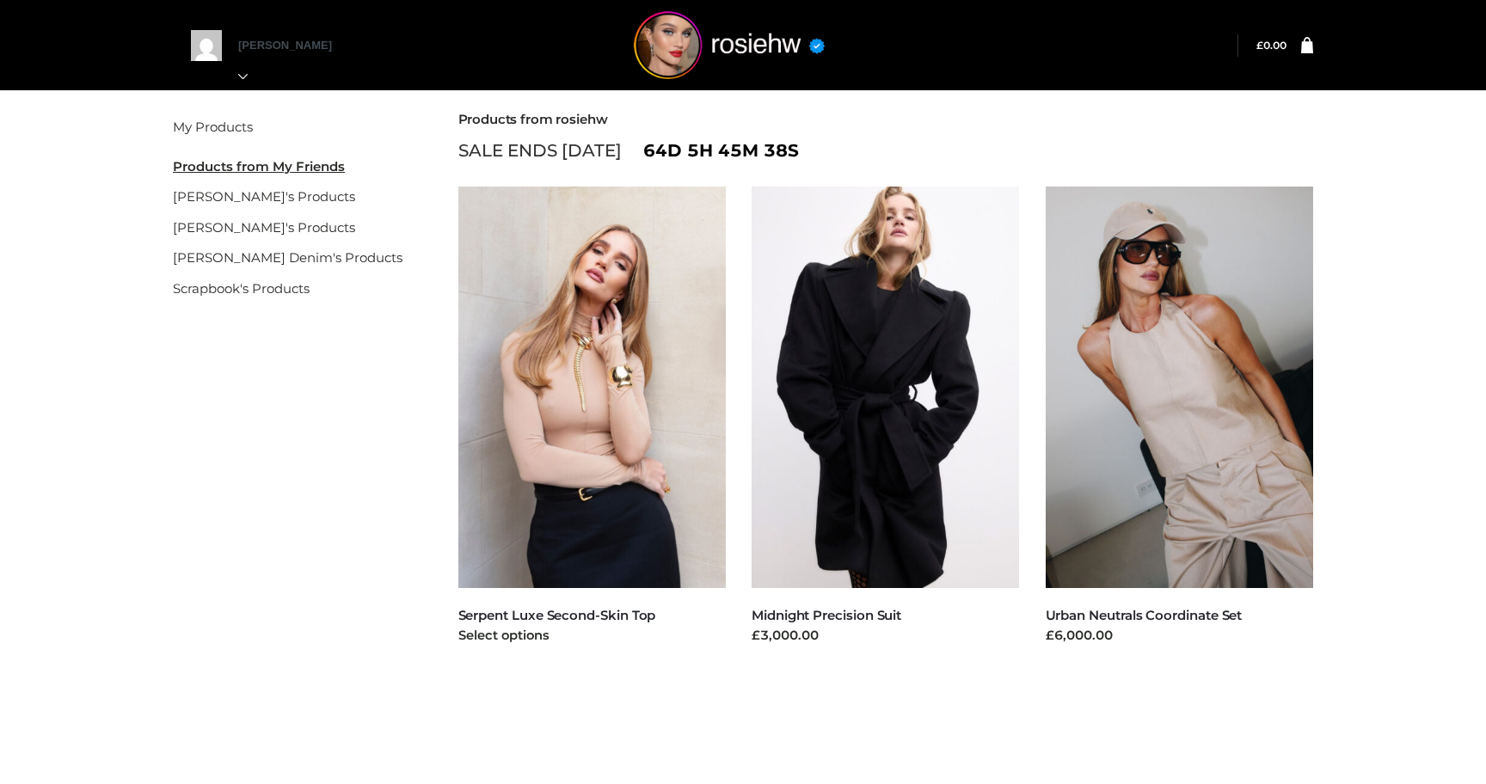
click at [563, 415] on img at bounding box center [592, 388] width 268 height 402
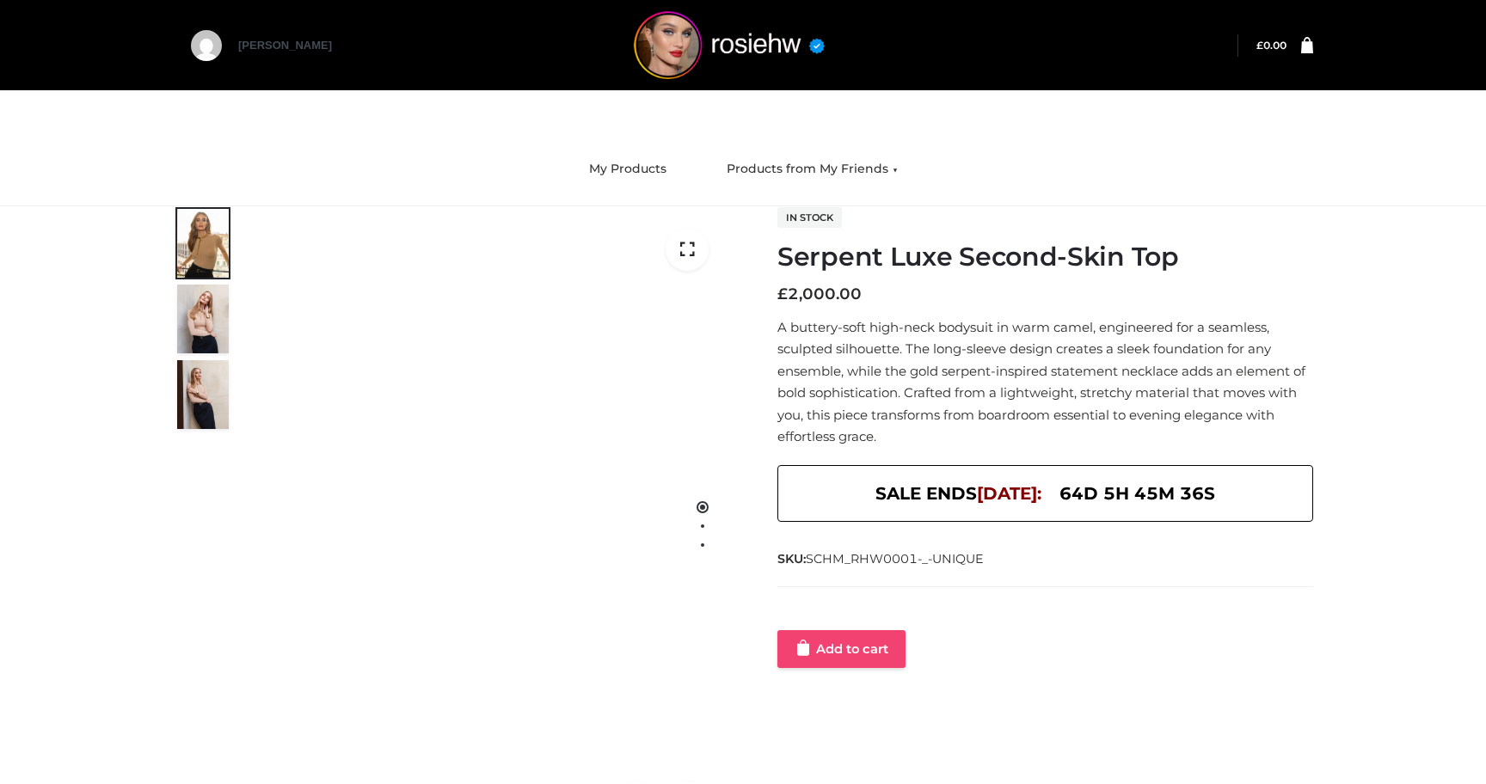
click at [854, 656] on link "Add to cart" at bounding box center [841, 649] width 128 height 38
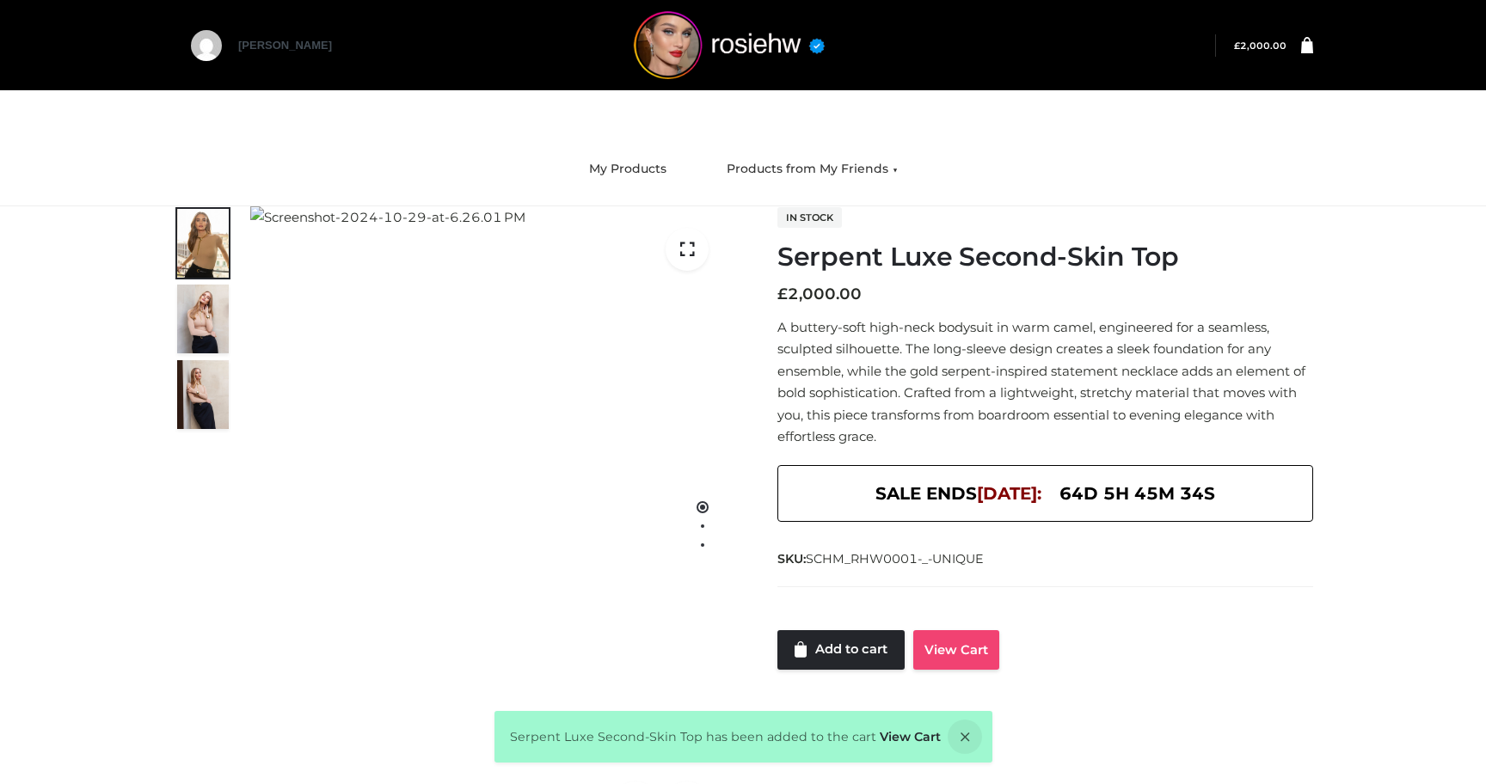
click at [944, 647] on link "View Cart" at bounding box center [956, 650] width 86 height 40
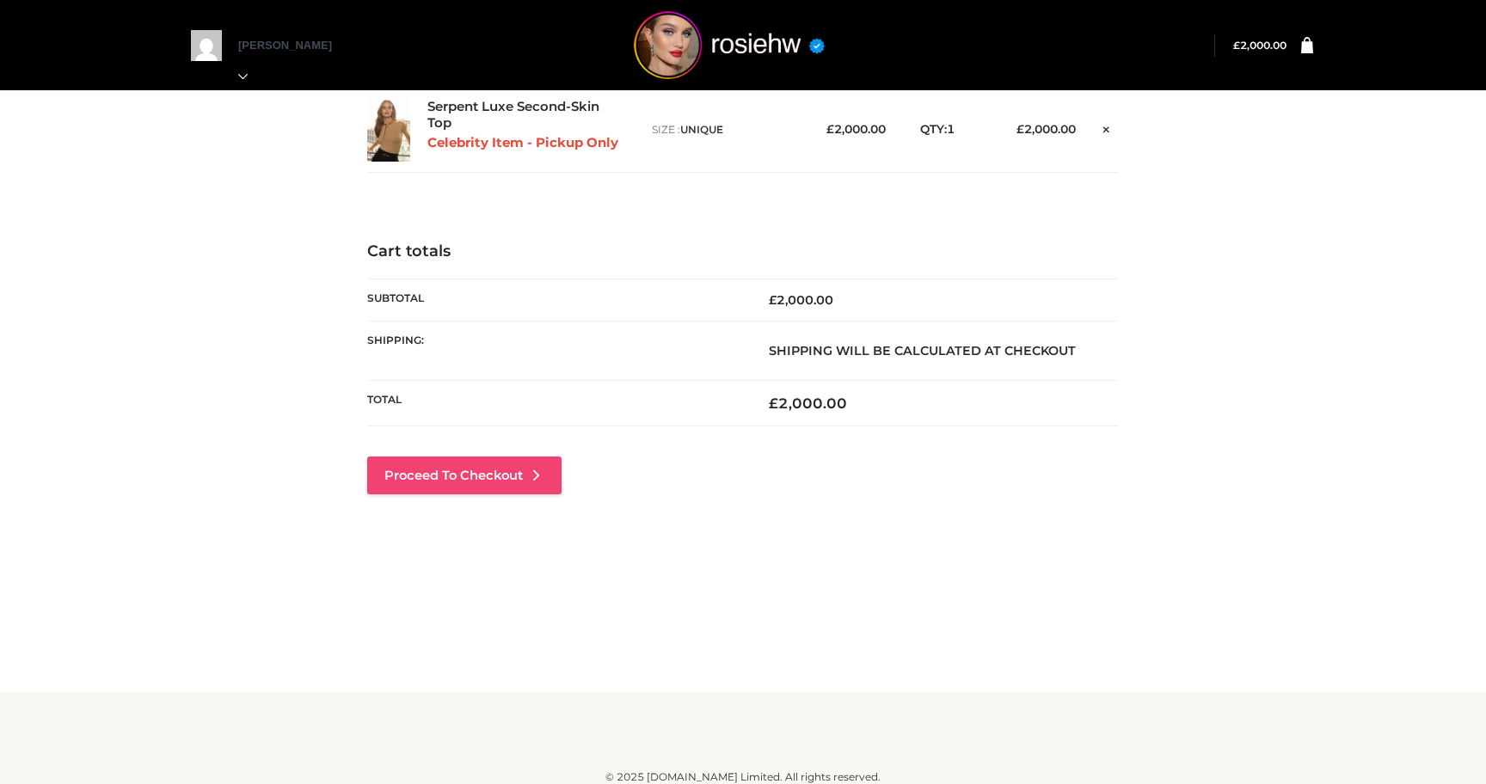
click at [513, 481] on link "Proceed to Checkout" at bounding box center [464, 476] width 194 height 38
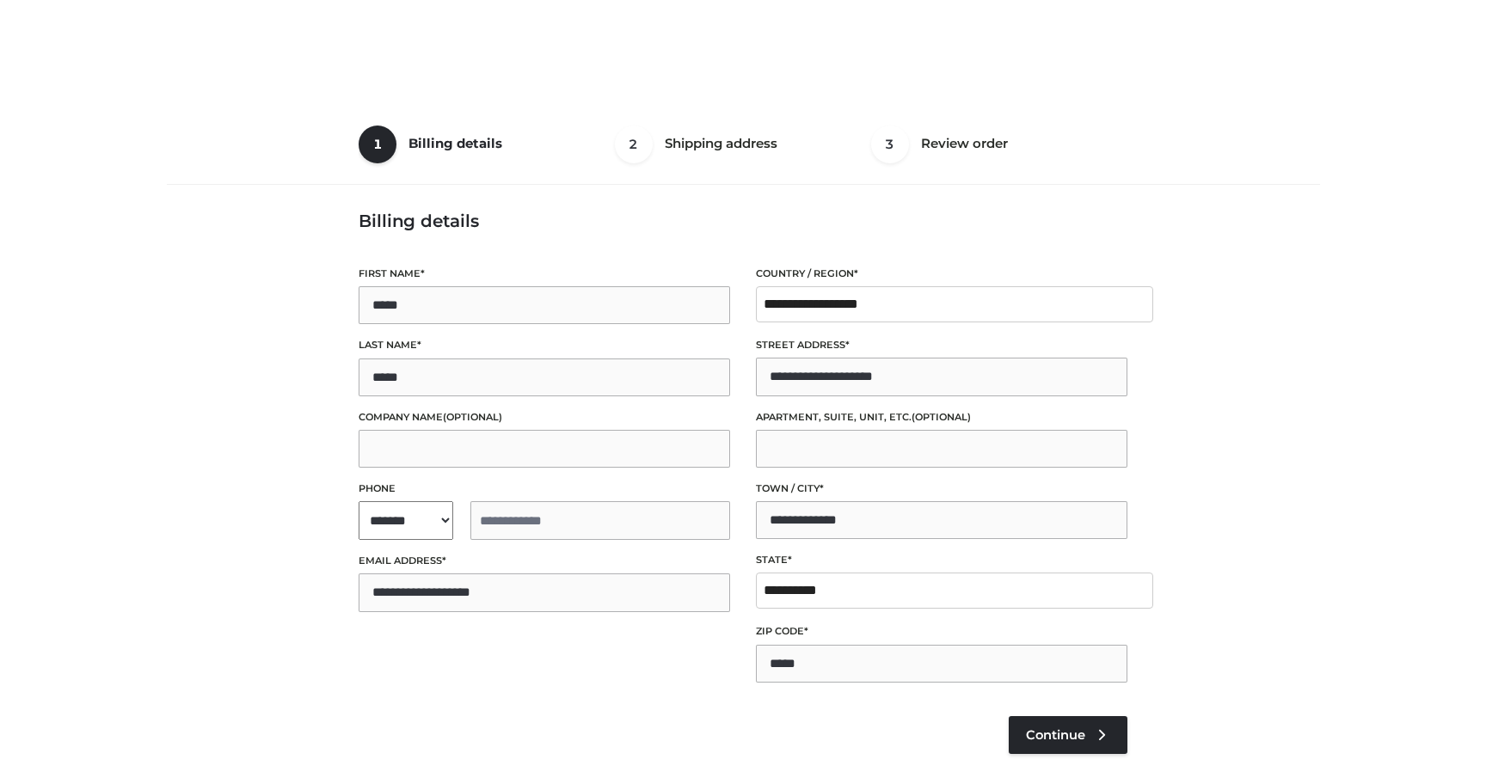
select select "**"
type input "**********"
select select "**"
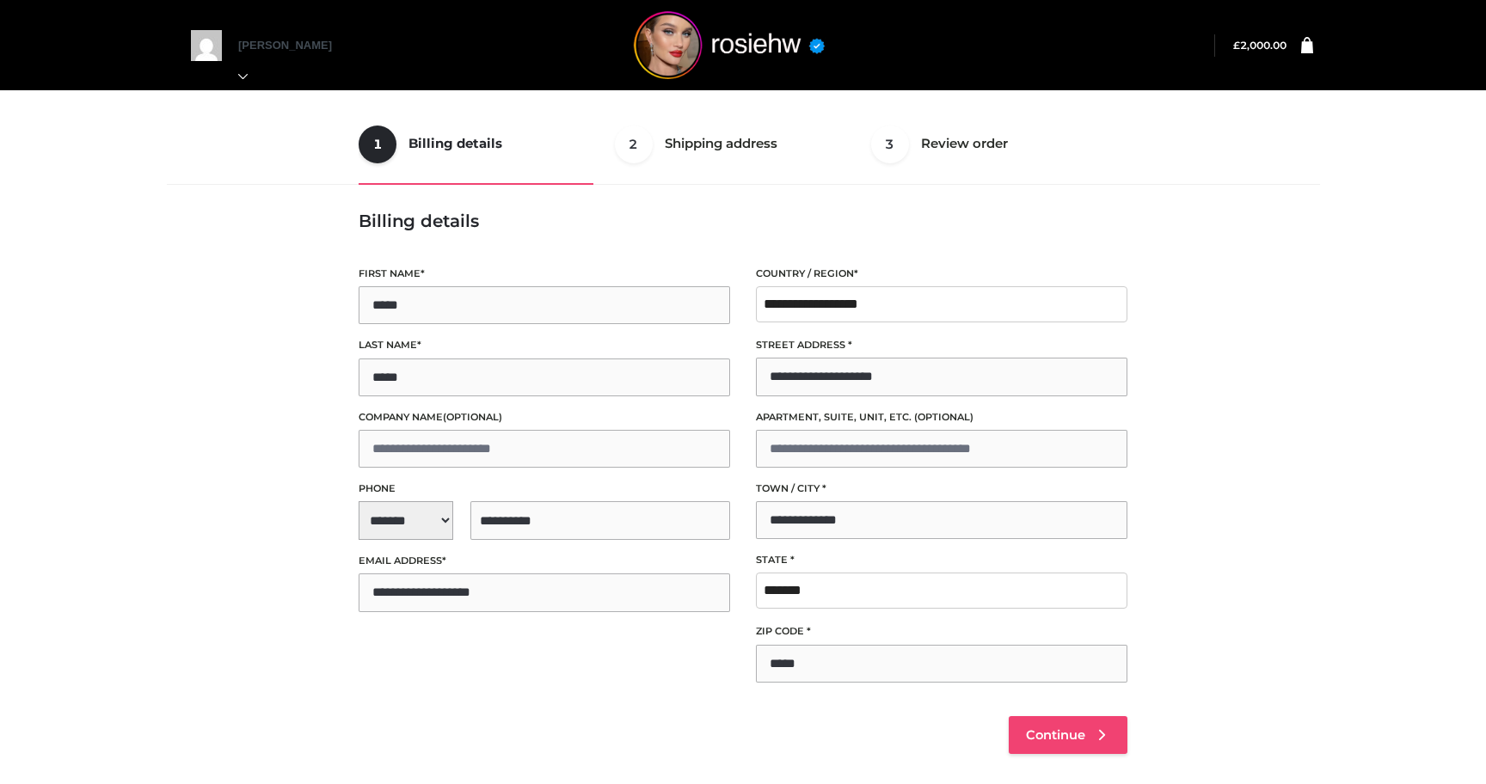
click at [1053, 721] on link "Continue" at bounding box center [1068, 735] width 119 height 38
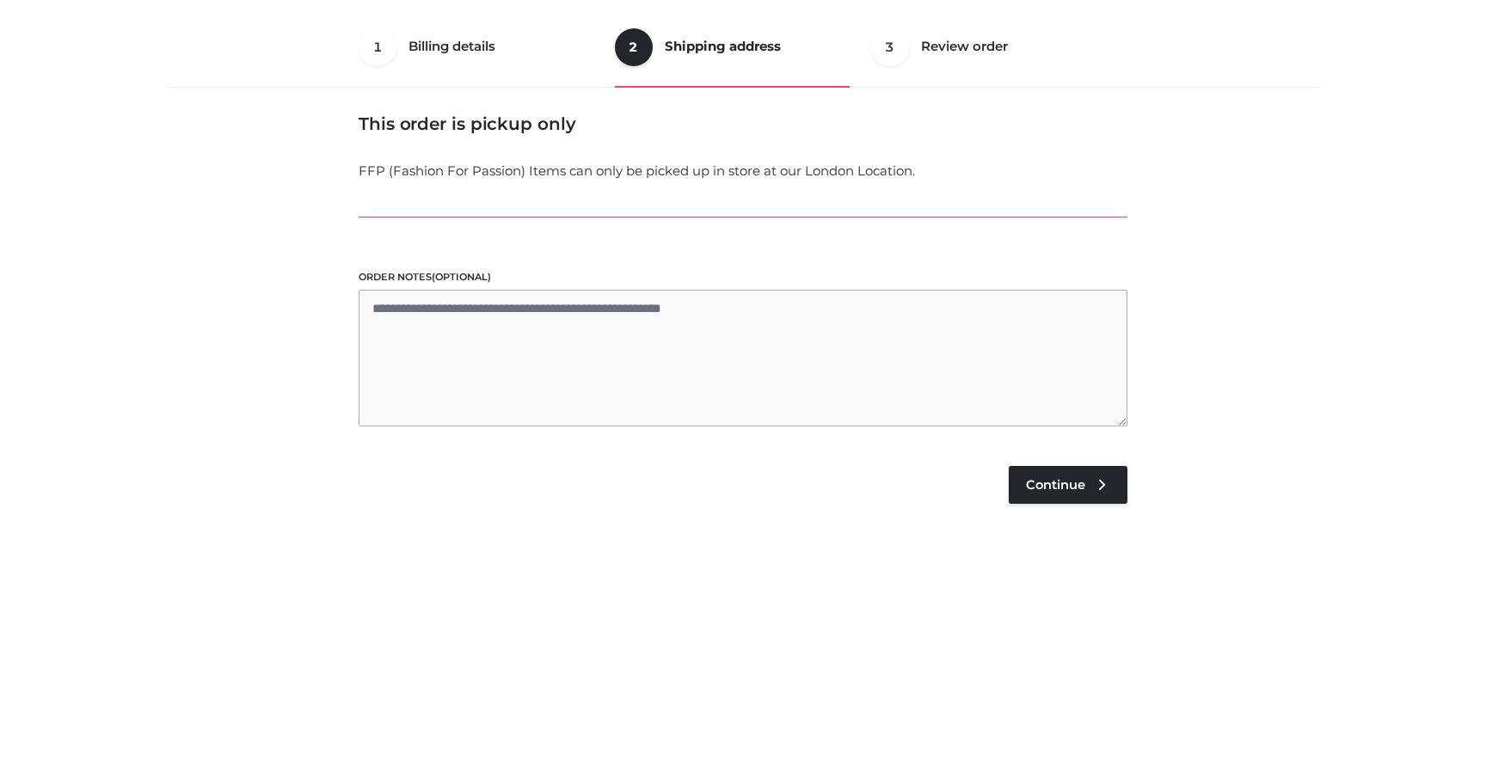
scroll to position [104, 0]
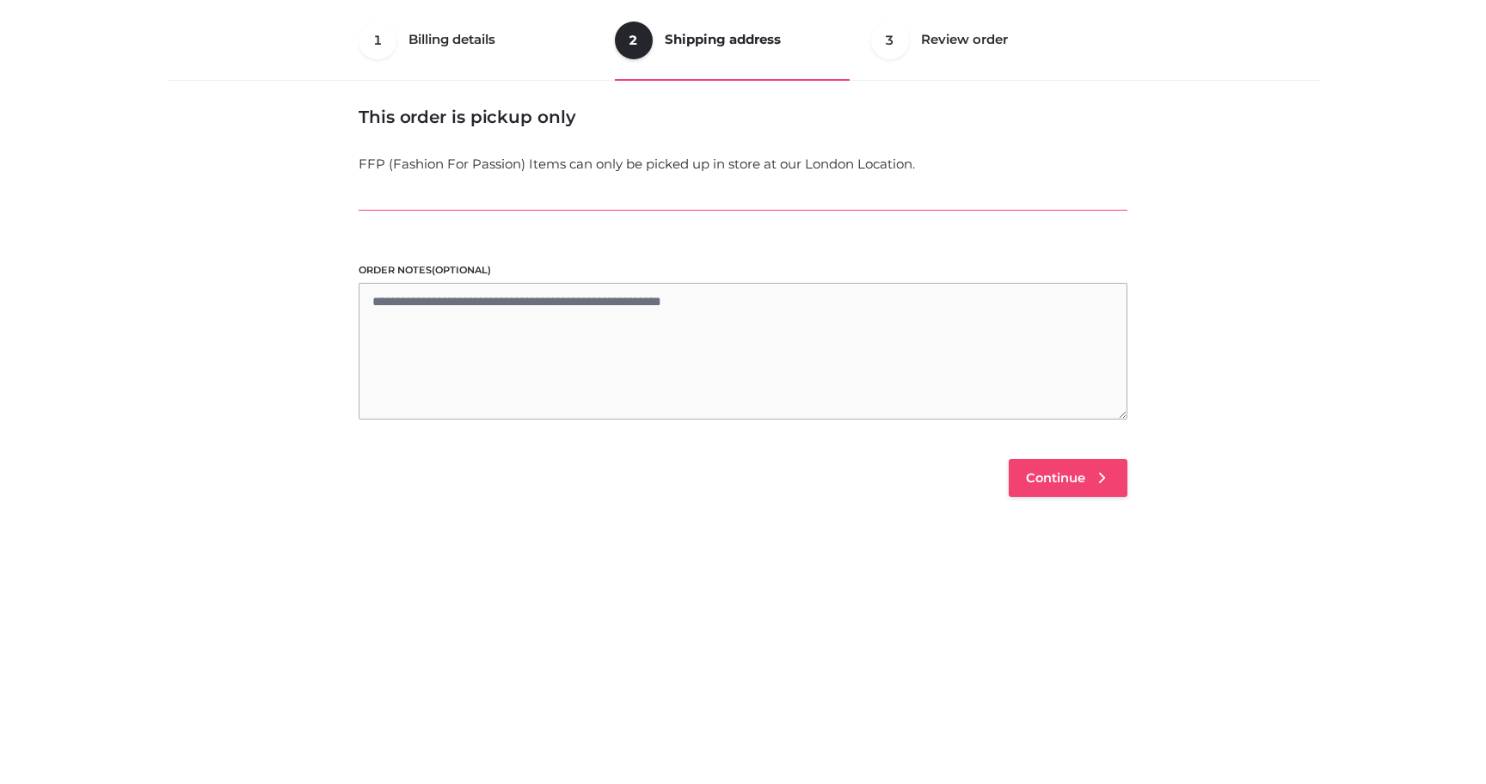
click at [1075, 488] on link "Continue" at bounding box center [1068, 478] width 119 height 38
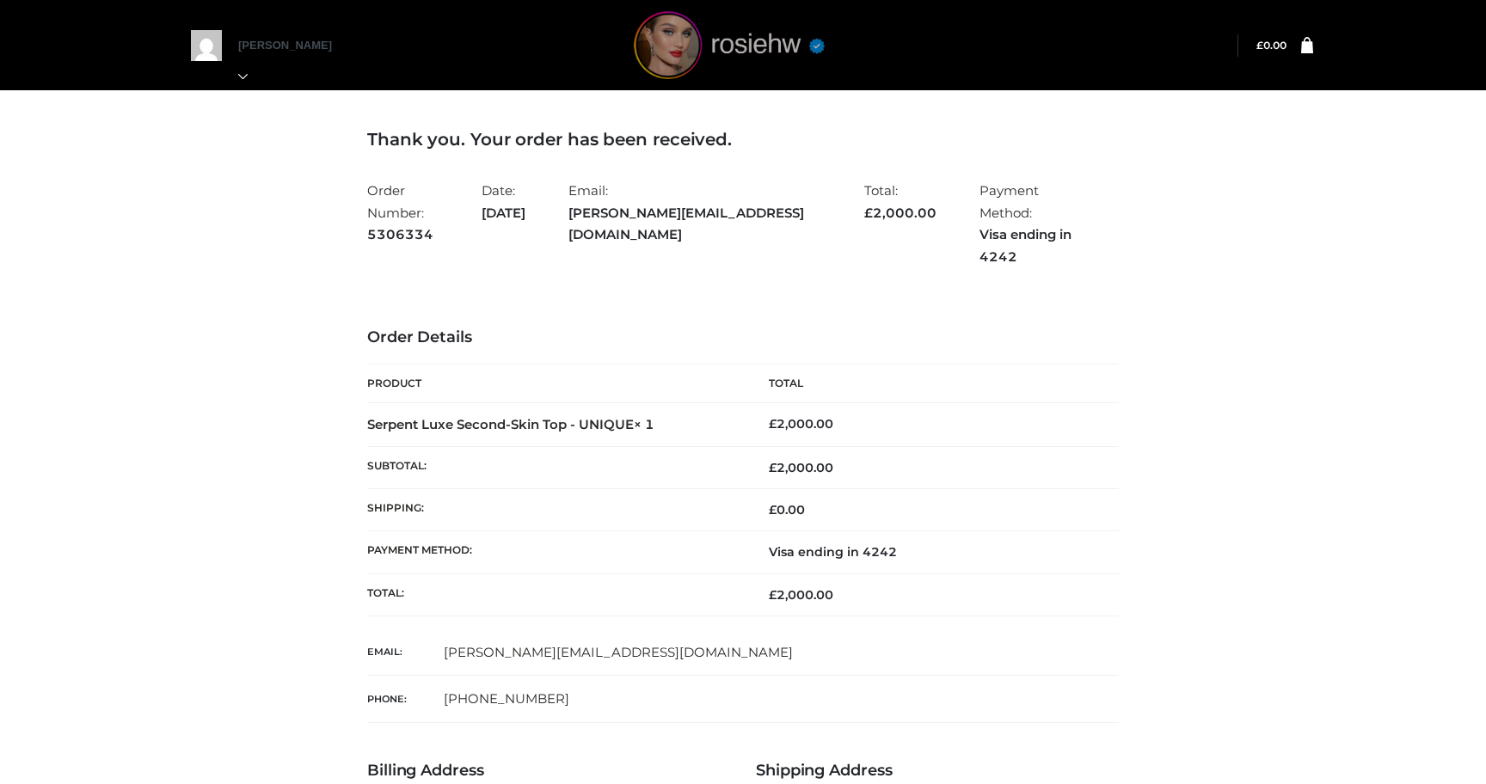
click at [679, 62] on img at bounding box center [729, 45] width 258 height 68
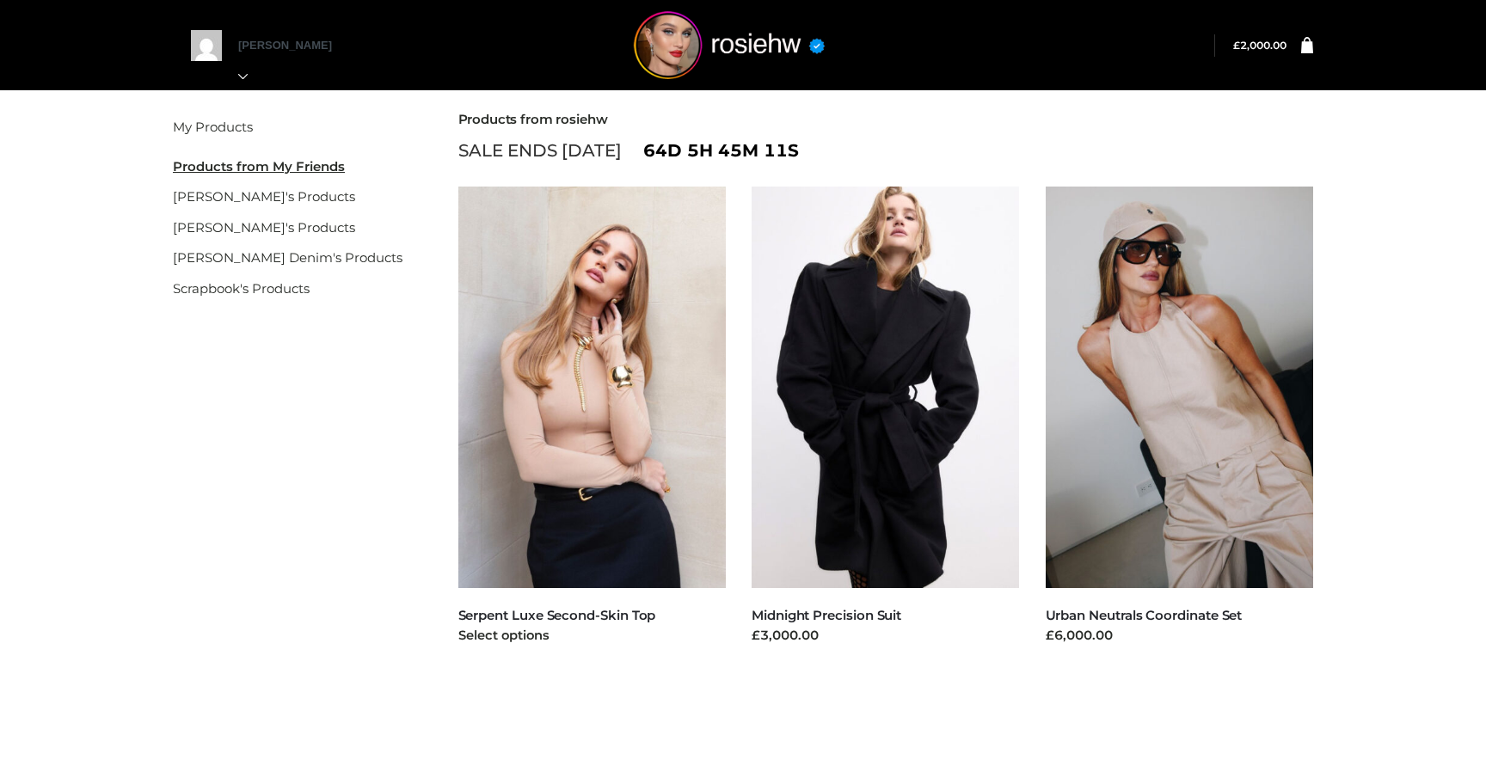
click at [576, 412] on img at bounding box center [592, 388] width 268 height 402
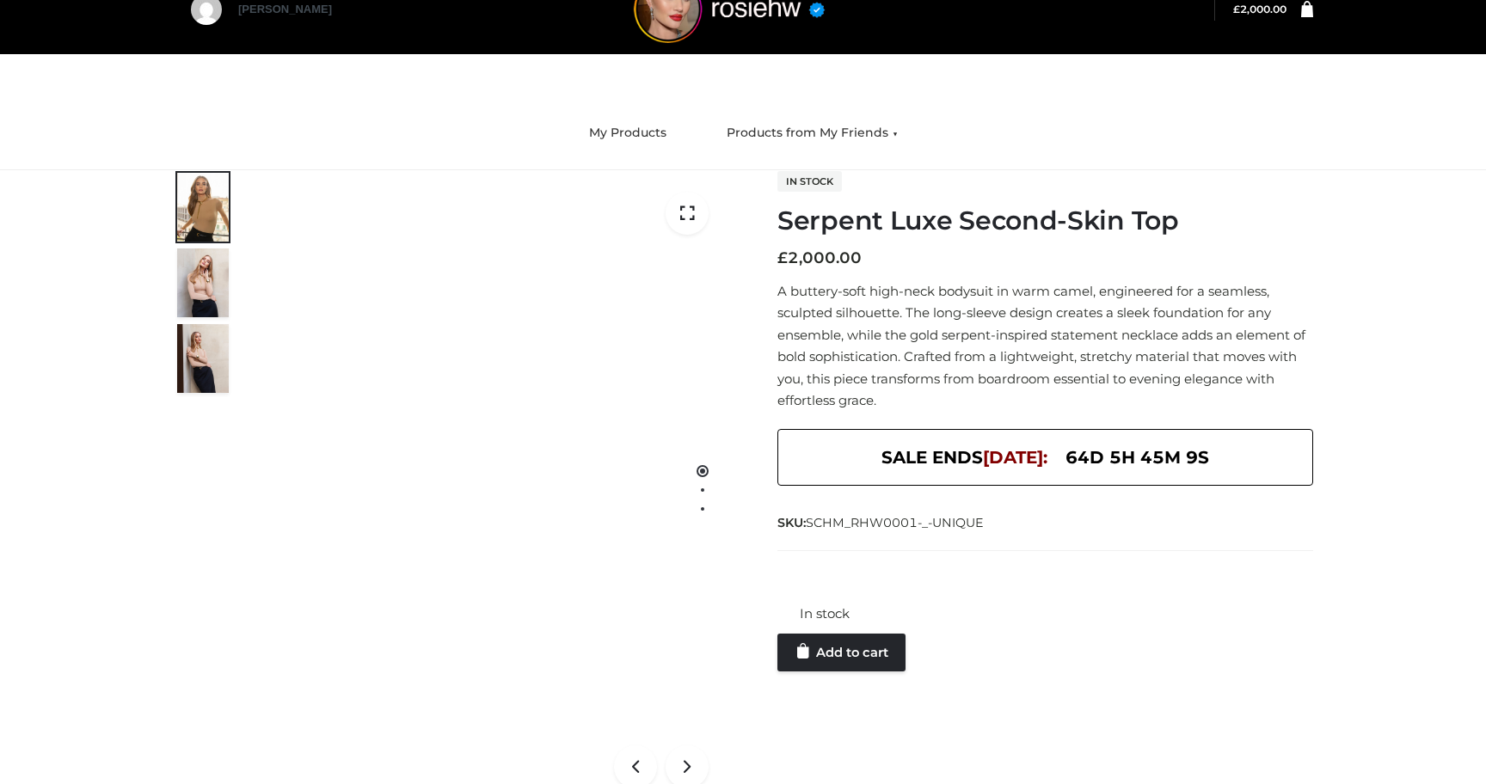
scroll to position [48, 0]
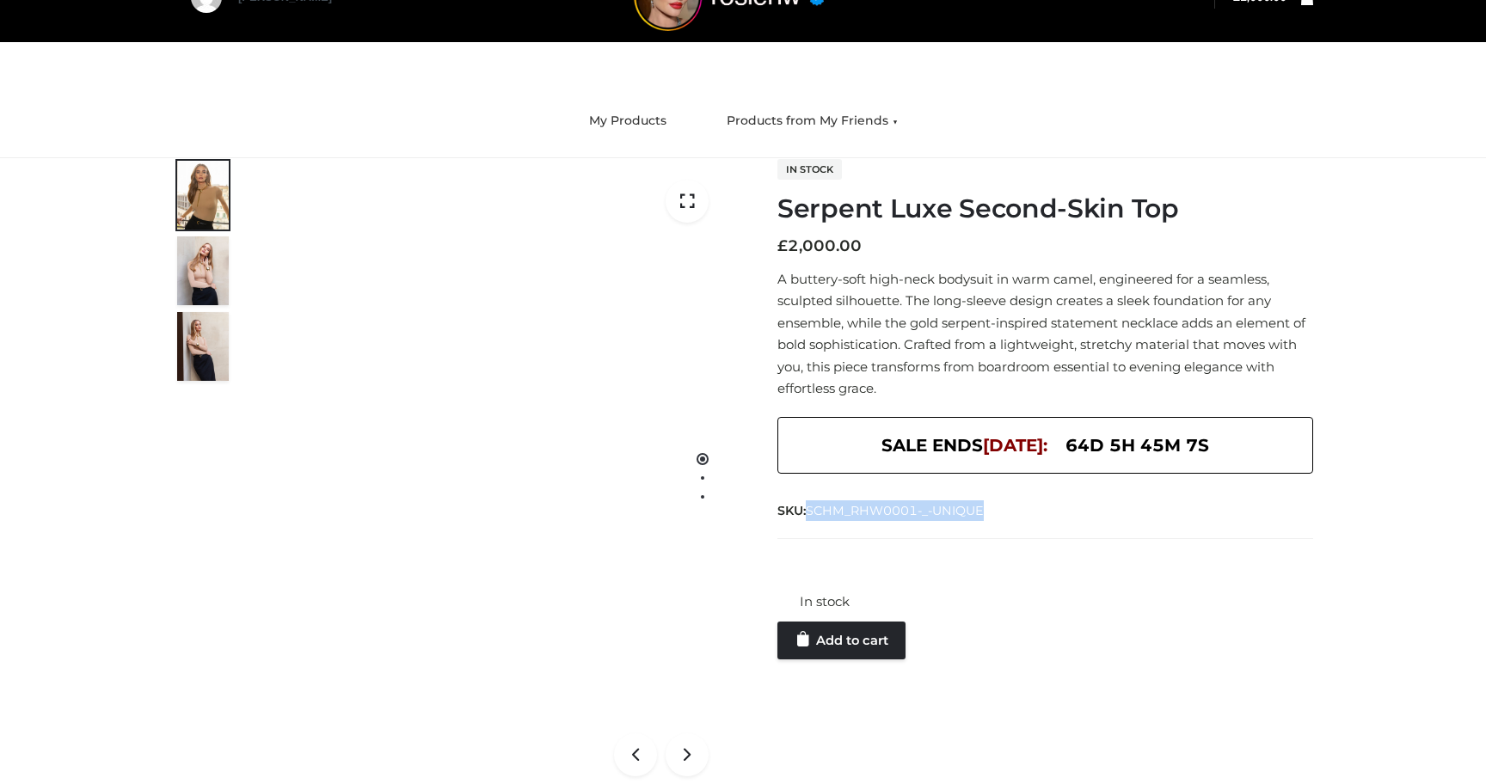
drag, startPoint x: 812, startPoint y: 510, endPoint x: 1024, endPoint y: 511, distance: 212.4
click at [1024, 511] on div "SKU: SCHM_RHW0001-_-UNIQUE" at bounding box center [1045, 510] width 536 height 21
copy span "SCHM_RHW0001-_-UNIQUE"
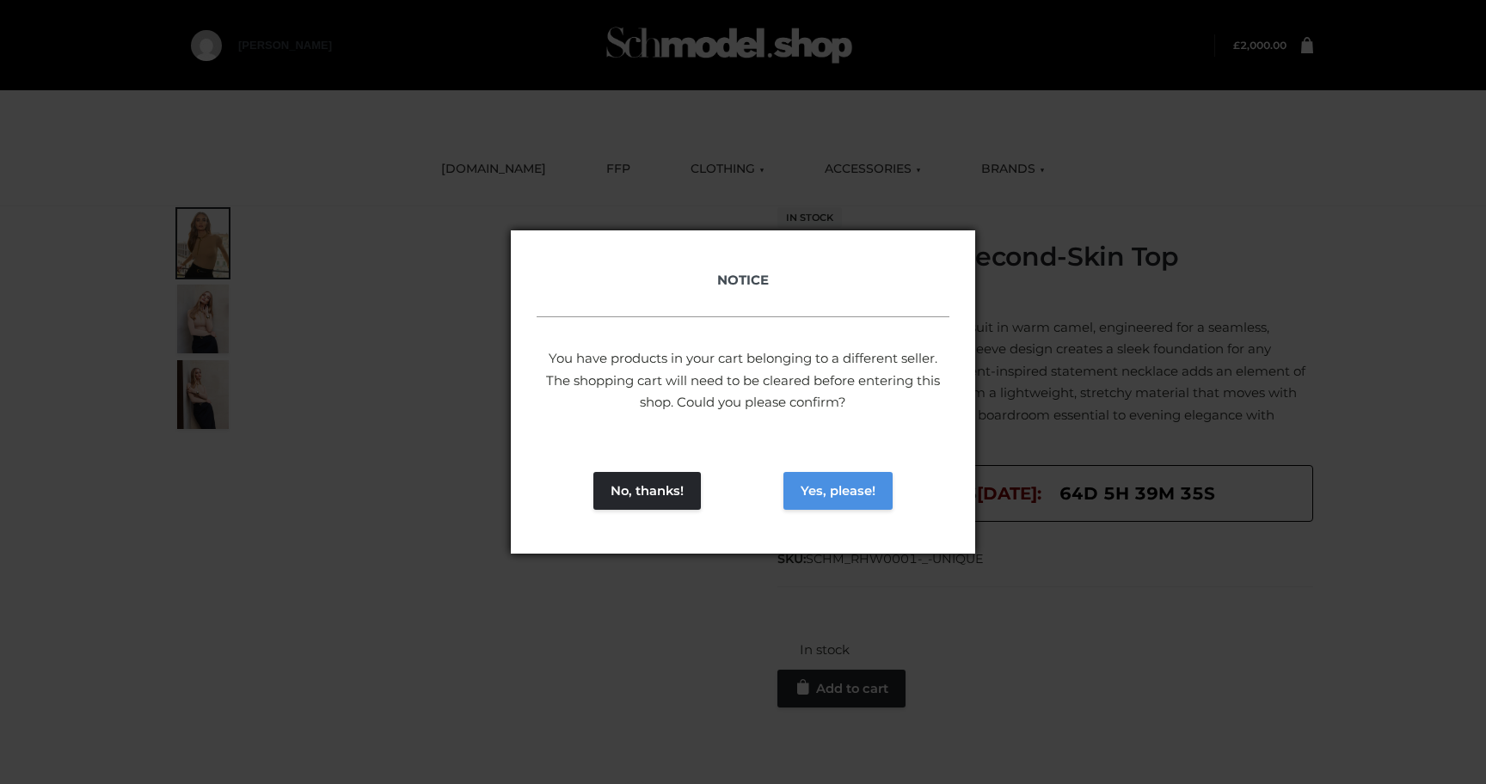
click at [813, 479] on button "Yes, please!" at bounding box center [837, 491] width 109 height 38
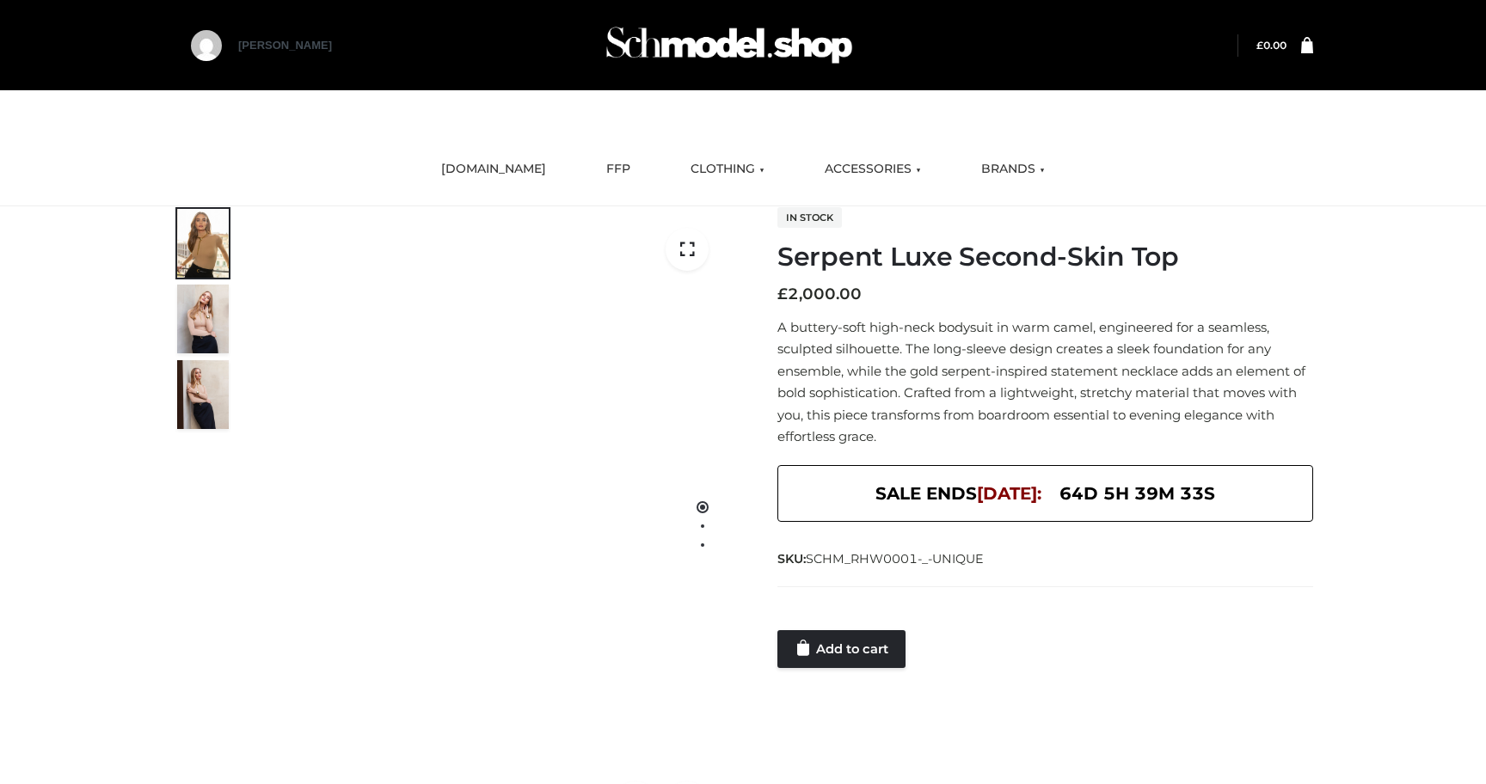
click at [835, 617] on div at bounding box center [1045, 613] width 536 height 34
click at [836, 643] on link "Add to cart" at bounding box center [841, 649] width 128 height 38
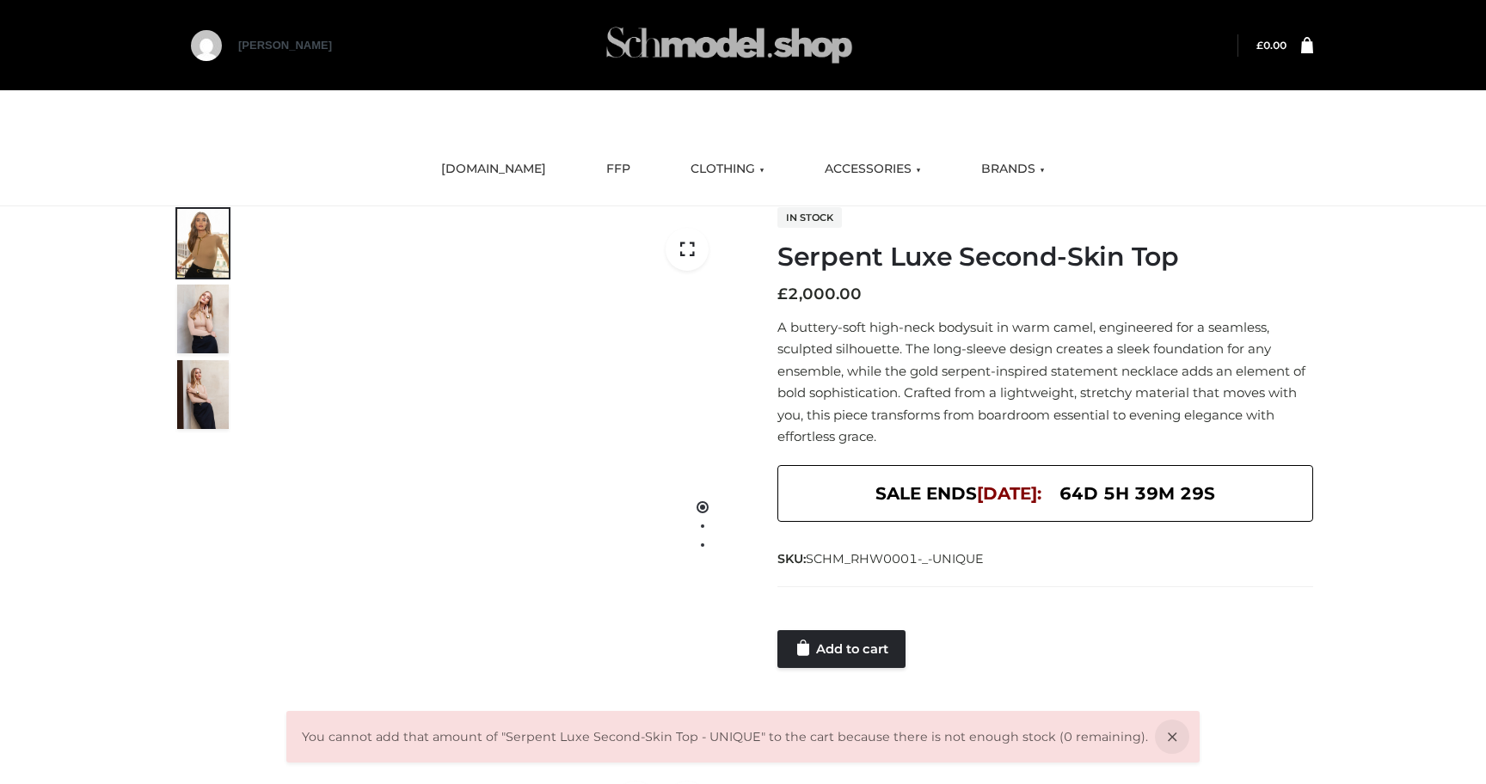
click at [662, 46] on img at bounding box center [729, 45] width 258 height 68
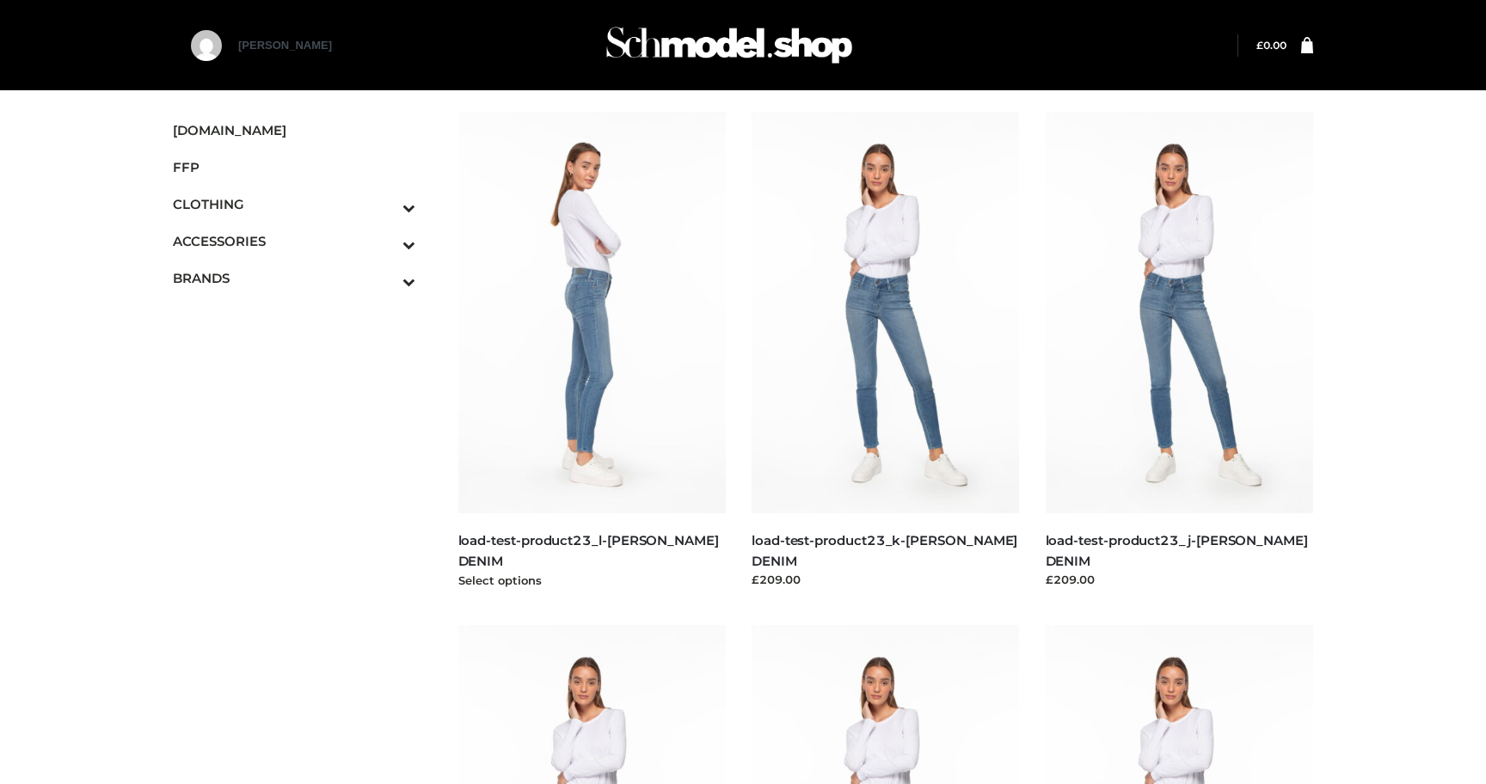
click at [654, 406] on img at bounding box center [592, 313] width 268 height 402
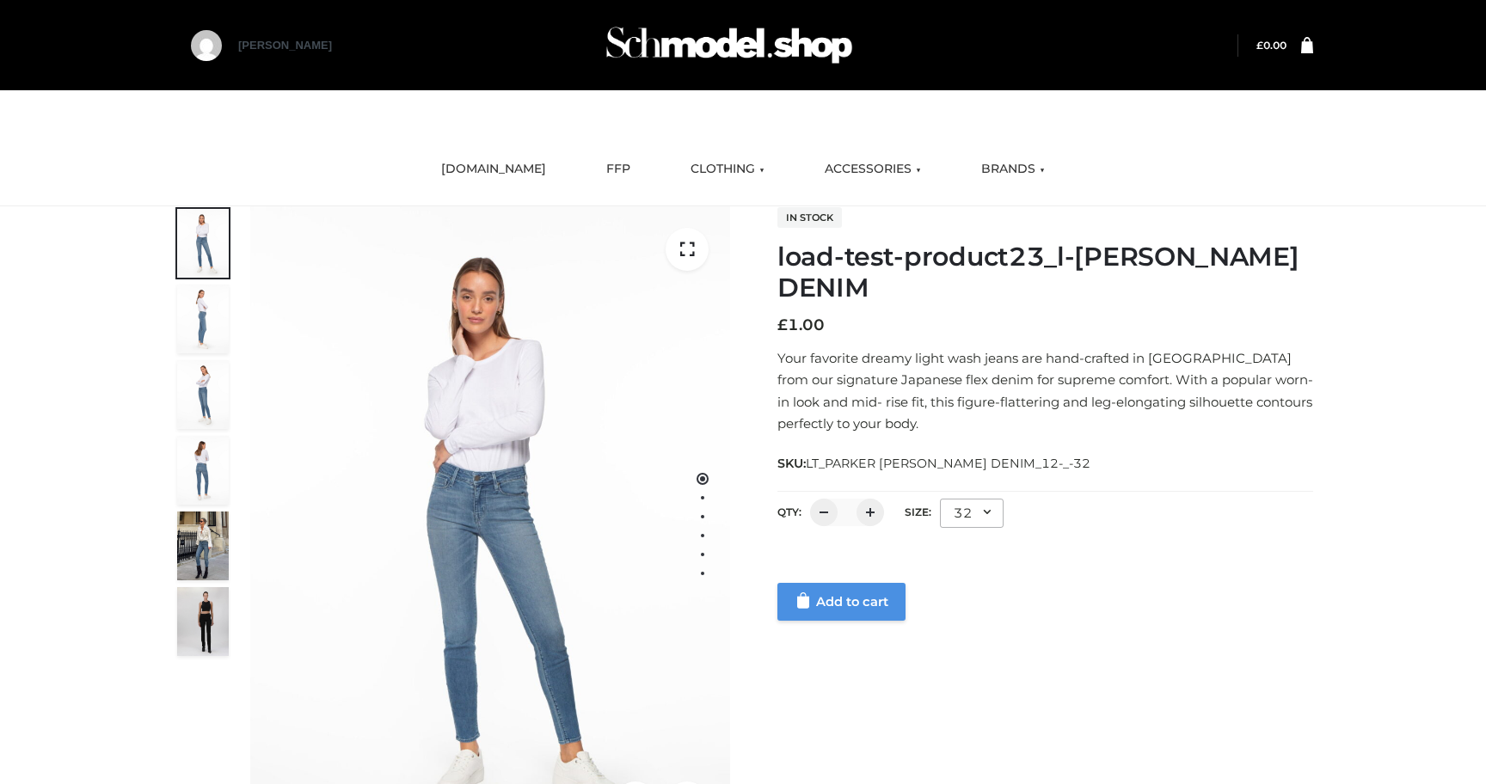
click at [858, 609] on link "Add to cart" at bounding box center [841, 602] width 128 height 38
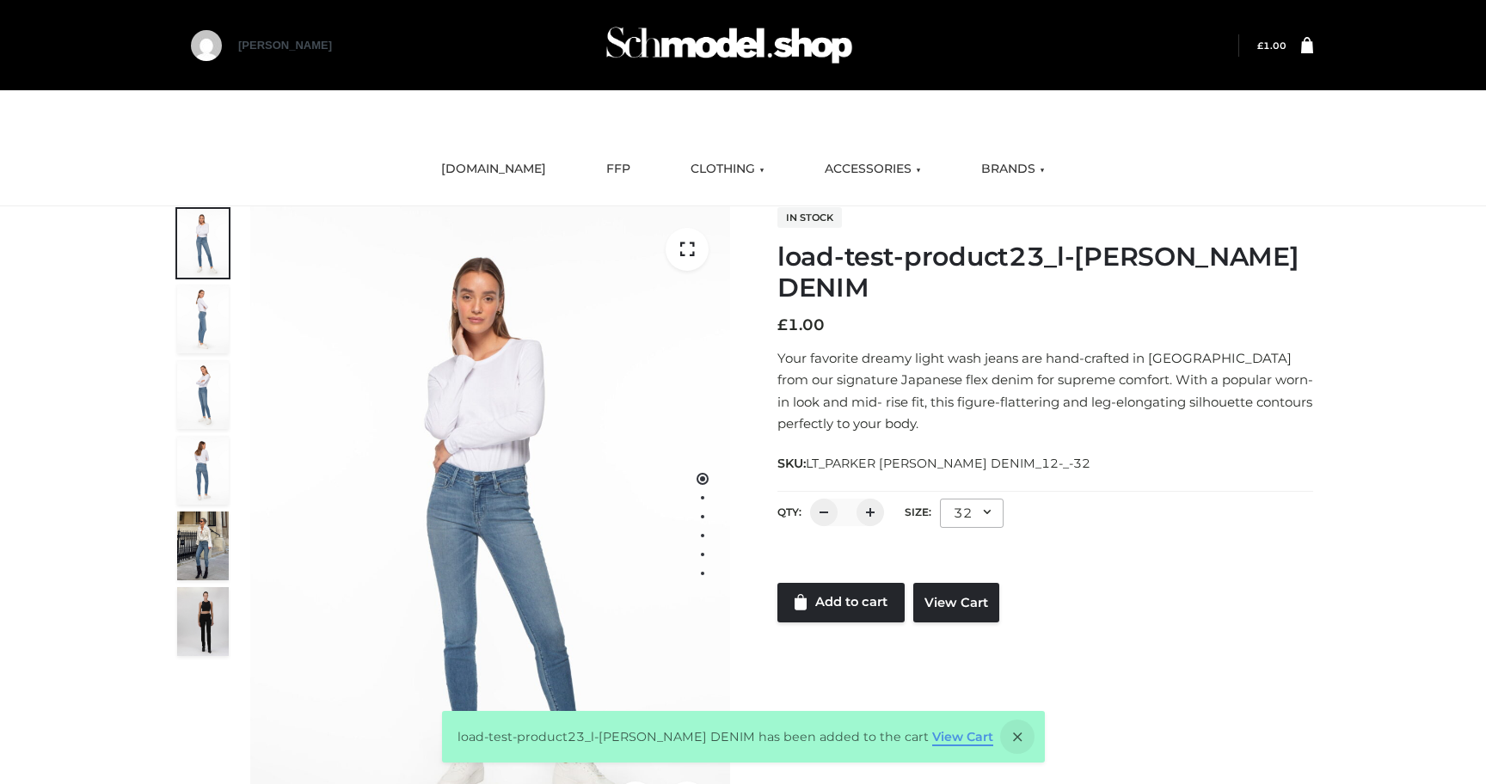
click at [937, 740] on link "View Cart" at bounding box center [962, 736] width 61 height 15
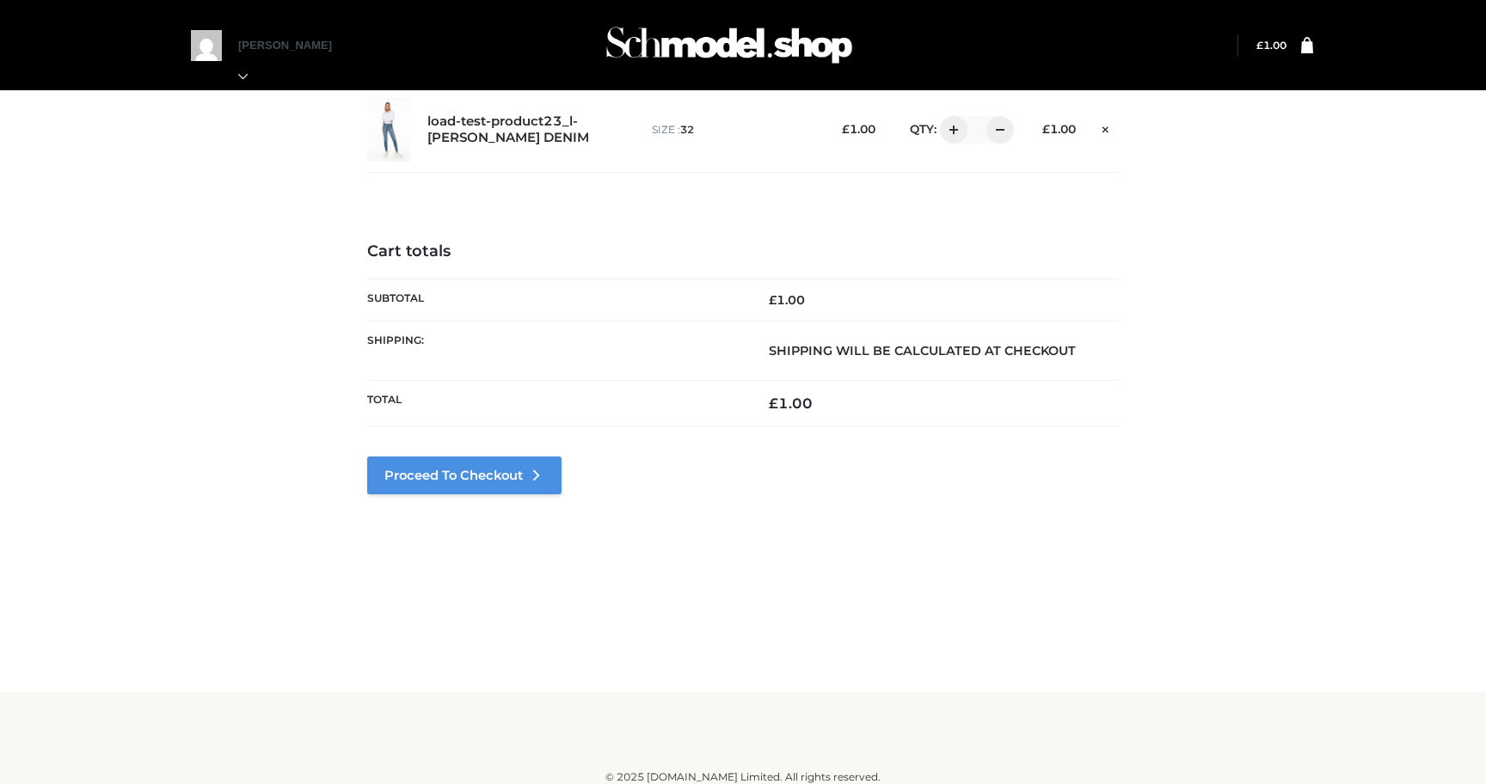
click at [507, 482] on link "Proceed to Checkout" at bounding box center [464, 476] width 194 height 38
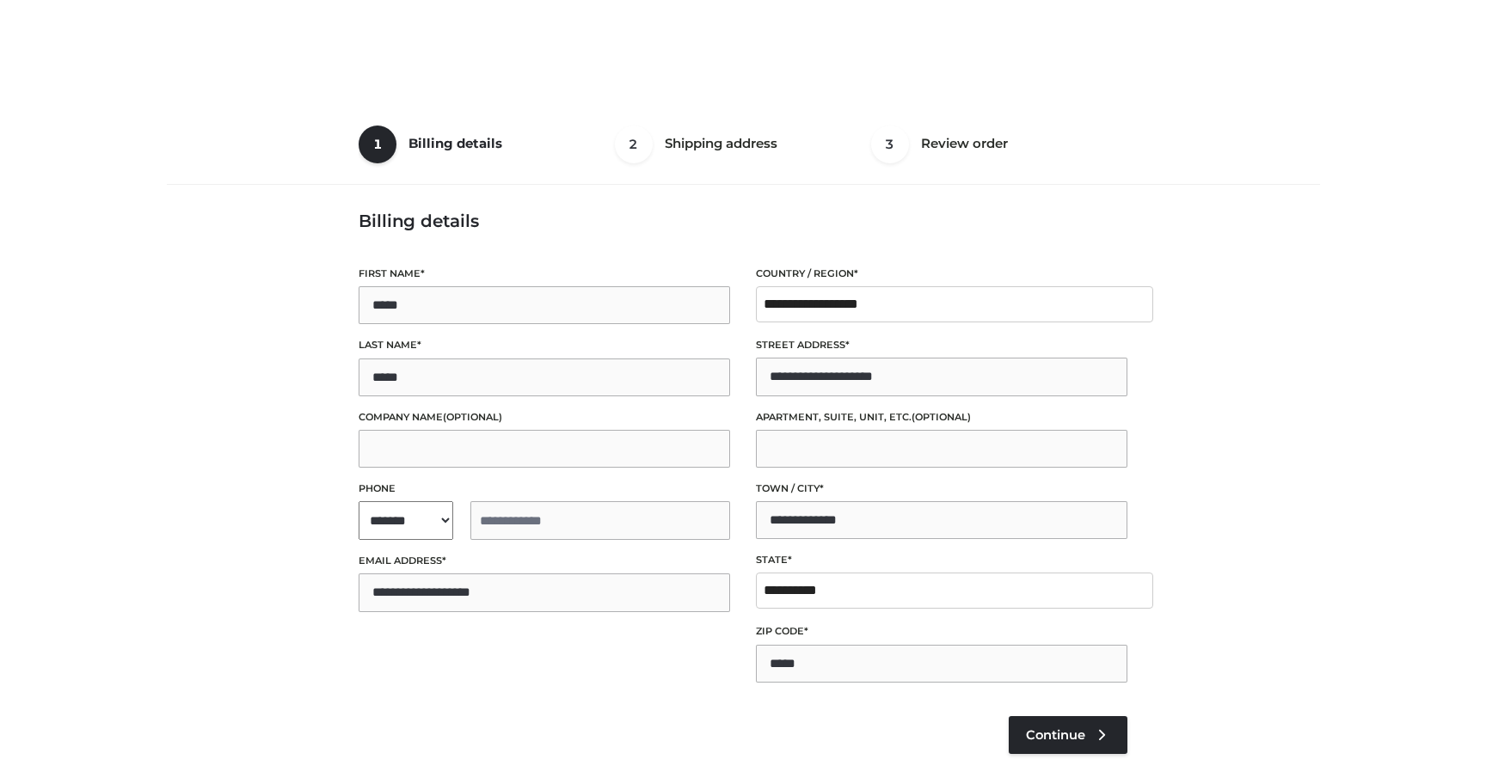
select select "**"
type input "**********"
select select "**"
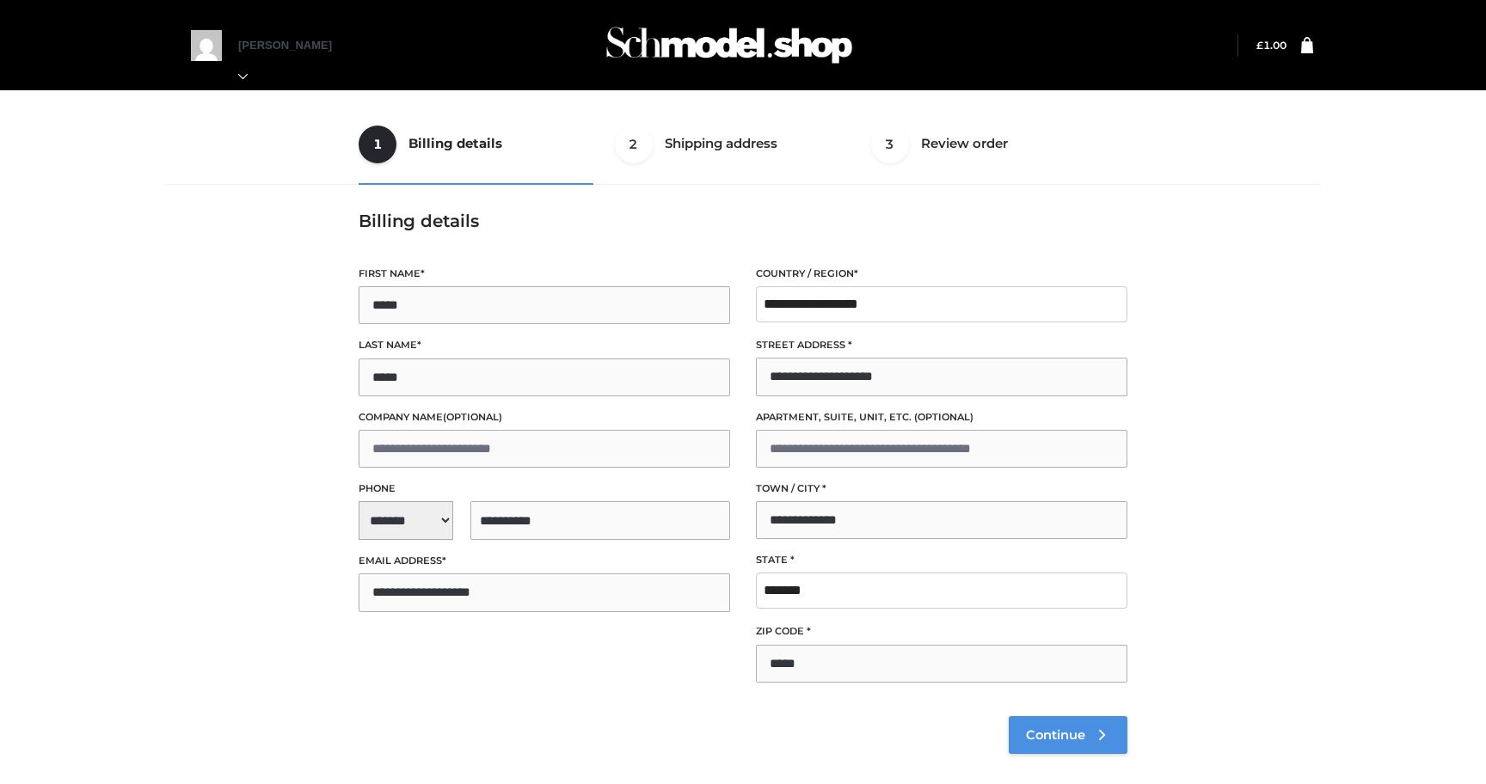
click at [1069, 746] on link "Continue" at bounding box center [1068, 735] width 119 height 38
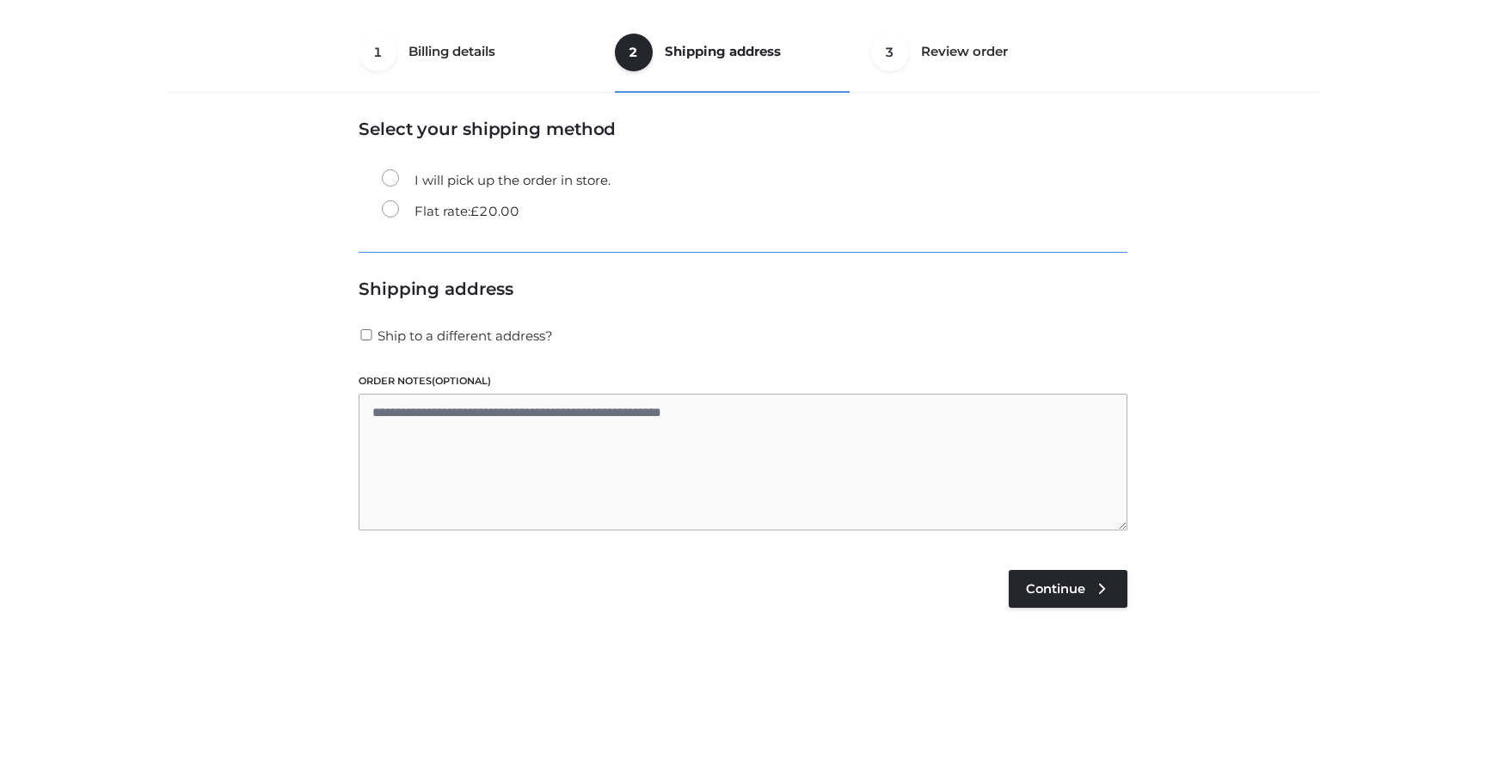
scroll to position [104, 0]
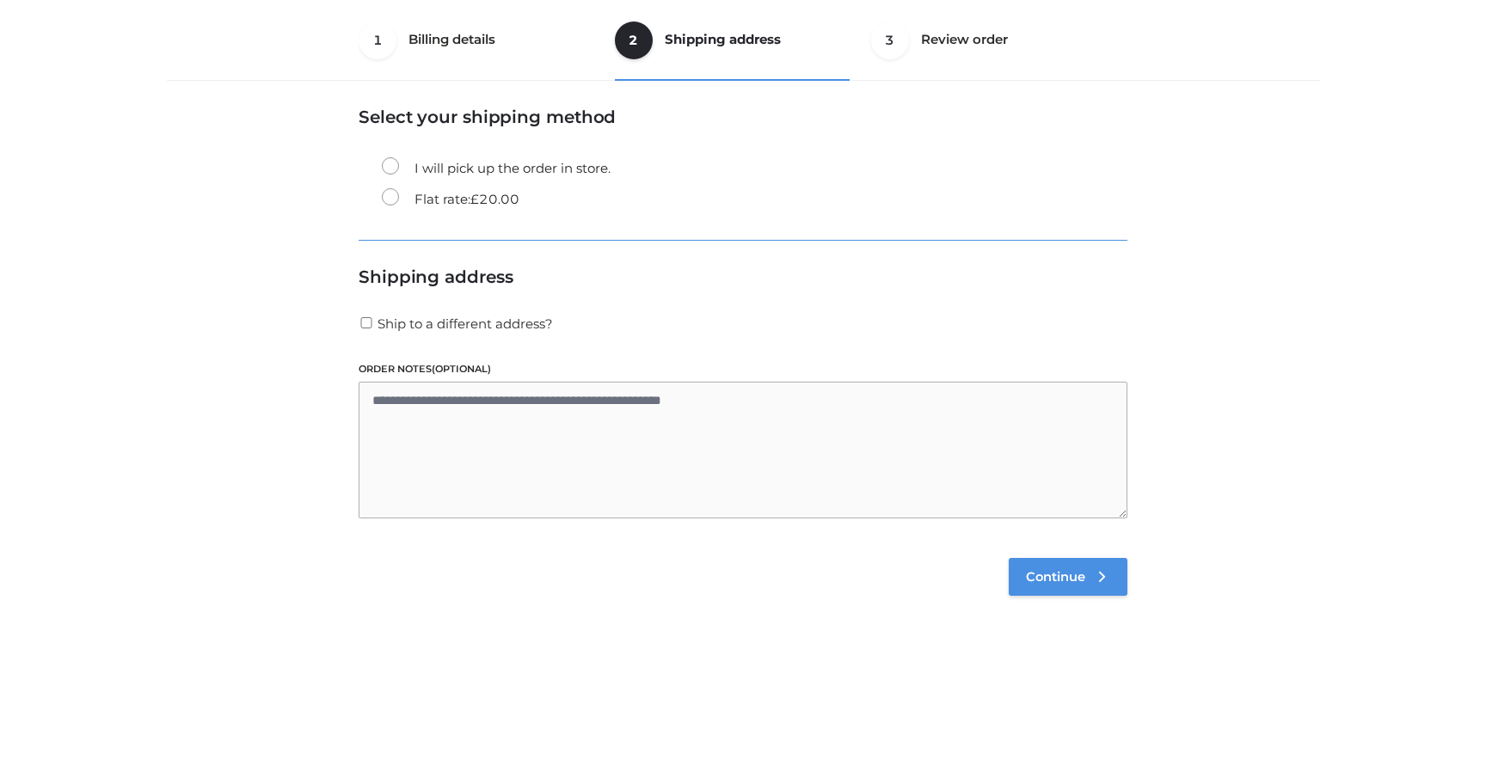
click at [1055, 586] on link "Continue" at bounding box center [1068, 577] width 119 height 38
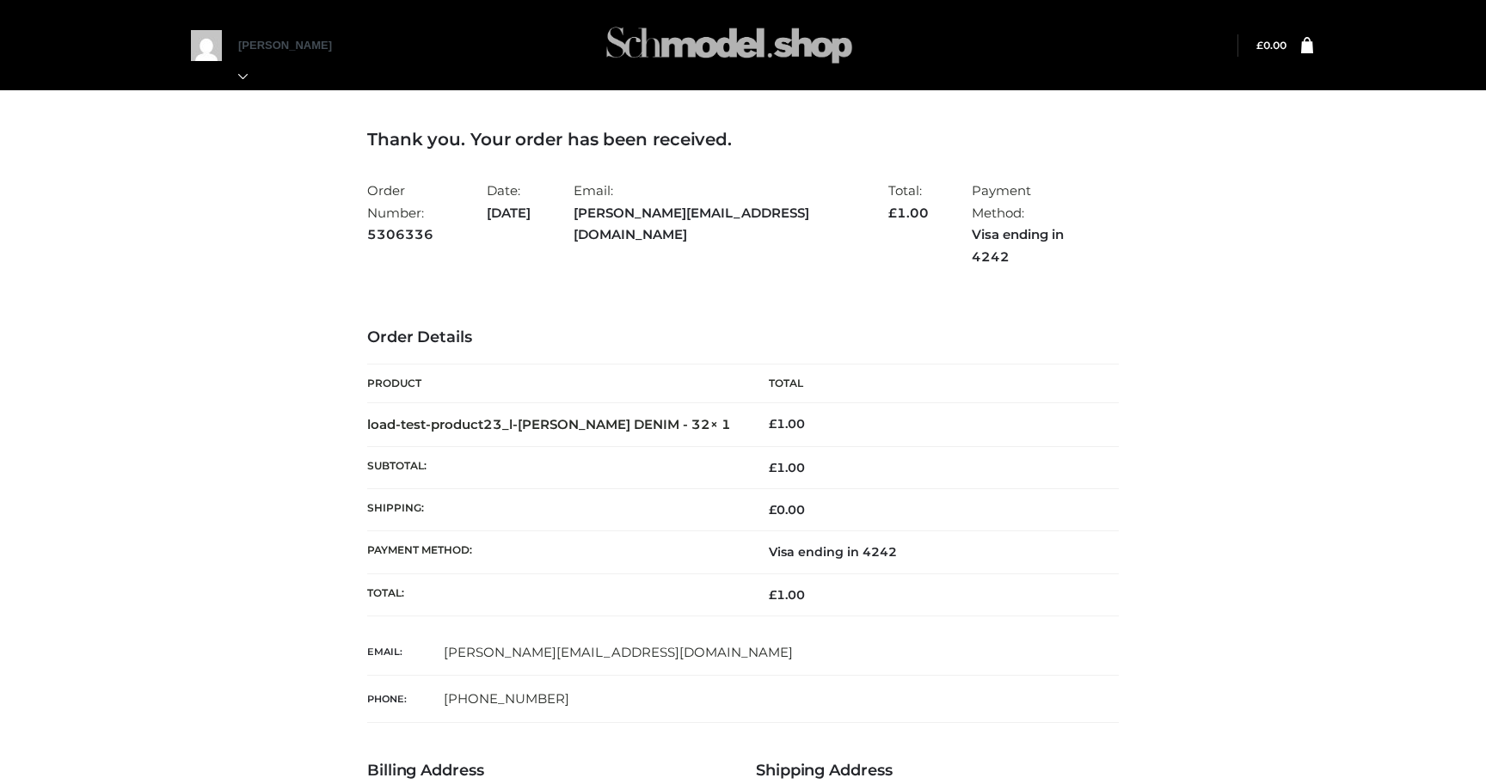
click at [645, 63] on img at bounding box center [729, 45] width 258 height 68
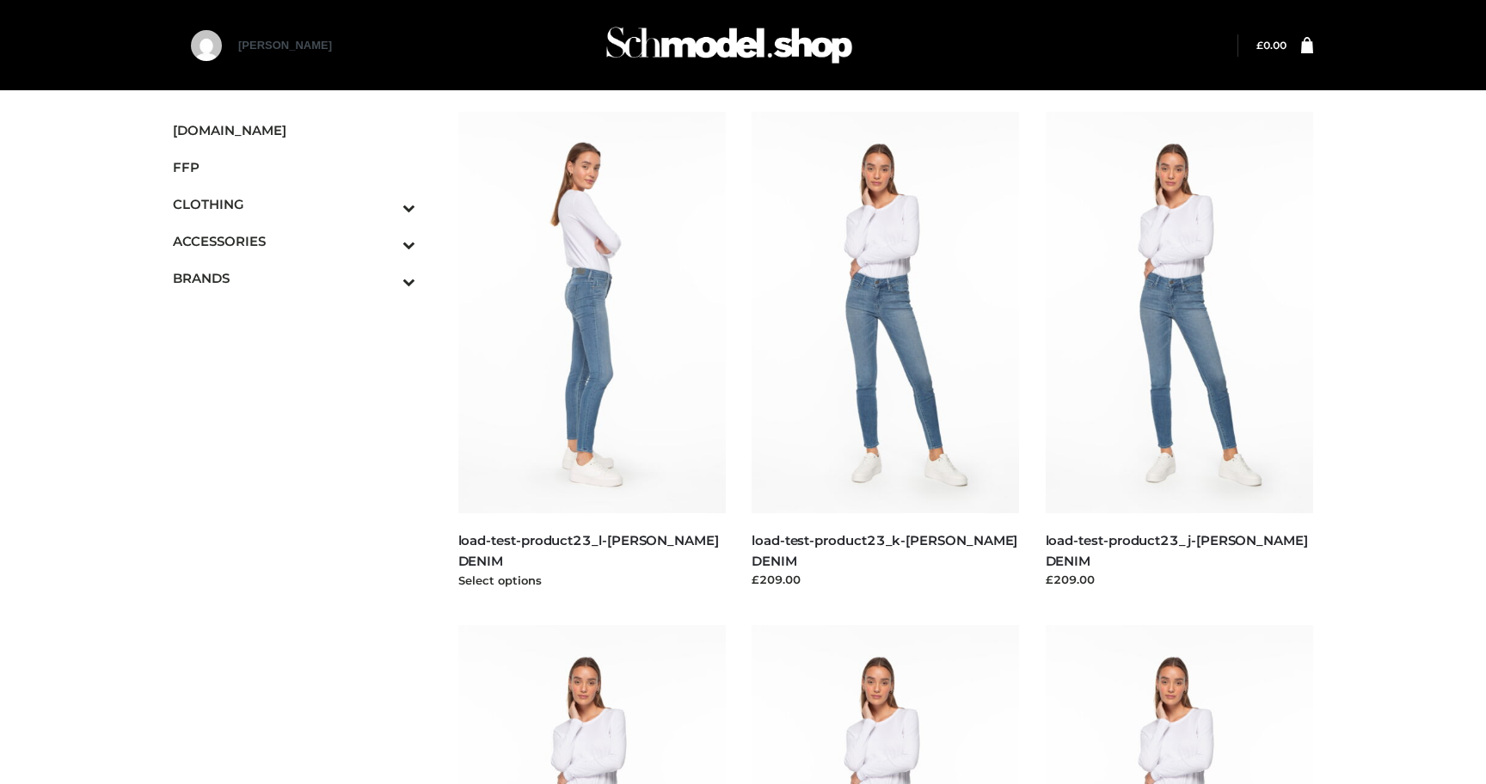
click at [568, 285] on img at bounding box center [592, 313] width 268 height 402
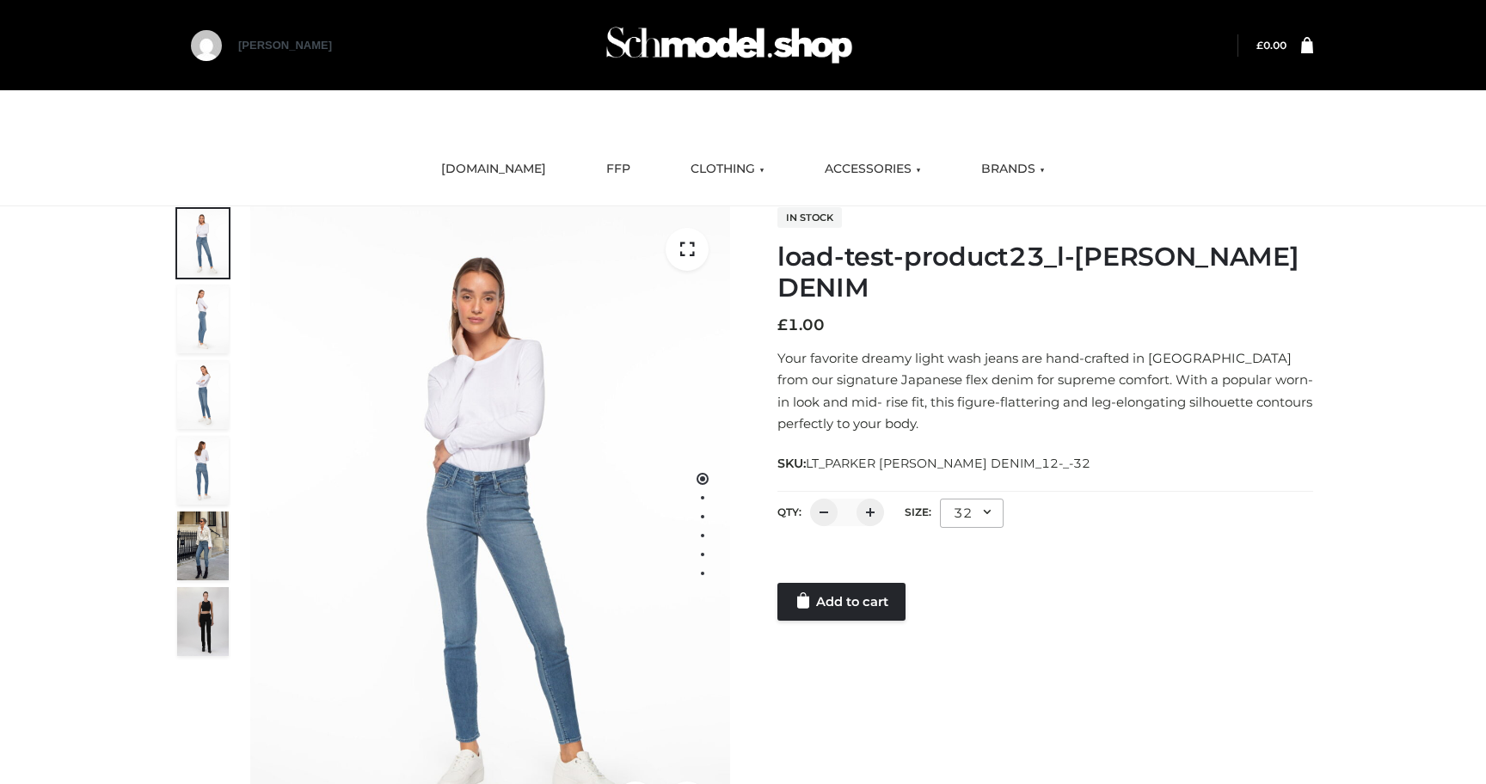
click at [827, 462] on span "LT_PARKER SMITH DENIM_12-_-32" at bounding box center [948, 463] width 285 height 15
click at [1038, 466] on div "SKU: LT_PARKER SMITH DENIM_12-_-32" at bounding box center [1045, 462] width 536 height 21
copy div "LT_PARKER SMITH DENIM_12-_-32"
click at [483, 166] on link "SCHMODEL.UK" at bounding box center [493, 169] width 131 height 38
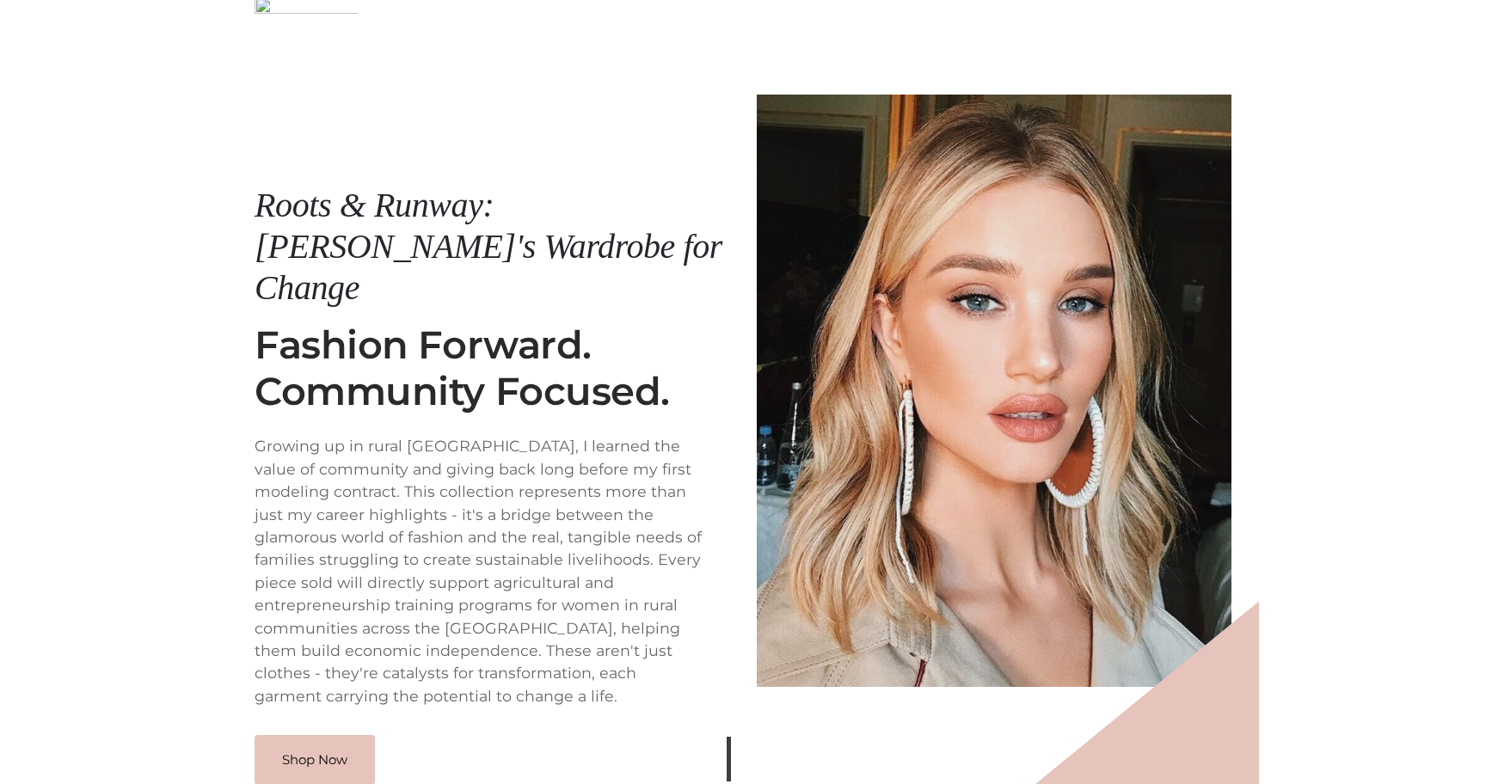
scroll to position [206, 0]
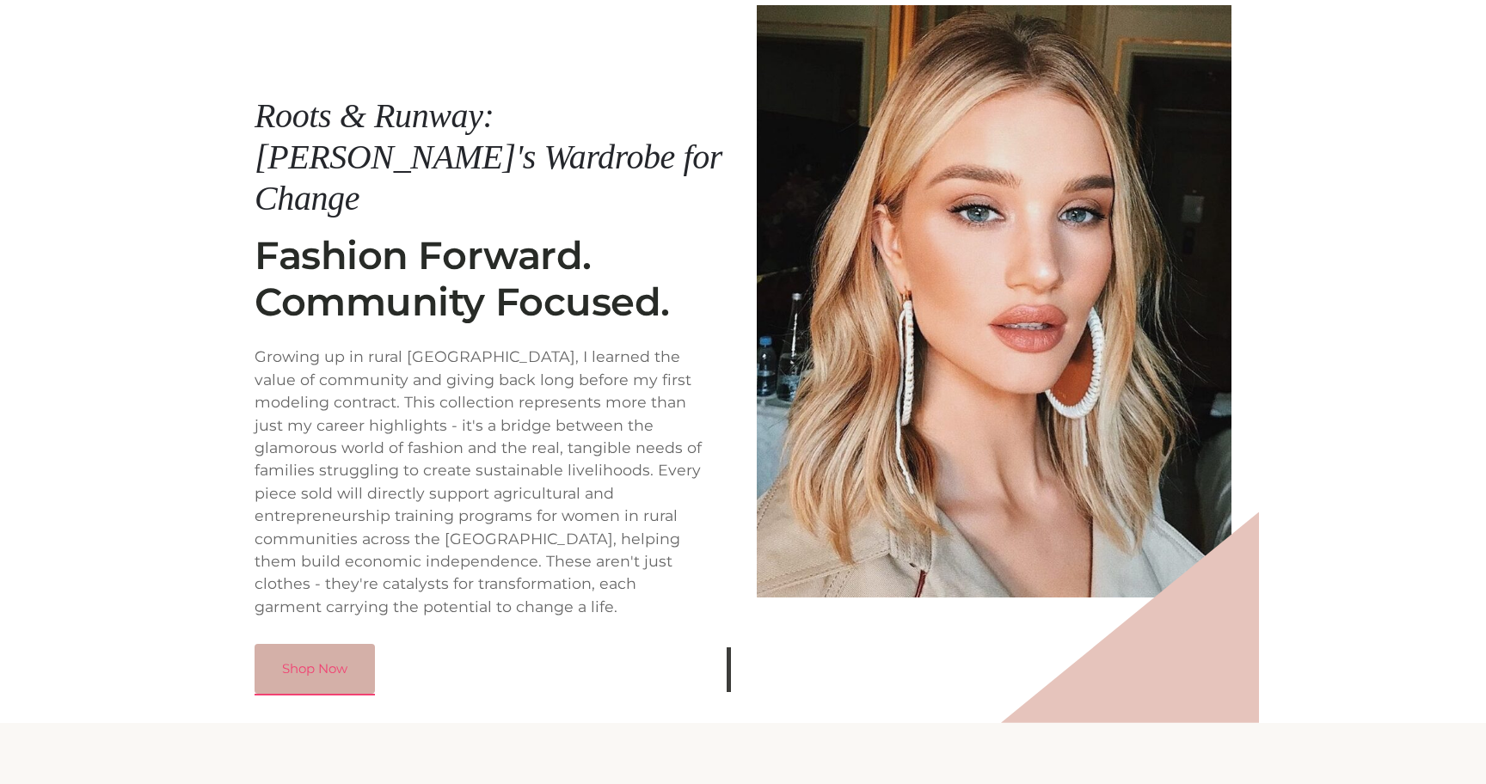
click at [298, 644] on link "Shop Now" at bounding box center [315, 669] width 120 height 50
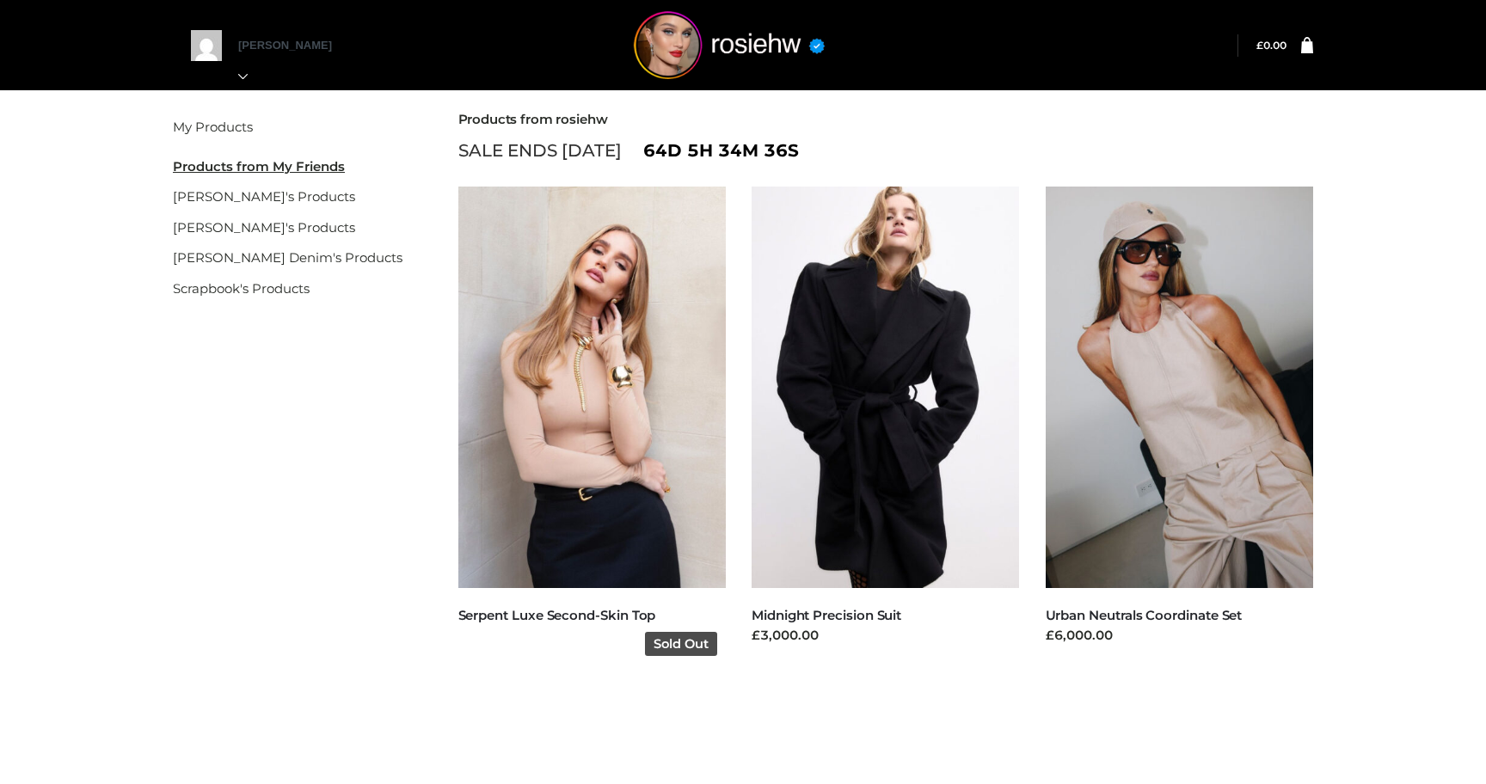
click at [570, 416] on img at bounding box center [592, 388] width 268 height 402
click at [580, 506] on img at bounding box center [592, 388] width 268 height 402
click at [564, 608] on link "Serpent Luxe Second-Skin Top" at bounding box center [557, 615] width 198 height 16
click at [566, 609] on link "Serpent Luxe Second-Skin Top" at bounding box center [557, 615] width 198 height 16
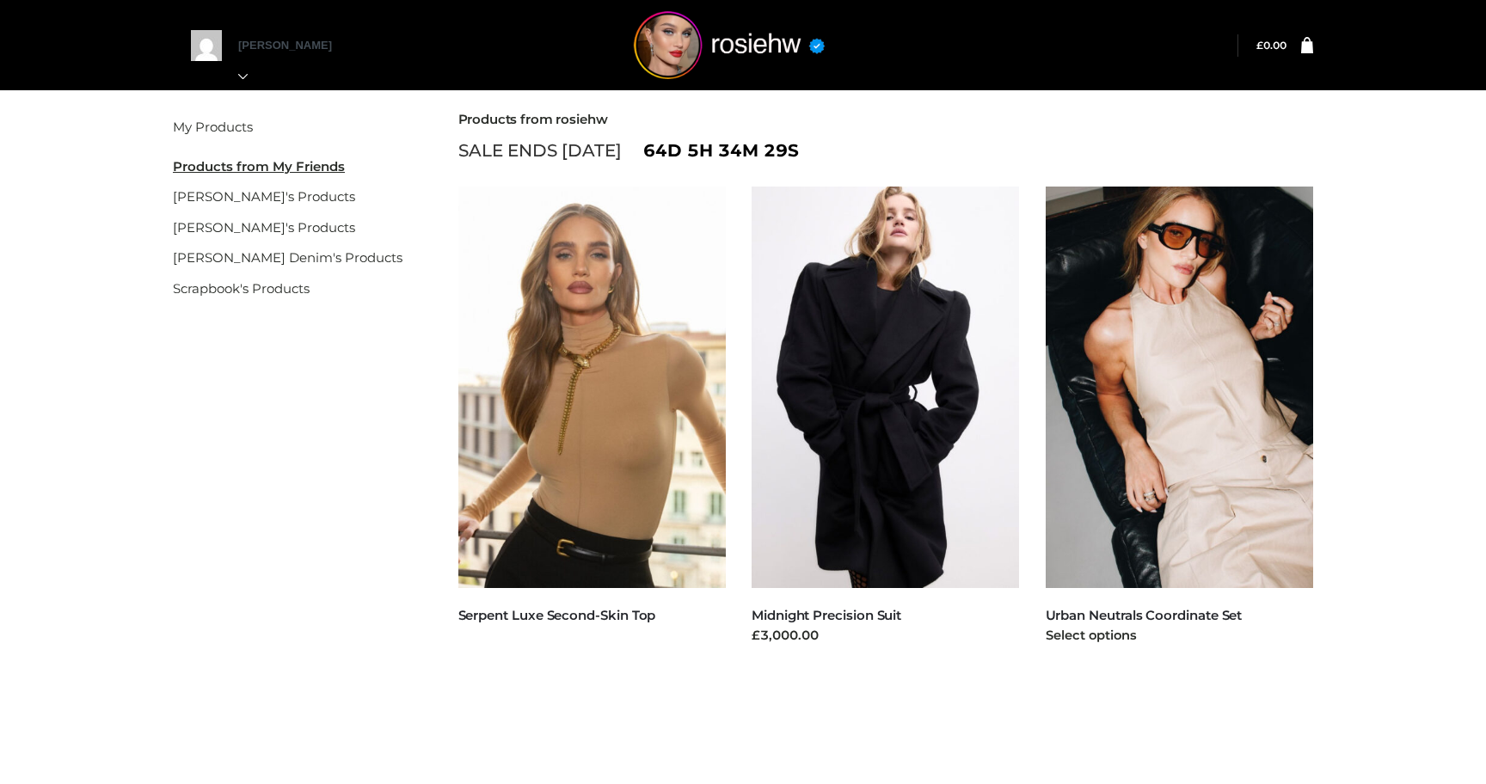
click at [1222, 404] on img at bounding box center [1180, 388] width 268 height 402
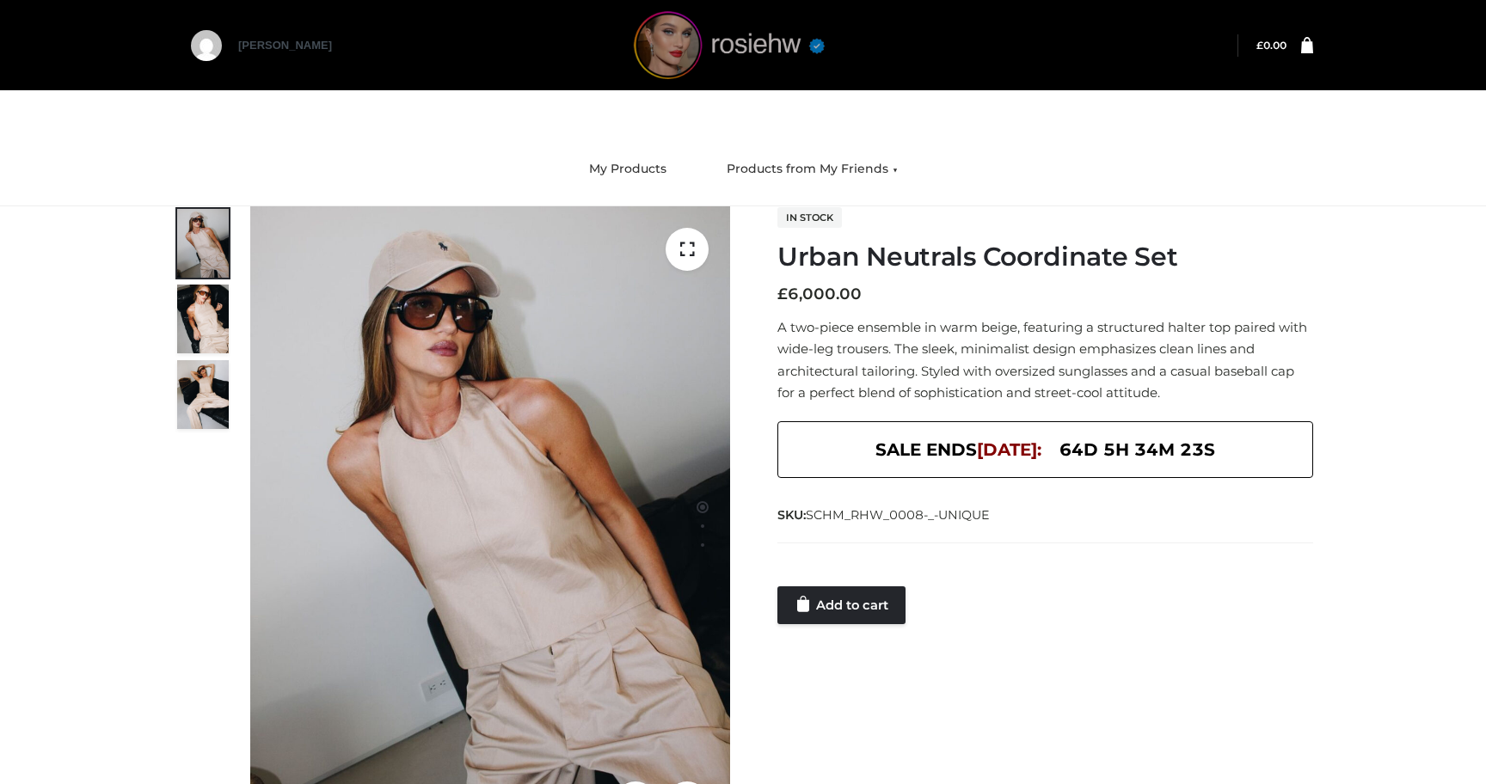
click at [673, 42] on img at bounding box center [729, 45] width 258 height 68
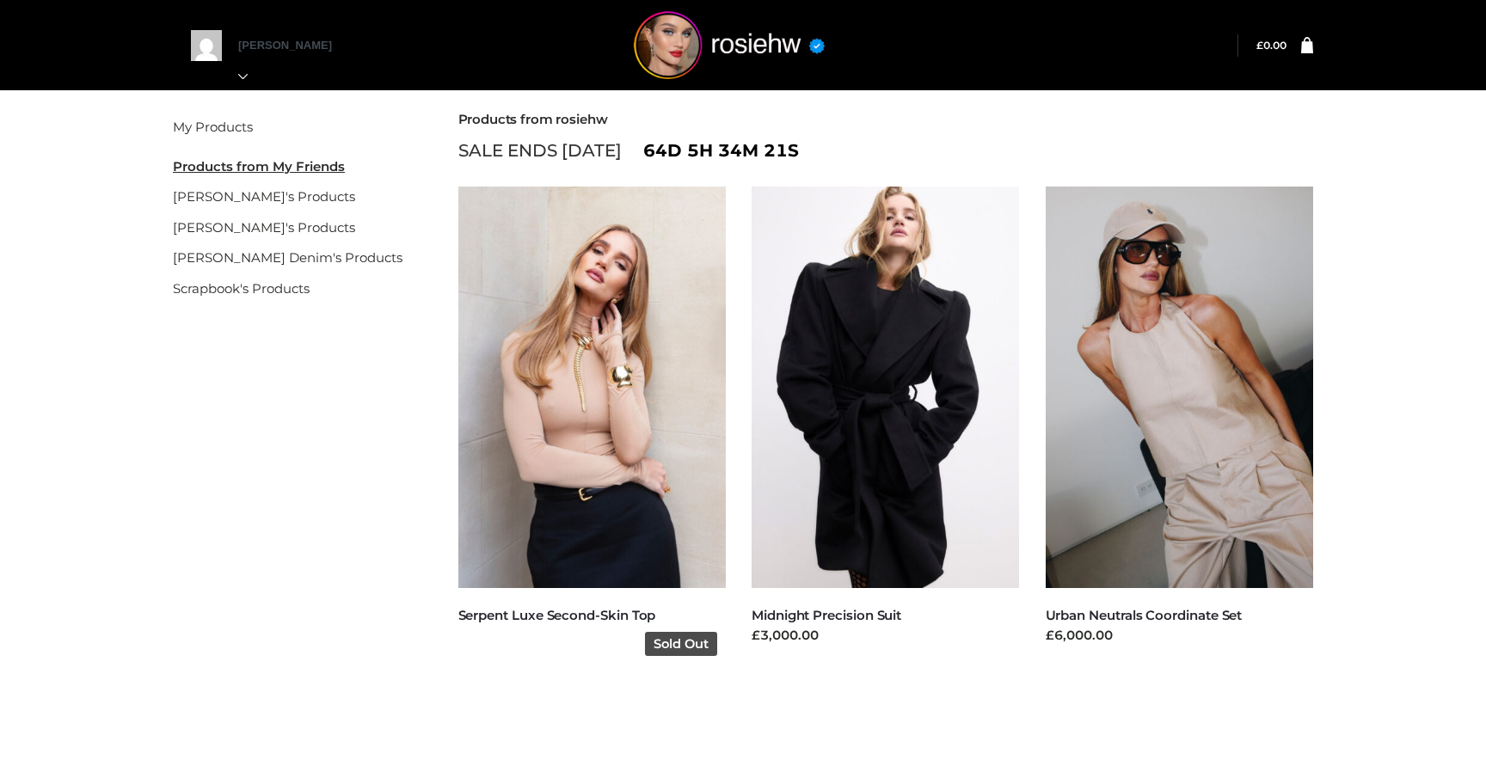
click at [572, 335] on img at bounding box center [592, 388] width 268 height 402
drag, startPoint x: 457, startPoint y: 611, endPoint x: 651, endPoint y: 608, distance: 193.5
click at [635, 627] on div "CLOTHING , FFP , TOPS Serpent Luxe Second-Skin Top Sold Out" at bounding box center [592, 626] width 268 height 77
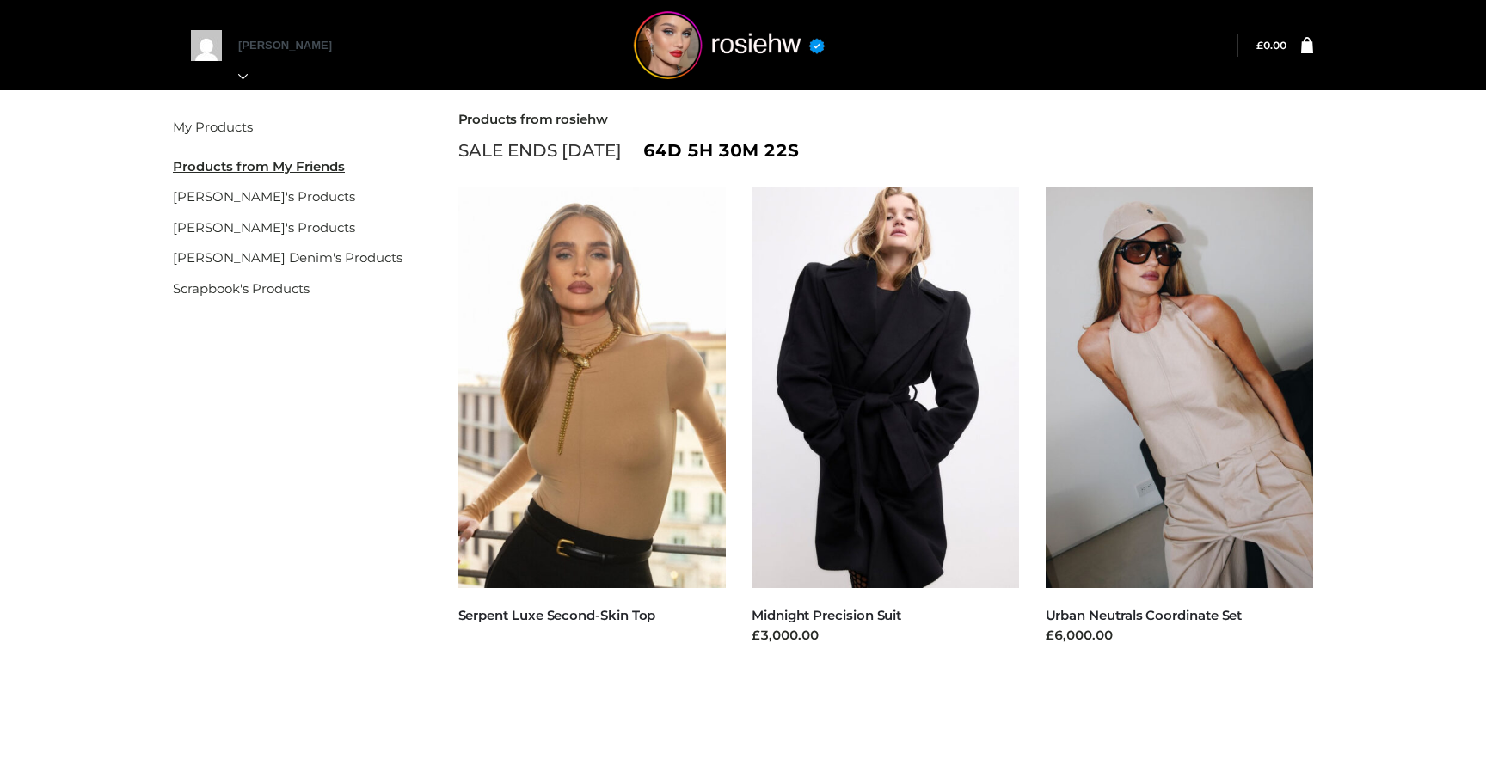
click at [329, 249] on li "[PERSON_NAME] Denim's Products" at bounding box center [294, 257] width 242 height 31
click at [335, 256] on link "[PERSON_NAME] Denim's Products" at bounding box center [288, 257] width 230 height 16
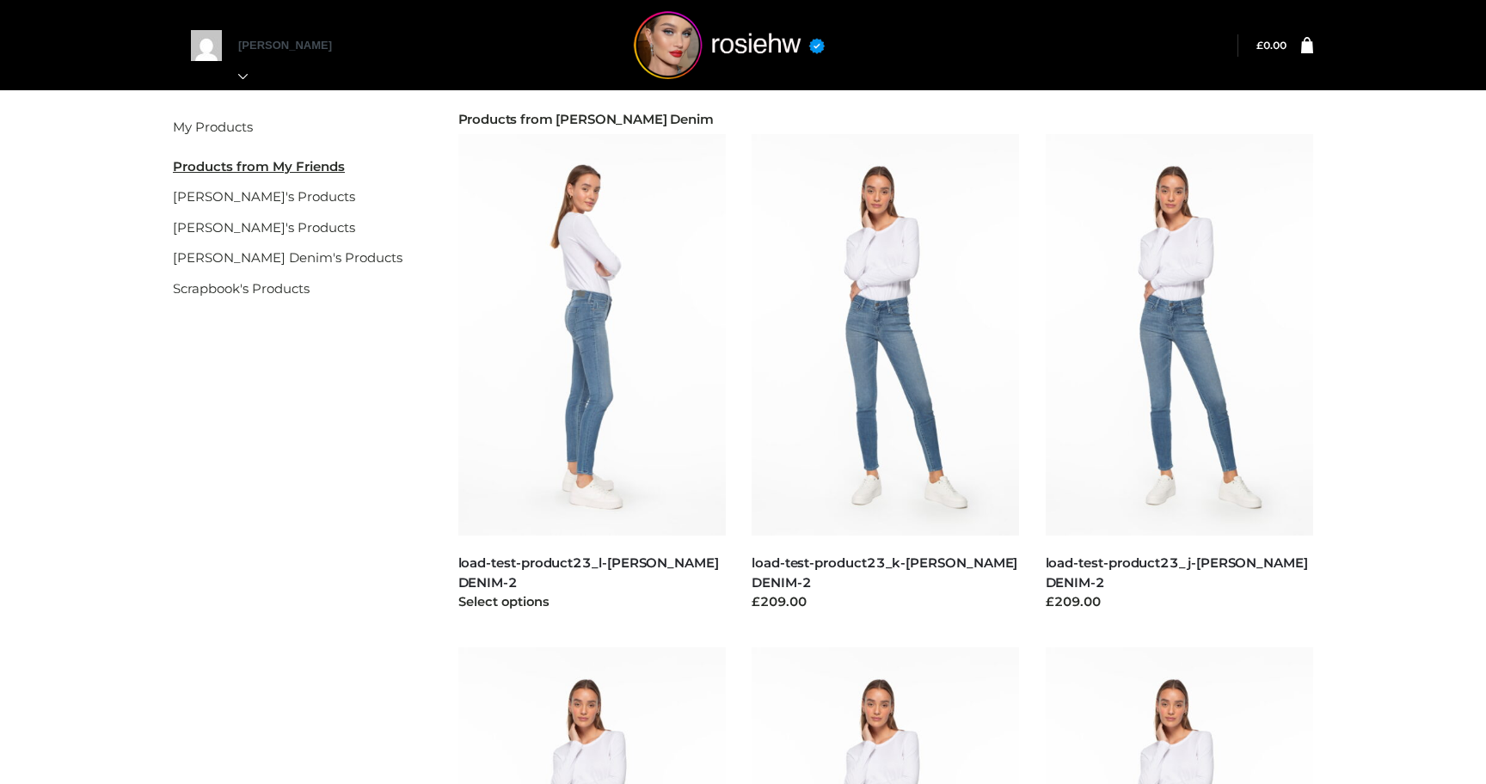
click at [588, 290] on img at bounding box center [592, 335] width 268 height 402
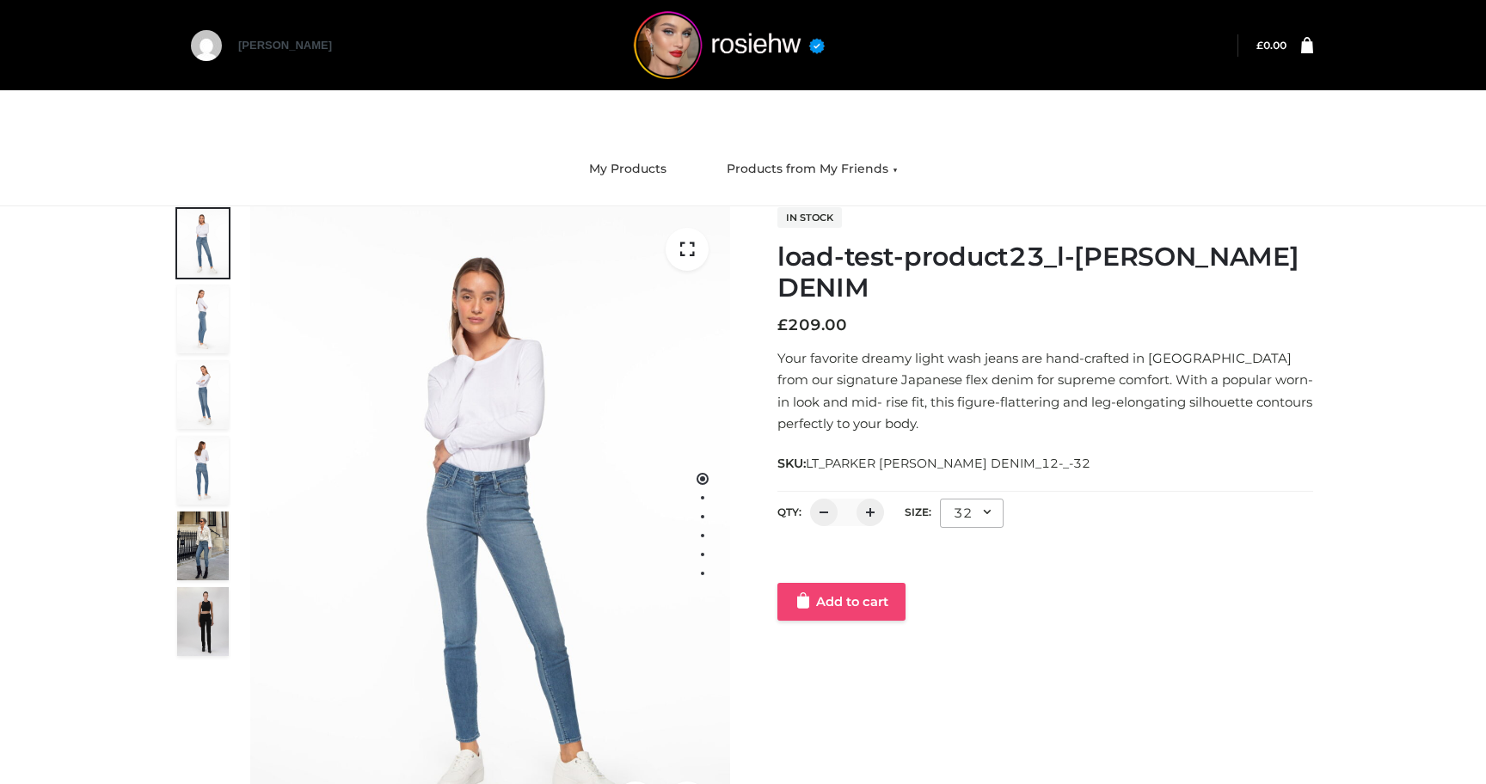
click at [869, 615] on link "Add to cart" at bounding box center [841, 602] width 128 height 38
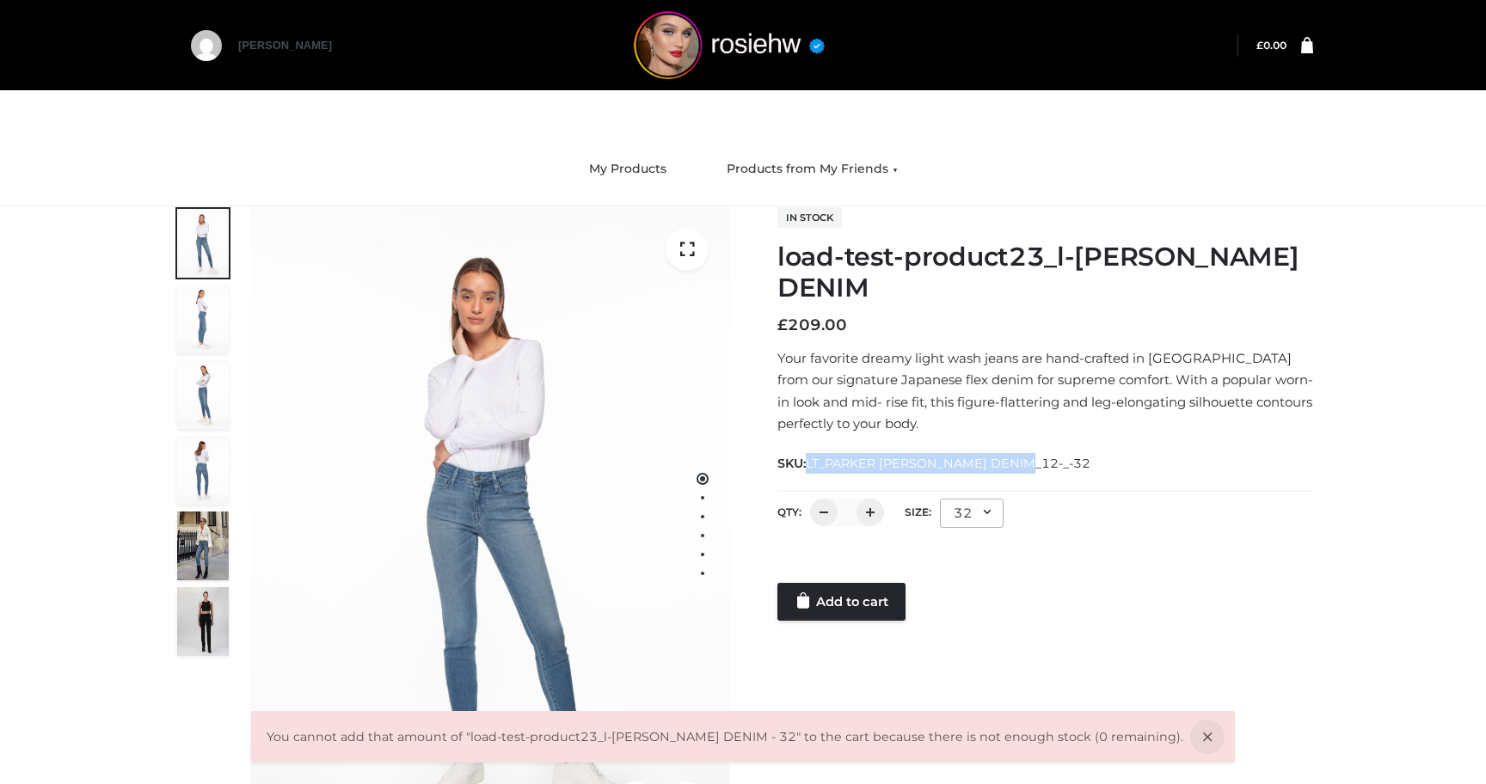
drag, startPoint x: 809, startPoint y: 467, endPoint x: 1034, endPoint y: 459, distance: 224.6
click at [1034, 459] on div "SKU: LT_PARKER [PERSON_NAME] DENIM_12-_-32" at bounding box center [1045, 462] width 536 height 21
copy span "LT_PARKER [PERSON_NAME] DENIM_12-_-32"
click at [882, 582] on div at bounding box center [1045, 566] width 536 height 34
click at [886, 605] on link "Add to cart" at bounding box center [841, 602] width 128 height 38
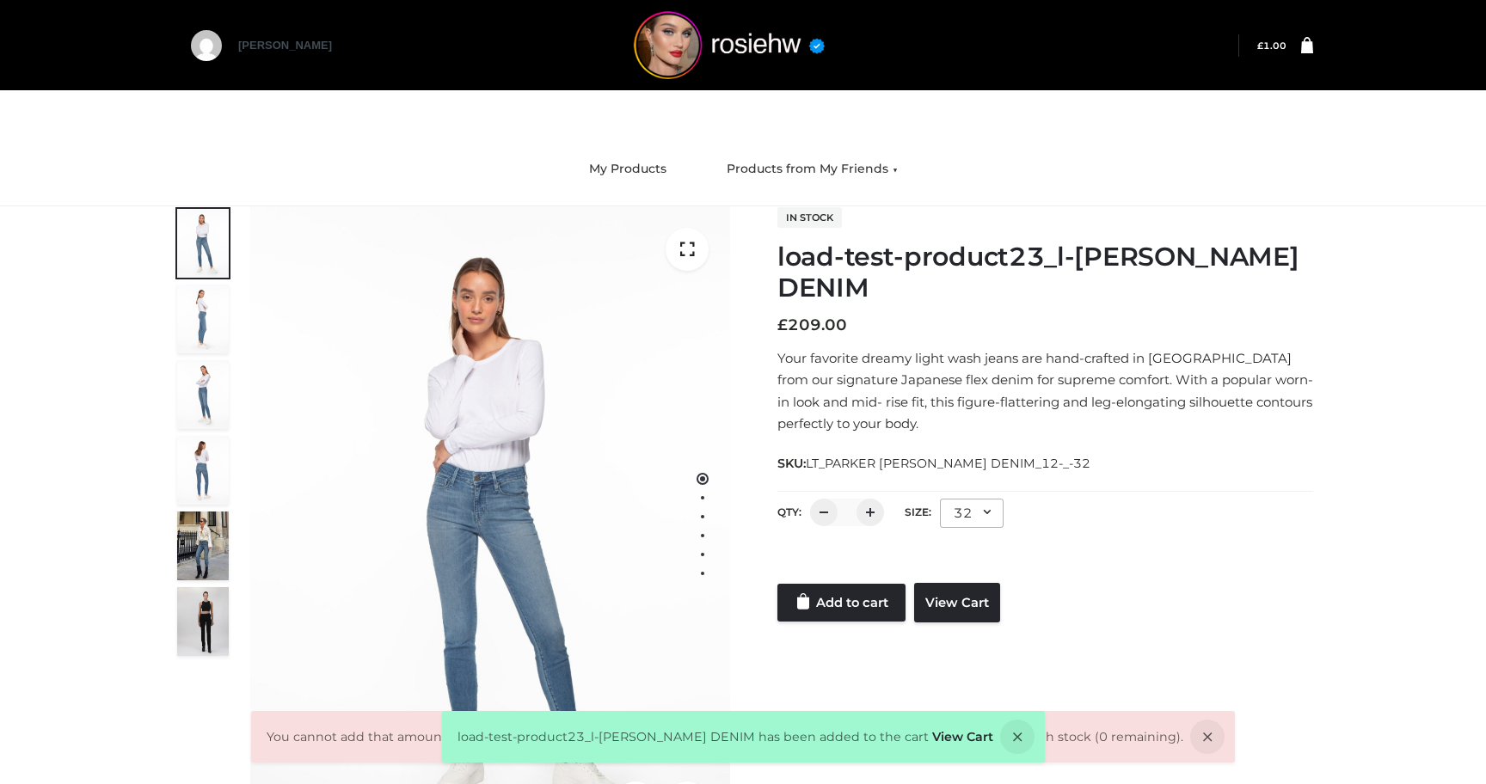
click at [983, 574] on div at bounding box center [1045, 566] width 536 height 34
click at [978, 592] on link "View Cart" at bounding box center [957, 603] width 86 height 40
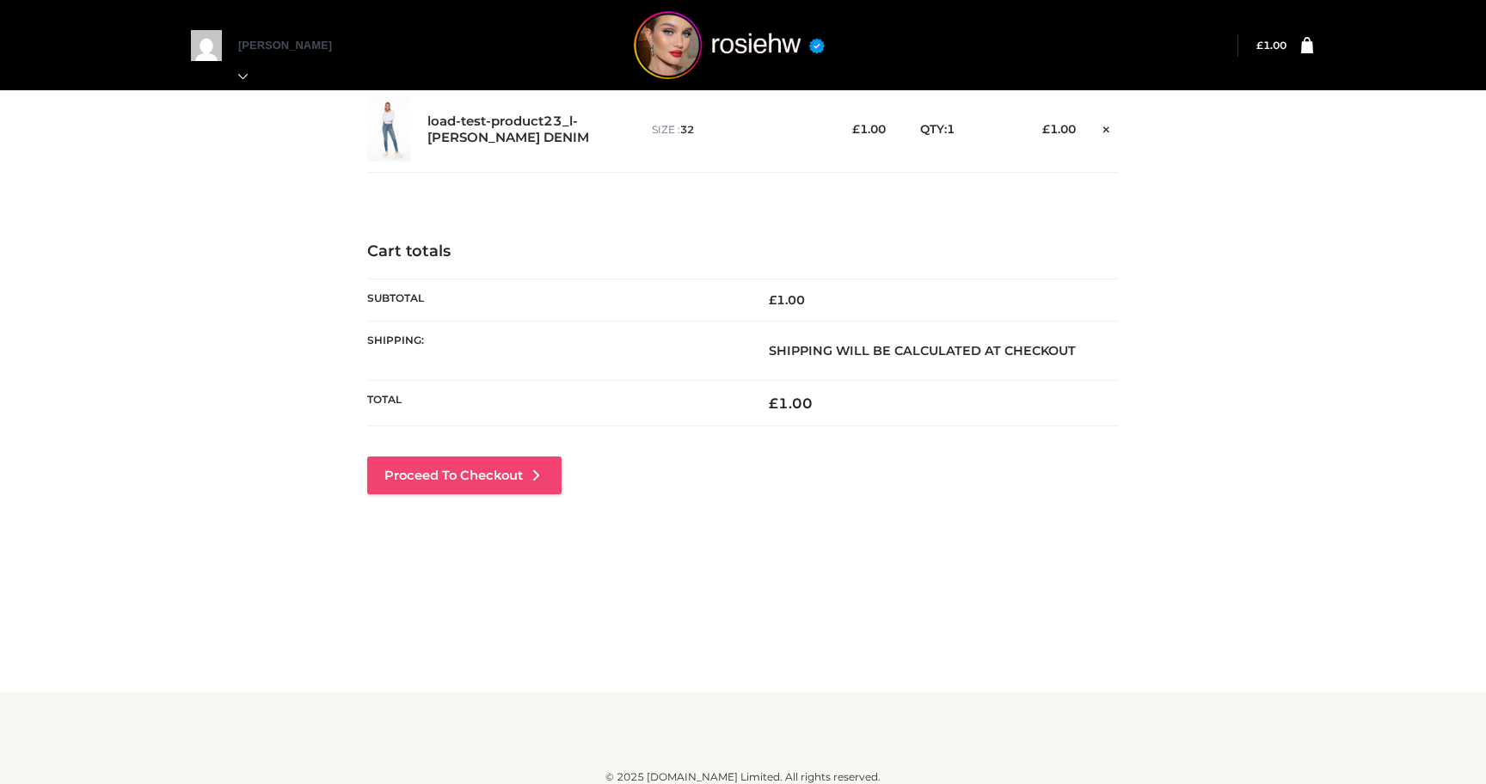
click at [515, 494] on link "Proceed to Checkout" at bounding box center [464, 476] width 194 height 38
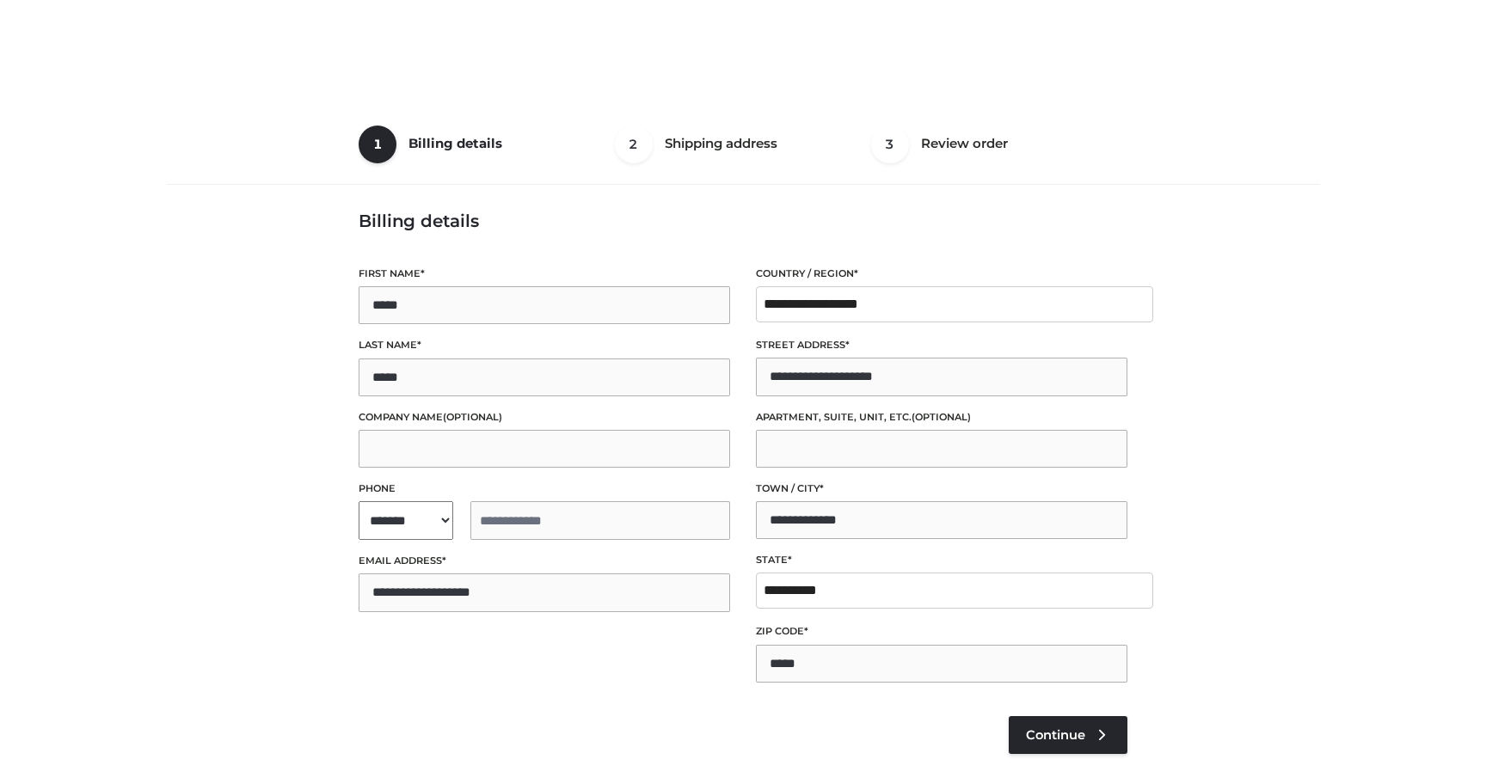
select select "**"
type input "**********"
select select "**"
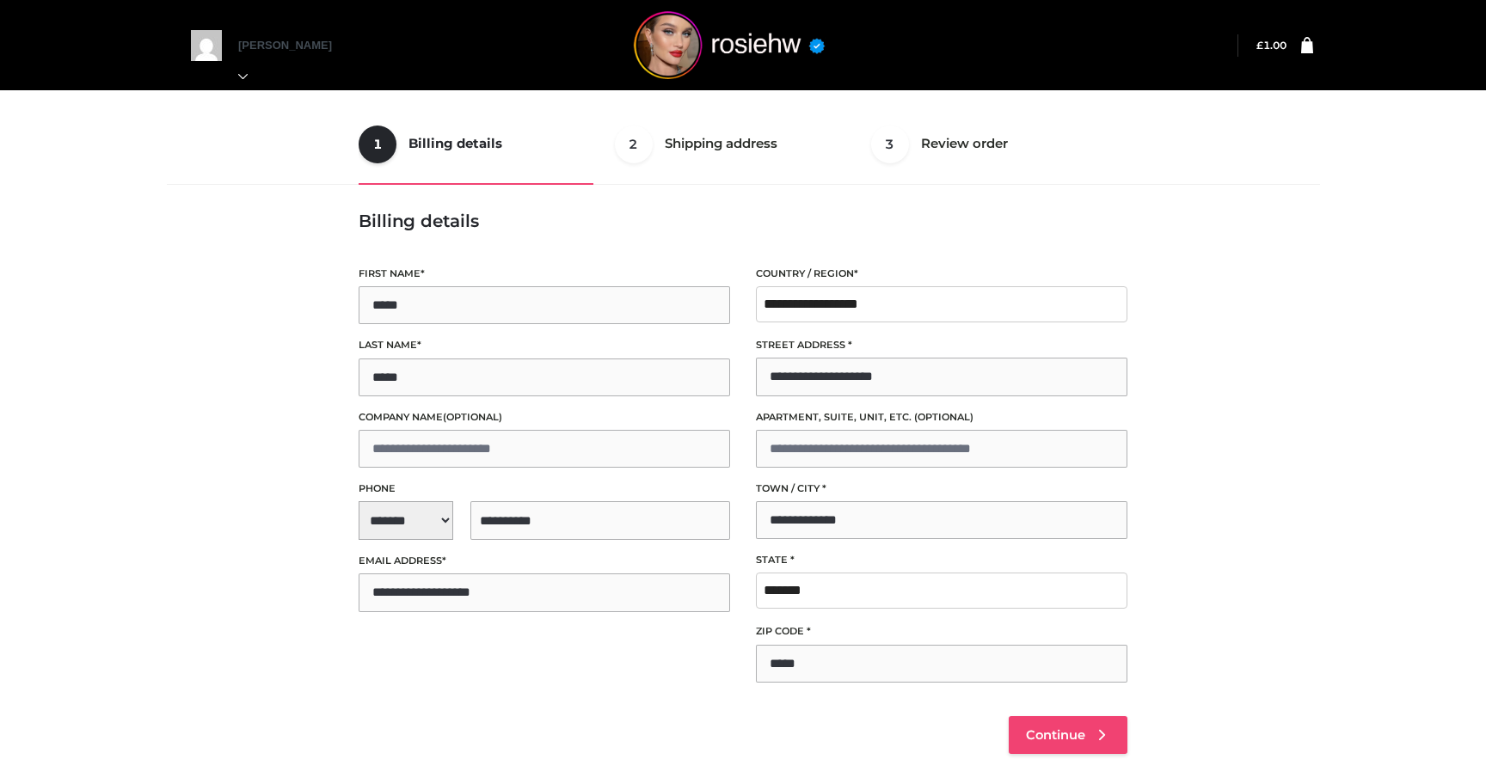
click at [1063, 734] on span "Continue" at bounding box center [1055, 734] width 59 height 15
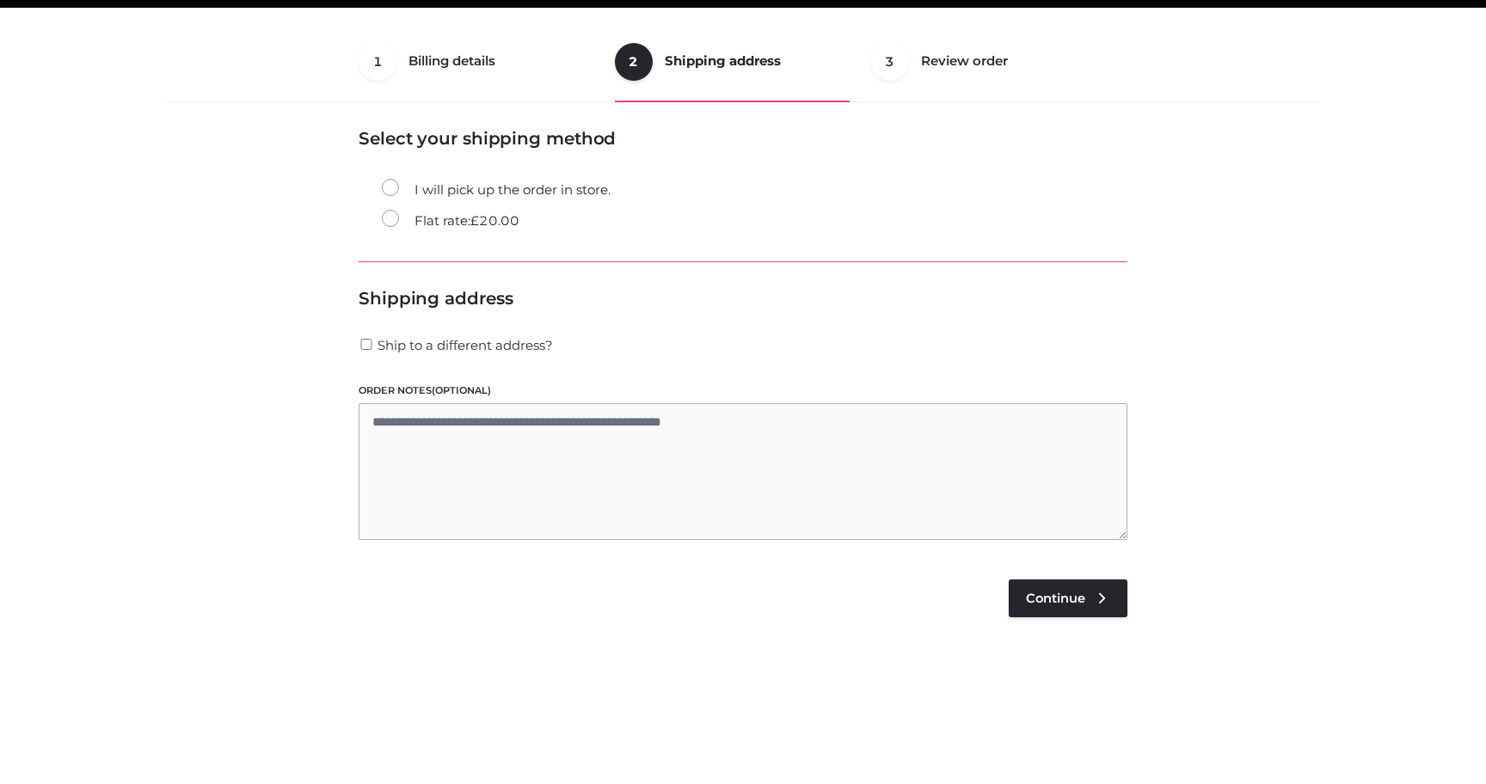
scroll to position [104, 0]
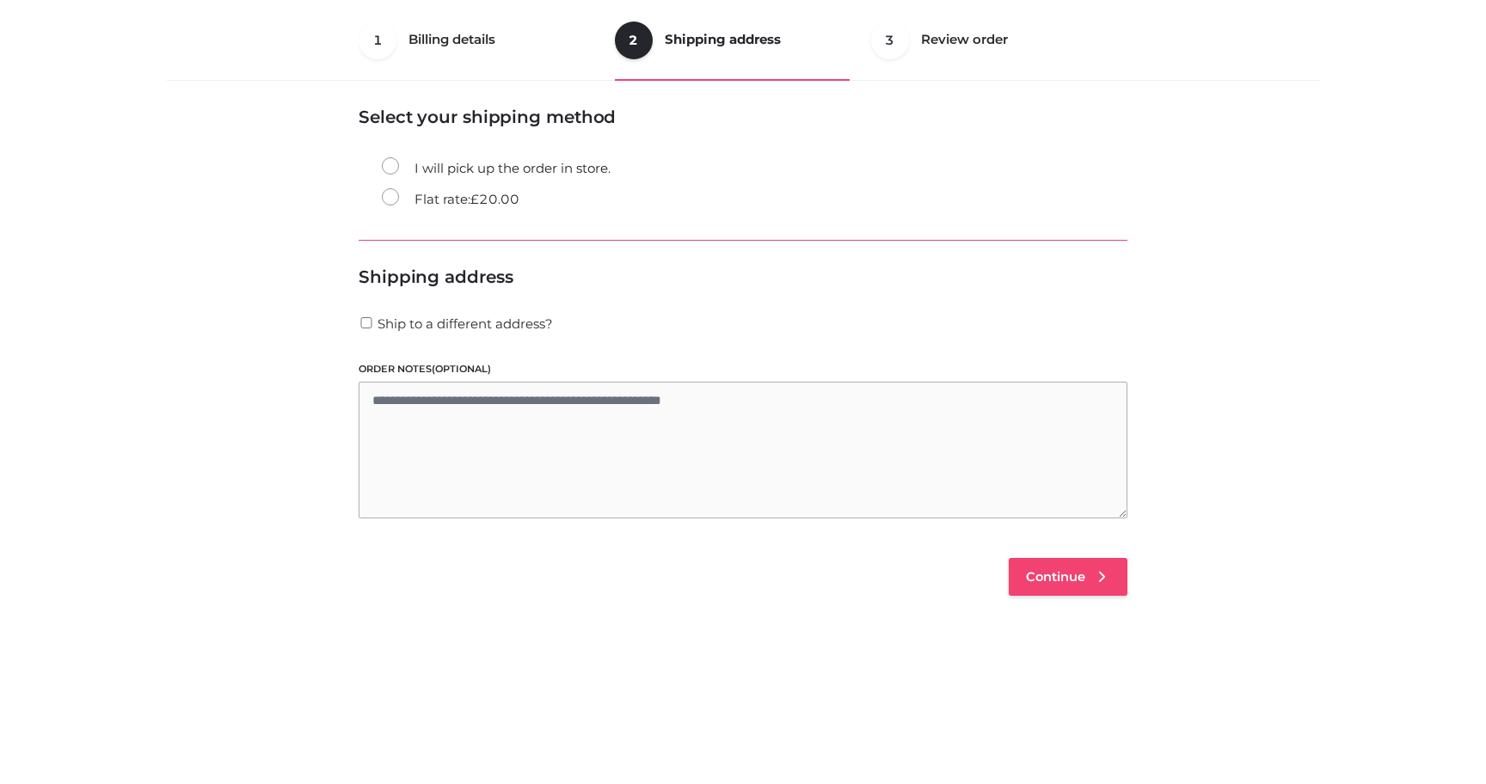
click at [1064, 592] on link "Continue" at bounding box center [1068, 577] width 119 height 38
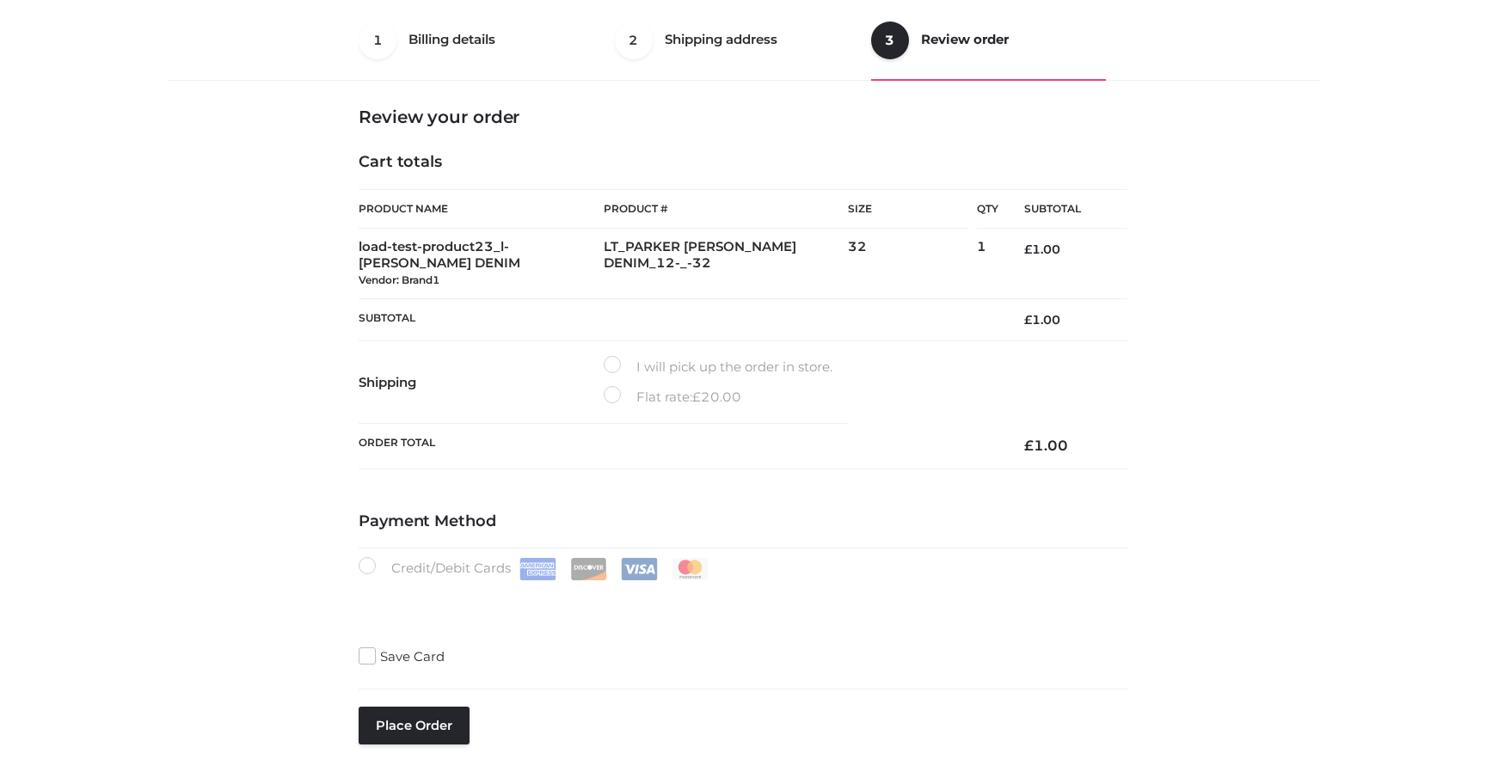
click at [621, 396] on label "Flat rate: £ 20.00" at bounding box center [673, 397] width 138 height 22
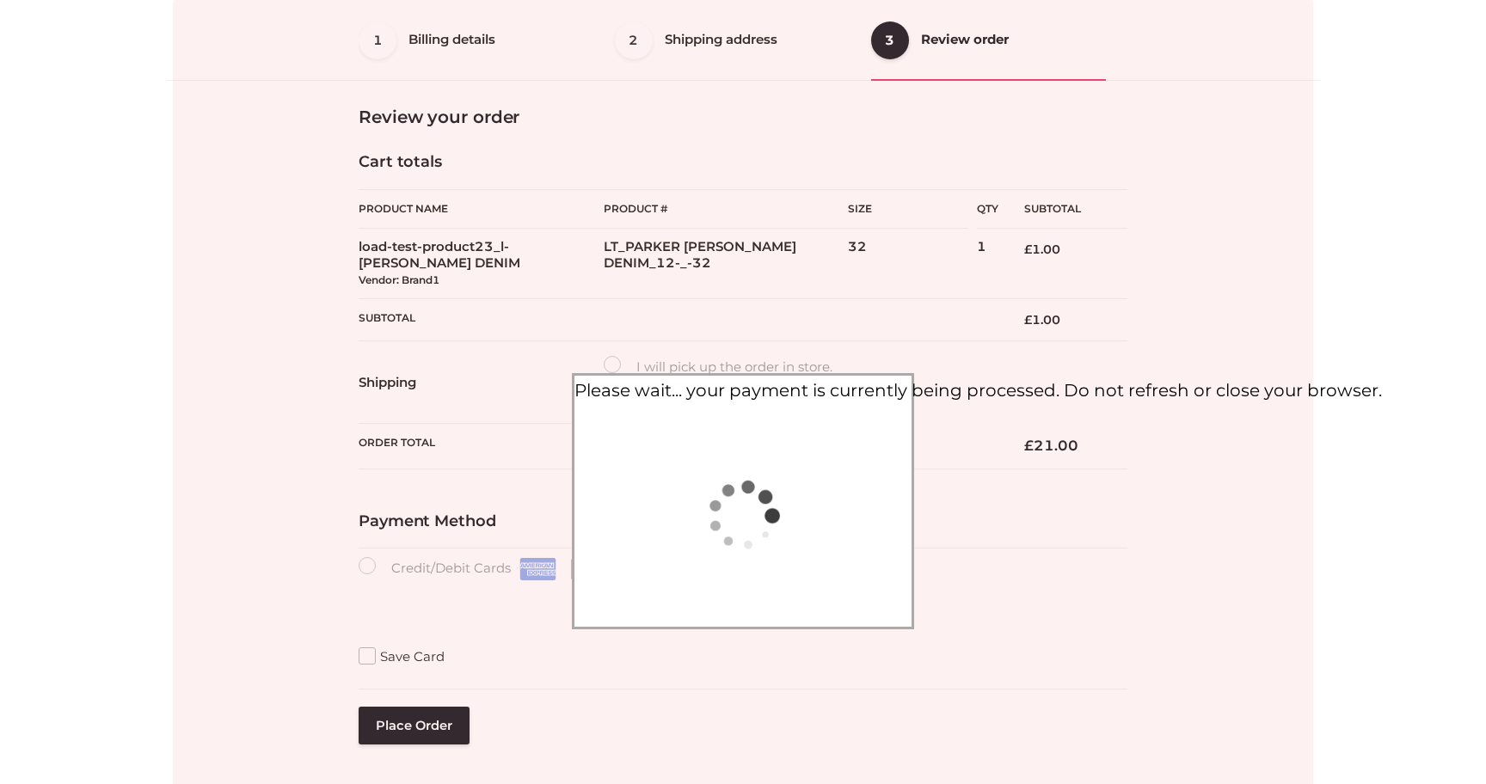
scroll to position [0, 0]
